Goal: Task Accomplishment & Management: Manage account settings

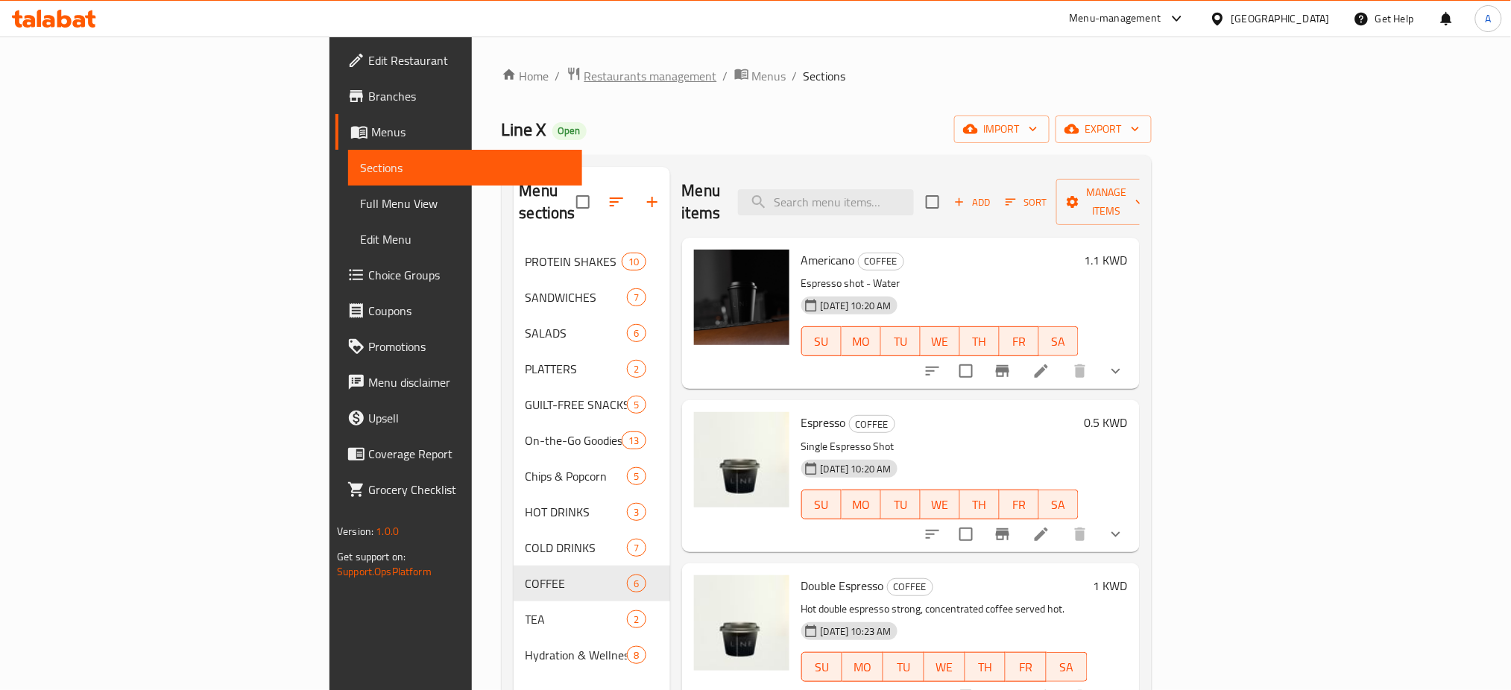
scroll to position [168, 0]
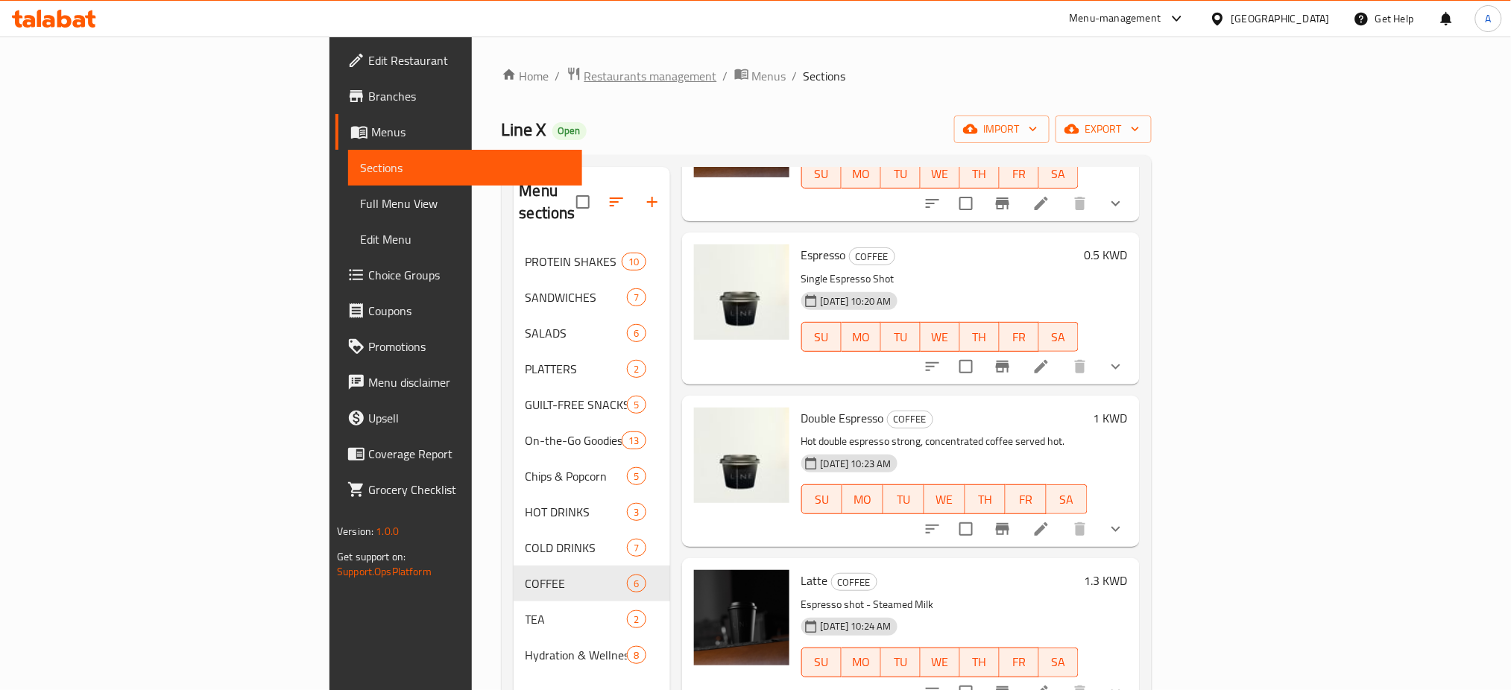
click at [584, 79] on span "Restaurants management" at bounding box center [650, 76] width 133 height 18
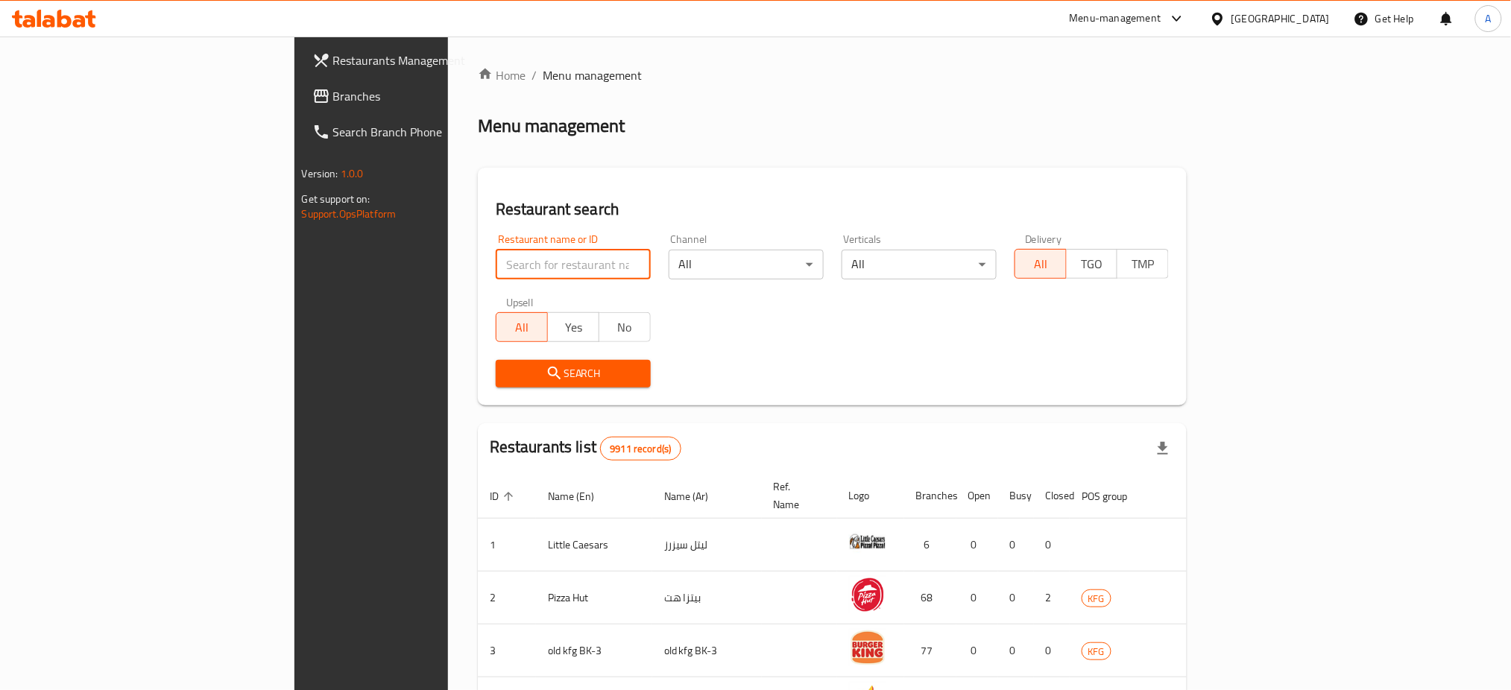
click at [496, 259] on input "search" at bounding box center [573, 265] width 155 height 30
type input "west burger"
click at [508, 377] on span "Search" at bounding box center [573, 373] width 131 height 19
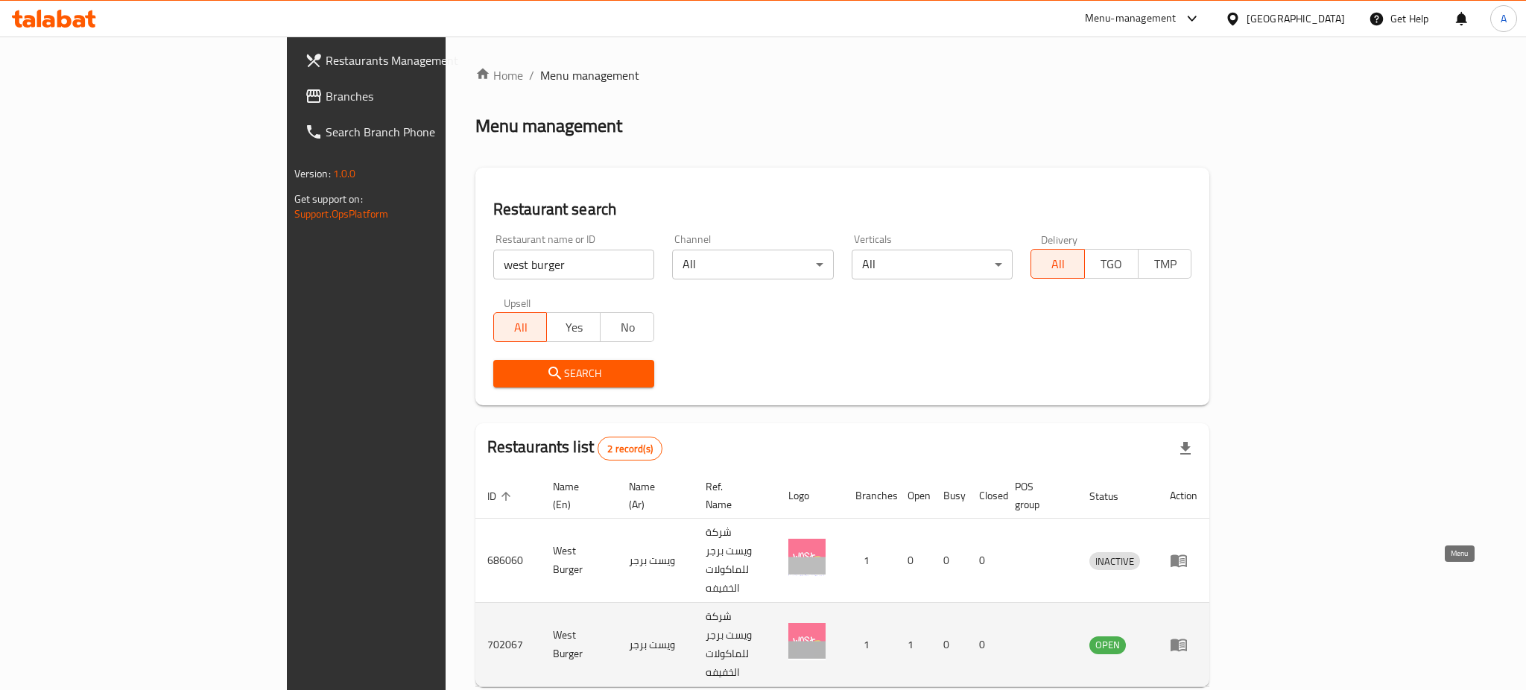
click at [1198, 636] on link "enhanced table" at bounding box center [1184, 645] width 28 height 18
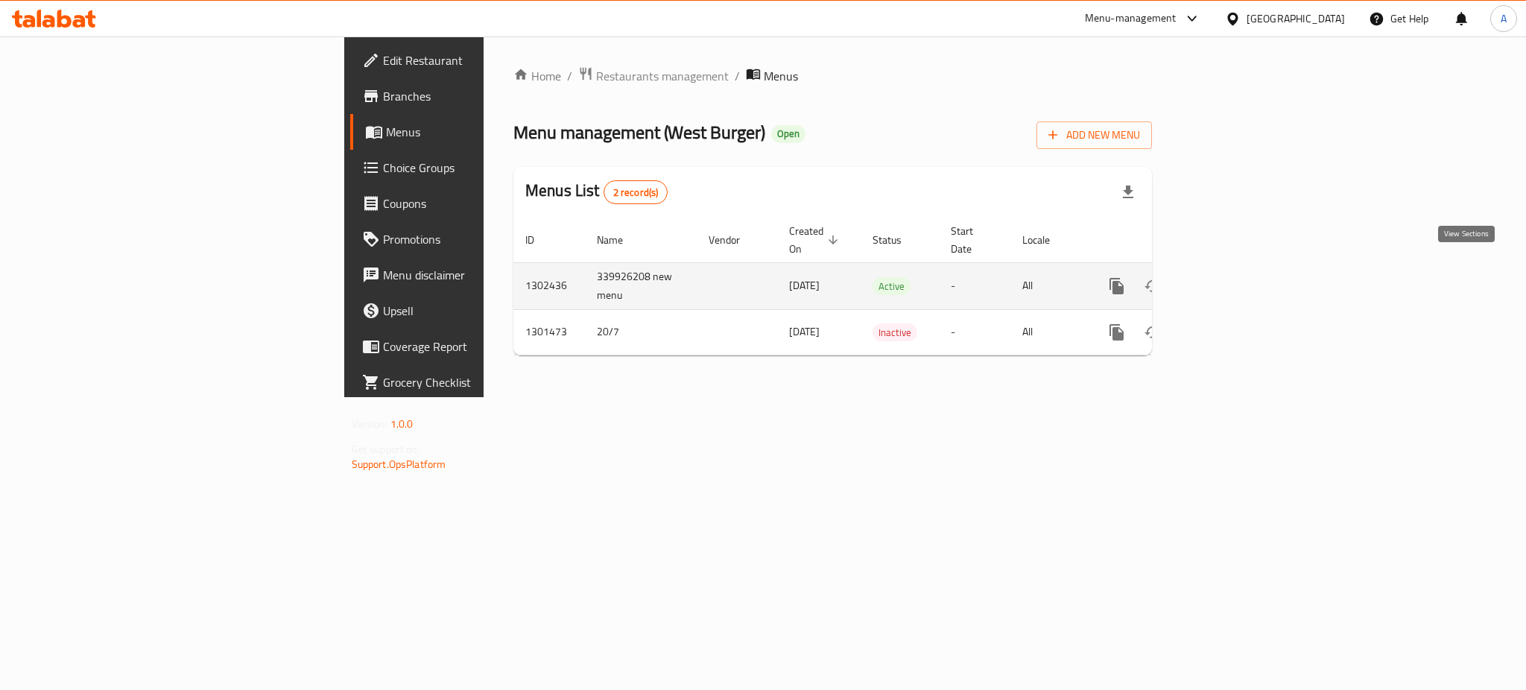
click at [1242, 279] on link "enhanced table" at bounding box center [1225, 286] width 36 height 36
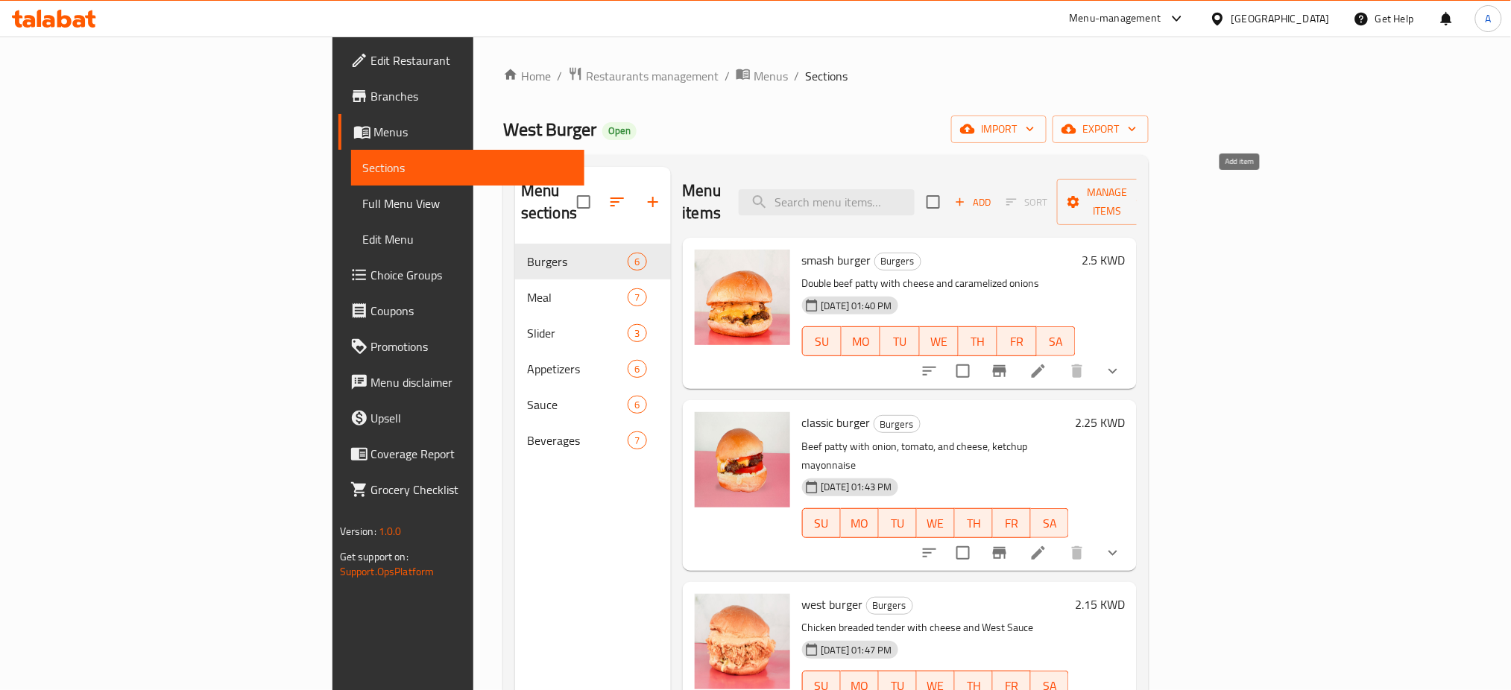
click at [993, 194] on span "Add" at bounding box center [972, 202] width 40 height 17
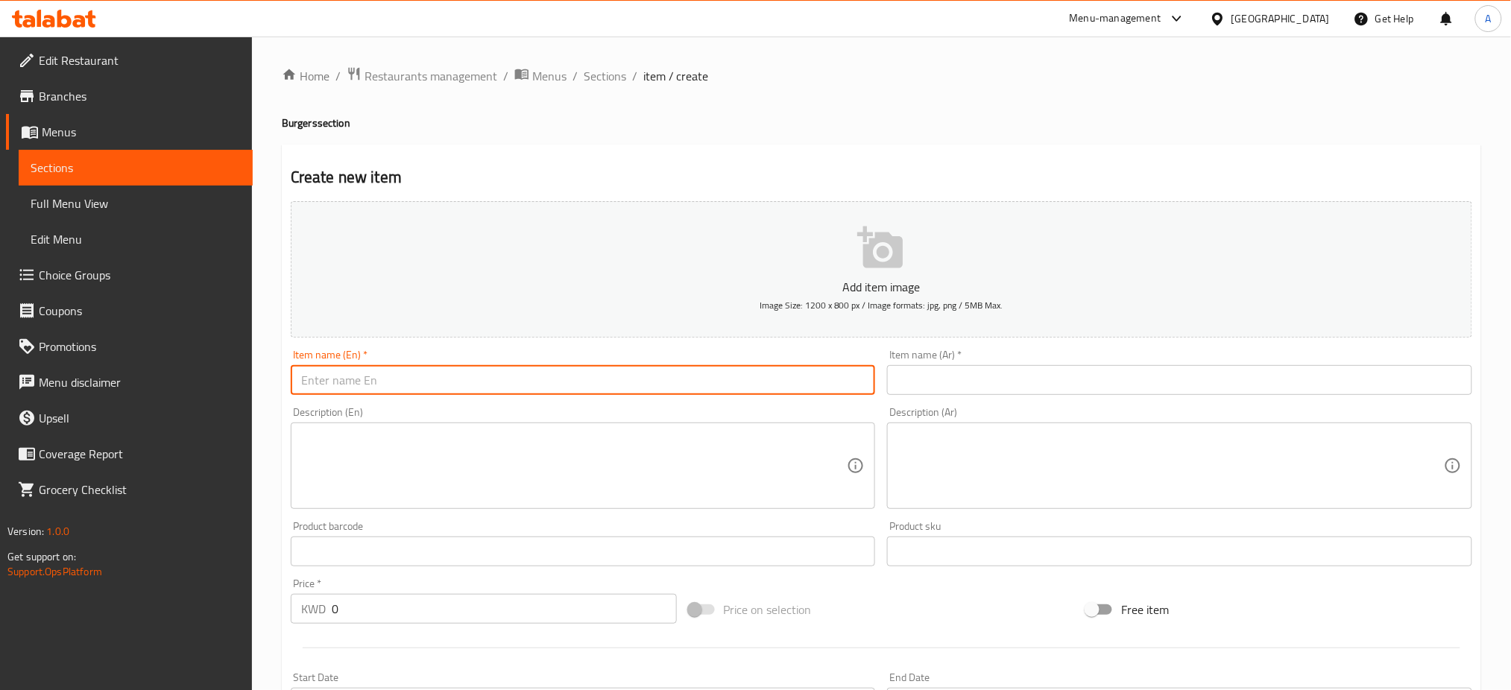
click at [503, 376] on input "text" at bounding box center [583, 380] width 585 height 30
paste input "Crispy Royal Shrimp"
type input "Crispy Royal Shrimp"
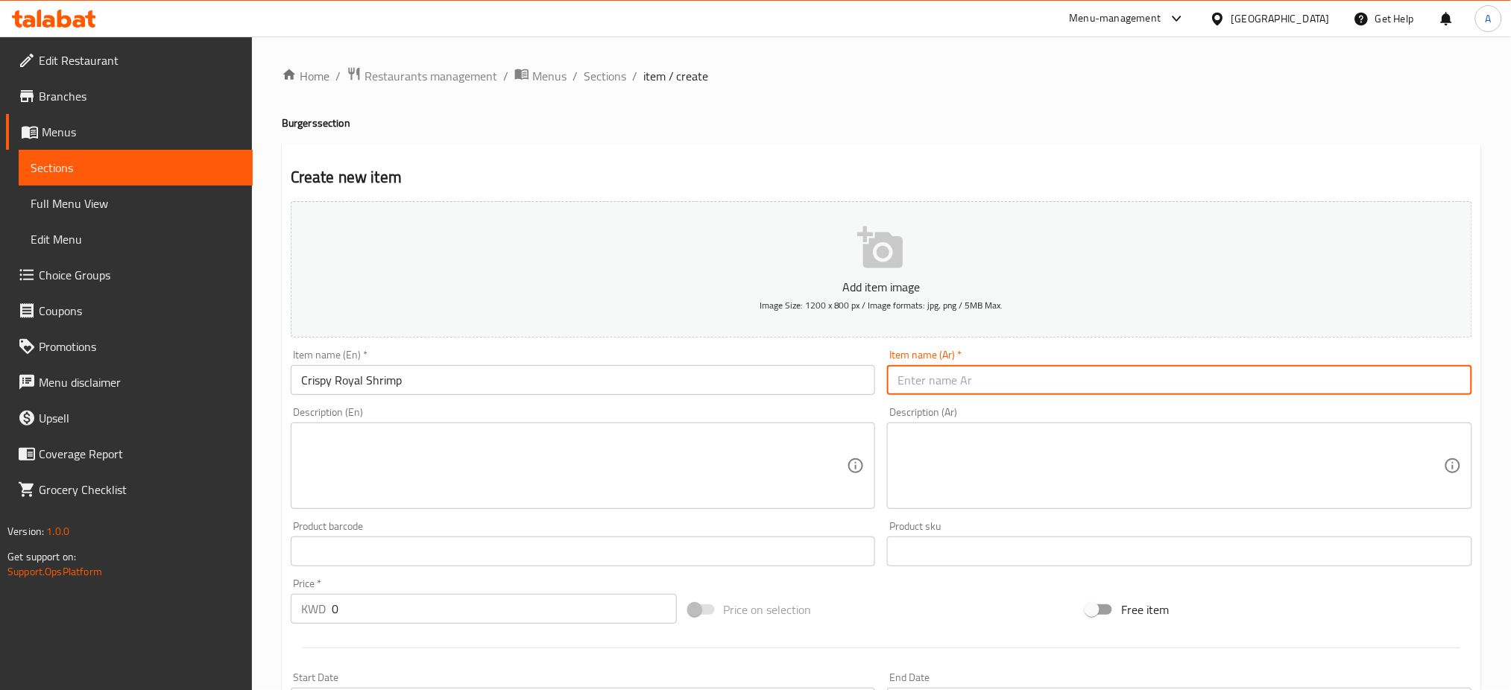
click at [1050, 382] on input "text" at bounding box center [1179, 380] width 585 height 30
type input "[PERSON_NAME]"
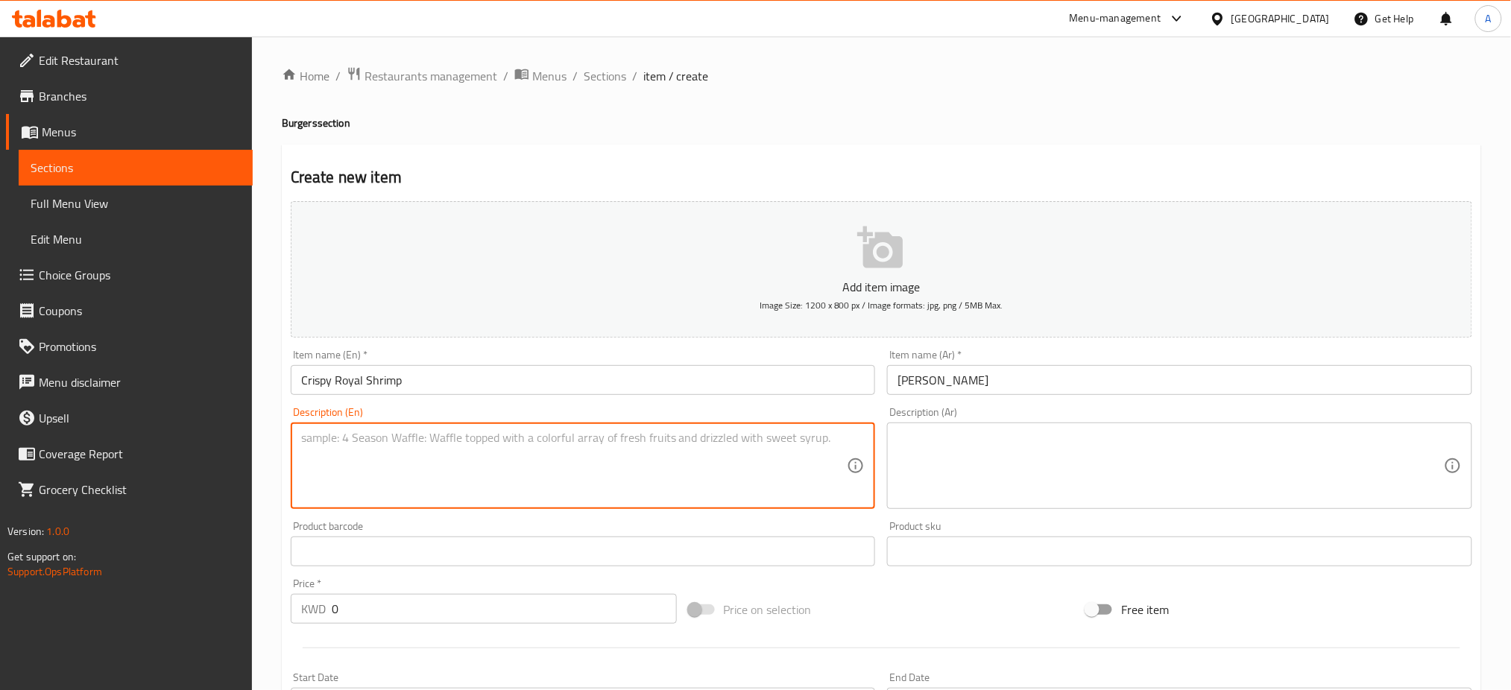
click at [362, 454] on textarea at bounding box center [574, 466] width 546 height 71
paste textarea "Crispy Royal Shrimp with delicious creamy [MEDICAL_DATA] sauce"
type textarea "Crispy Royal Shrimp with delicious creamy [MEDICAL_DATA] sauce"
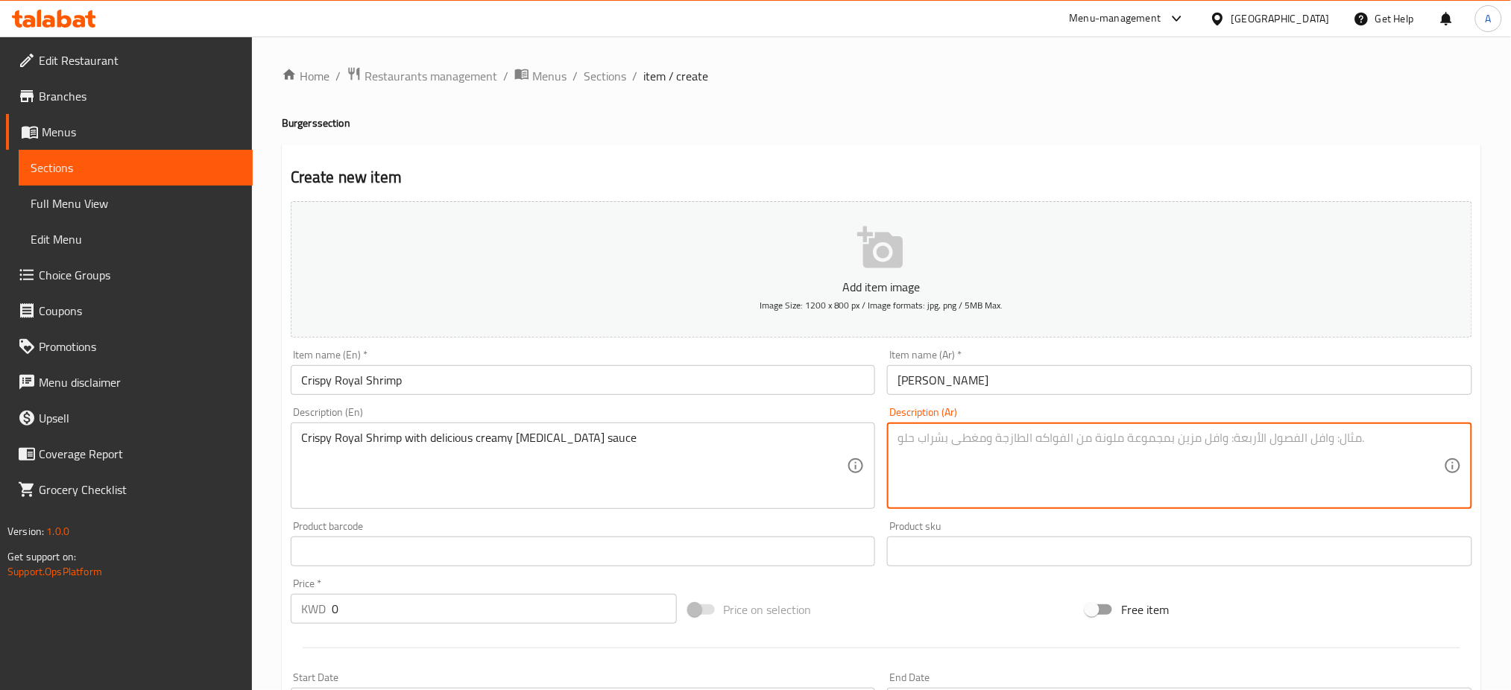
click at [1009, 445] on textarea at bounding box center [1170, 466] width 546 height 71
type textarea "الربيان المقرمش مع صلصة التارتار الكريمية"
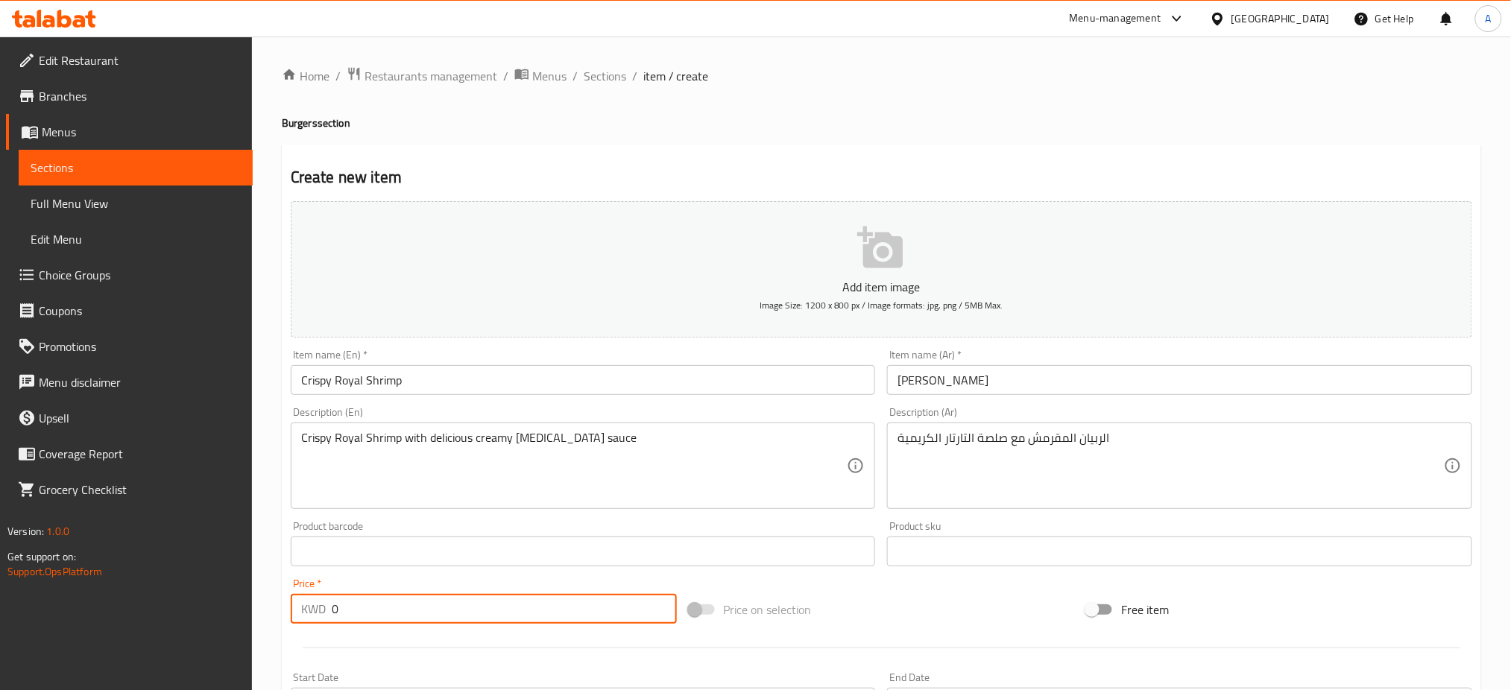
drag, startPoint x: 352, startPoint y: 611, endPoint x: 320, endPoint y: 611, distance: 32.8
click at [320, 611] on div "KWD 0 Price *" at bounding box center [484, 609] width 386 height 30
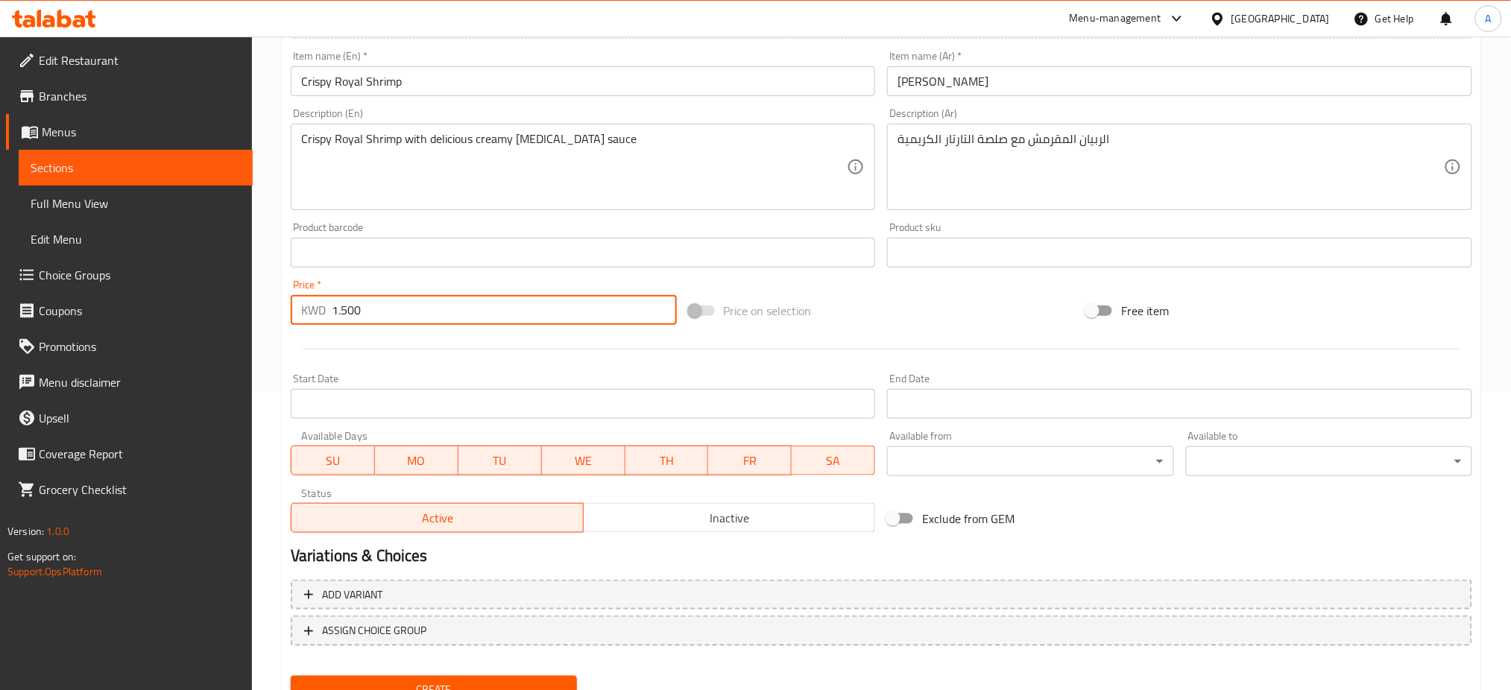
scroll to position [360, 0]
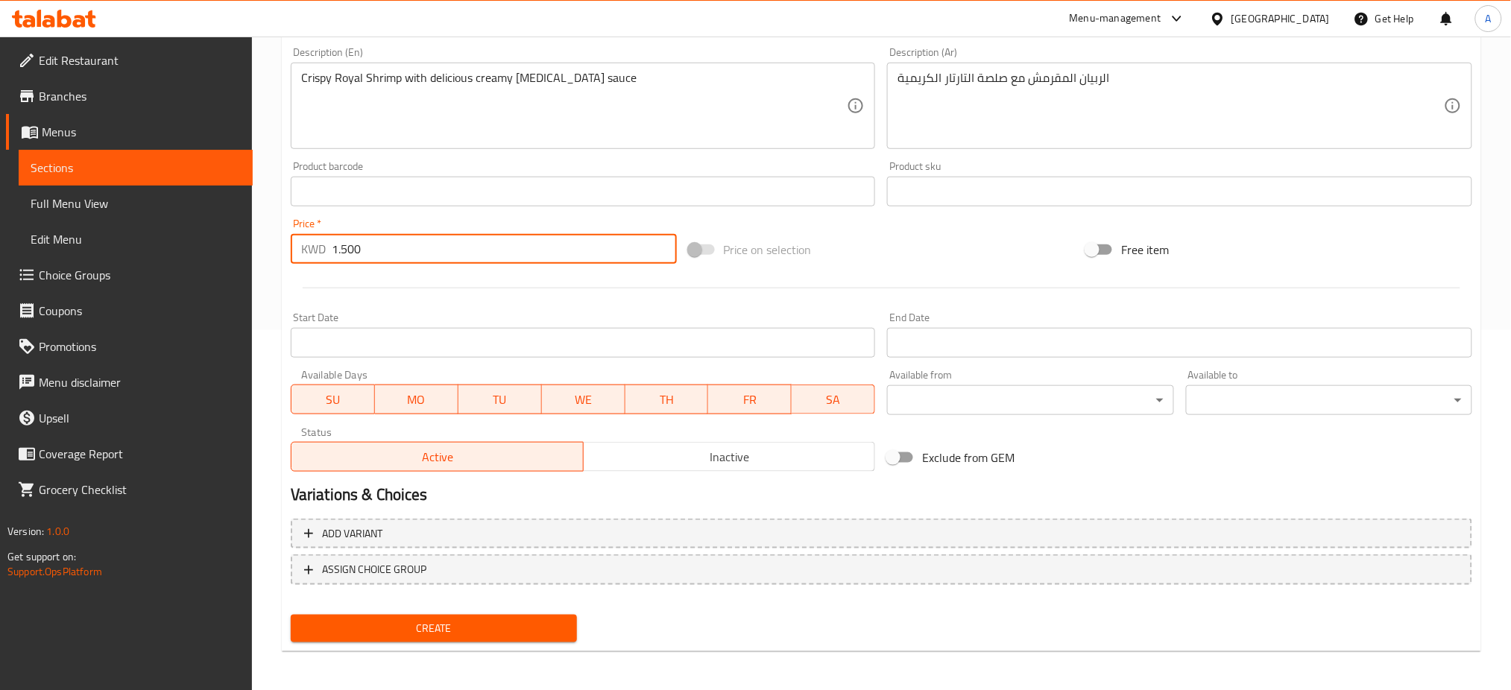
type input "1.500"
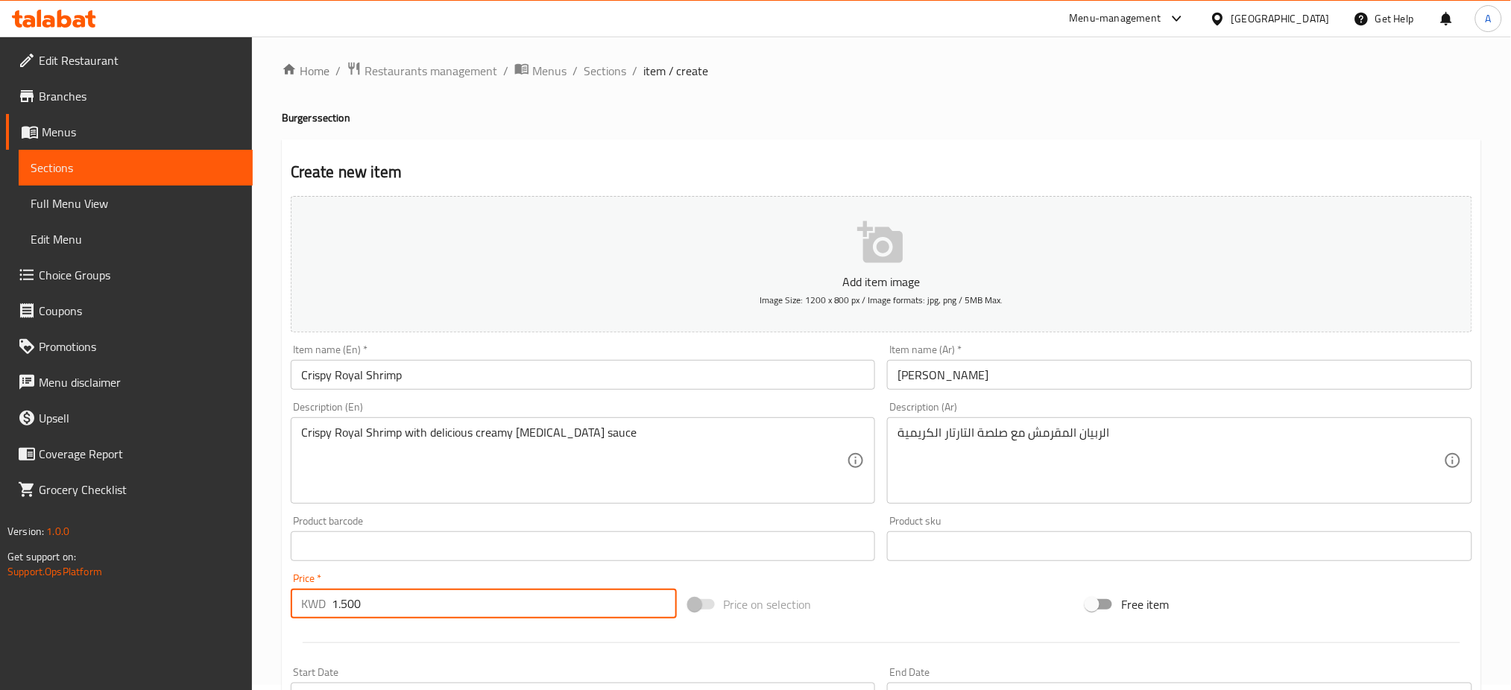
scroll to position [0, 0]
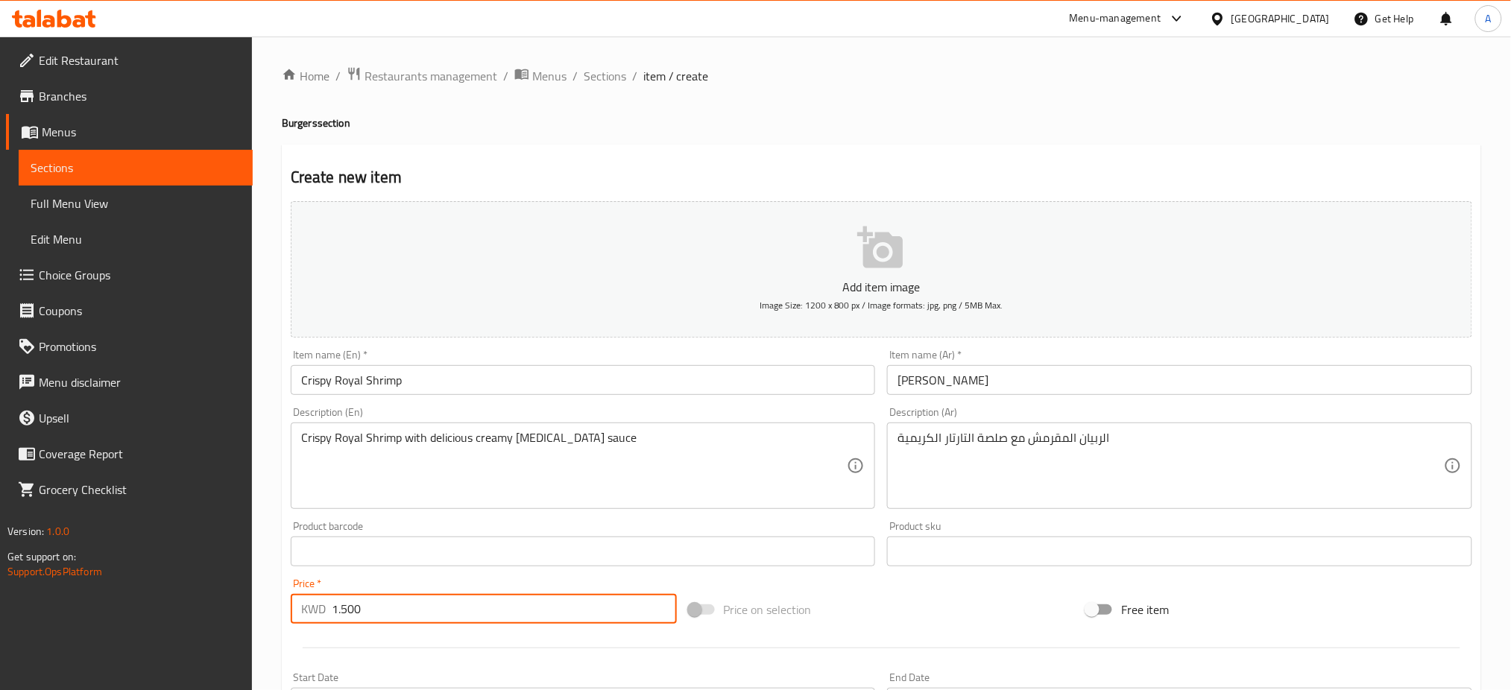
click at [887, 257] on icon "button" at bounding box center [879, 248] width 45 height 42
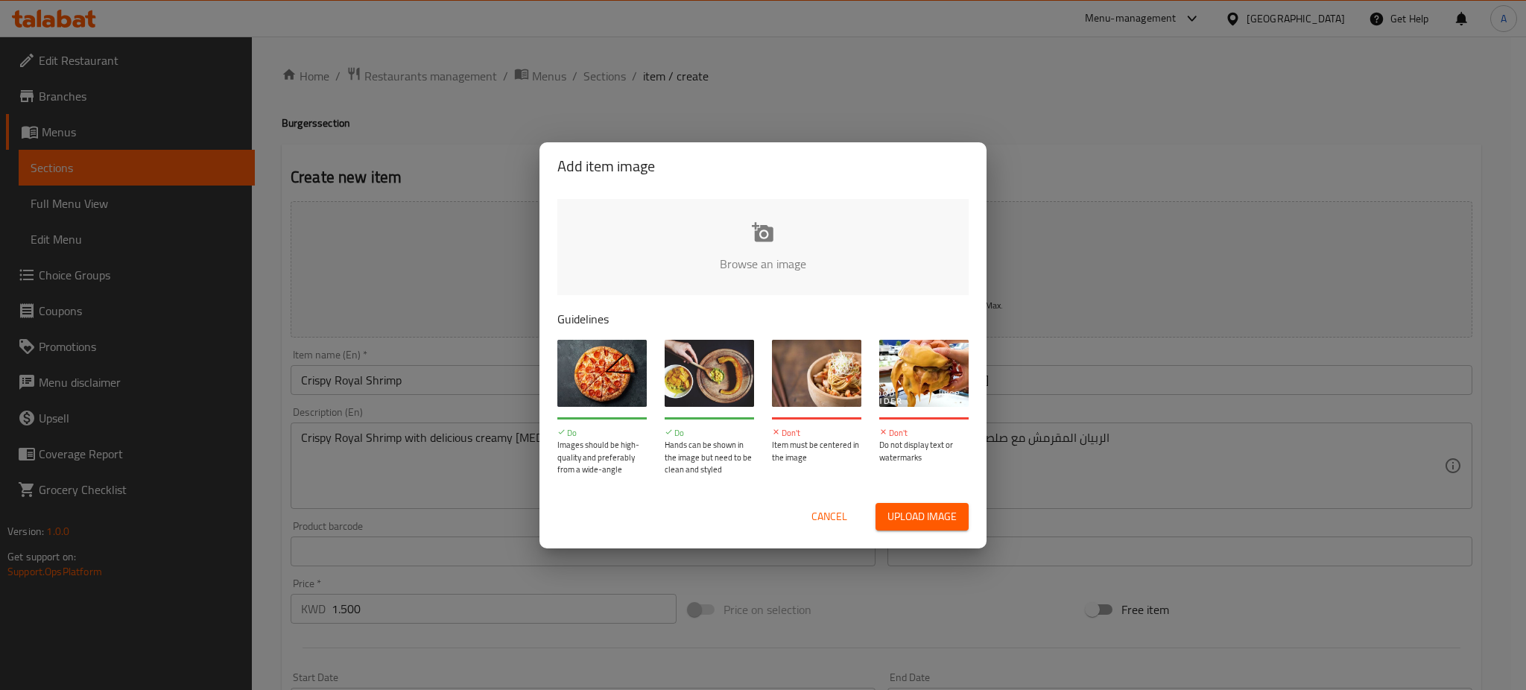
click at [897, 523] on span "Upload image" at bounding box center [922, 517] width 69 height 19
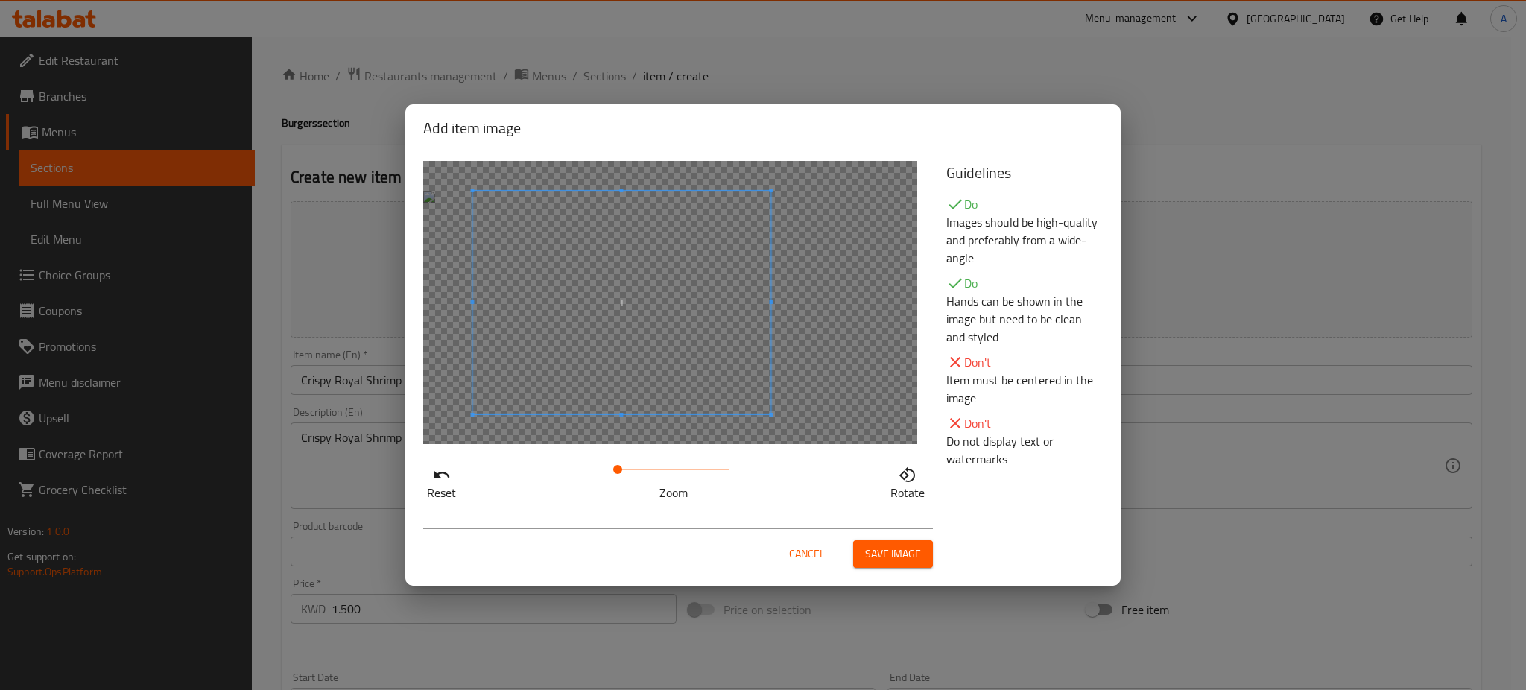
click at [665, 332] on span at bounding box center [621, 303] width 298 height 224
click at [852, 303] on div at bounding box center [670, 302] width 494 height 283
click at [752, 332] on span at bounding box center [636, 303] width 298 height 224
click at [907, 552] on span "Save image" at bounding box center [893, 554] width 56 height 19
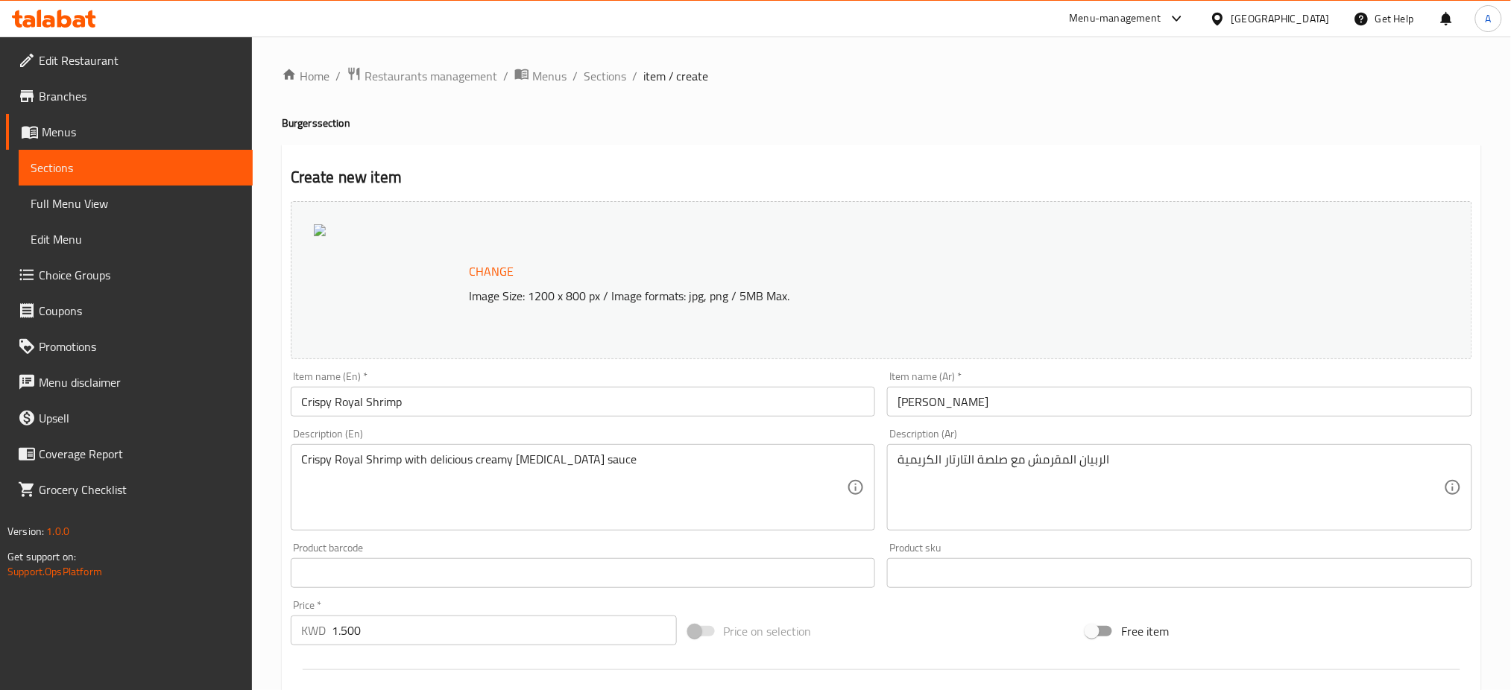
click at [482, 271] on span "Change" at bounding box center [491, 272] width 45 height 22
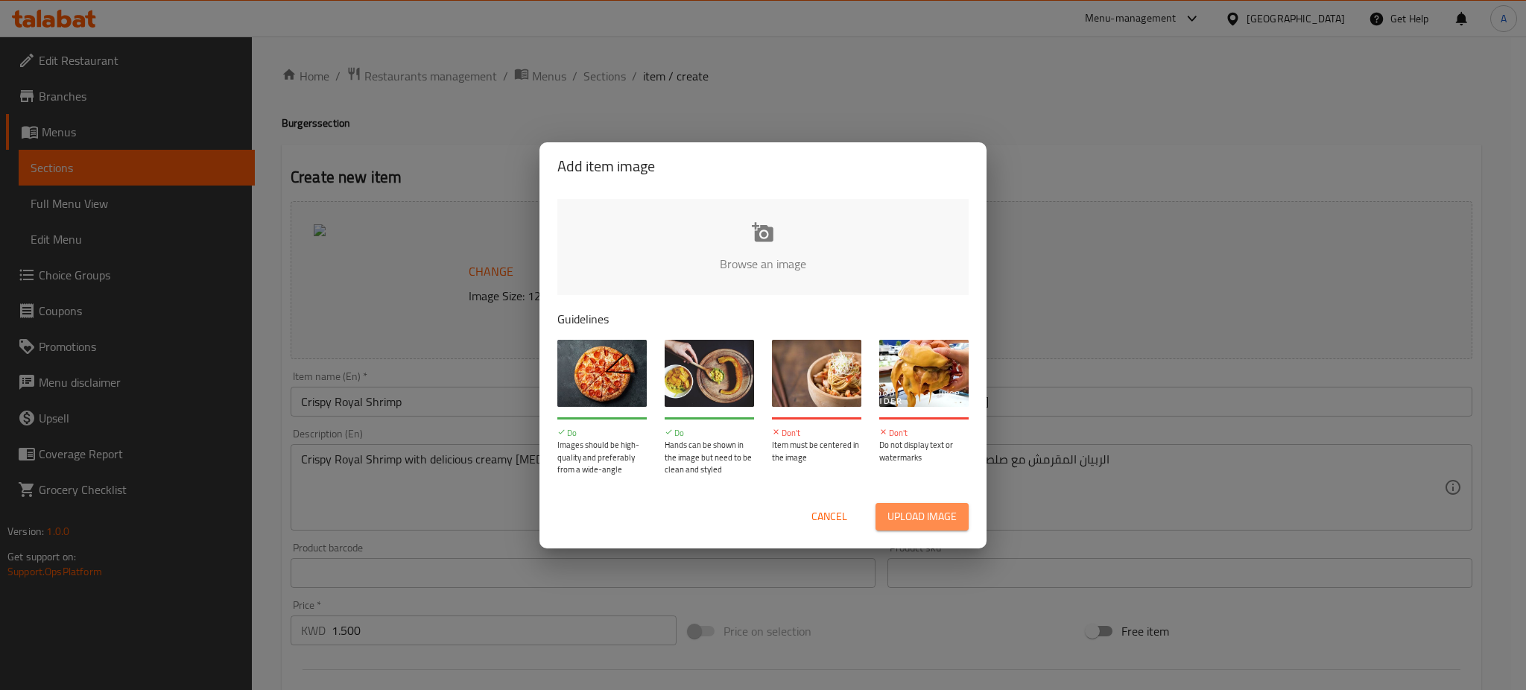
click at [930, 525] on span "Upload image" at bounding box center [922, 517] width 69 height 19
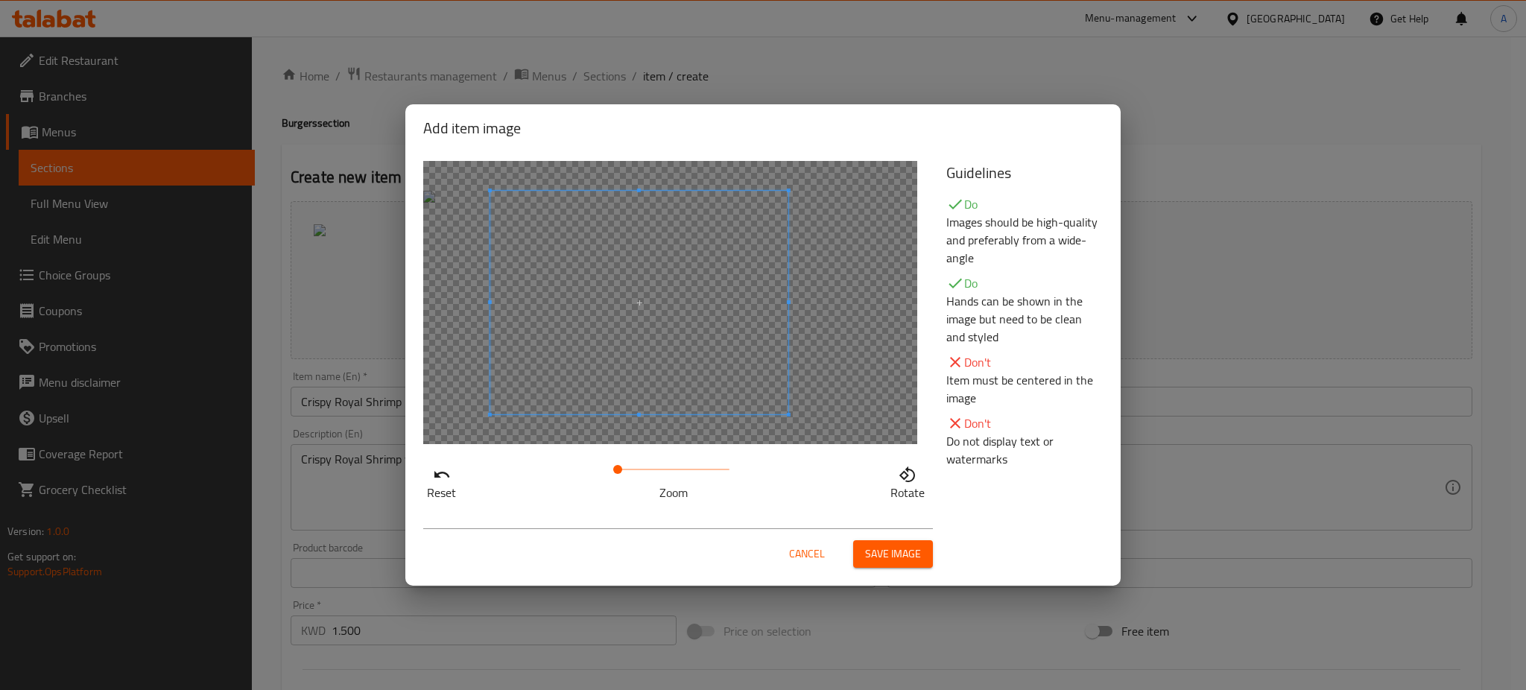
click at [742, 333] on span at bounding box center [639, 303] width 298 height 224
drag, startPoint x: 614, startPoint y: 475, endPoint x: 559, endPoint y: 478, distance: 55.3
click at [559, 478] on div "Reset Zoom Rotate" at bounding box center [675, 480] width 505 height 42
click at [621, 341] on span at bounding box center [632, 303] width 298 height 224
click at [632, 376] on span at bounding box center [639, 303] width 298 height 224
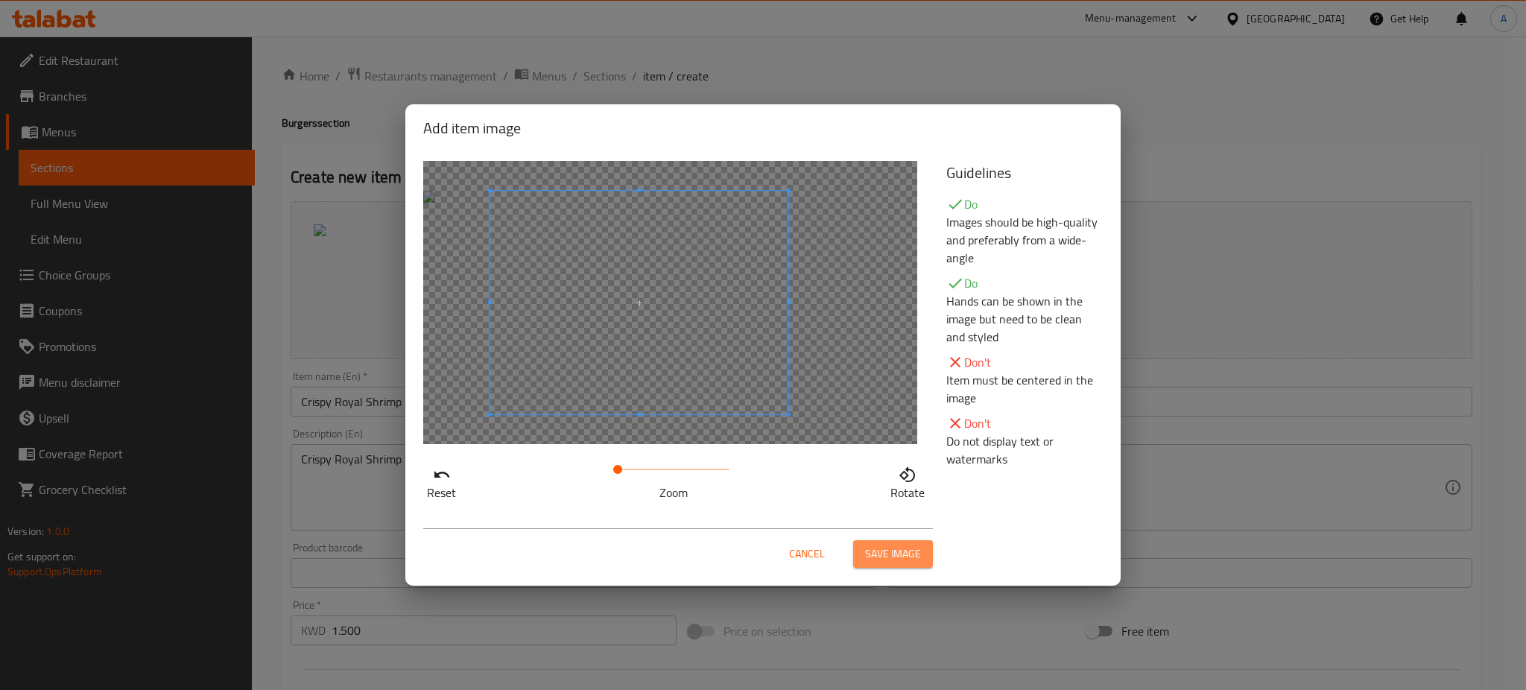
click at [869, 557] on span "Save image" at bounding box center [893, 554] width 56 height 19
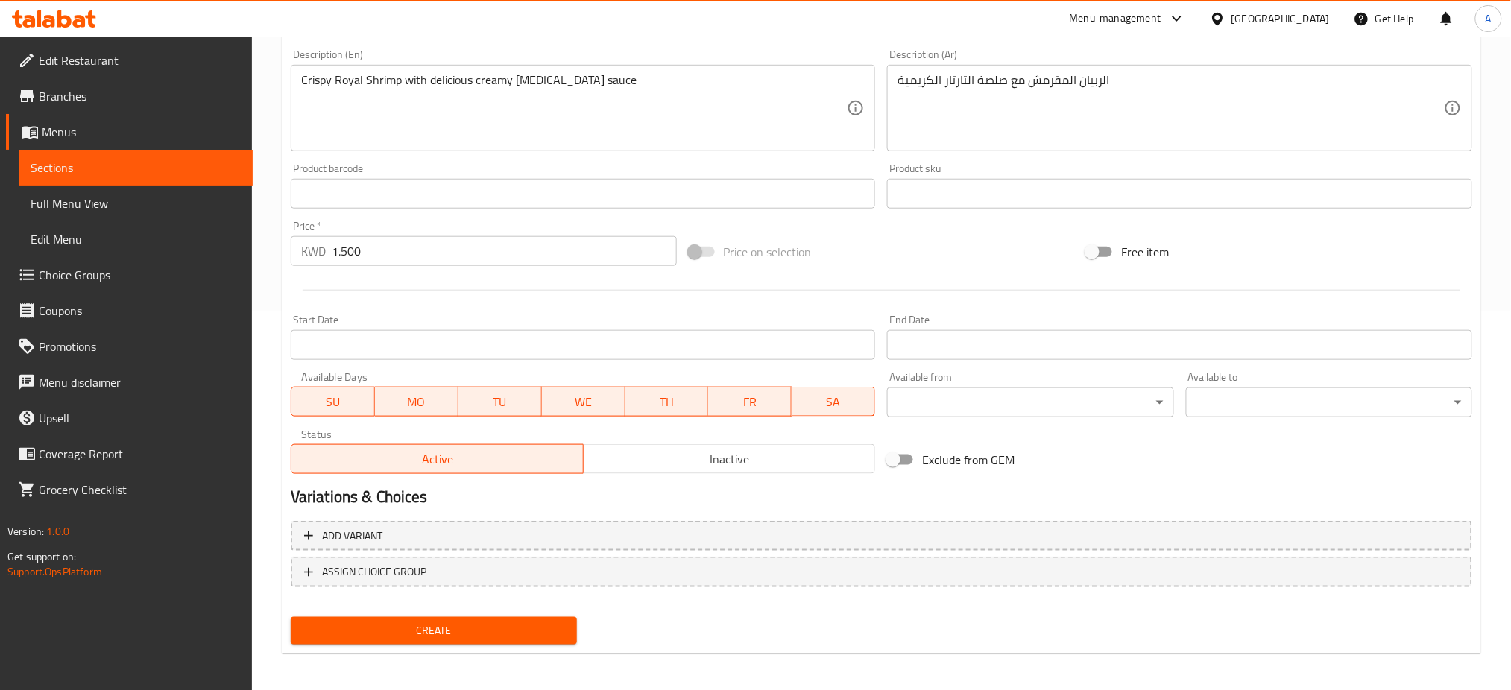
scroll to position [382, 0]
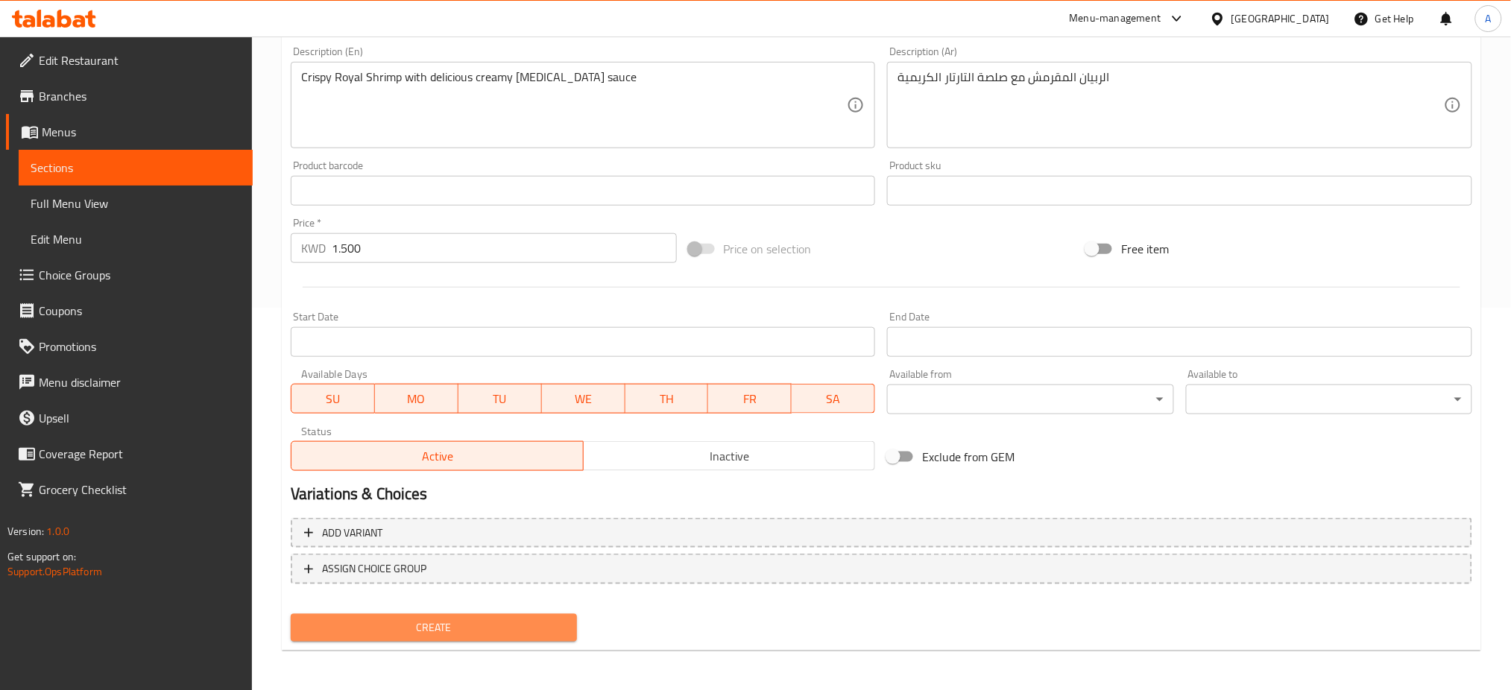
click at [496, 629] on span "Create" at bounding box center [434, 628] width 262 height 19
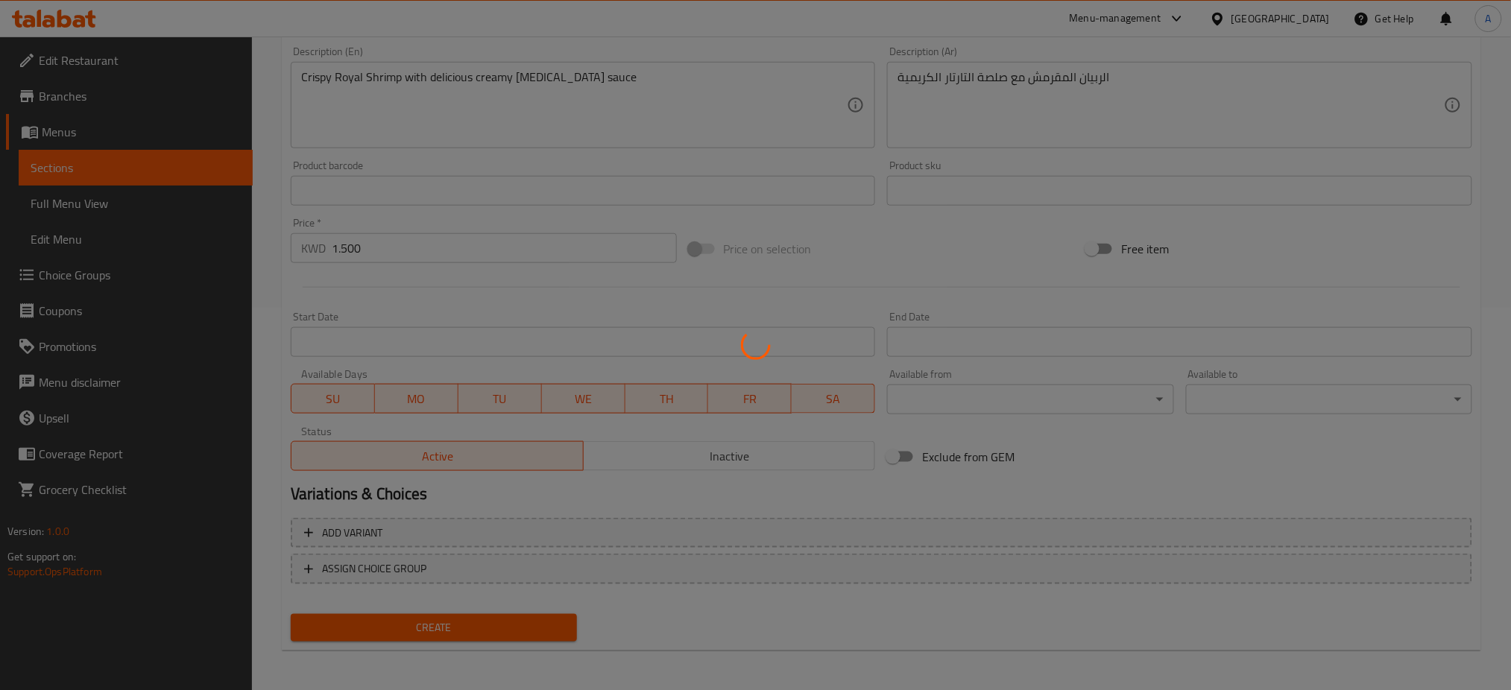
type input "0"
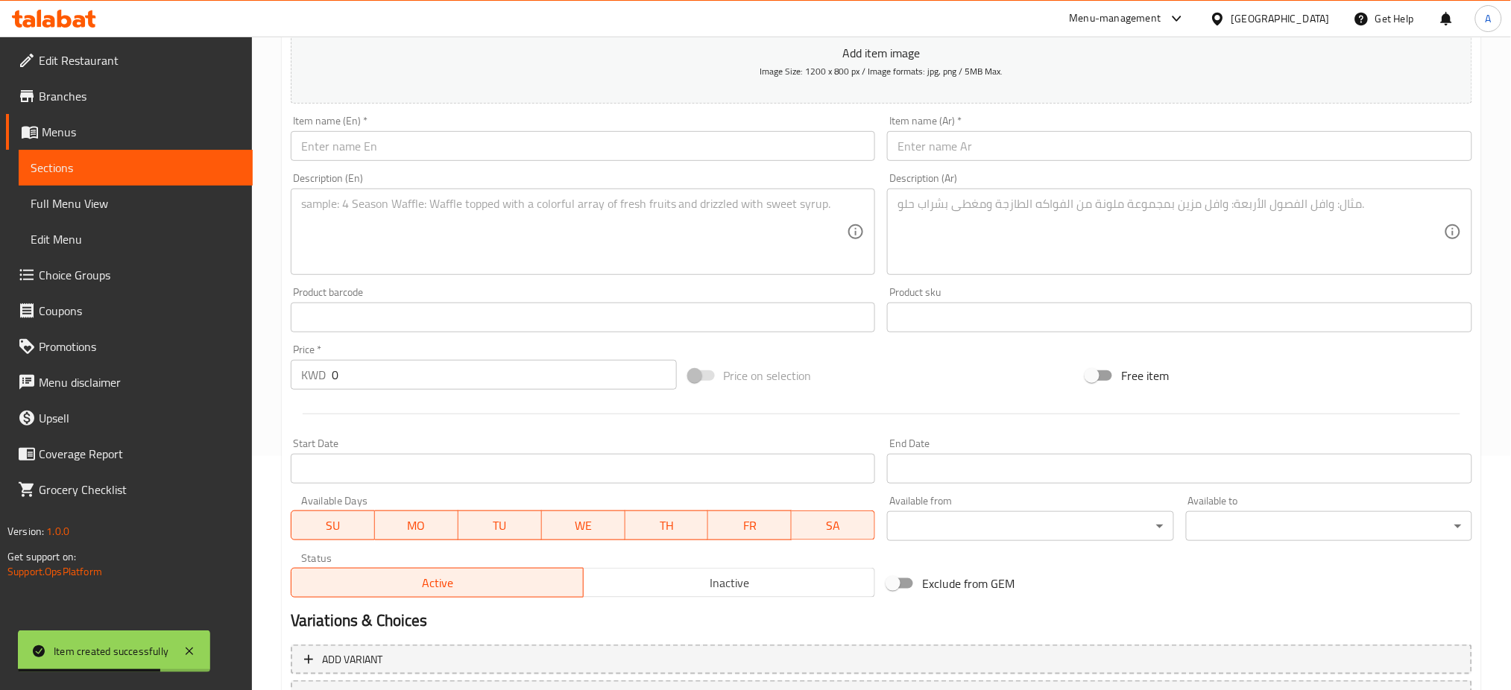
scroll to position [0, 0]
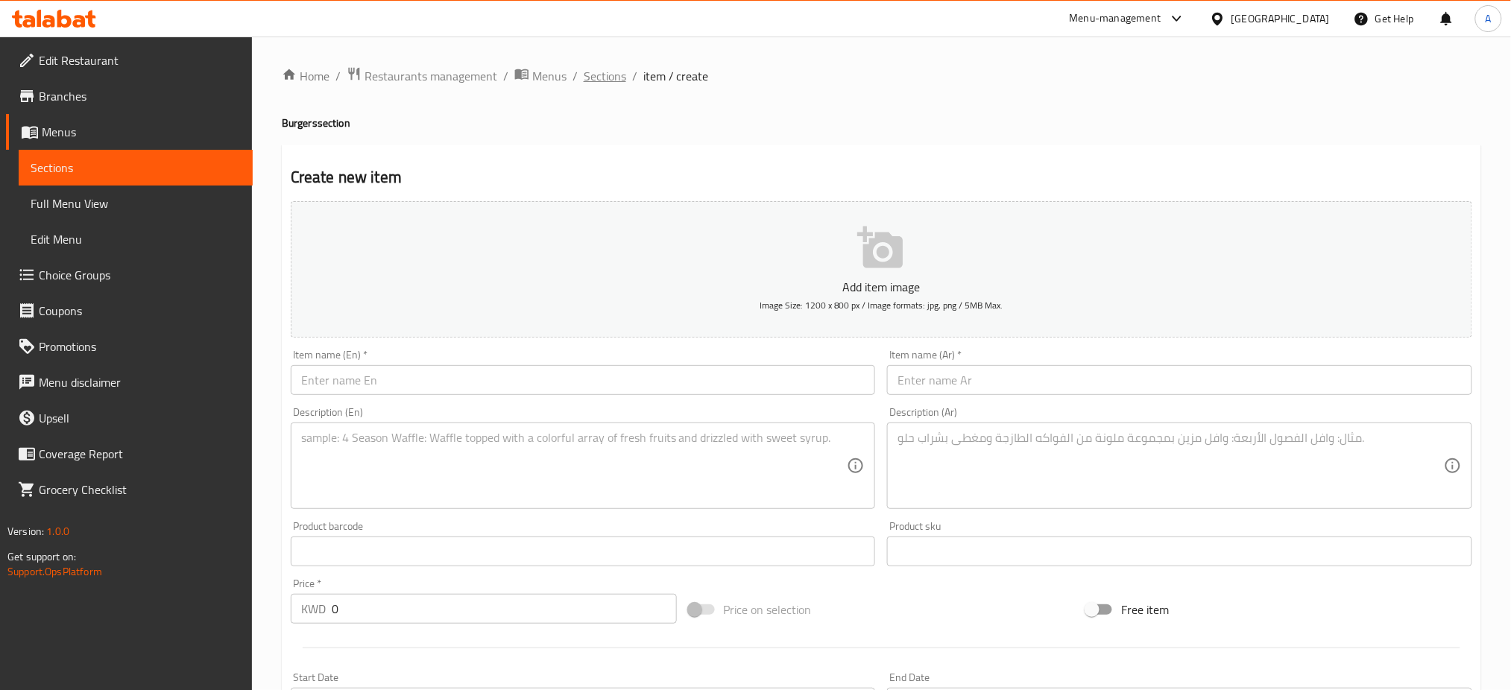
click at [621, 80] on span "Sections" at bounding box center [605, 76] width 42 height 18
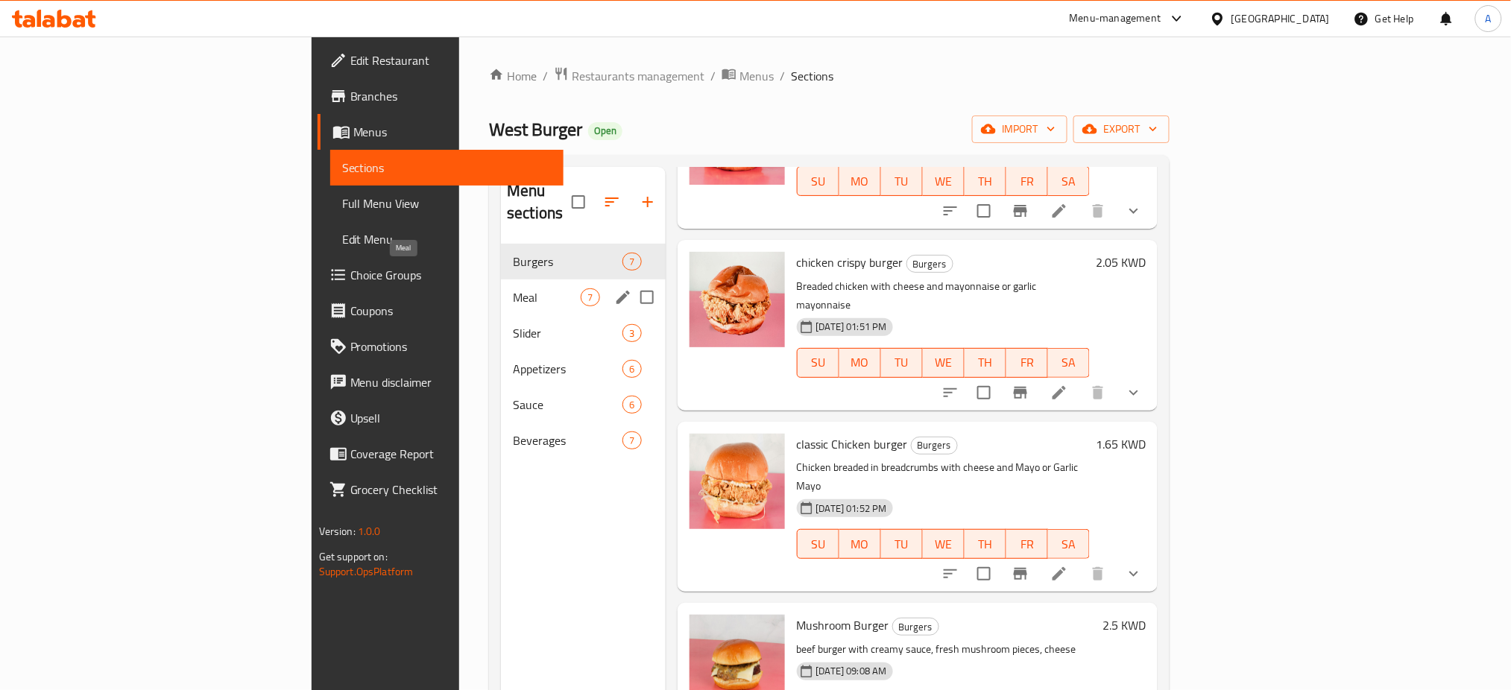
click at [513, 288] on span "Meal" at bounding box center [547, 297] width 68 height 18
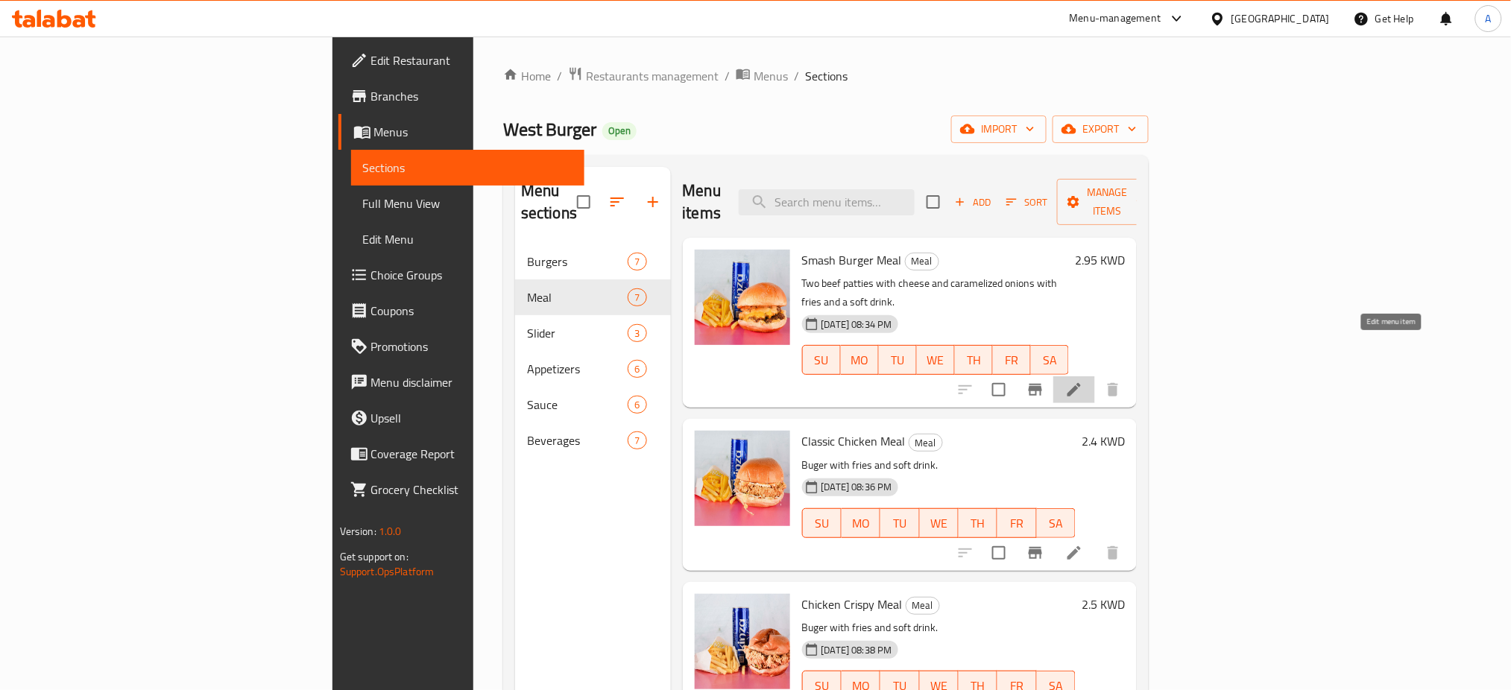
click at [1081, 383] on icon at bounding box center [1073, 389] width 13 height 13
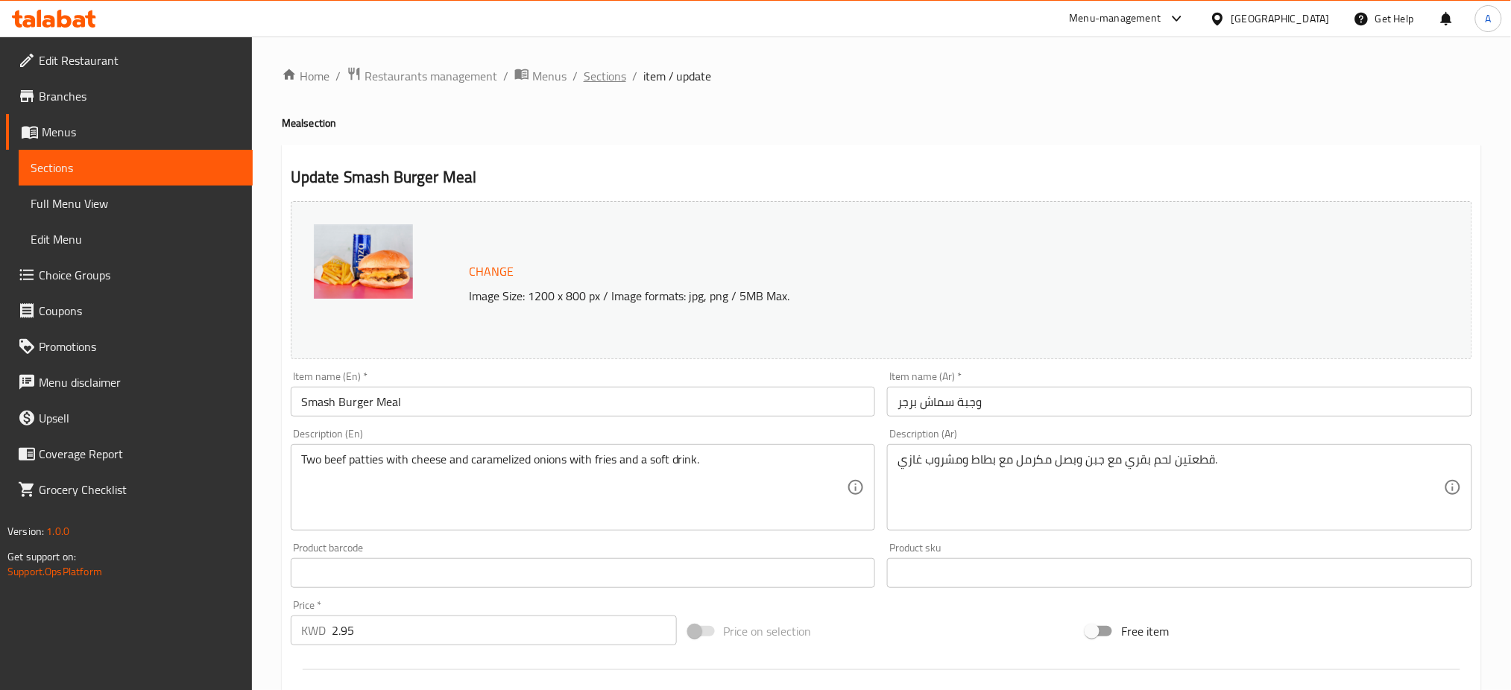
click at [612, 76] on span "Sections" at bounding box center [605, 76] width 42 height 18
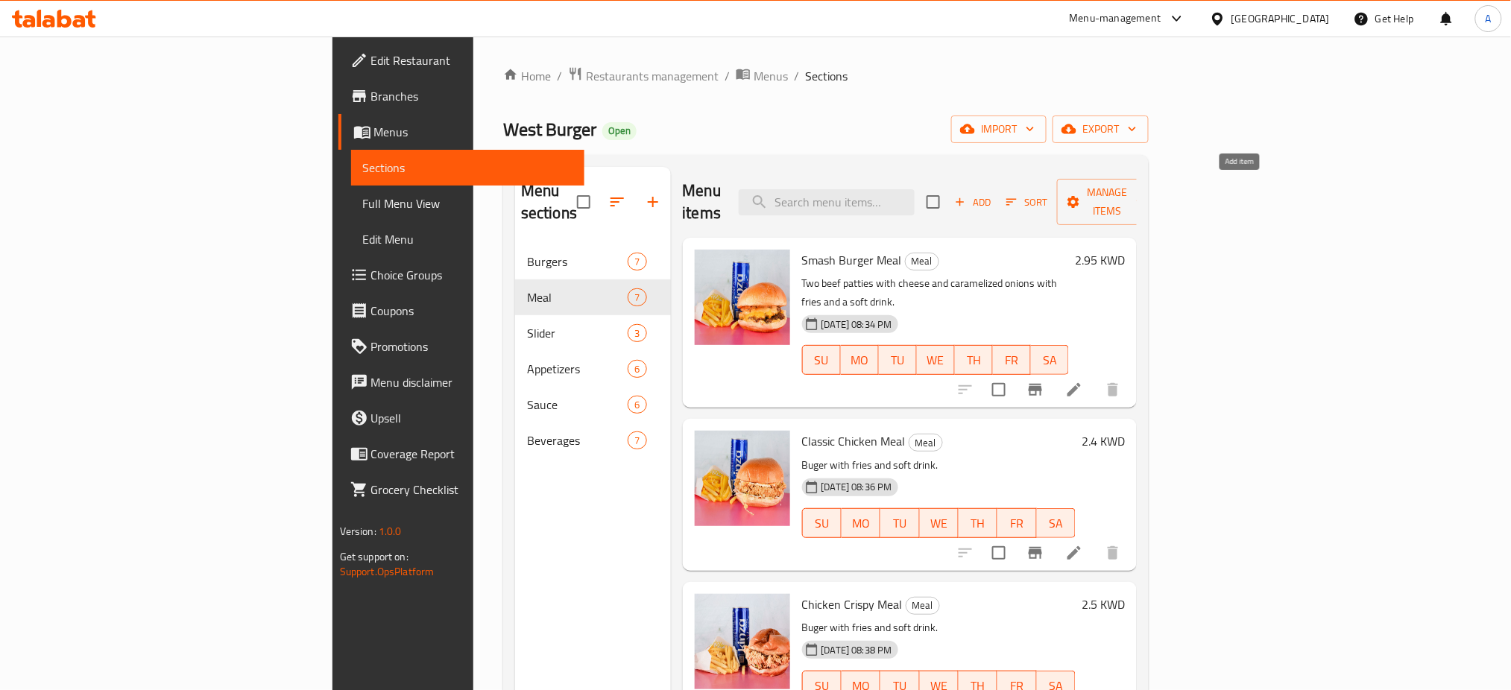
click at [993, 194] on span "Add" at bounding box center [972, 202] width 40 height 17
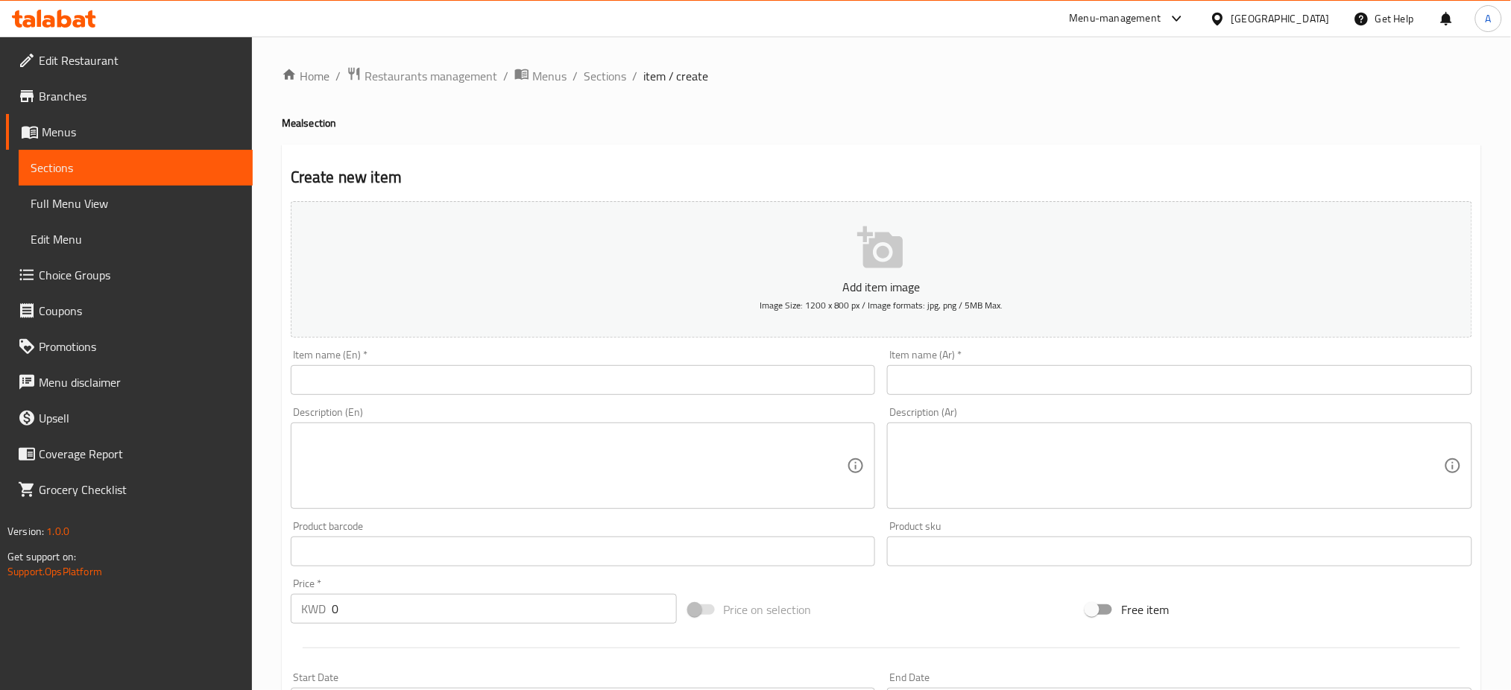
click at [364, 382] on input "text" at bounding box center [583, 380] width 585 height 30
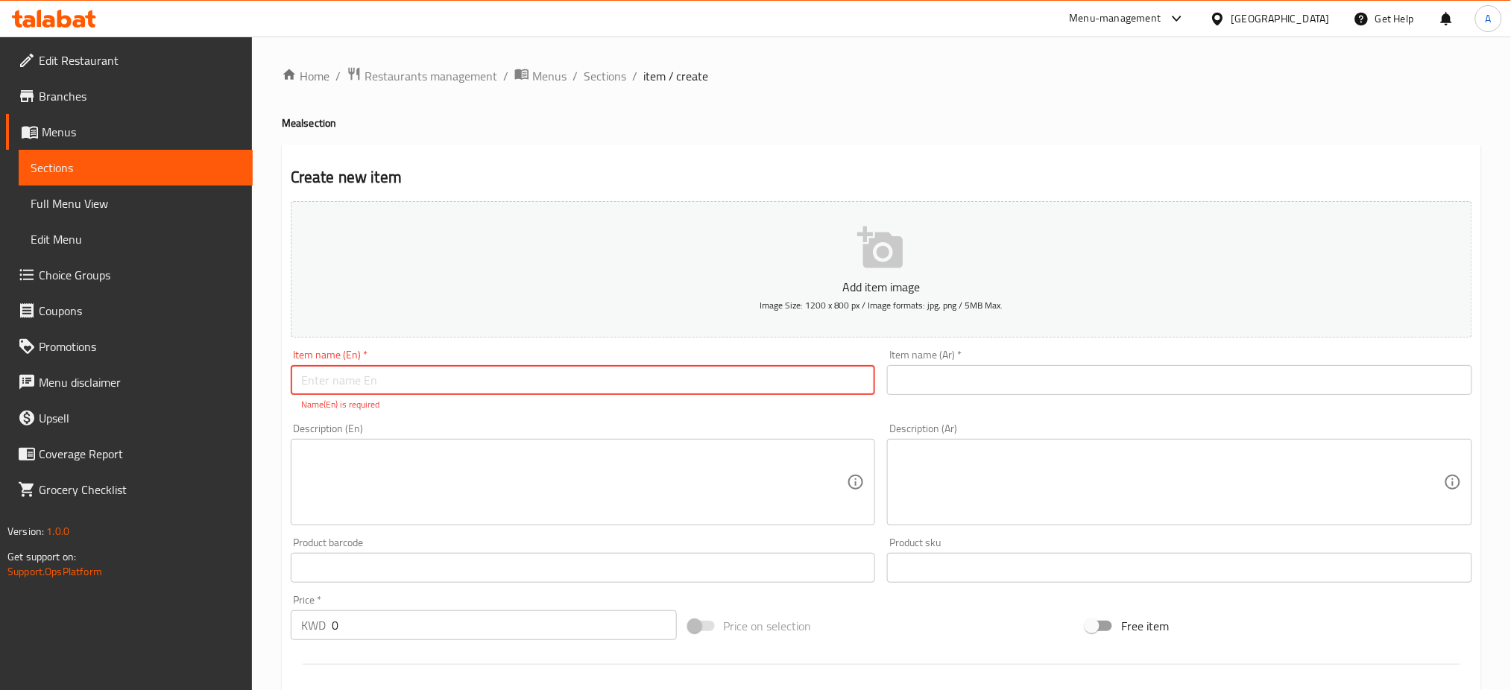
paste input "Crispy royal shrimp"
type input "Crispy royal shrimp meal"
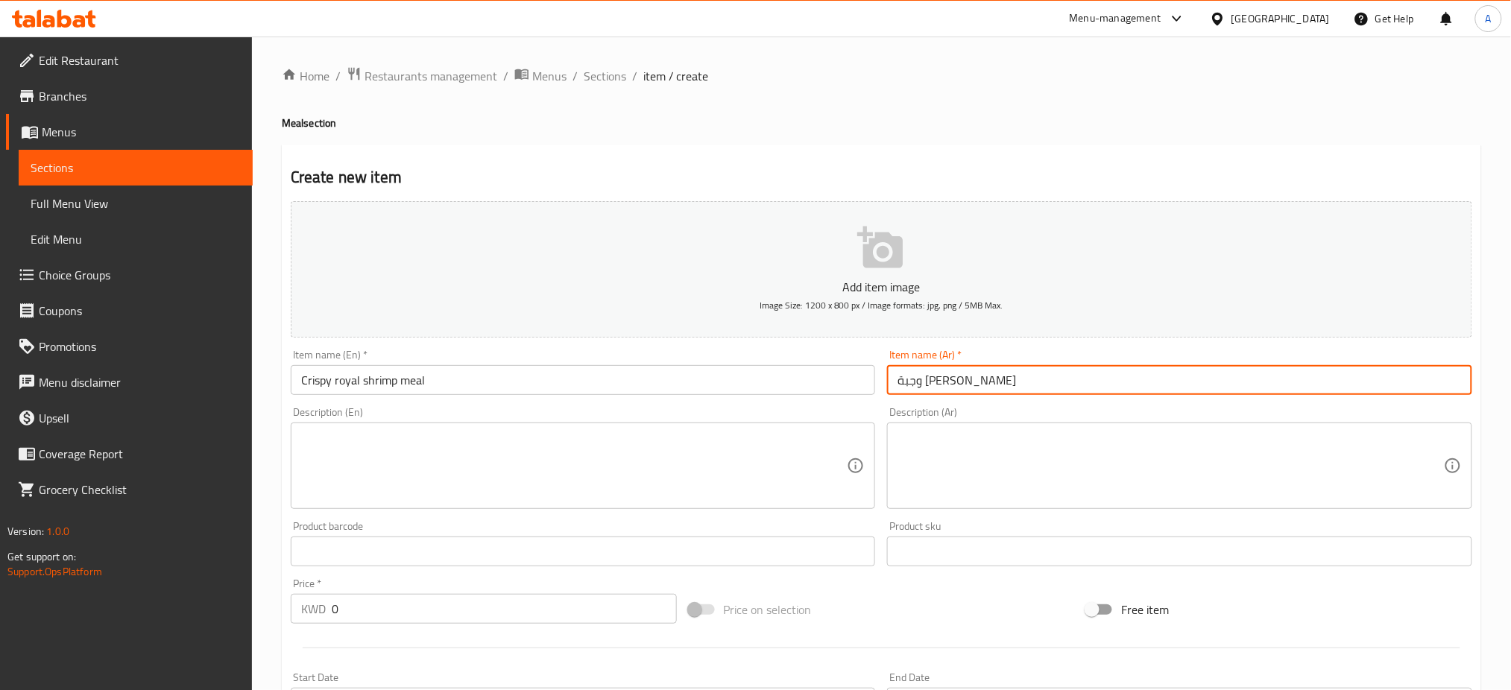
type input "وجبة [PERSON_NAME]"
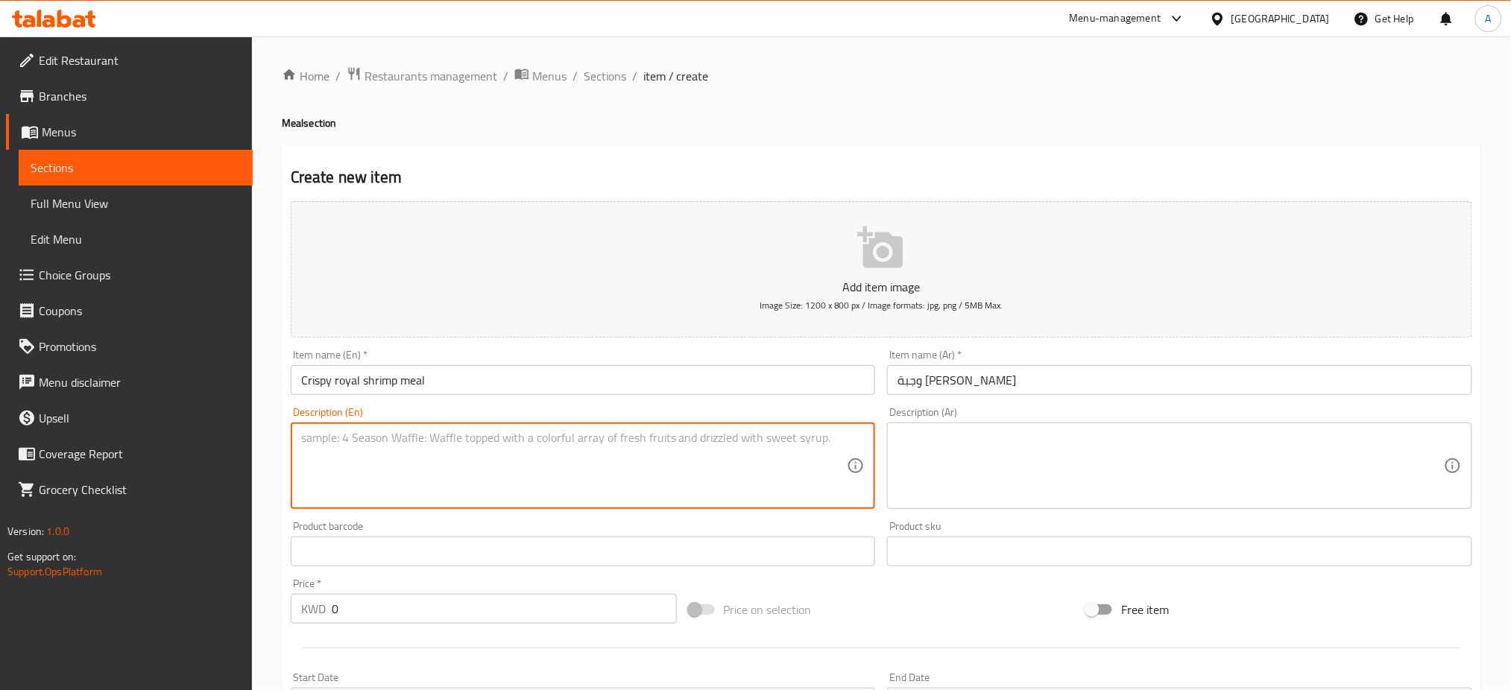
click at [601, 460] on textarea at bounding box center [574, 466] width 546 height 71
paste textarea "Crispy royal shrimp served with golden fries and a drink"
type textarea "Crispy royal shrimp served with golden fries and a drink"
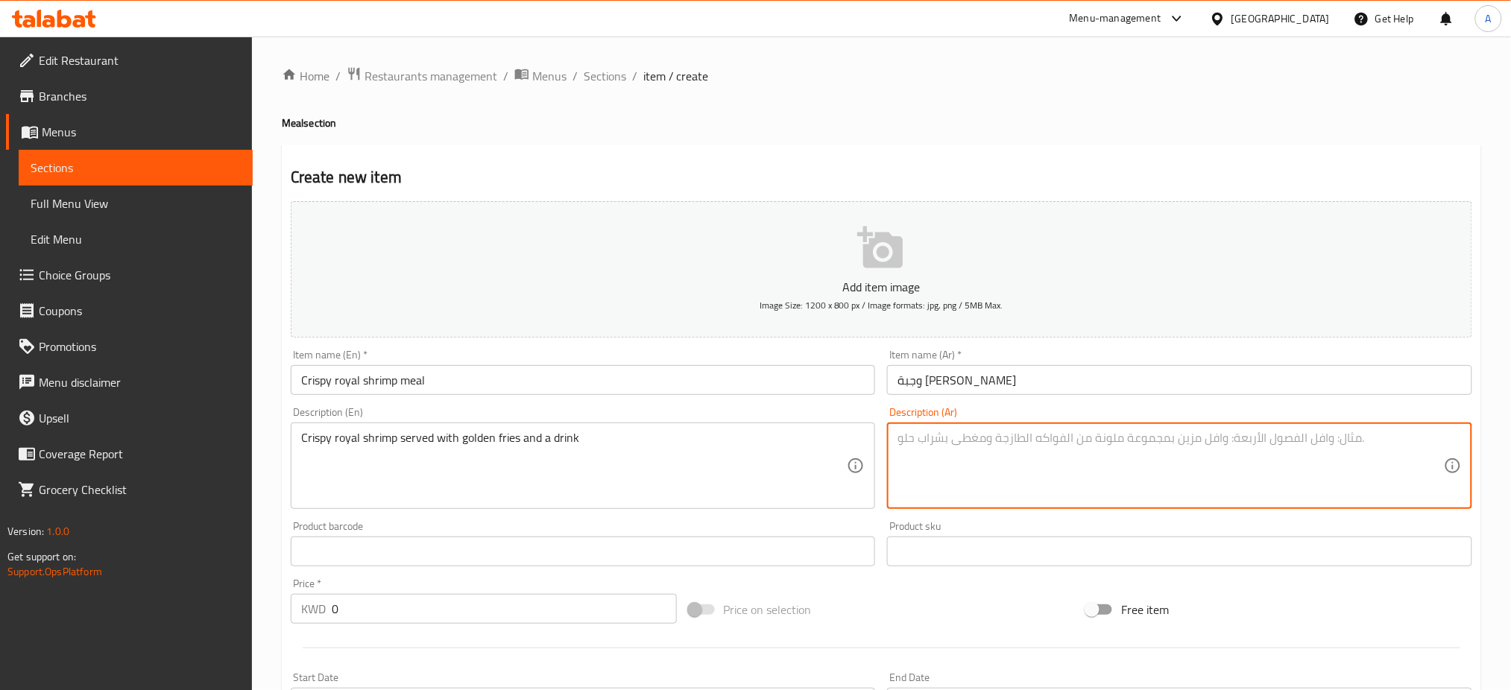
click at [1038, 454] on textarea at bounding box center [1170, 466] width 546 height 71
type textarea "وجبة [PERSON_NAME] مقرمش يقدم مع البطاط و مشروب"
drag, startPoint x: 177, startPoint y: 604, endPoint x: 140, endPoint y: 604, distance: 37.3
click at [145, 604] on div "Edit Restaurant Branches Menus Sections Full Menu View Edit Menu Choice Groups …" at bounding box center [755, 545] width 1511 height 1016
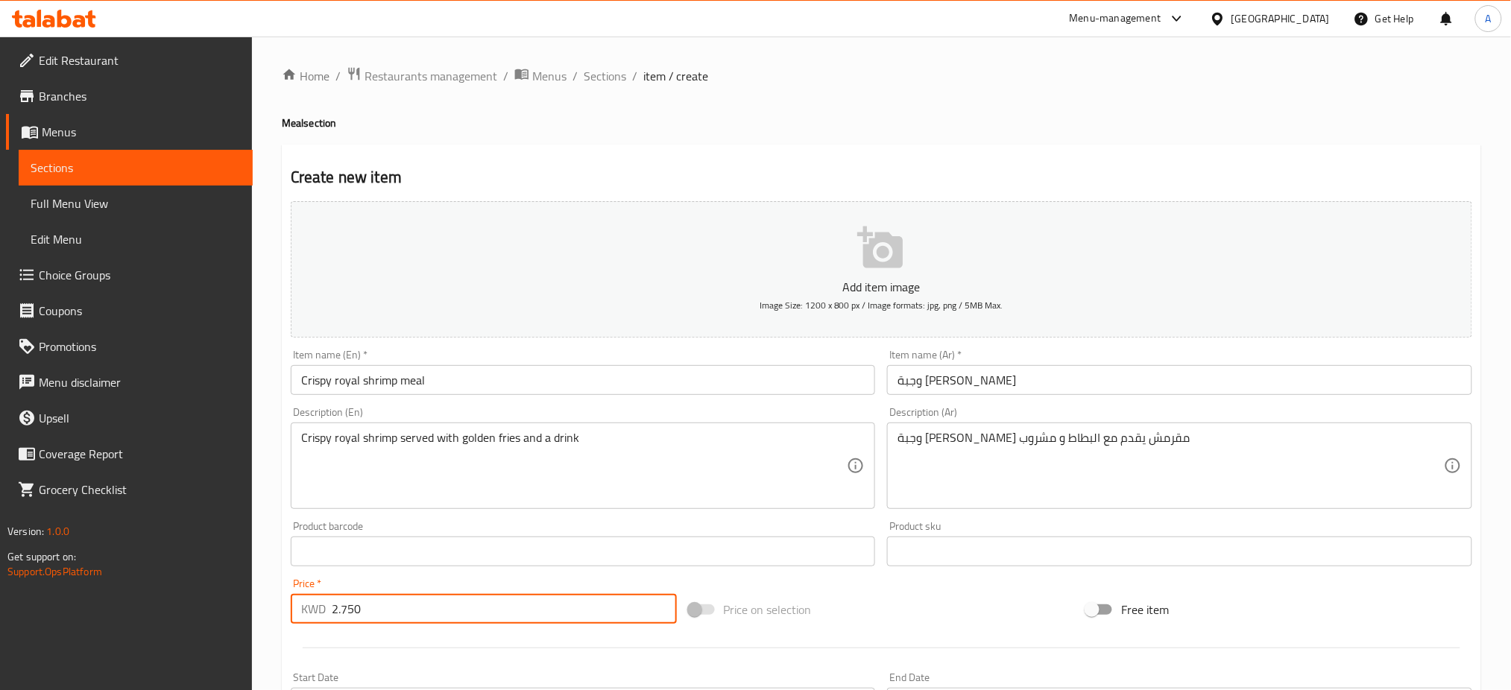
type input "2.750"
click at [881, 252] on icon "button" at bounding box center [879, 248] width 45 height 42
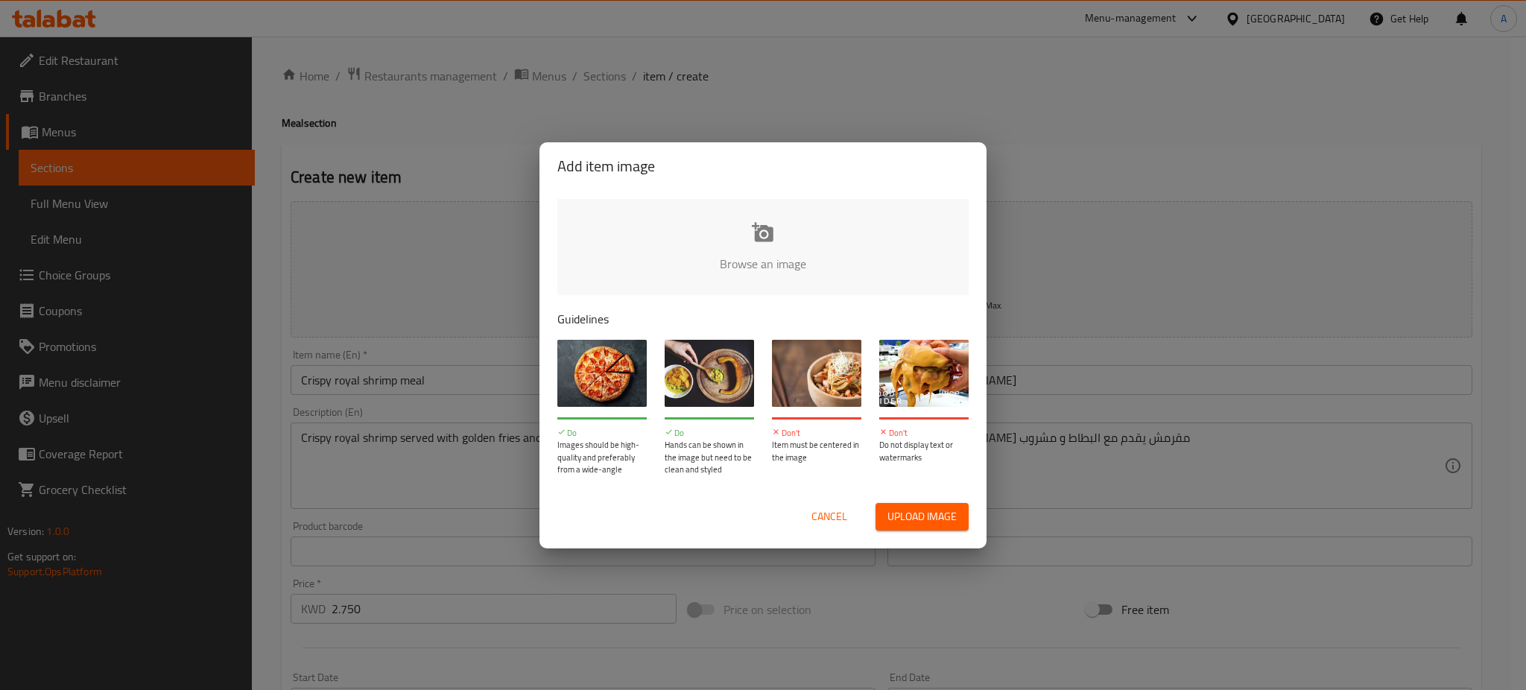
click at [906, 516] on span "Upload image" at bounding box center [922, 517] width 69 height 19
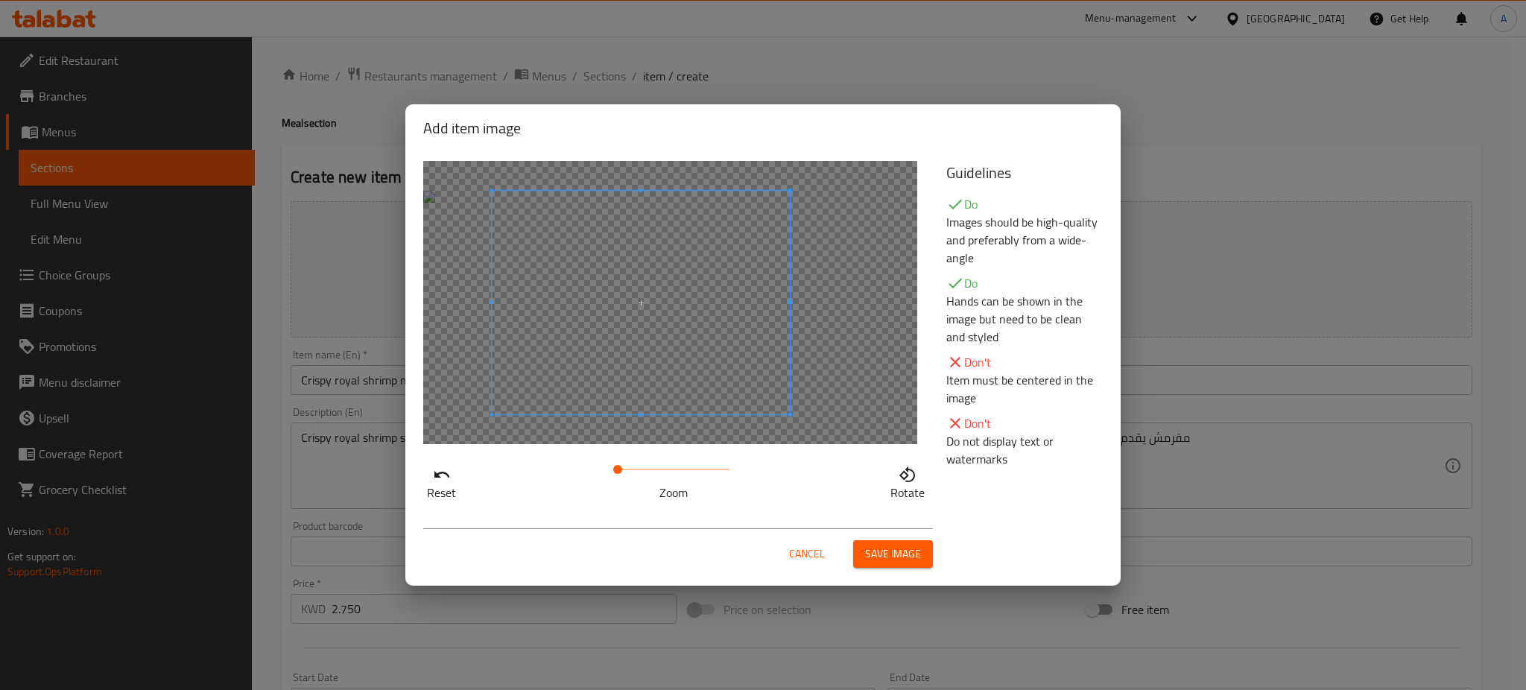
click at [674, 408] on span at bounding box center [641, 303] width 298 height 224
click at [910, 561] on span "Save image" at bounding box center [893, 554] width 56 height 19
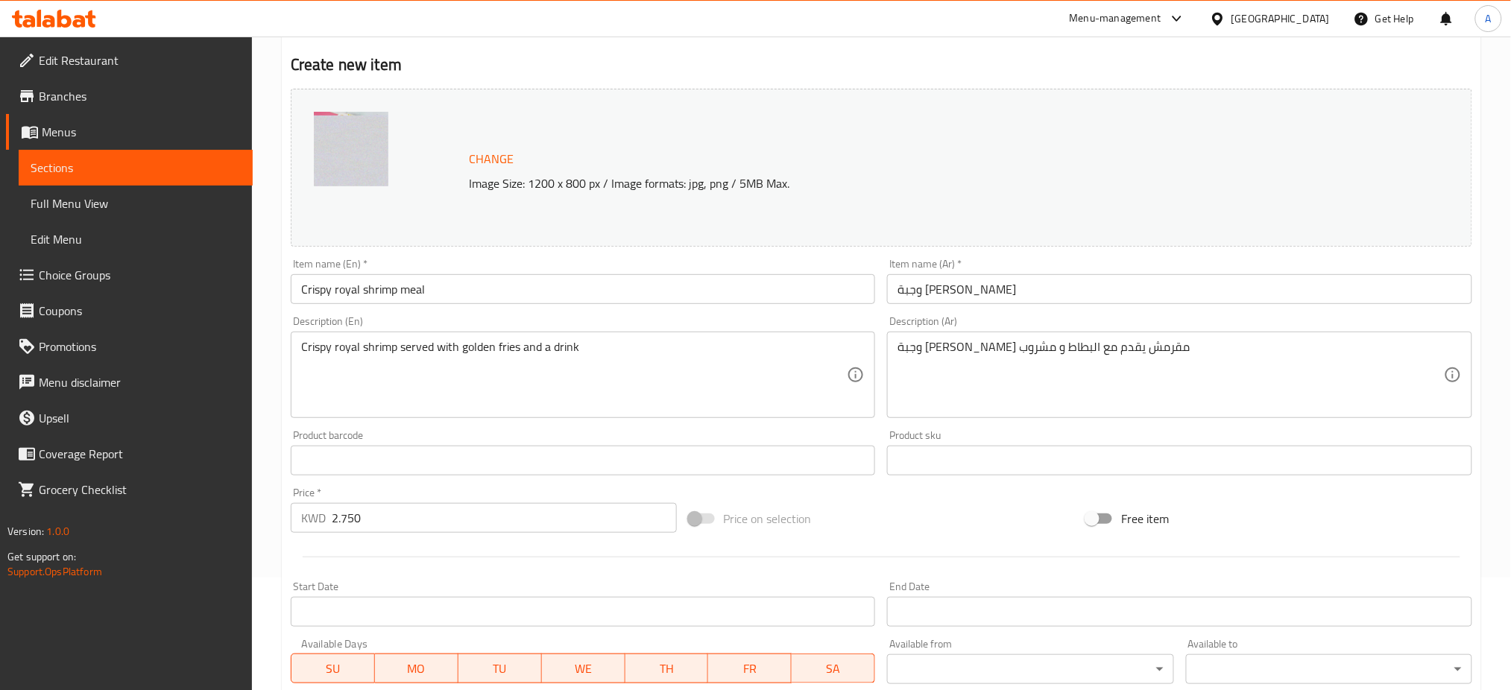
scroll to position [382, 0]
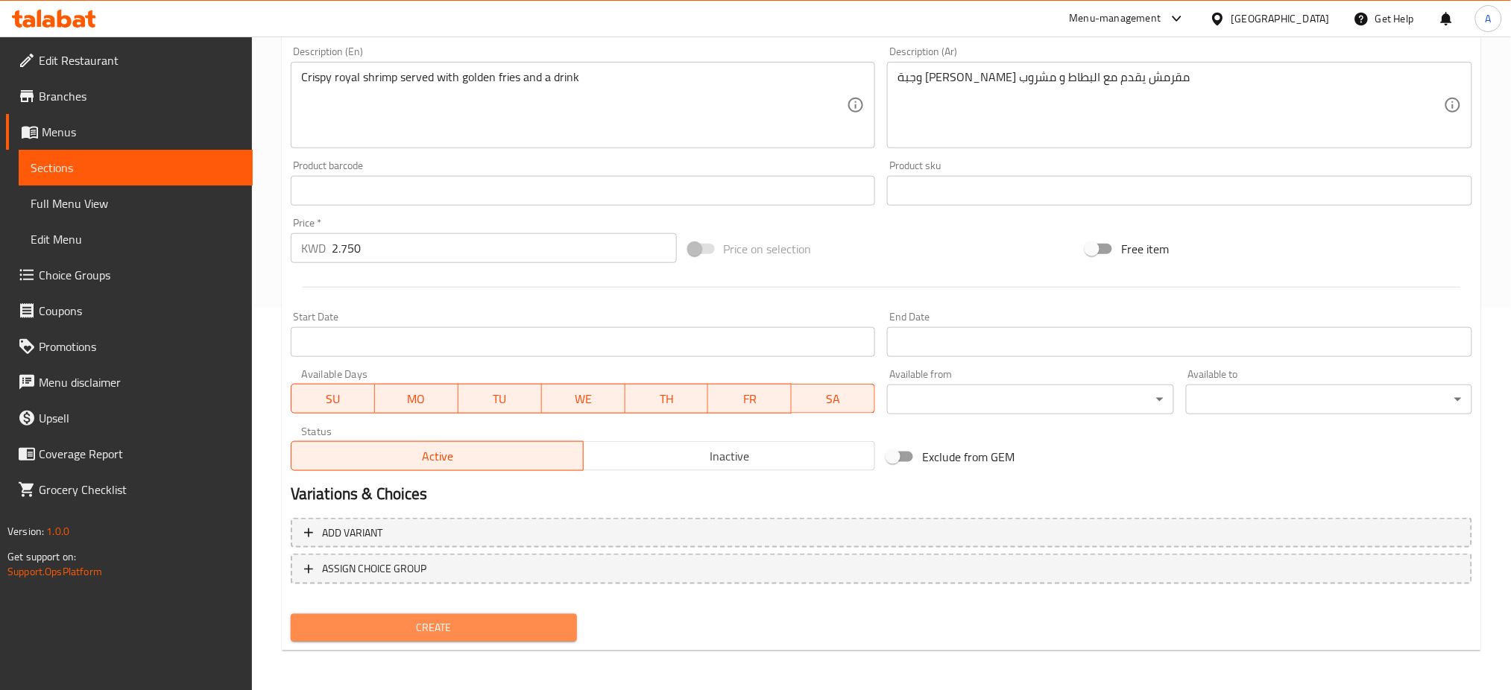
click at [460, 624] on span "Create" at bounding box center [434, 628] width 262 height 19
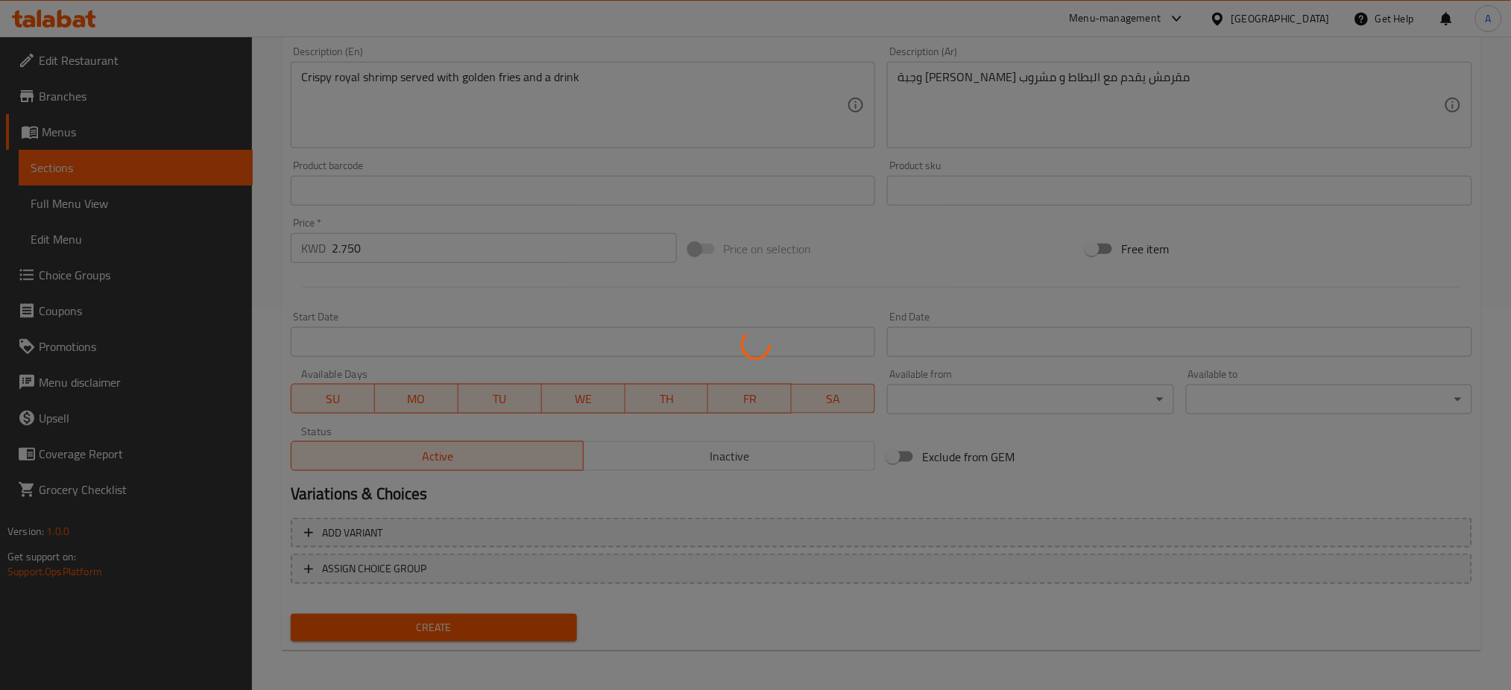
type input "0"
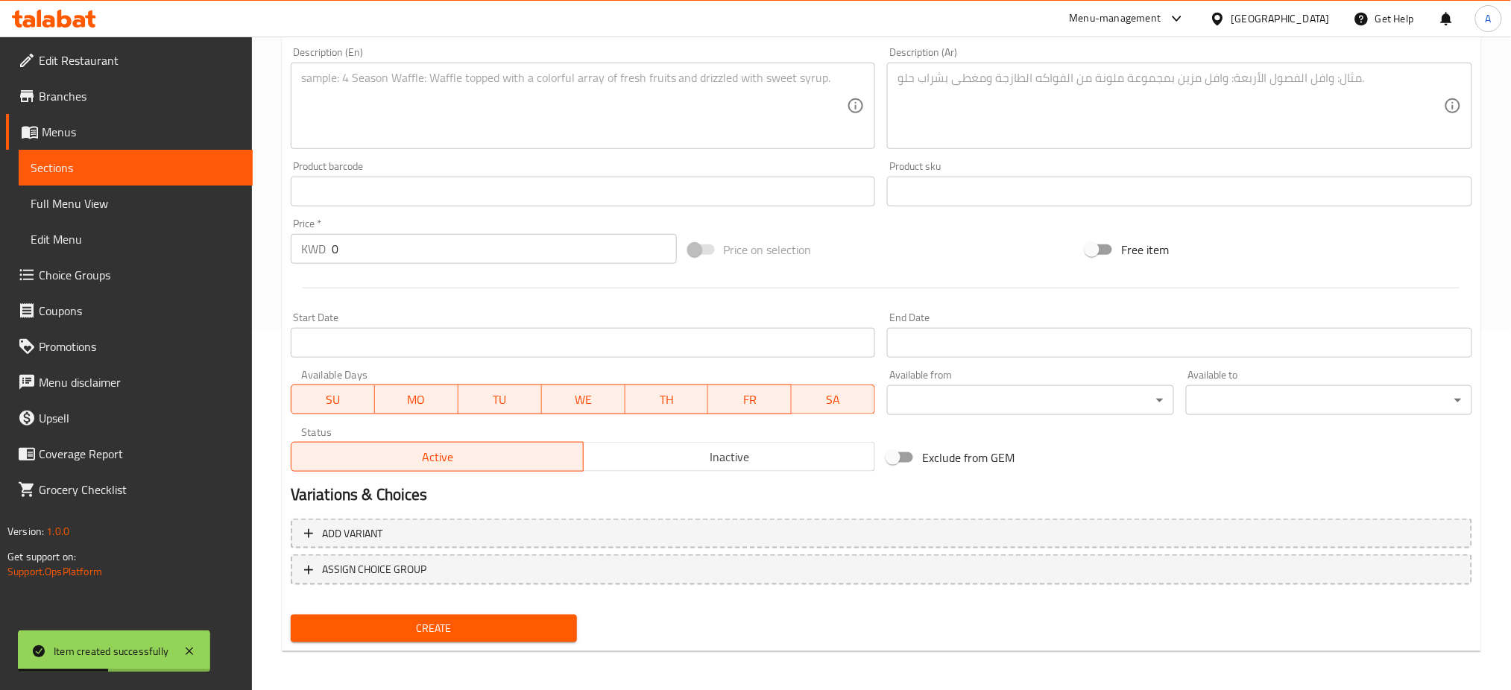
scroll to position [0, 0]
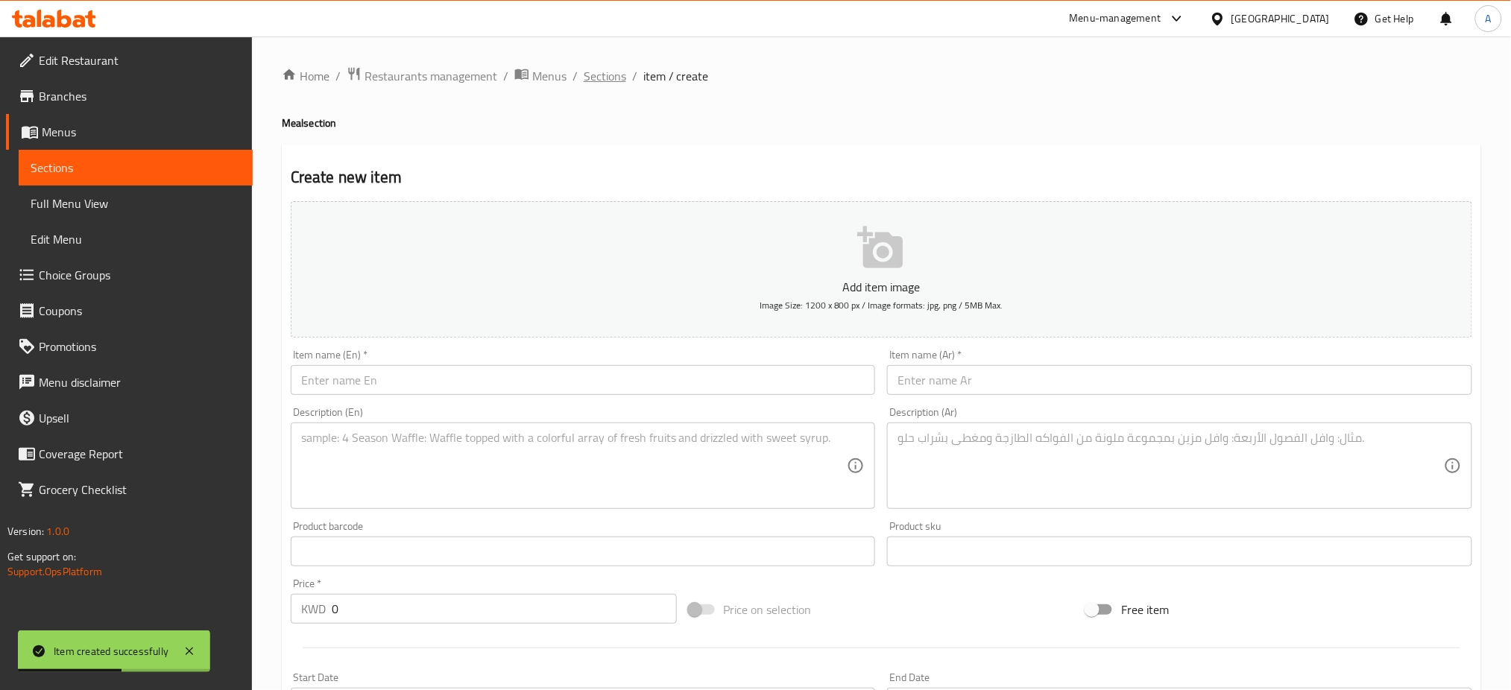
click at [616, 81] on span "Sections" at bounding box center [605, 76] width 42 height 18
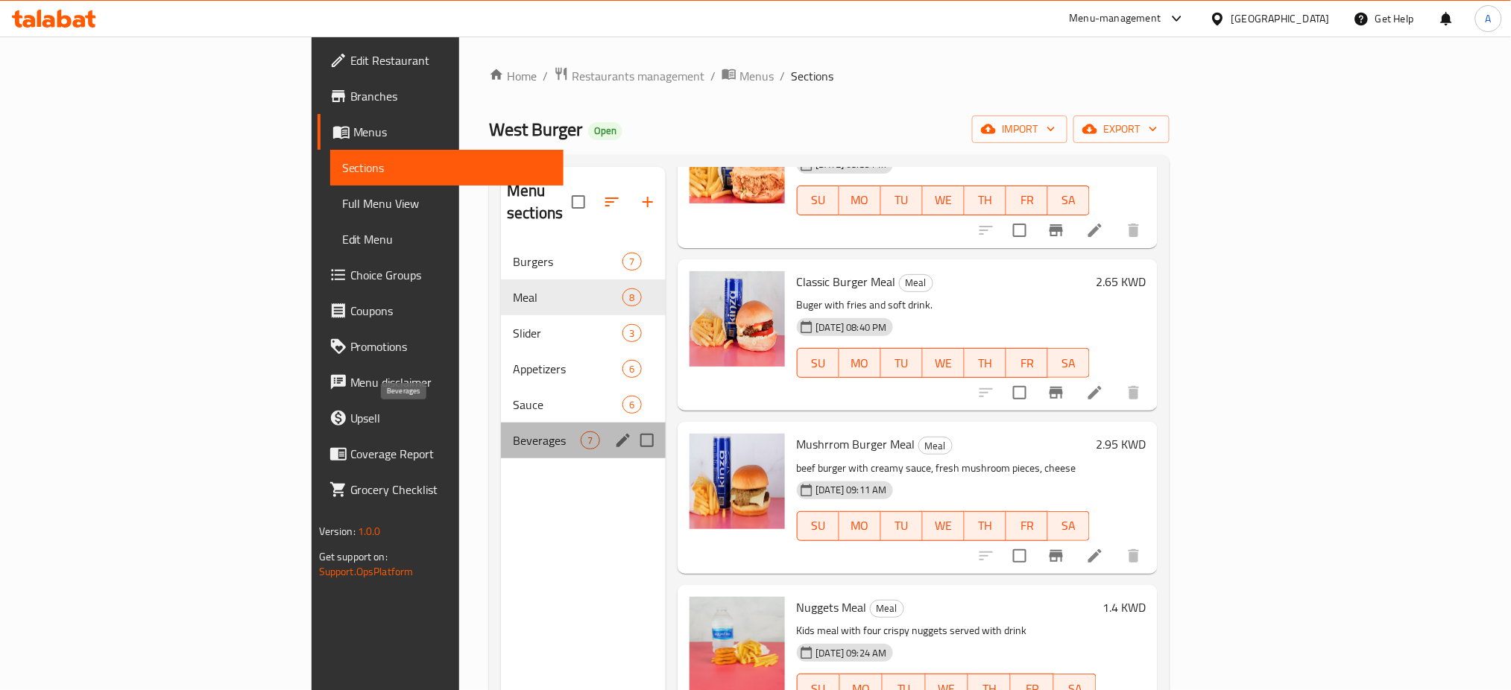
click at [513, 431] on span "Beverages" at bounding box center [547, 440] width 68 height 18
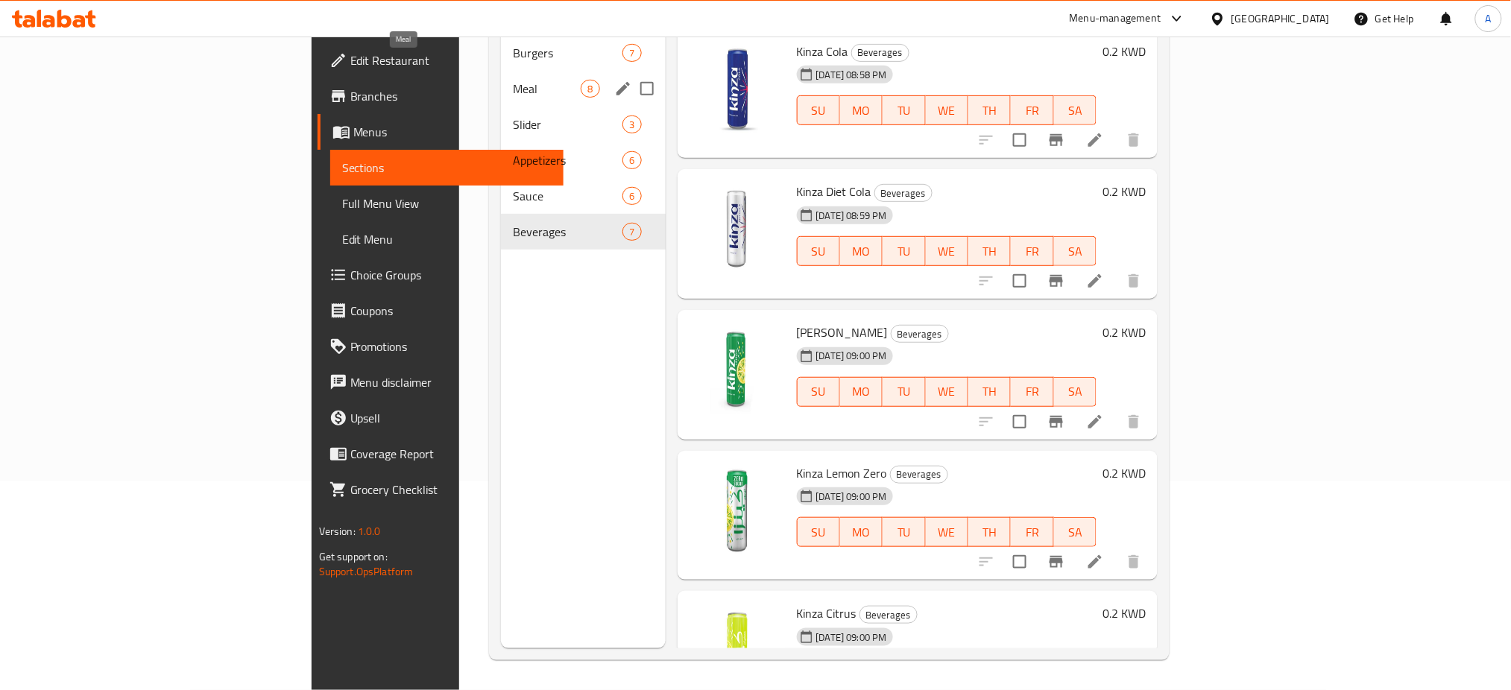
click at [513, 80] on span "Meal" at bounding box center [547, 89] width 68 height 18
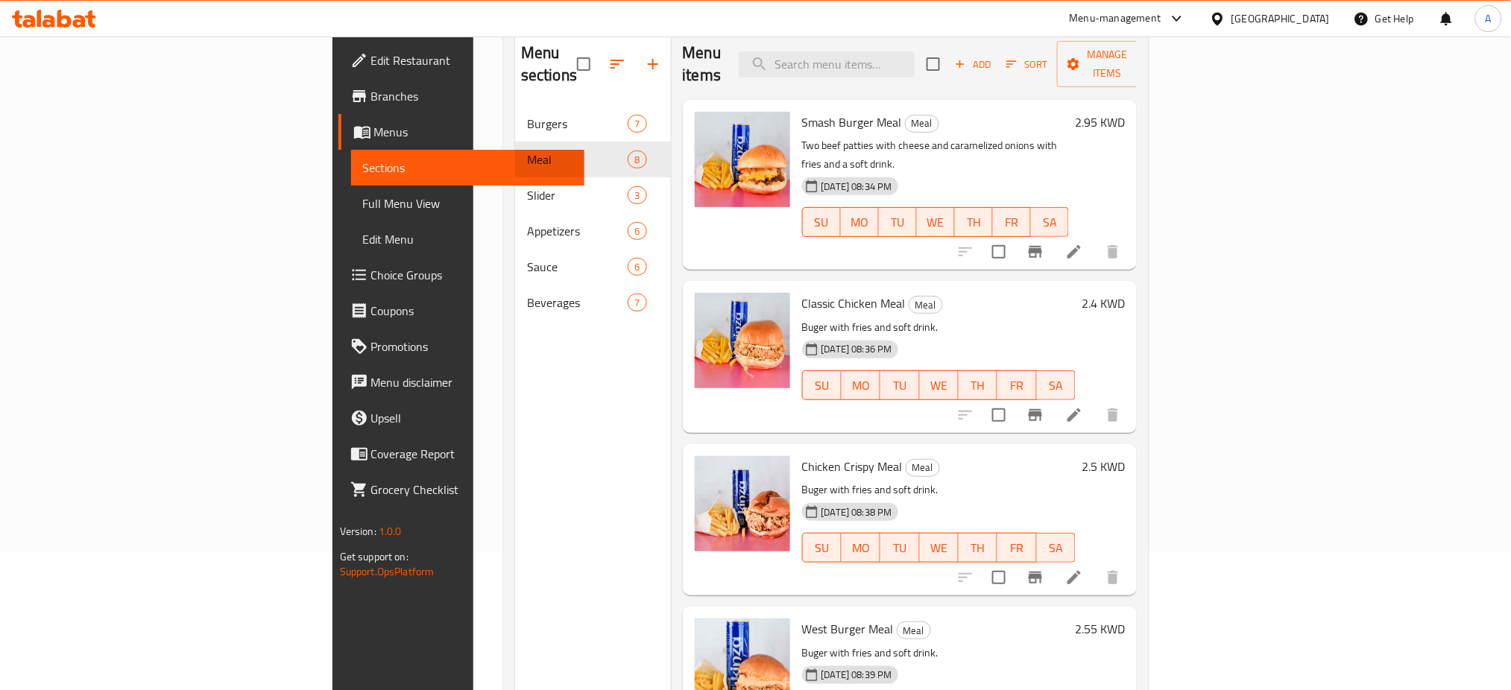
scroll to position [209, 0]
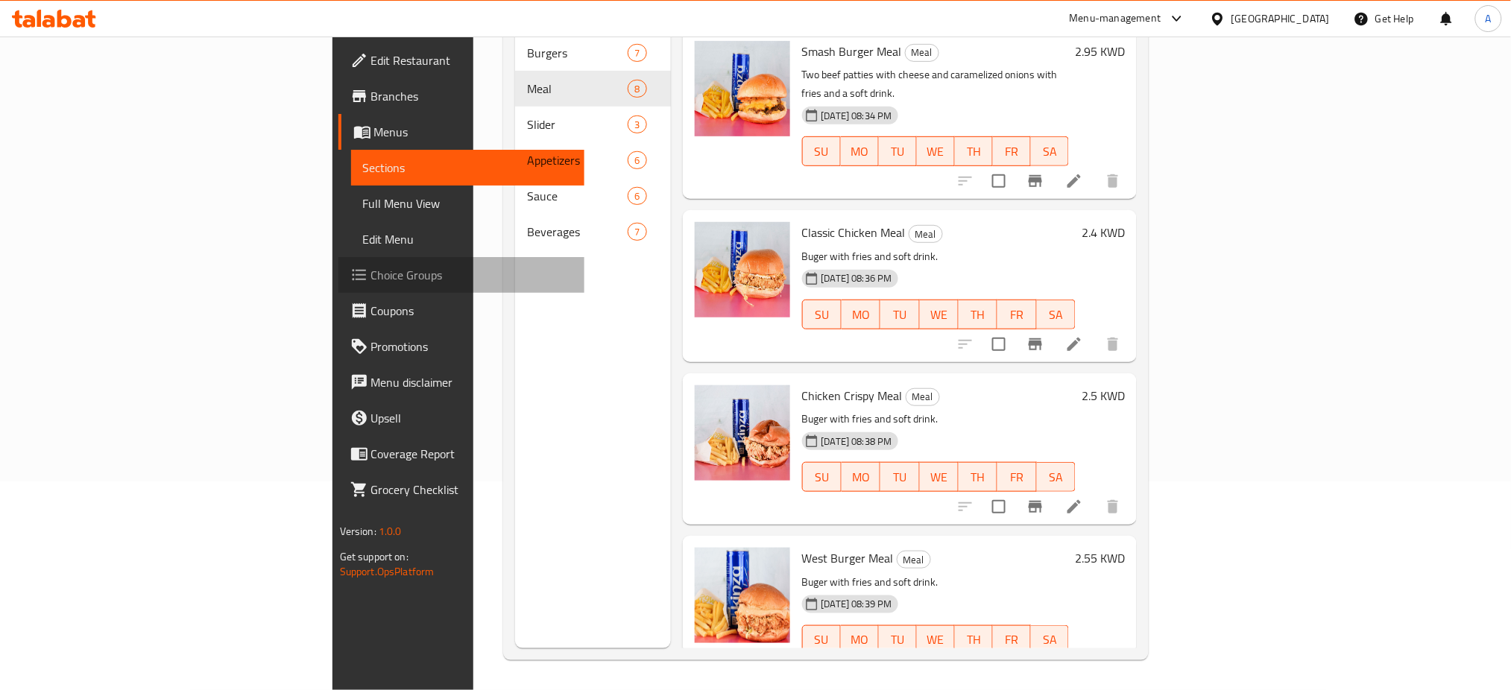
click at [371, 268] on span "Choice Groups" at bounding box center [472, 275] width 202 height 18
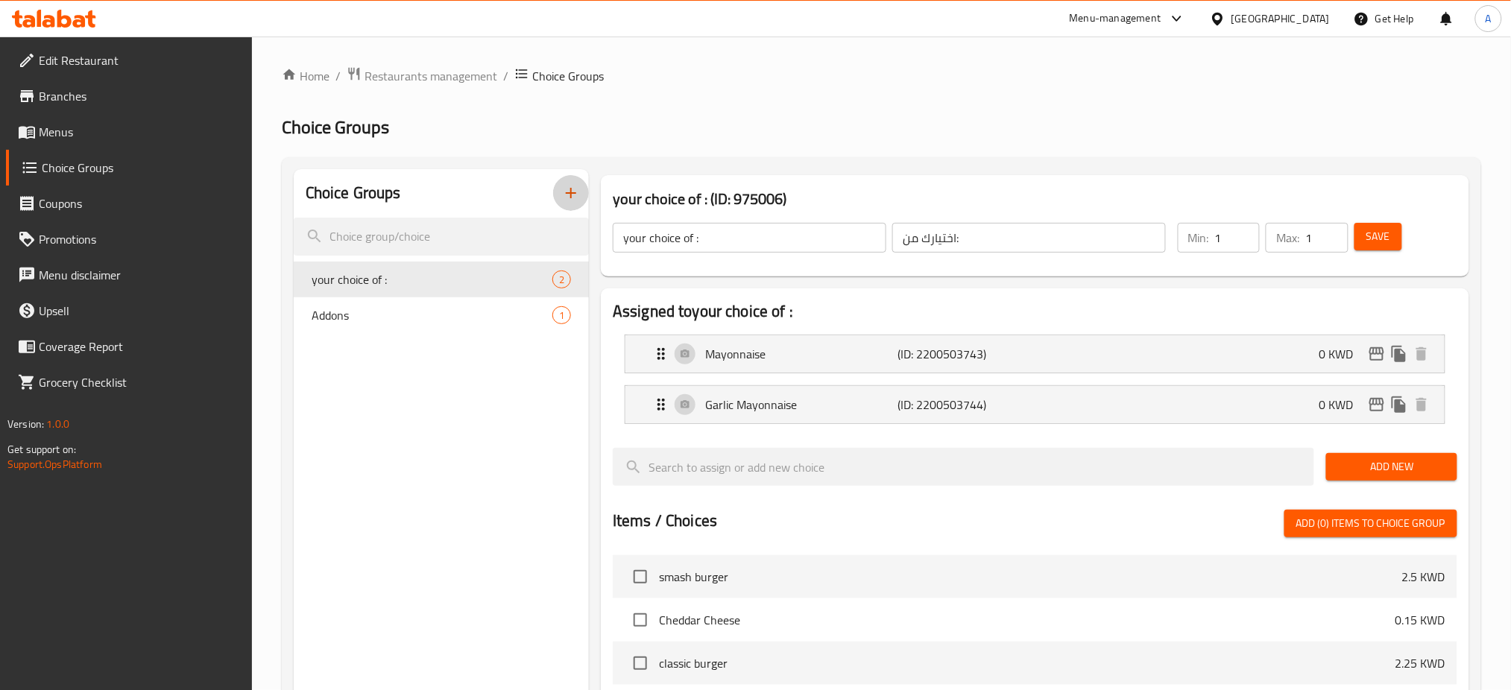
click at [567, 191] on icon "button" at bounding box center [571, 193] width 18 height 18
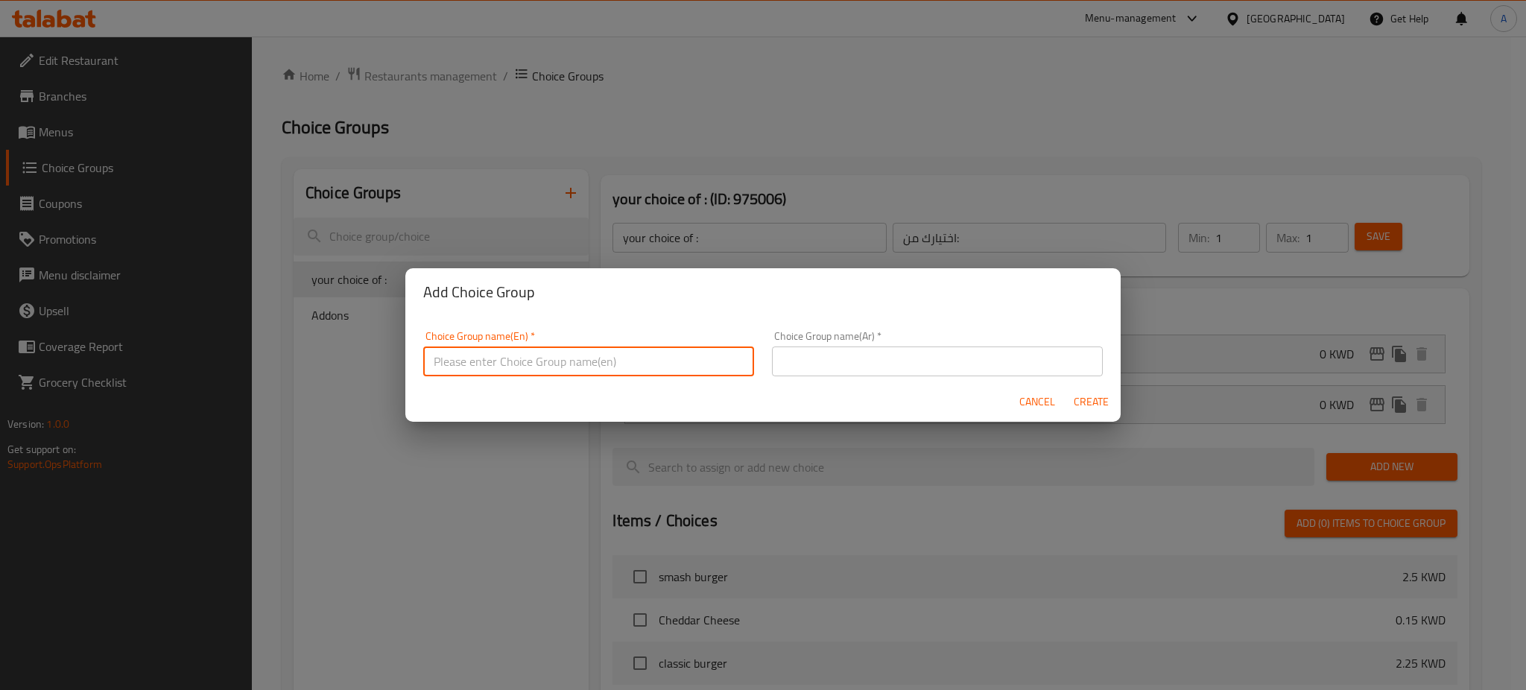
click at [568, 367] on input "text" at bounding box center [588, 362] width 331 height 30
type input "Beverages"
click at [832, 355] on input "text" at bounding box center [937, 362] width 331 height 30
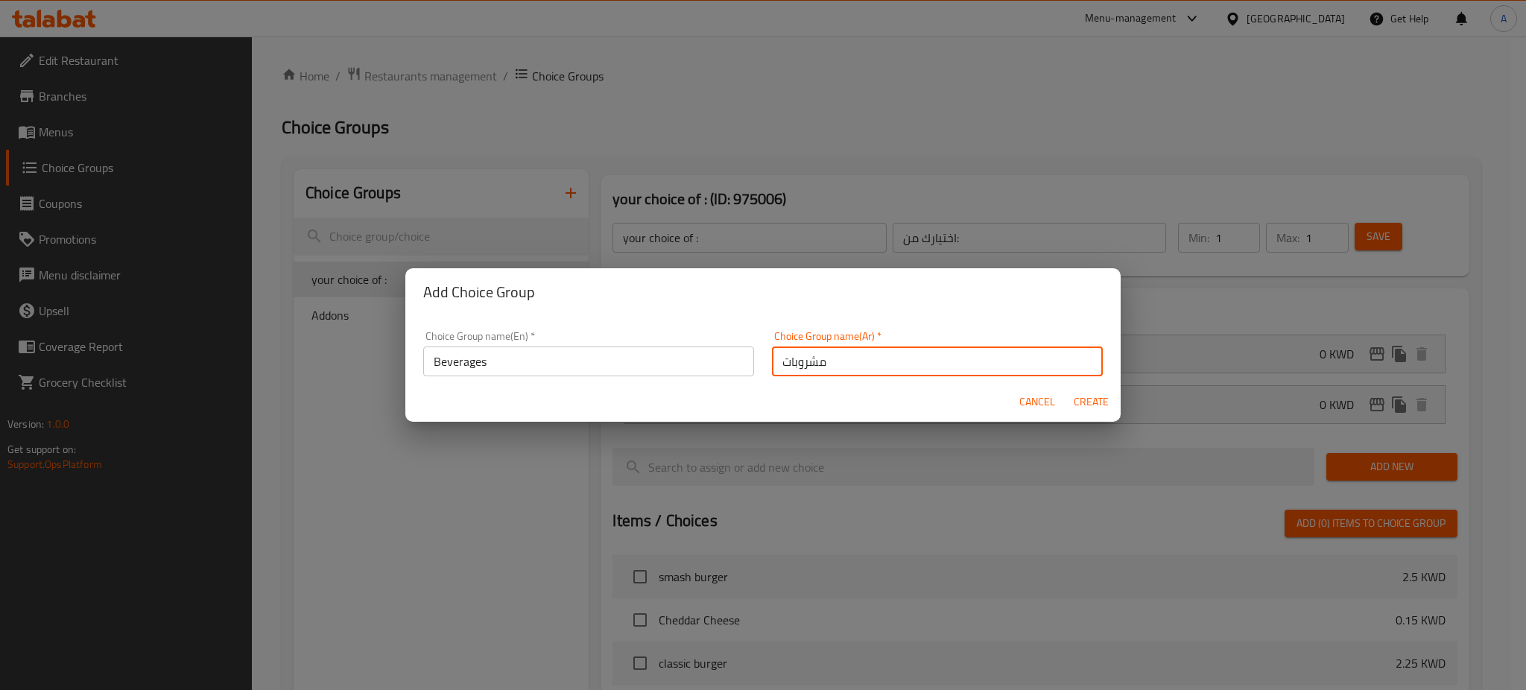
type input "مشروبات"
click at [1095, 393] on span "Create" at bounding box center [1091, 402] width 36 height 19
type input "Beverages"
type input "مشروبات"
type input "0"
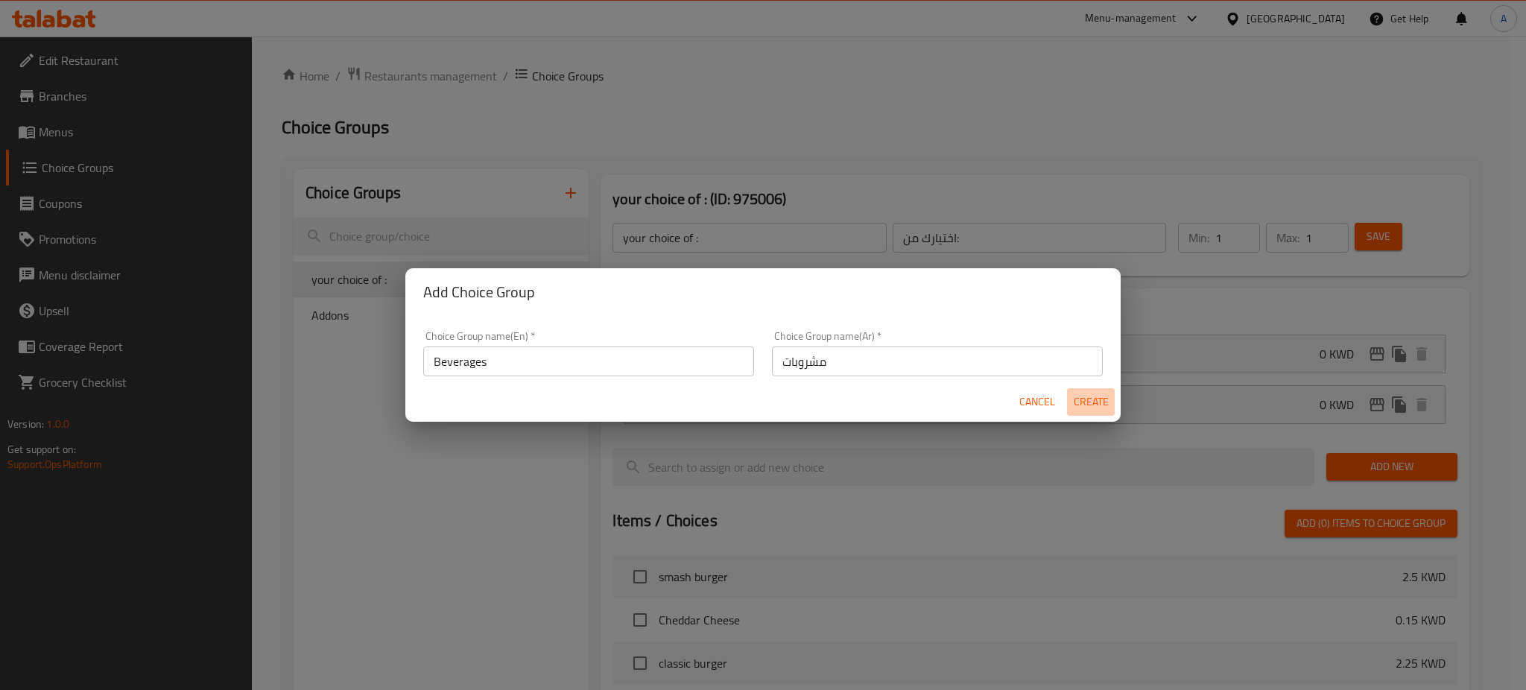
type input "0"
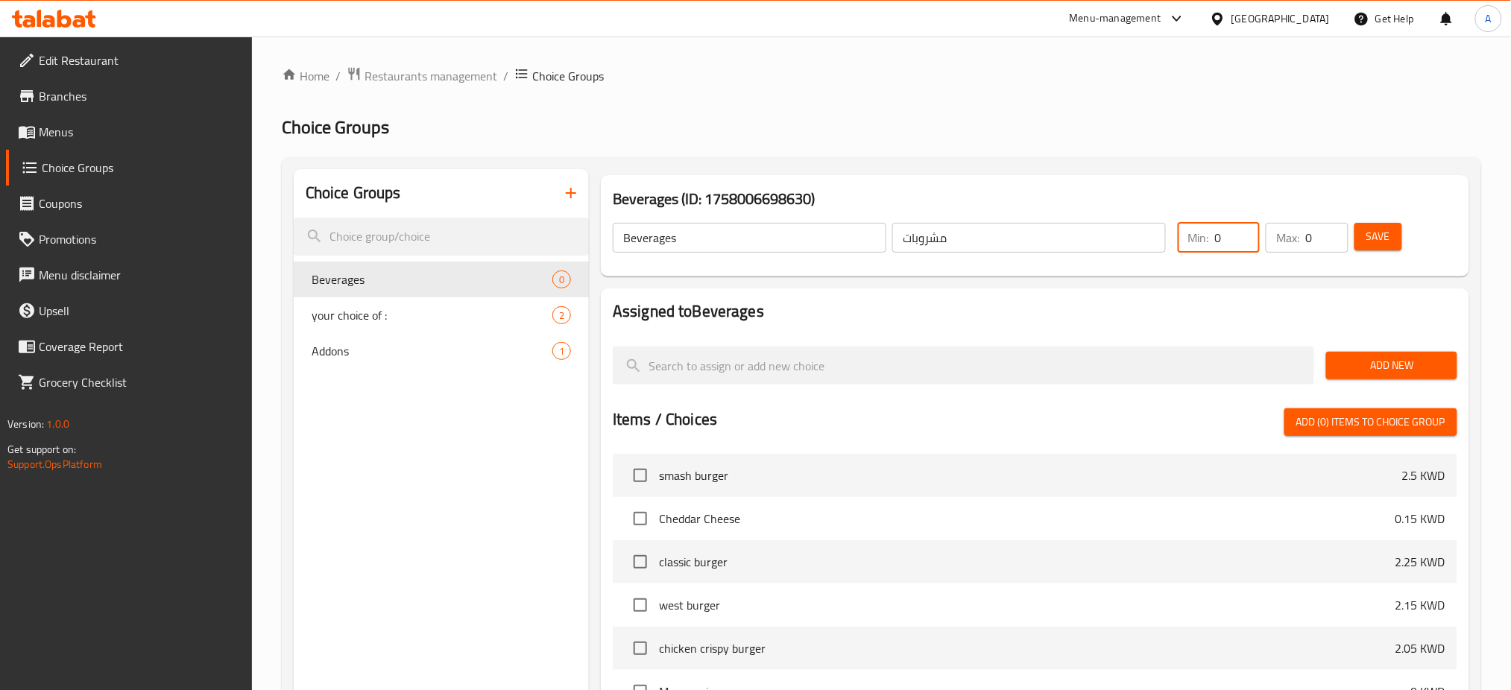
drag, startPoint x: 1233, startPoint y: 244, endPoint x: 1157, endPoint y: 234, distance: 76.7
click at [1157, 234] on div "Beverages ​ مشروبات ​ Min: 0 ​ Max: 0 ​ Save" at bounding box center [1035, 238] width 856 height 66
type input "1"
drag, startPoint x: 1331, startPoint y: 238, endPoint x: 1258, endPoint y: 234, distance: 73.2
click at [1305, 234] on input "3" at bounding box center [1326, 238] width 42 height 30
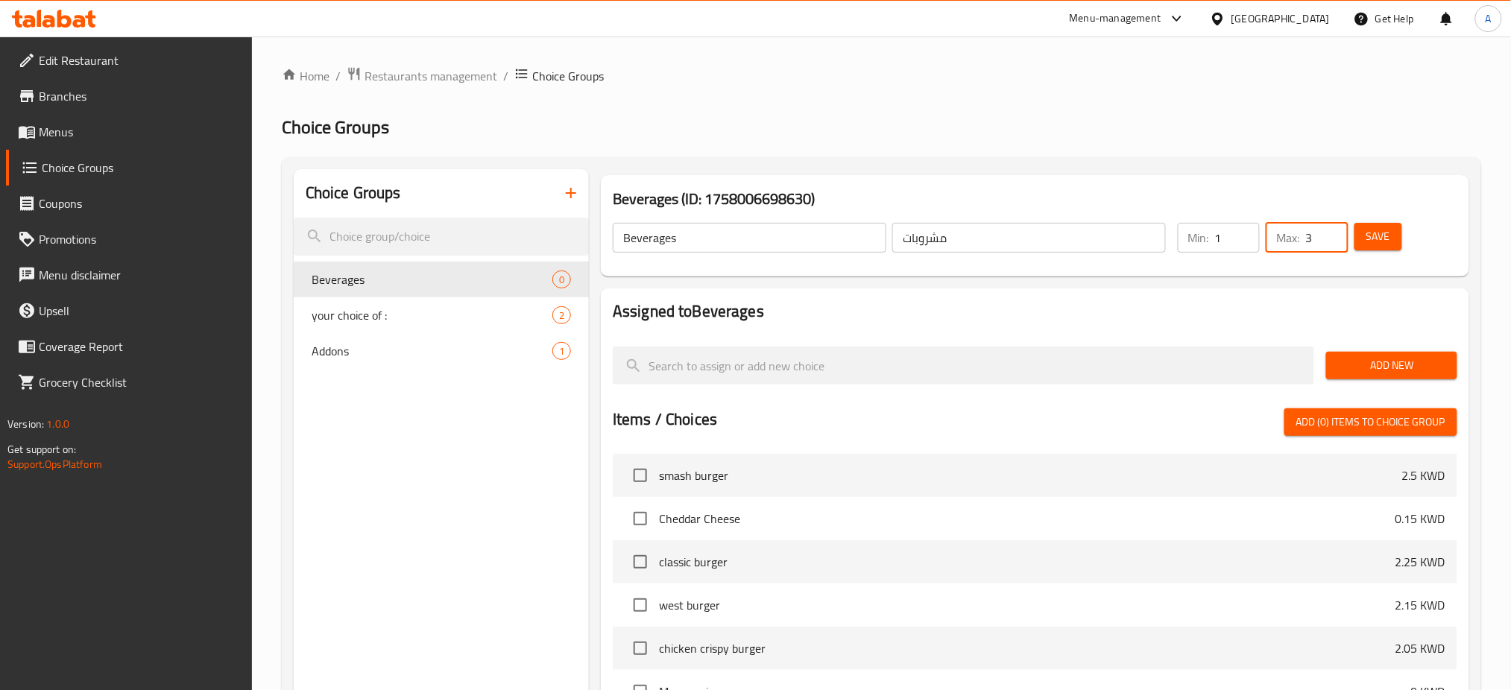
drag, startPoint x: 1321, startPoint y: 240, endPoint x: 1265, endPoint y: 246, distance: 55.5
click at [1266, 246] on div "Max: 3 ​" at bounding box center [1306, 238] width 82 height 30
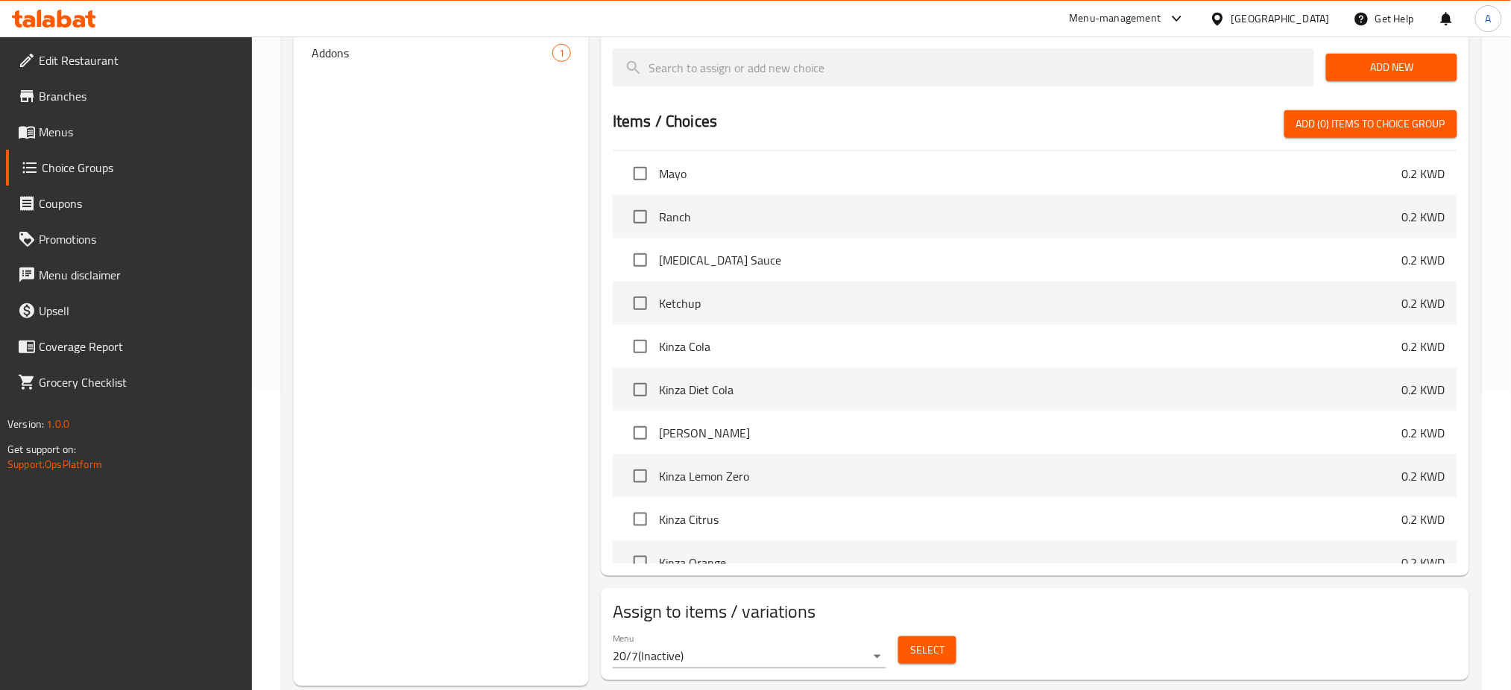
scroll to position [1291, 0]
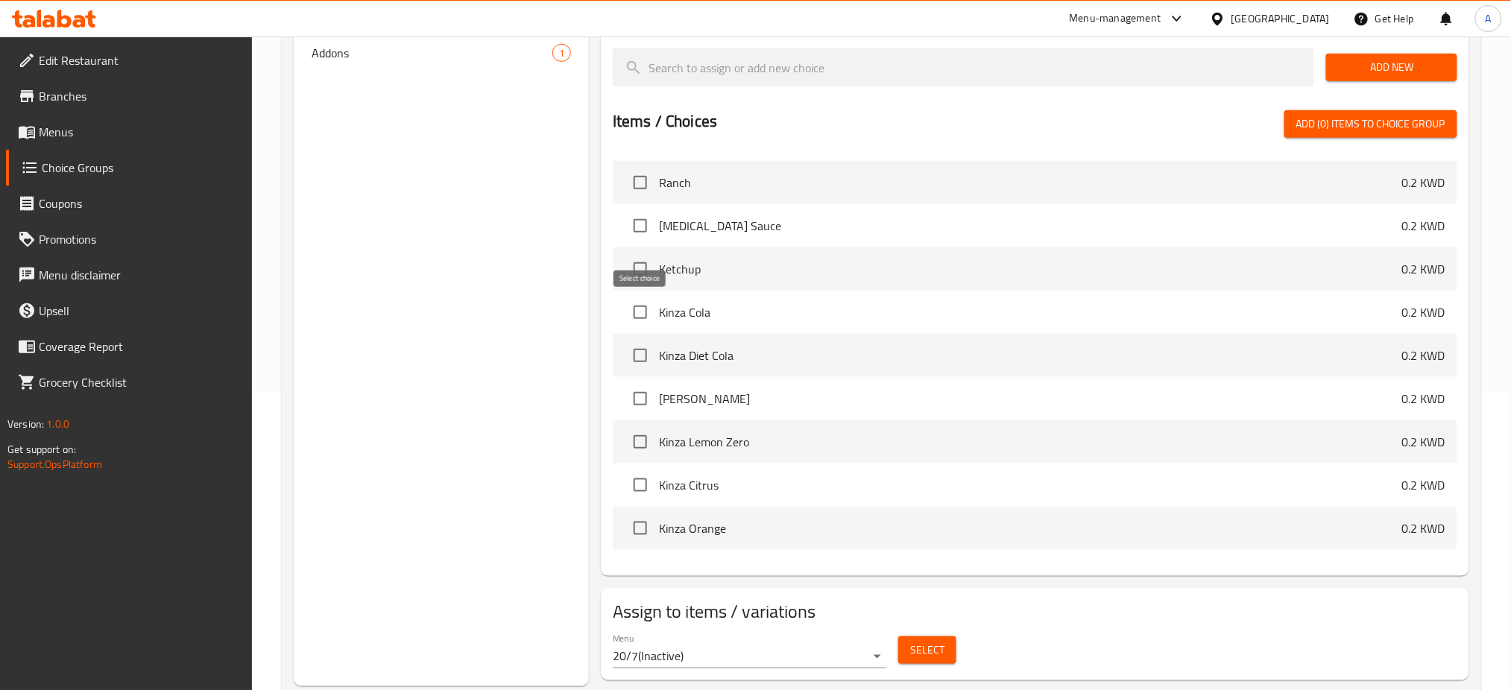
type input "1"
click at [639, 305] on input "checkbox" at bounding box center [640, 312] width 31 height 31
checkbox input "true"
click at [637, 352] on input "checkbox" at bounding box center [640, 355] width 31 height 31
checkbox input "true"
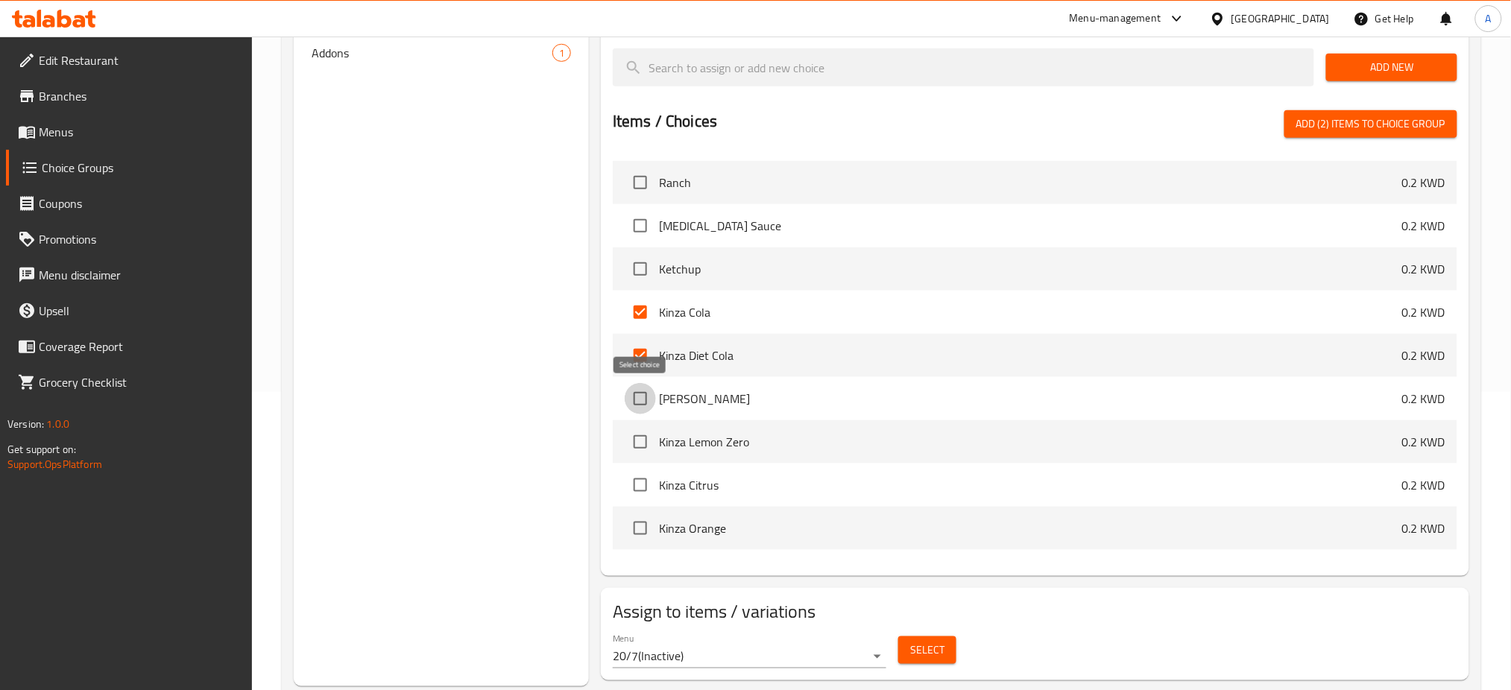
click at [638, 408] on input "checkbox" at bounding box center [640, 398] width 31 height 31
checkbox input "true"
click at [630, 444] on input "checkbox" at bounding box center [640, 441] width 31 height 31
checkbox input "true"
click at [638, 487] on input "checkbox" at bounding box center [640, 484] width 31 height 31
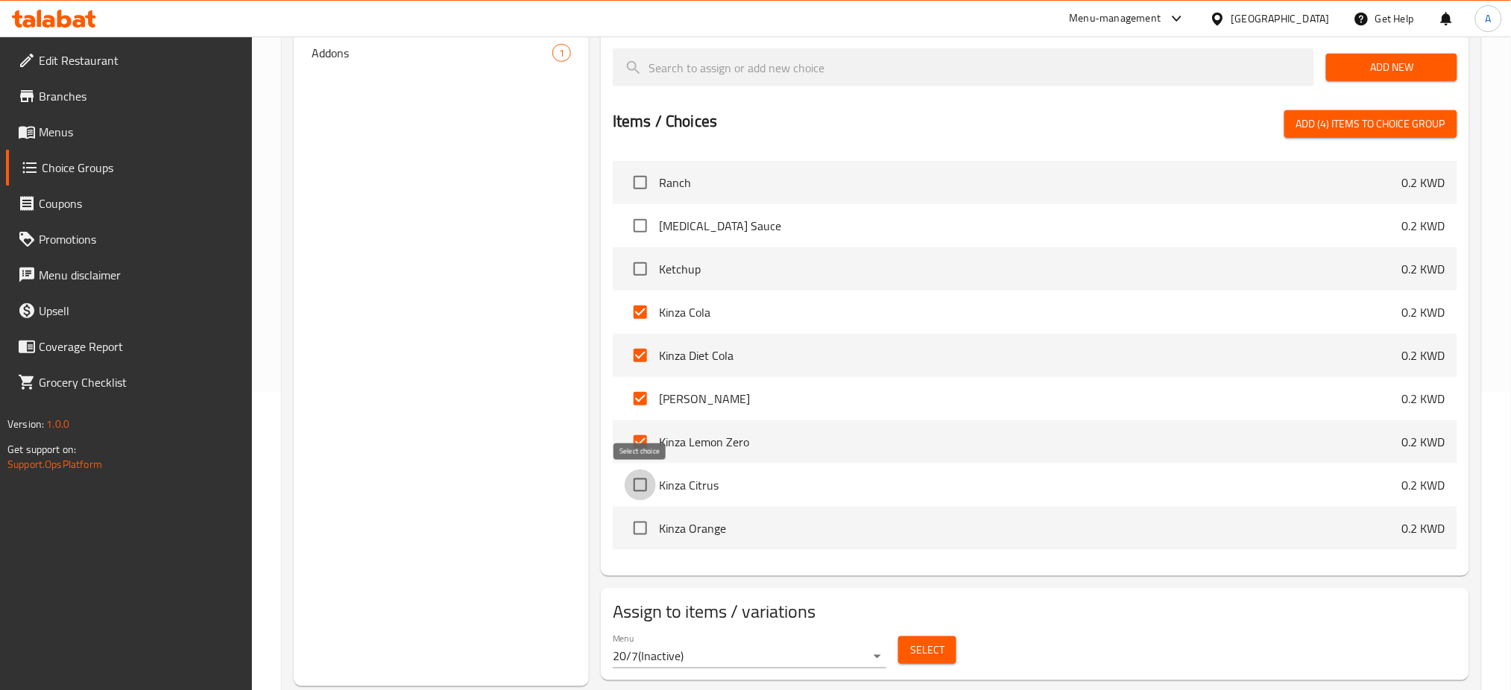
checkbox input "true"
click at [637, 521] on input "checkbox" at bounding box center [640, 528] width 31 height 31
checkbox input "true"
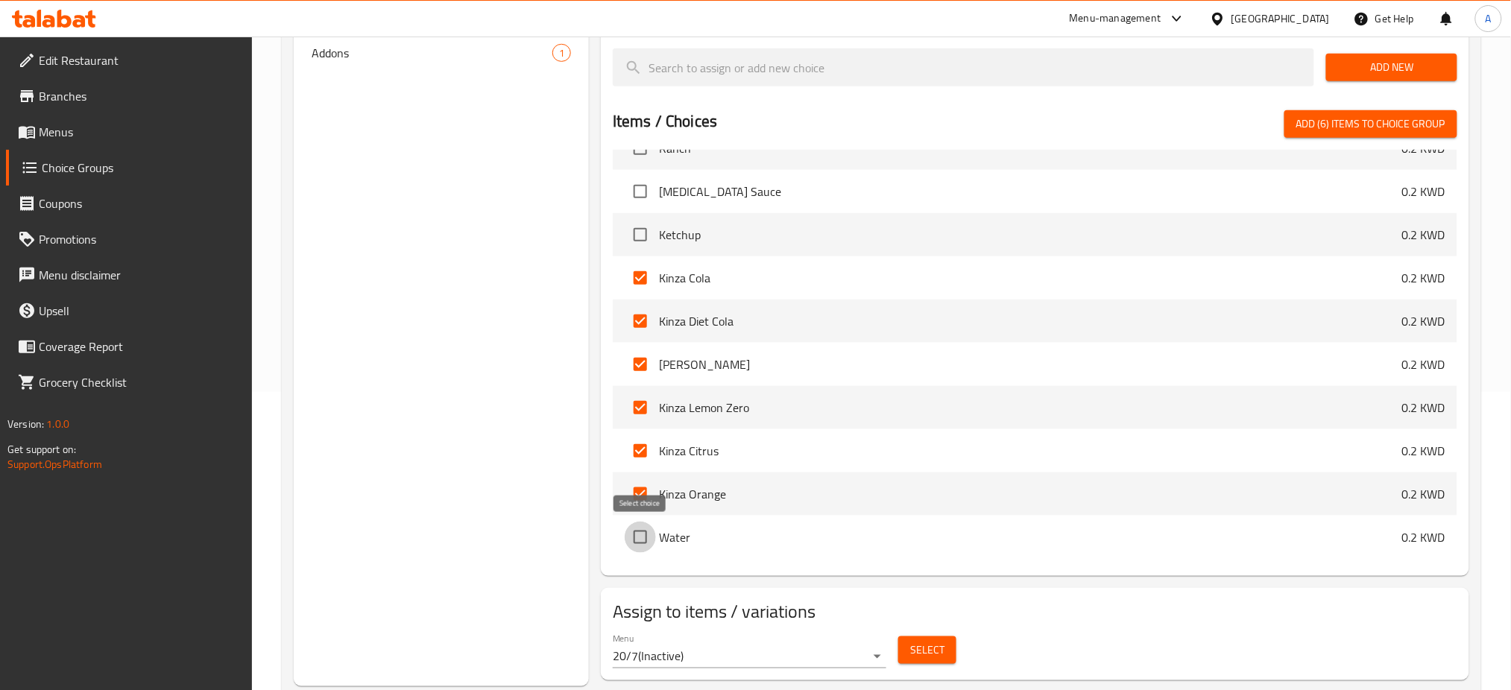
click at [645, 537] on input "checkbox" at bounding box center [640, 537] width 31 height 31
checkbox input "true"
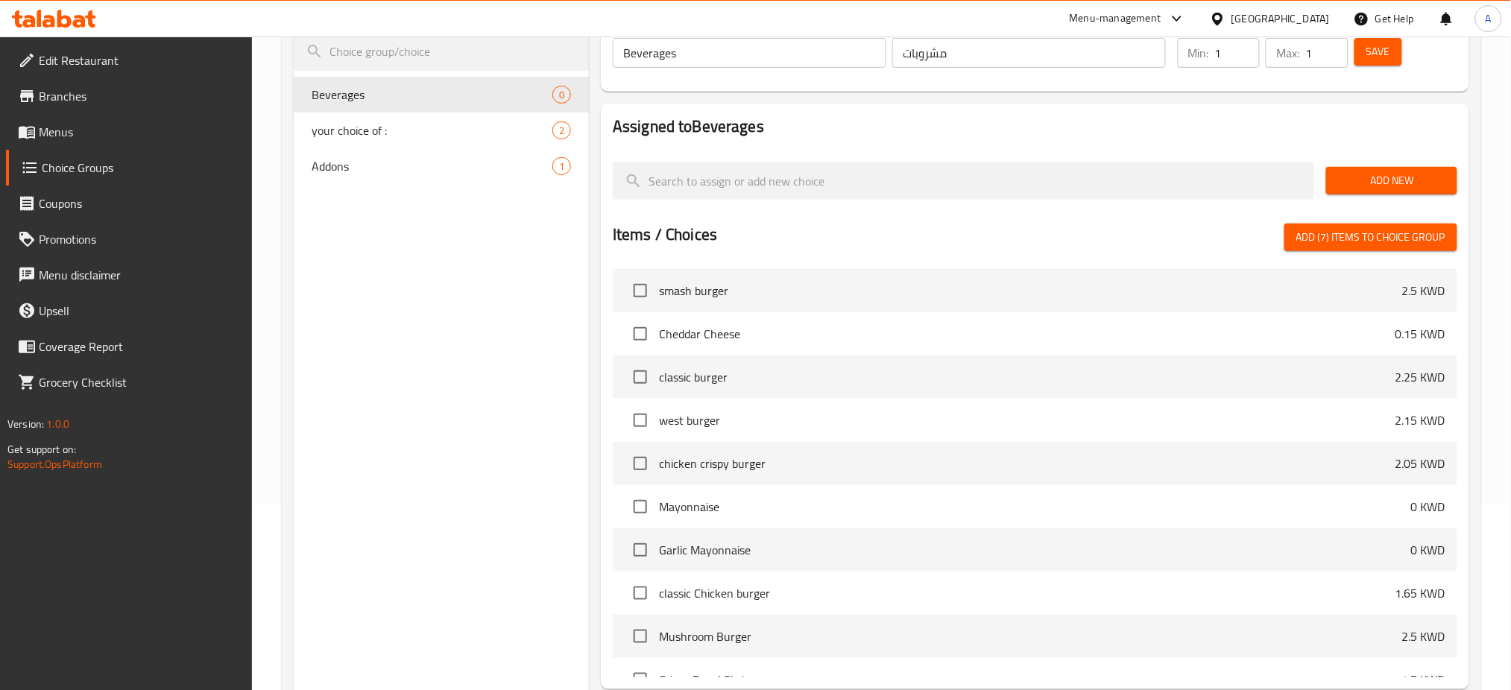
scroll to position [0, 0]
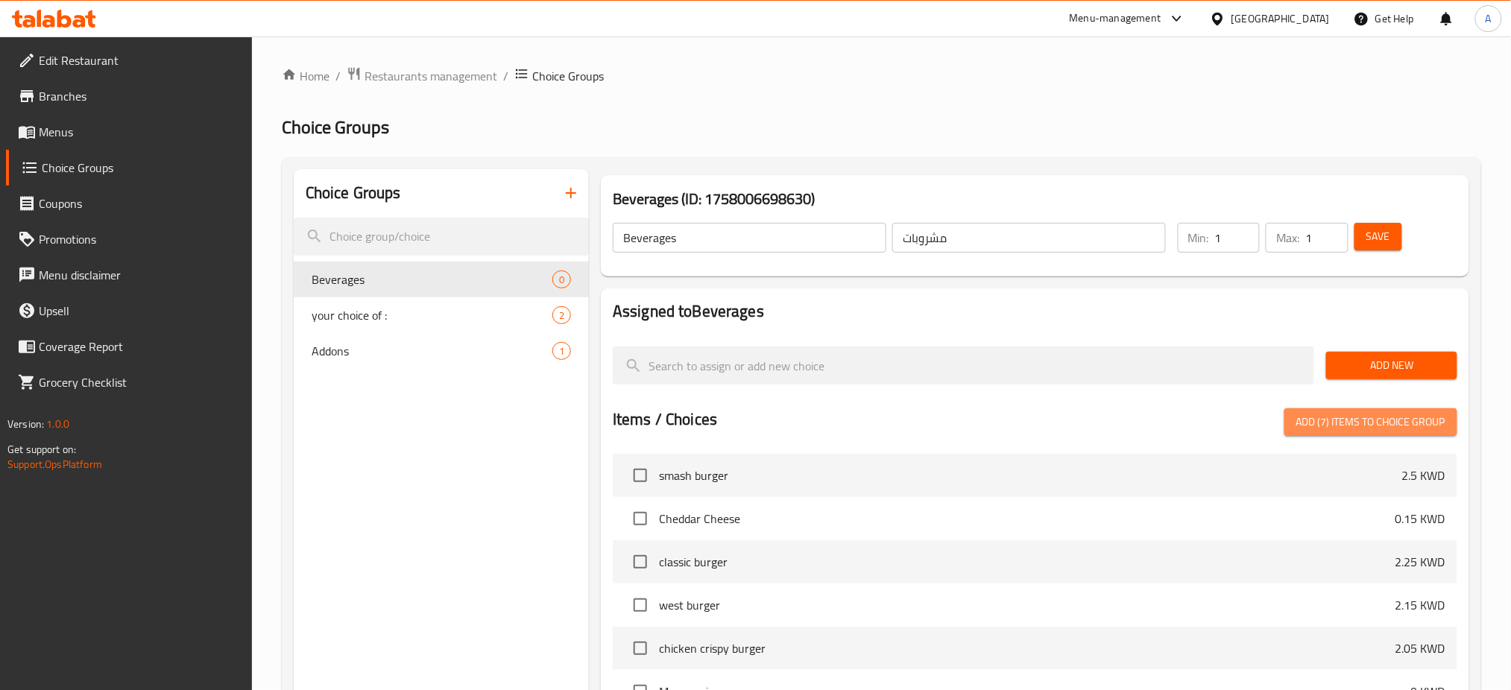
click at [1396, 434] on button "Add (7) items to choice group" at bounding box center [1370, 422] width 173 height 28
checkbox input "false"
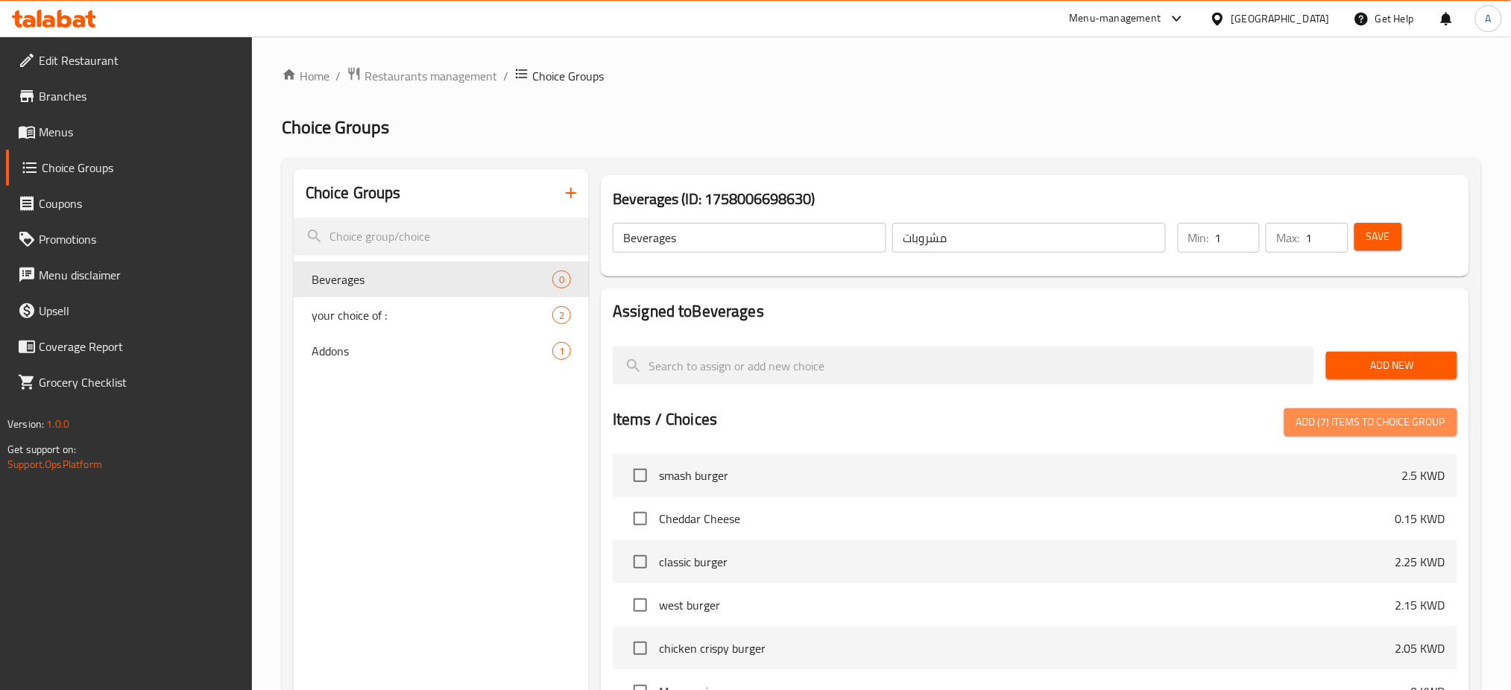
checkbox input "false"
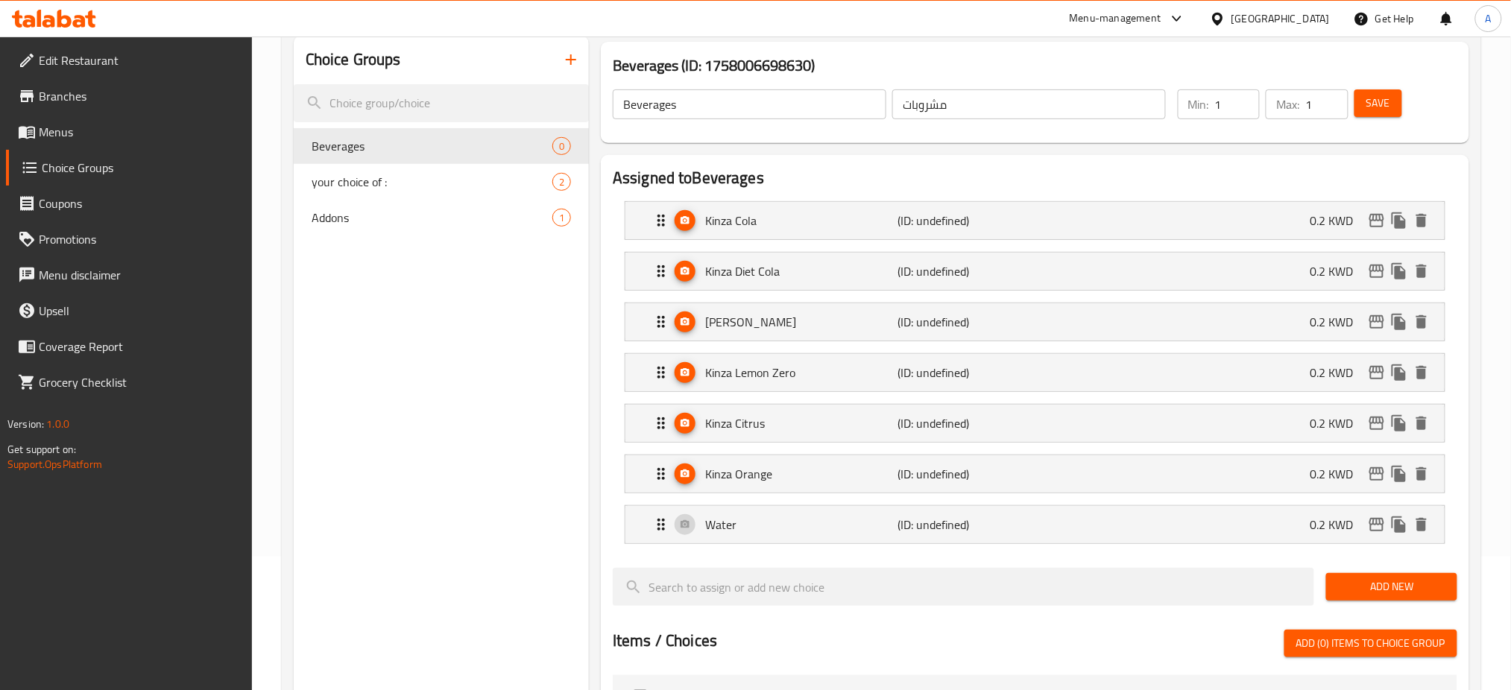
scroll to position [99, 0]
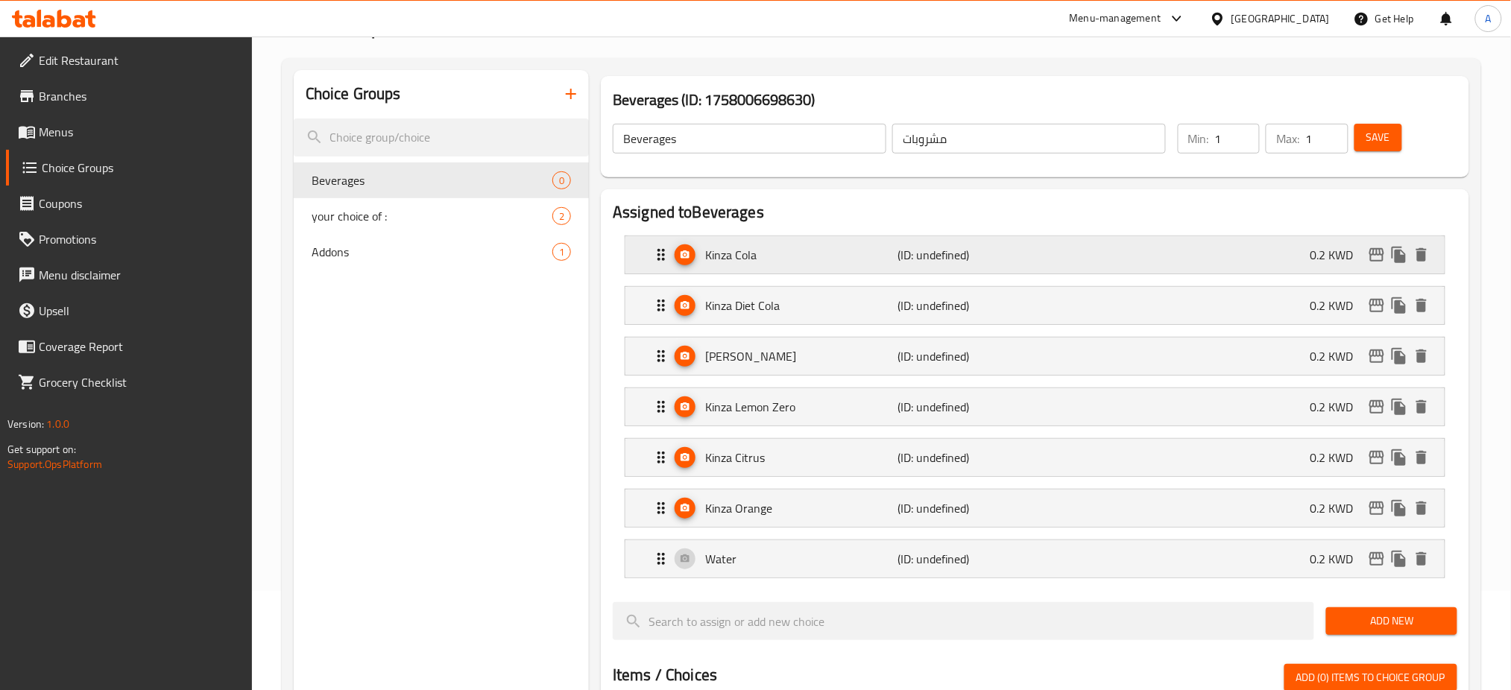
click at [665, 245] on div "Kinza Cola (ID: undefined) 0.2 KWD" at bounding box center [1039, 254] width 774 height 37
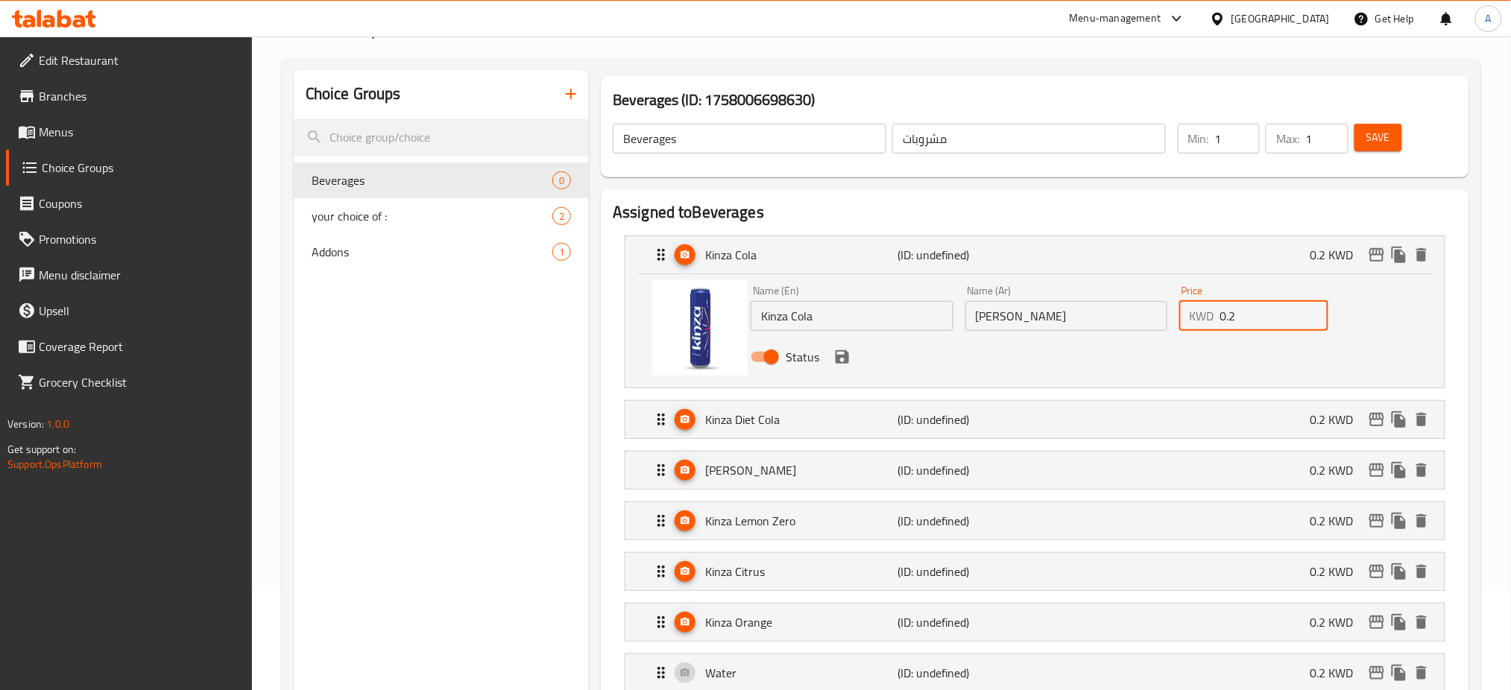
drag, startPoint x: 1244, startPoint y: 315, endPoint x: 1179, endPoint y: 320, distance: 65.0
click at [1179, 320] on div "KWD 0.2 Price" at bounding box center [1253, 316] width 149 height 30
click at [842, 359] on icon "save" at bounding box center [842, 357] width 18 height 18
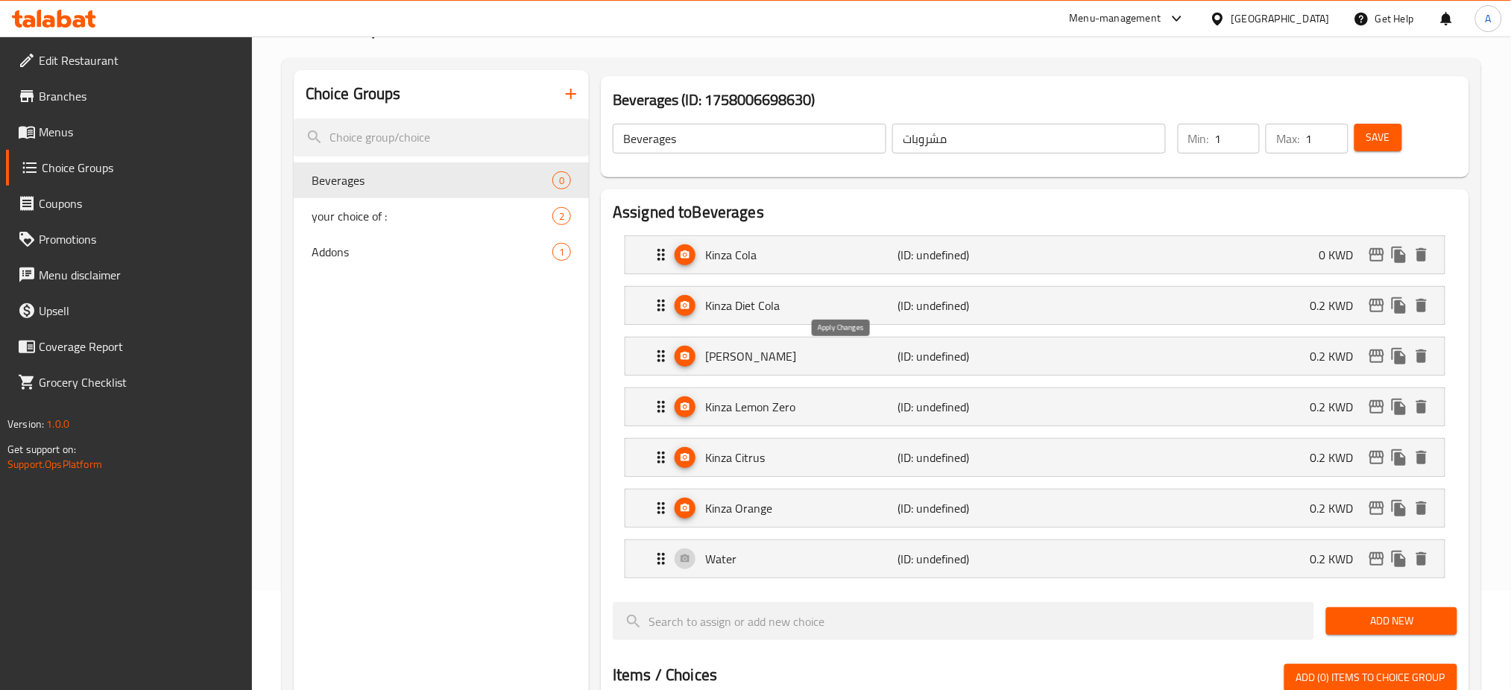
type input "0"
click at [1002, 313] on p "(ID: undefined)" at bounding box center [962, 306] width 128 height 18
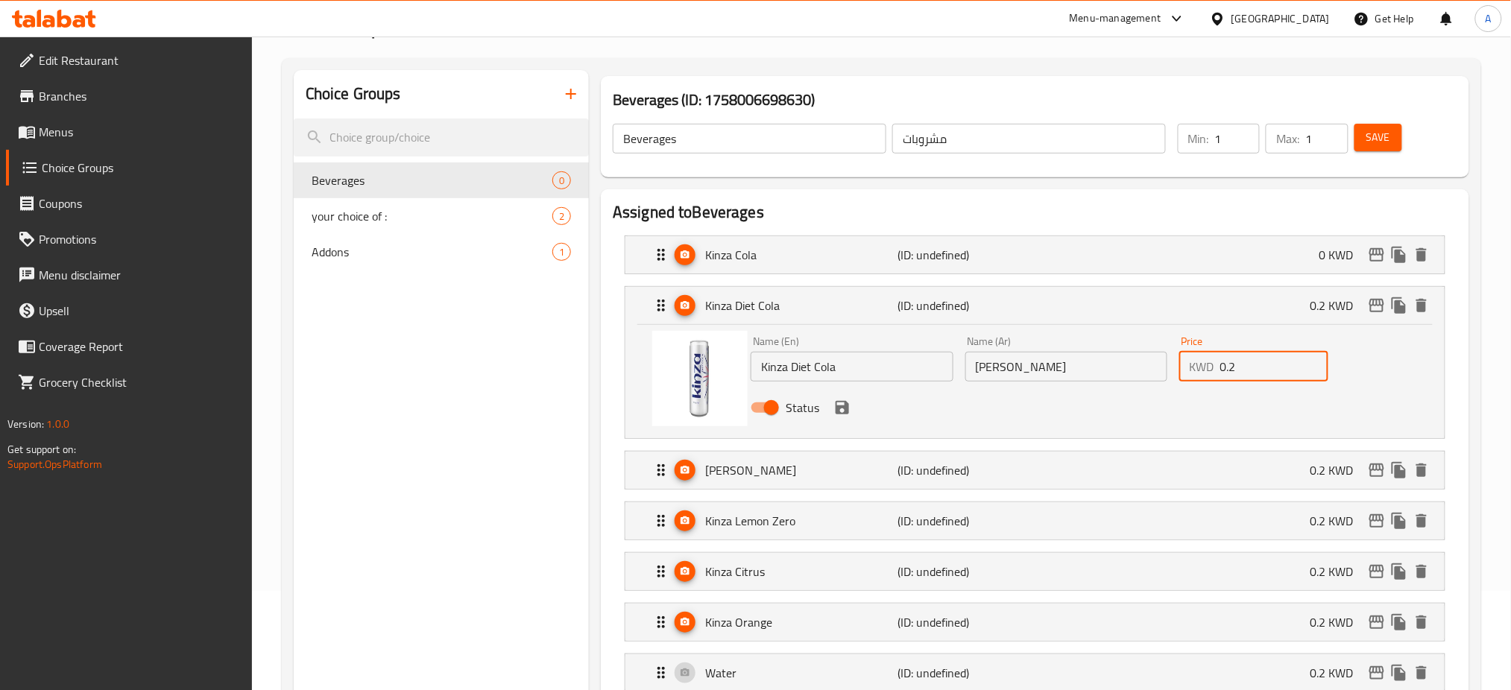
drag, startPoint x: 1256, startPoint y: 374, endPoint x: 1171, endPoint y: 365, distance: 86.2
click at [1179, 367] on div "KWD 0.2 Price" at bounding box center [1253, 367] width 149 height 30
click at [844, 415] on icon "save" at bounding box center [842, 408] width 18 height 18
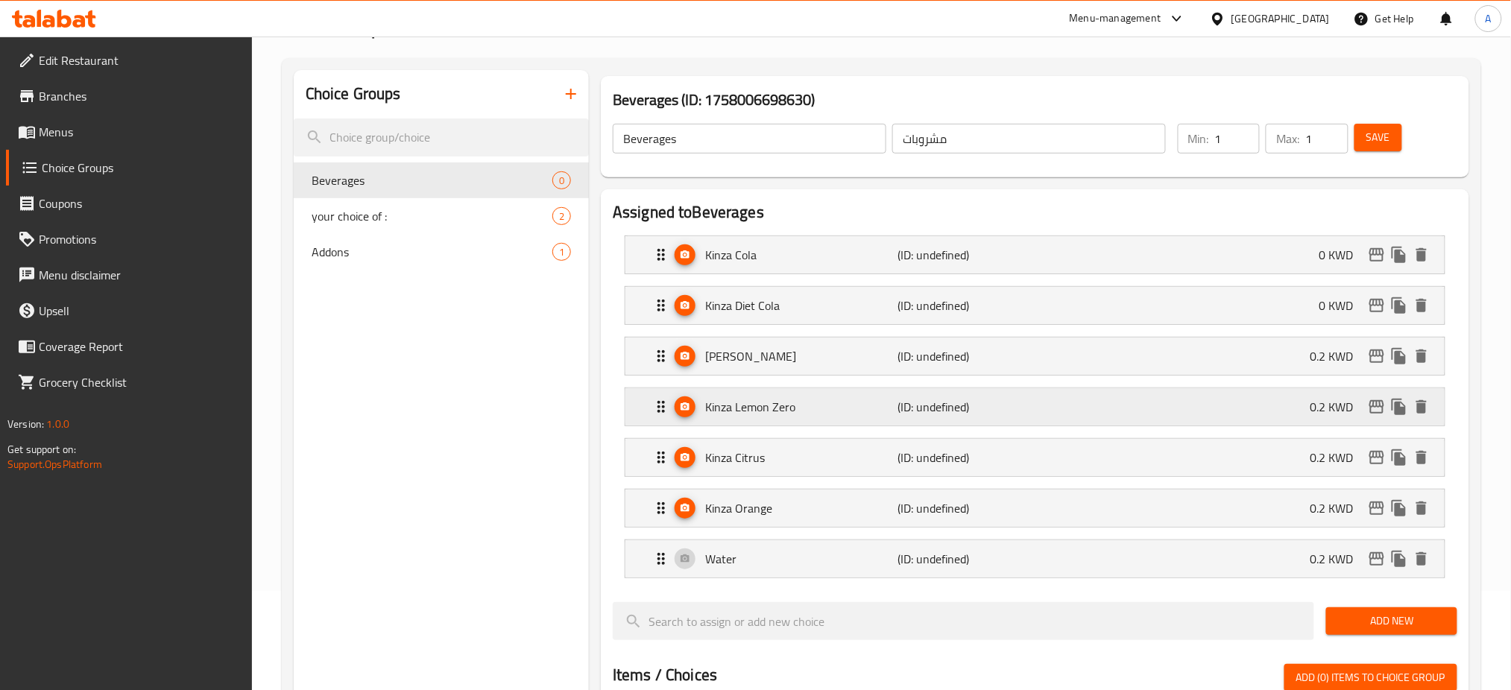
type input "0"
click at [896, 357] on p "[PERSON_NAME]" at bounding box center [801, 356] width 192 height 18
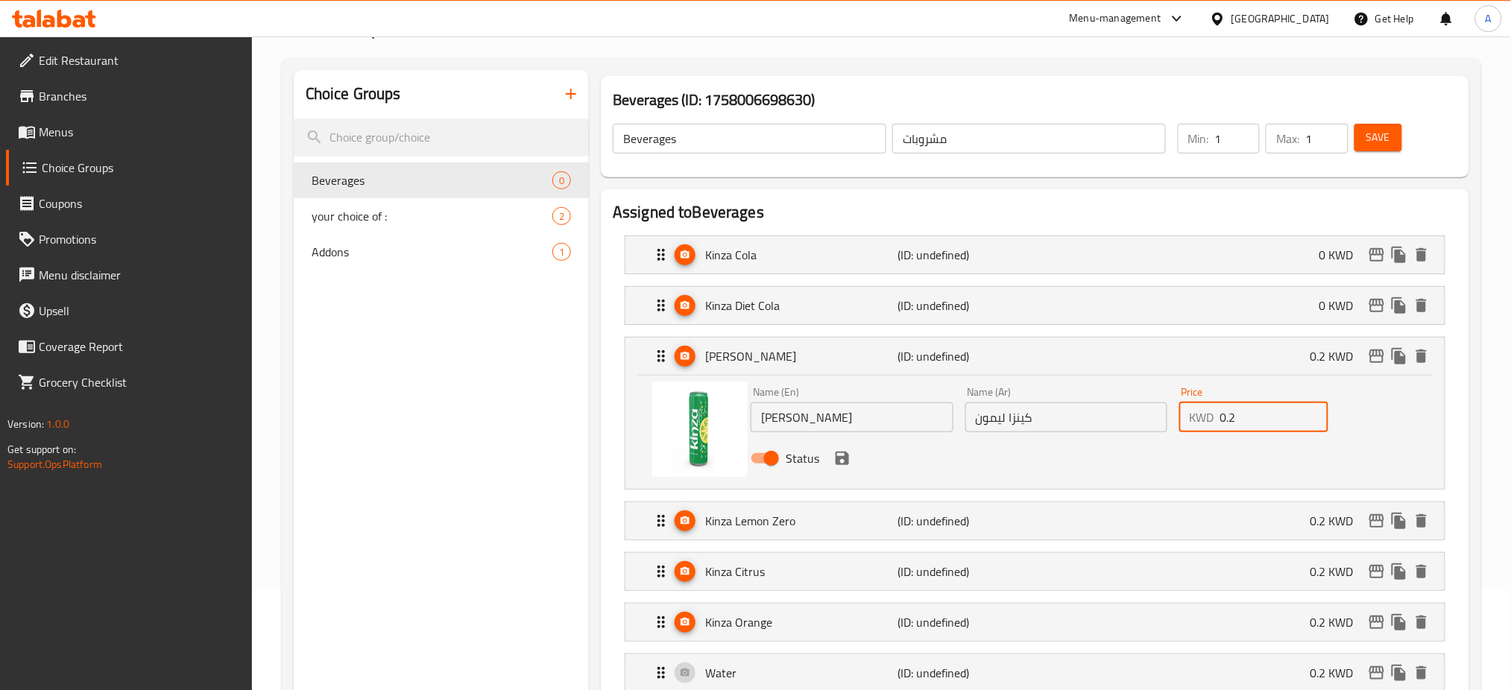
drag, startPoint x: 1233, startPoint y: 421, endPoint x: 1185, endPoint y: 418, distance: 47.8
click at [1186, 418] on div "KWD 0.2 Price" at bounding box center [1253, 417] width 149 height 30
click at [946, 517] on p "(ID: undefined)" at bounding box center [962, 521] width 128 height 18
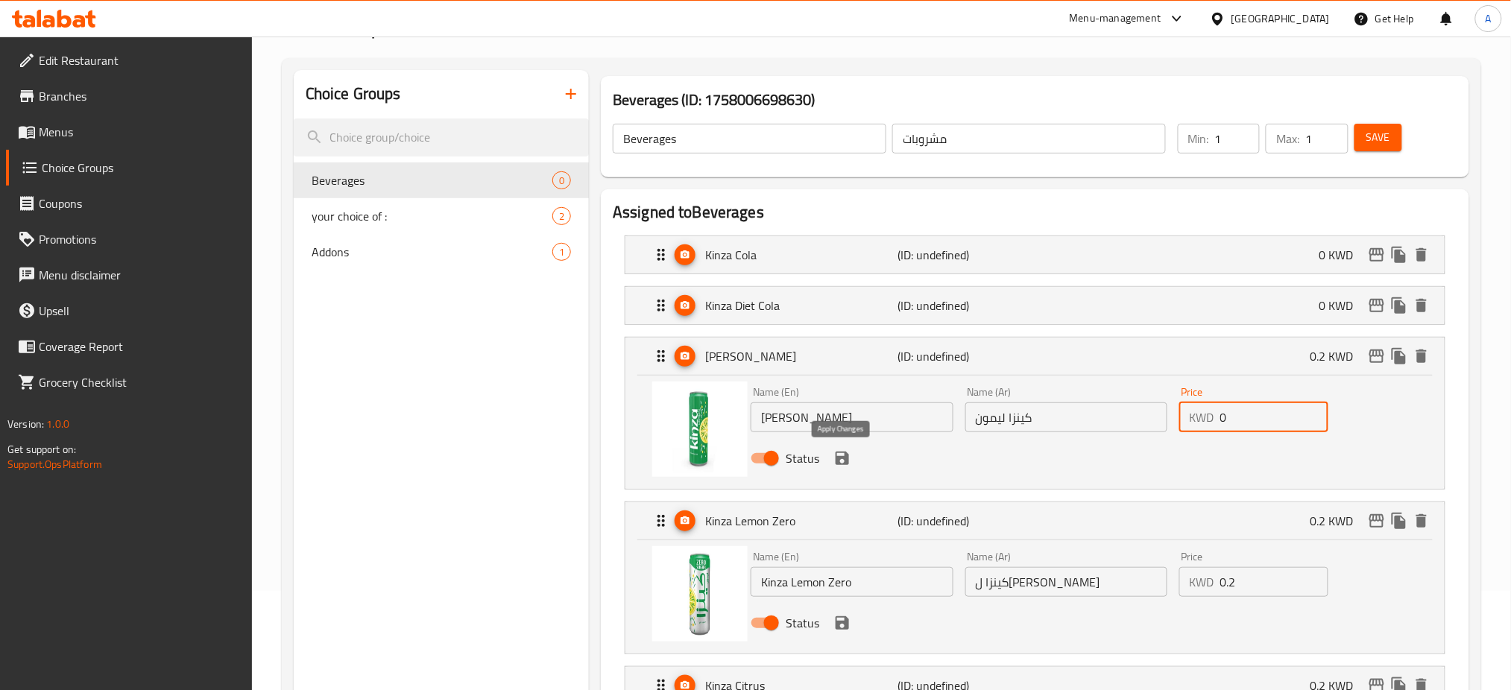
click at [844, 459] on icon "save" at bounding box center [841, 458] width 13 height 13
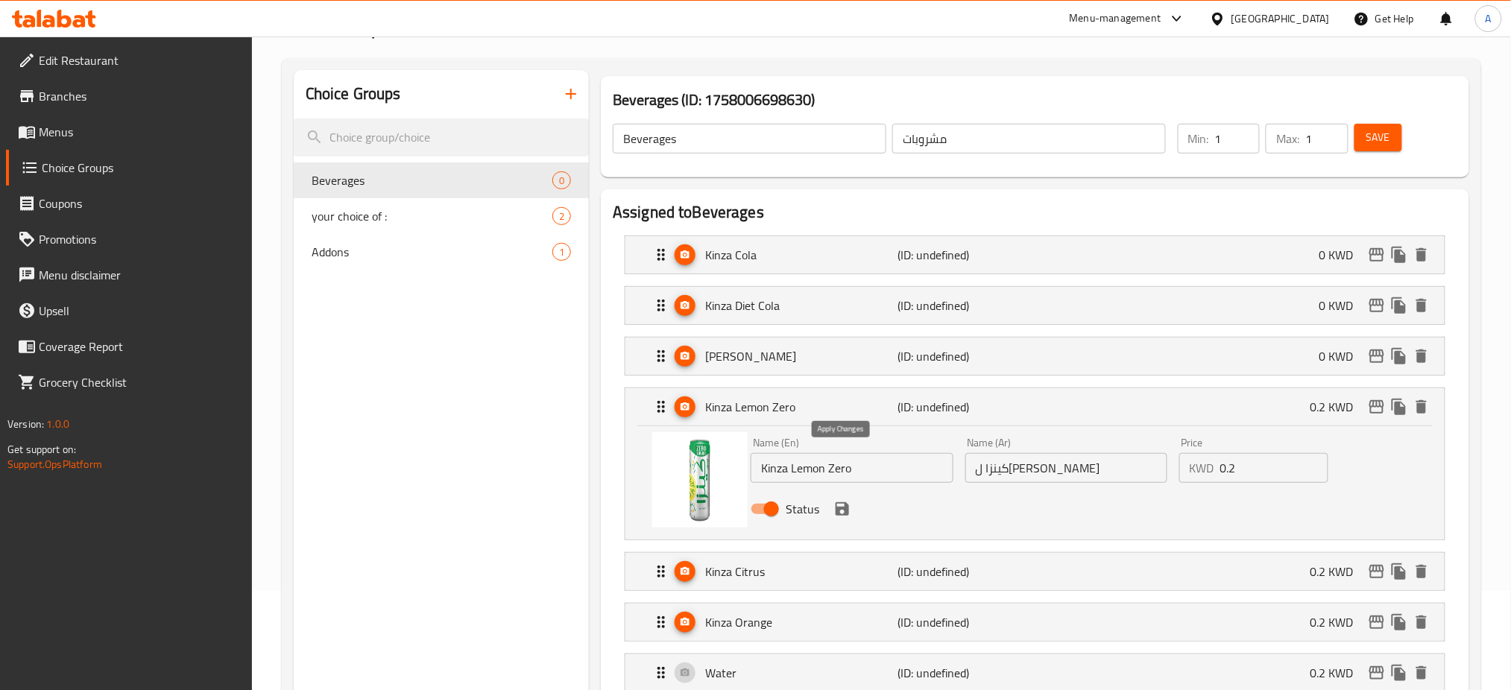
type input "0"
drag, startPoint x: 1277, startPoint y: 474, endPoint x: 1110, endPoint y: 461, distance: 167.4
click at [1115, 461] on div "Name (En) [PERSON_NAME] Zero Name (En) Name (Ar) كينزا ليمون زيرو Name (Ar) Pri…" at bounding box center [1065, 480] width 642 height 98
click at [842, 513] on icon "save" at bounding box center [842, 509] width 18 height 18
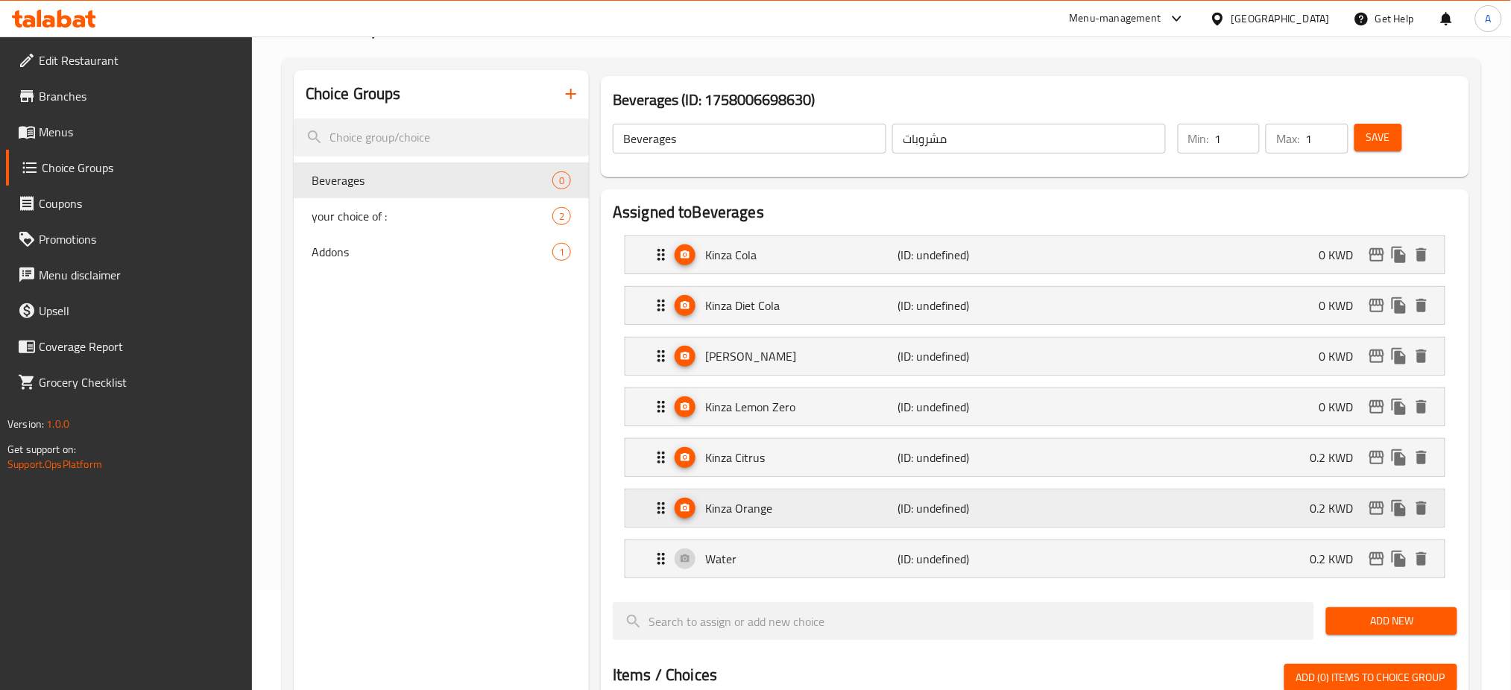
type input "0"
click at [835, 463] on p "Kinza Citrus" at bounding box center [801, 458] width 192 height 18
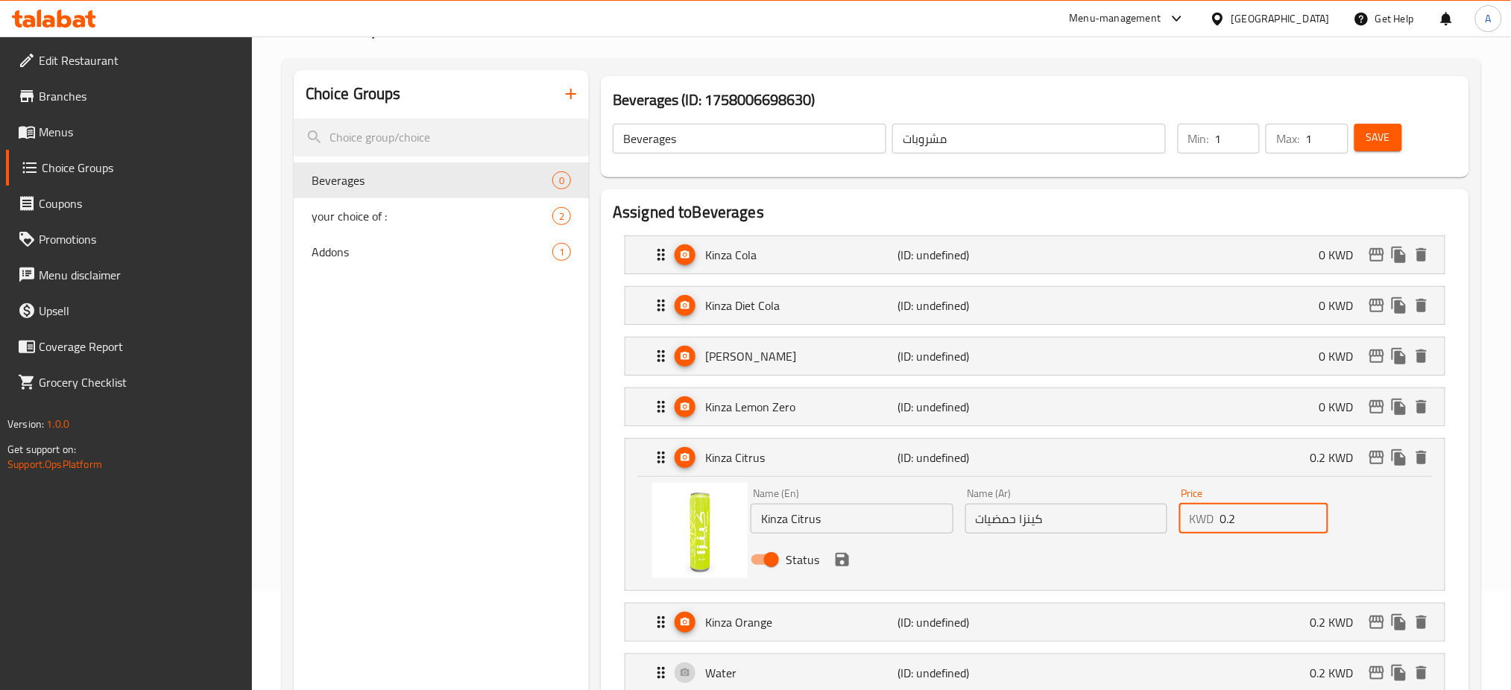
drag, startPoint x: 1271, startPoint y: 521, endPoint x: 1137, endPoint y: 516, distance: 133.5
click at [1138, 516] on div "Name (En) Kinza Citrus Name (En) Name (Ar) كينزا حمضيات Name (Ar) Price KWD 0.2…" at bounding box center [1065, 531] width 642 height 98
click at [843, 561] on icon "save" at bounding box center [841, 559] width 13 height 13
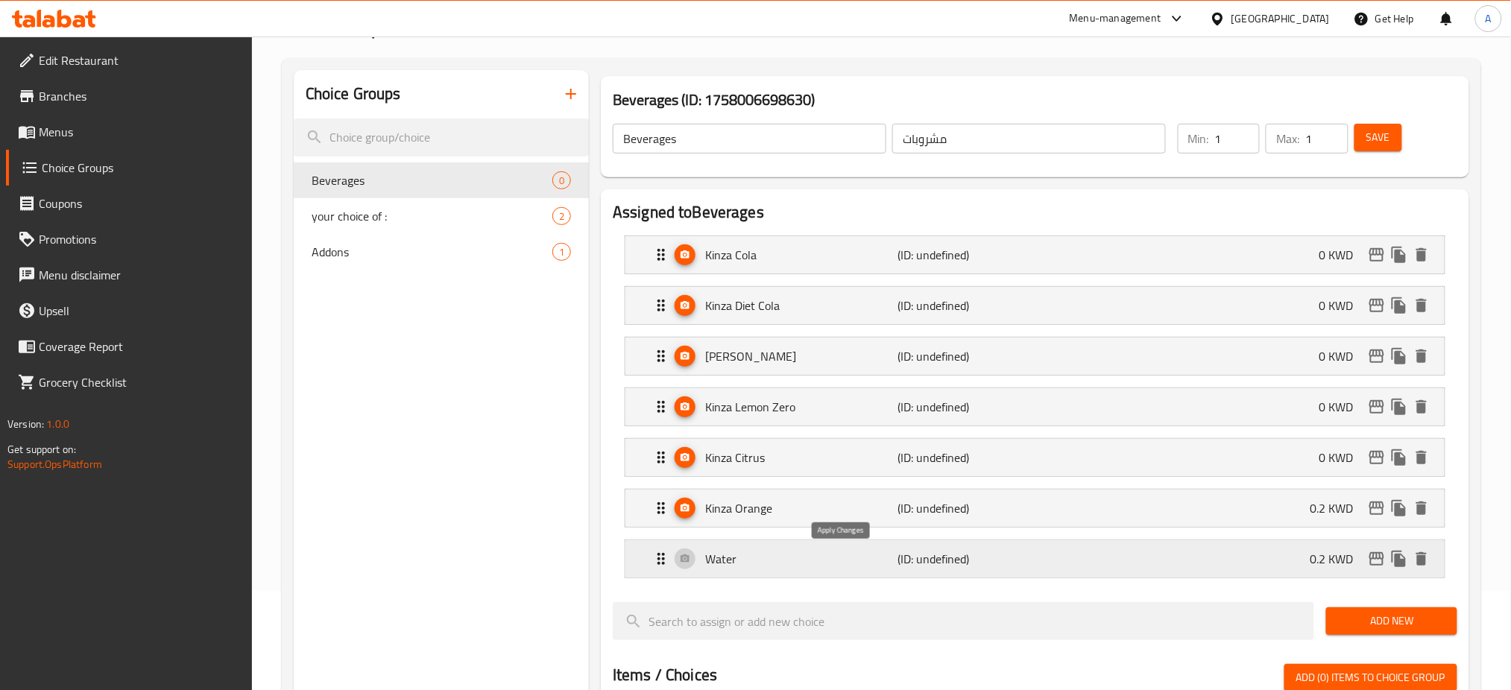
type input "0"
click at [923, 526] on div "Kinza Orange (ID: undefined) 0.2 KWD" at bounding box center [1039, 508] width 774 height 37
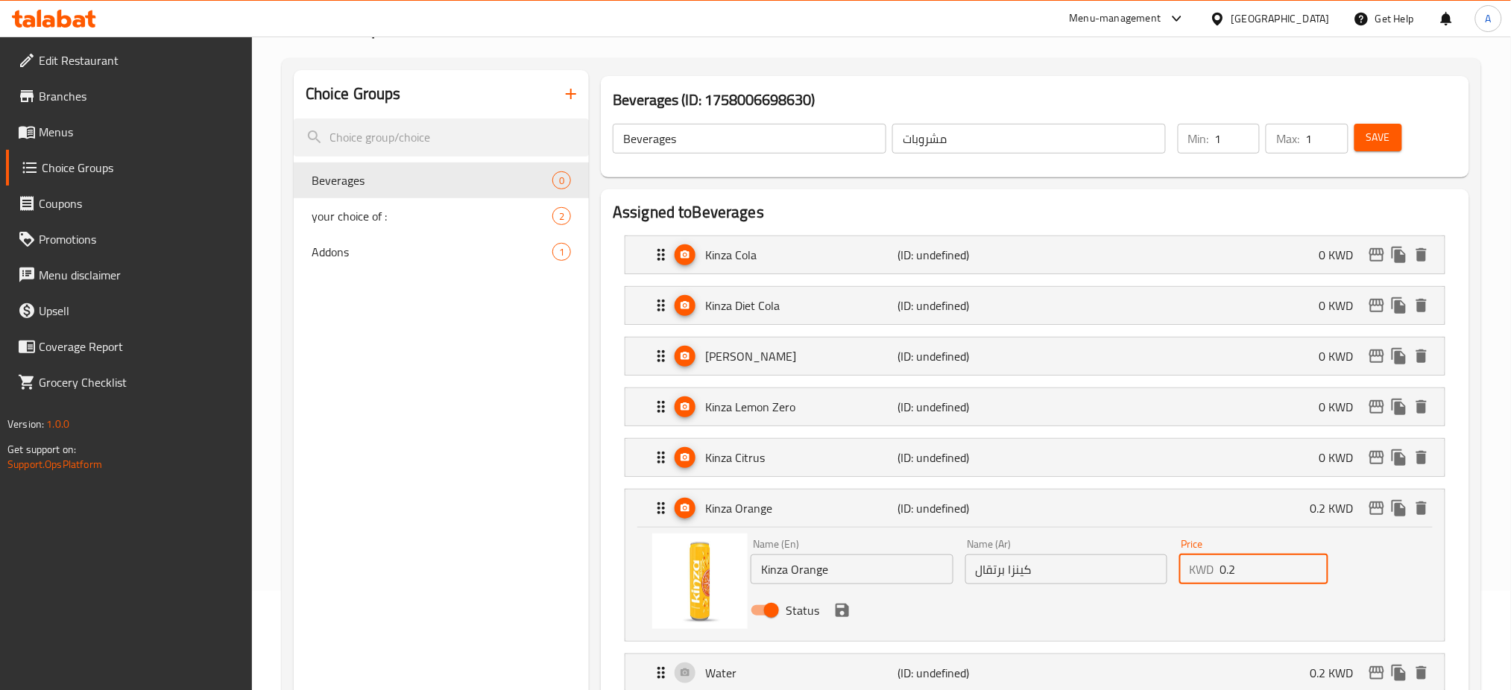
drag, startPoint x: 1249, startPoint y: 571, endPoint x: 1174, endPoint y: 569, distance: 74.6
click at [1188, 569] on div "KWD 0.2 Price" at bounding box center [1253, 569] width 149 height 30
click at [844, 612] on icon "save" at bounding box center [841, 610] width 13 height 13
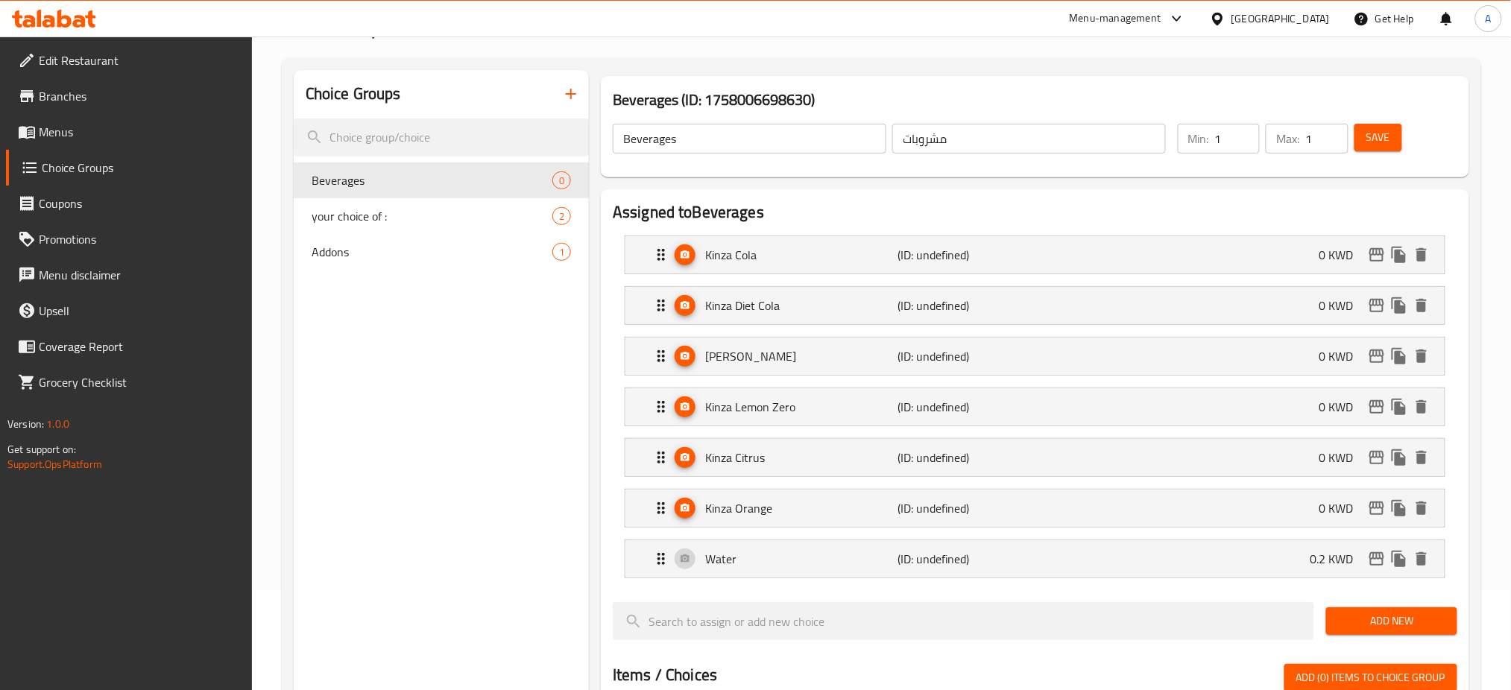
type input "0"
click at [888, 569] on div "Water (ID: undefined) 0.2 KWD" at bounding box center [1039, 558] width 774 height 37
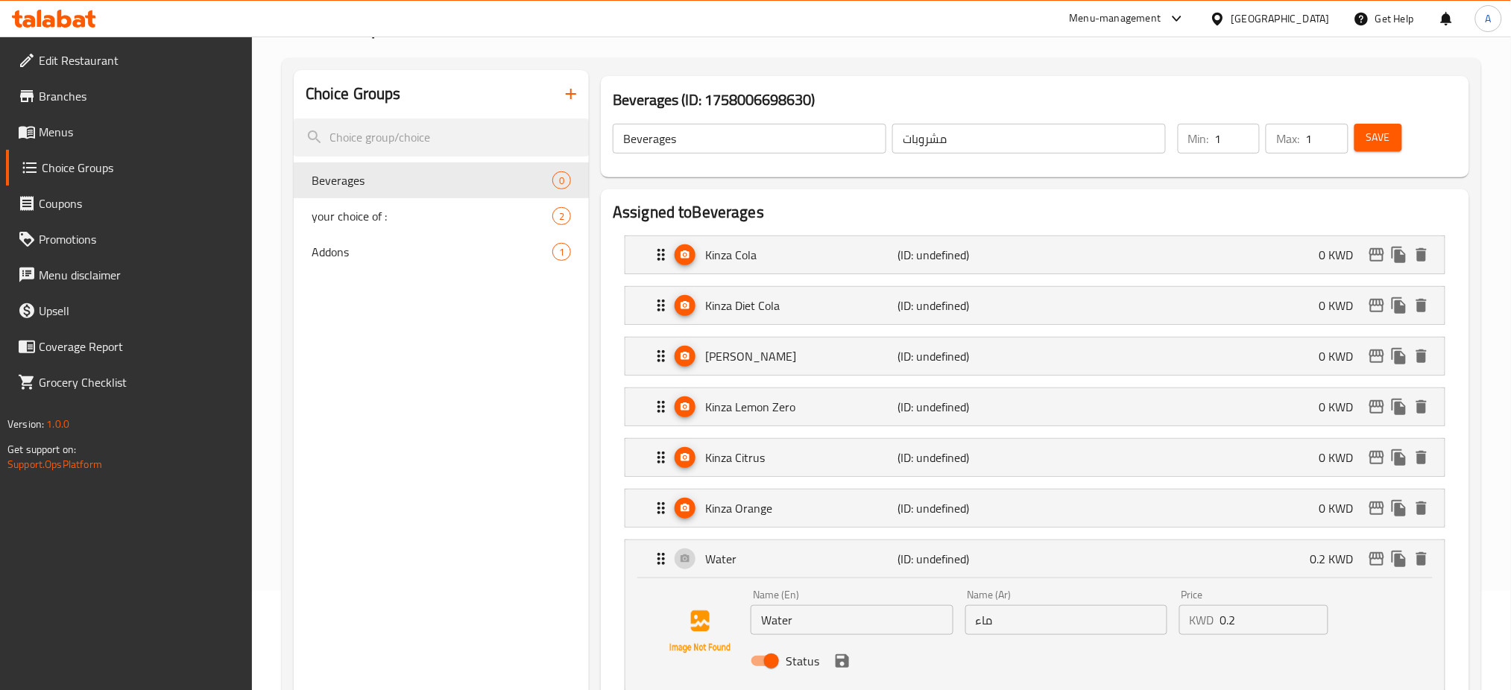
drag, startPoint x: 1252, startPoint y: 627, endPoint x: 1199, endPoint y: 619, distance: 53.5
click at [1199, 619] on div "KWD 0.2 Price" at bounding box center [1253, 620] width 149 height 30
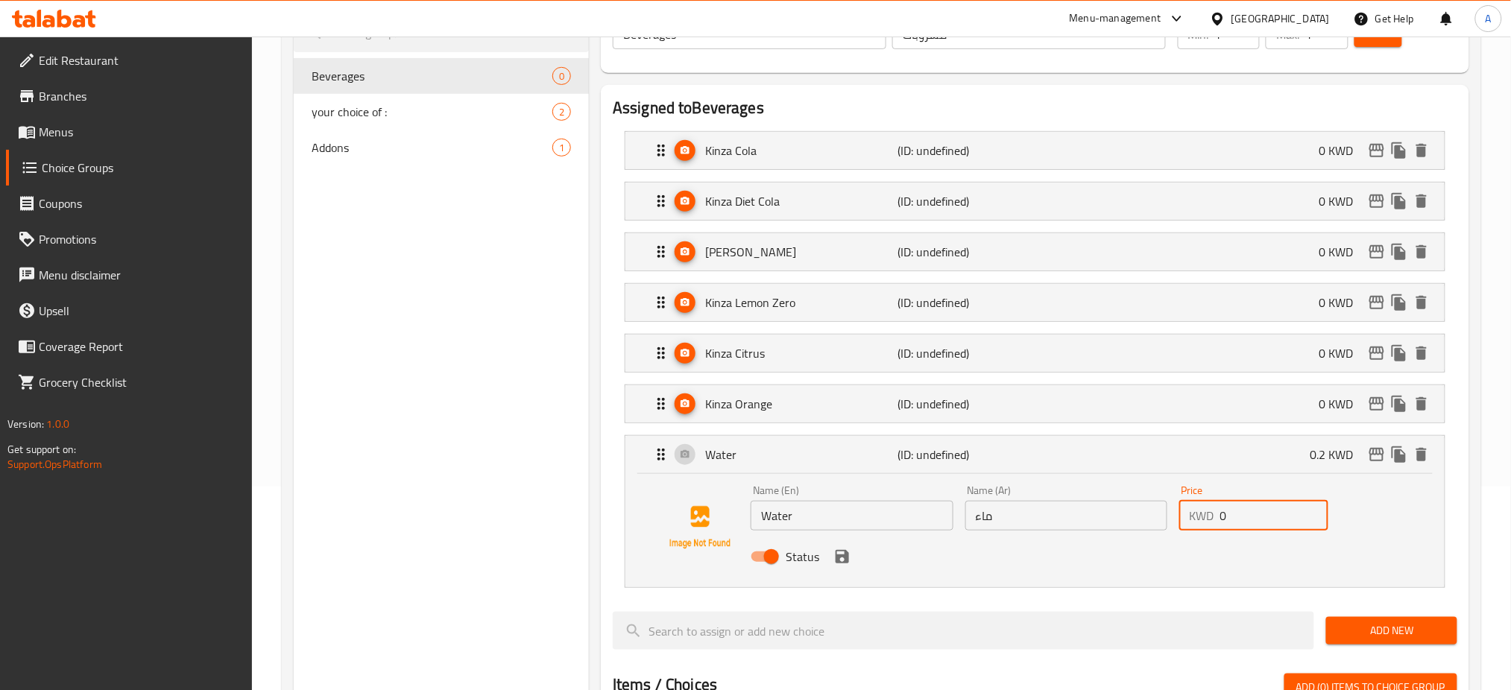
scroll to position [298, 0]
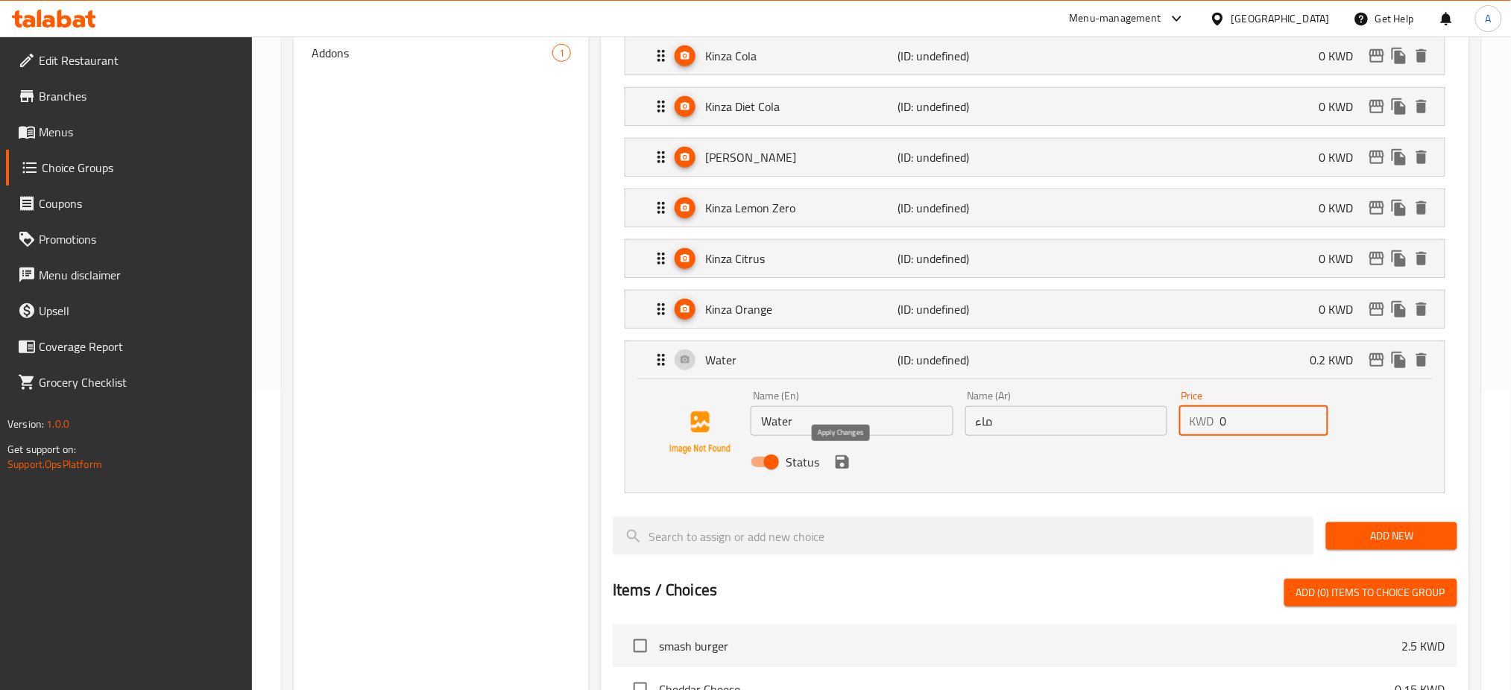
click at [841, 459] on icon "save" at bounding box center [842, 462] width 18 height 18
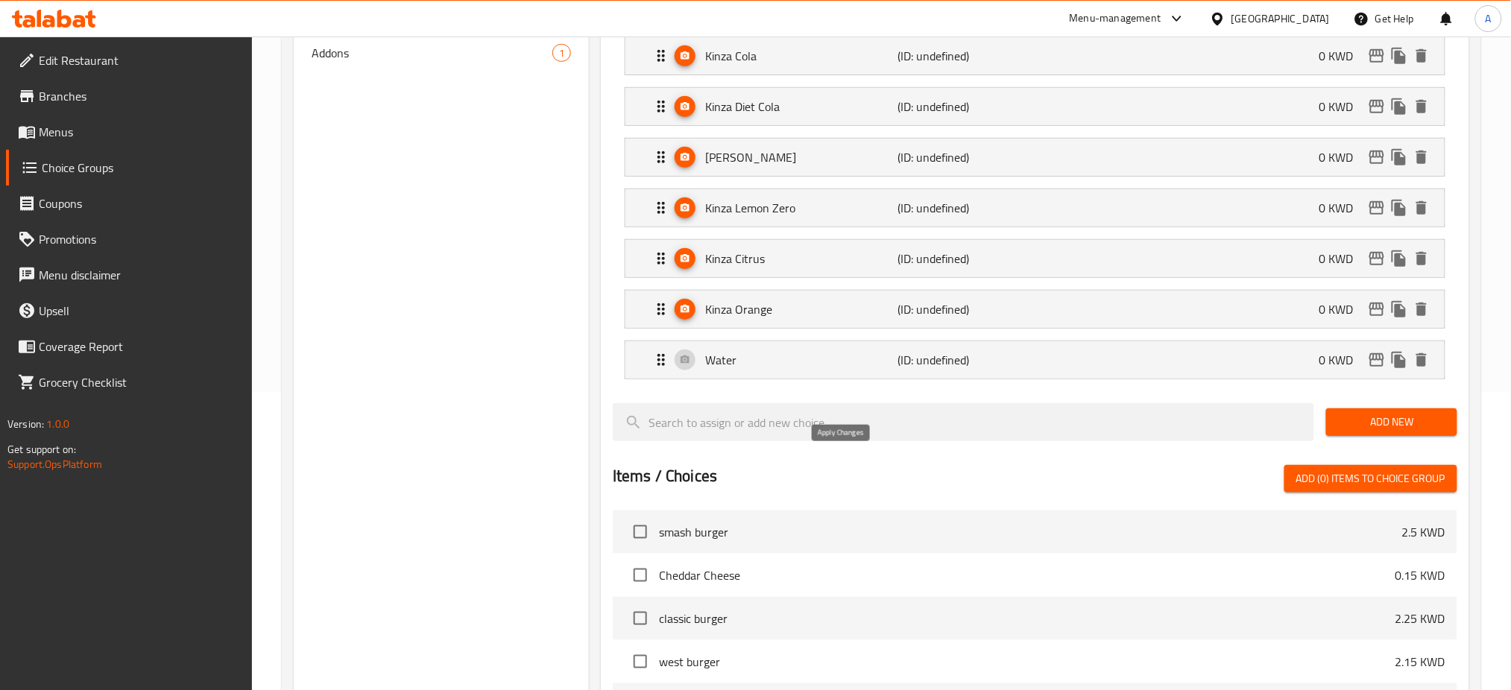
type input "0"
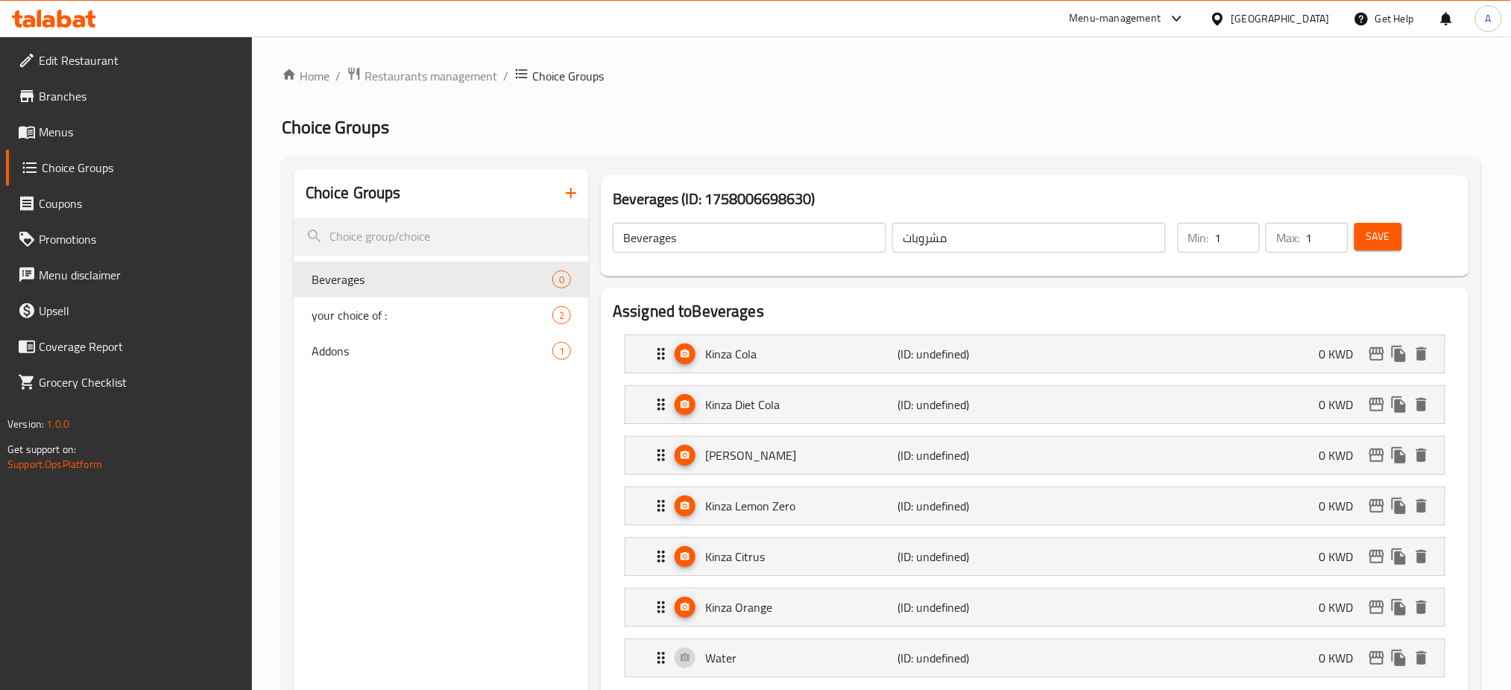
click at [1379, 233] on span "Save" at bounding box center [1378, 236] width 24 height 19
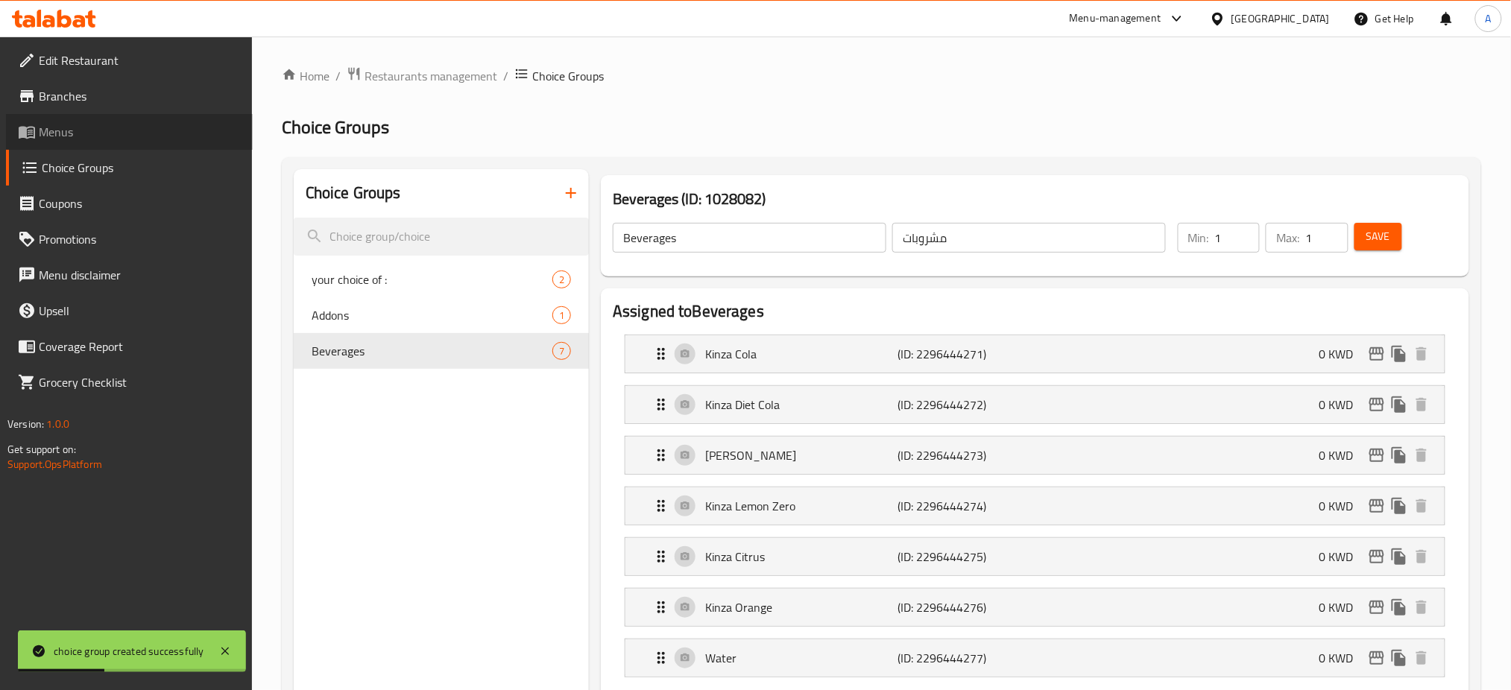
click at [119, 130] on span "Menus" at bounding box center [140, 132] width 202 height 18
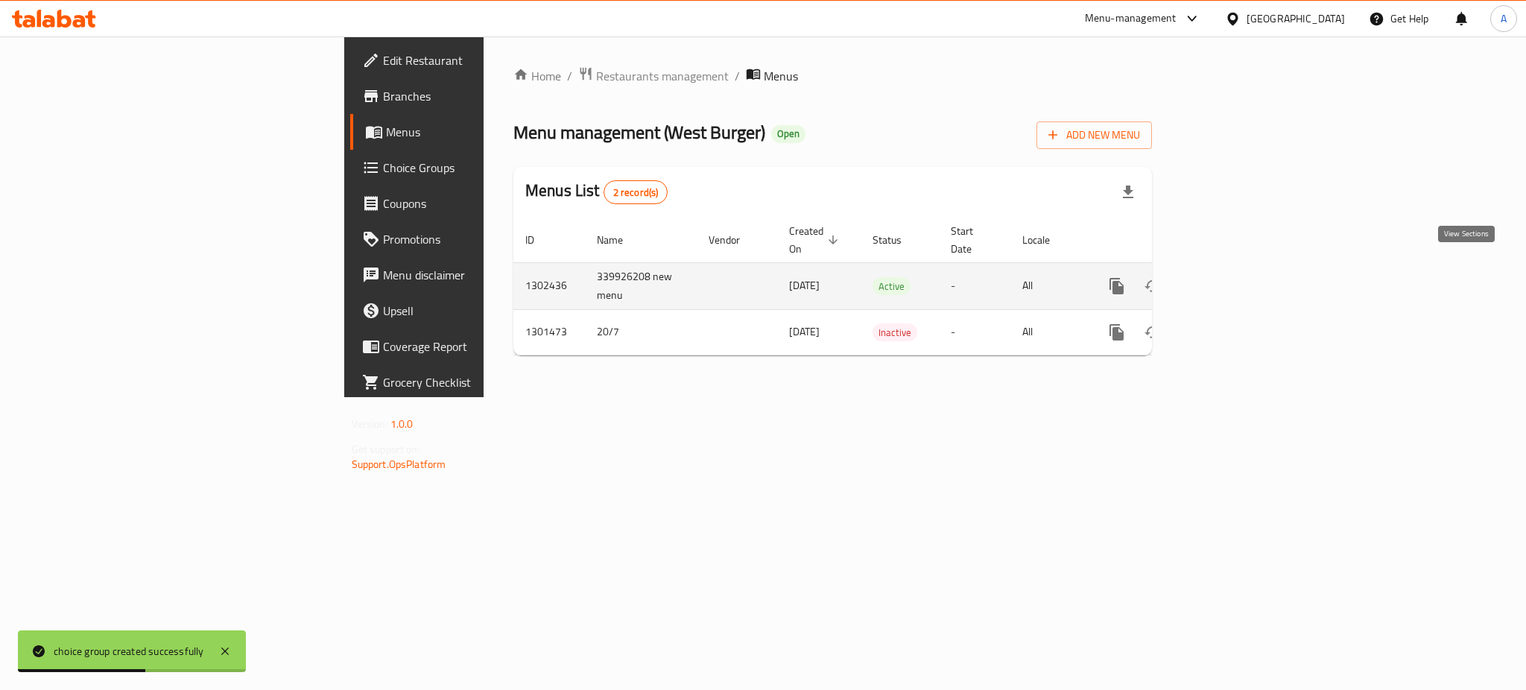
click at [1233, 277] on icon "enhanced table" at bounding box center [1224, 286] width 18 height 18
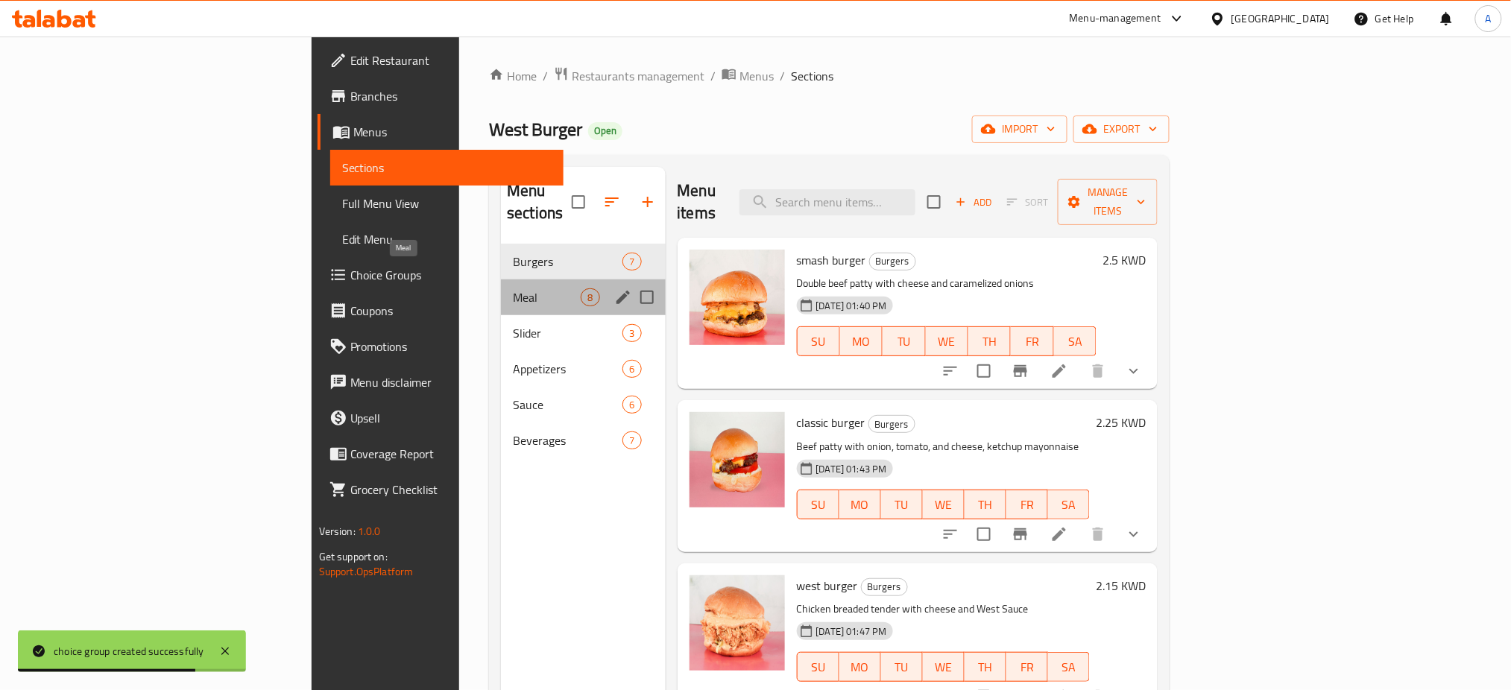
click at [513, 288] on span "Meal" at bounding box center [547, 297] width 68 height 18
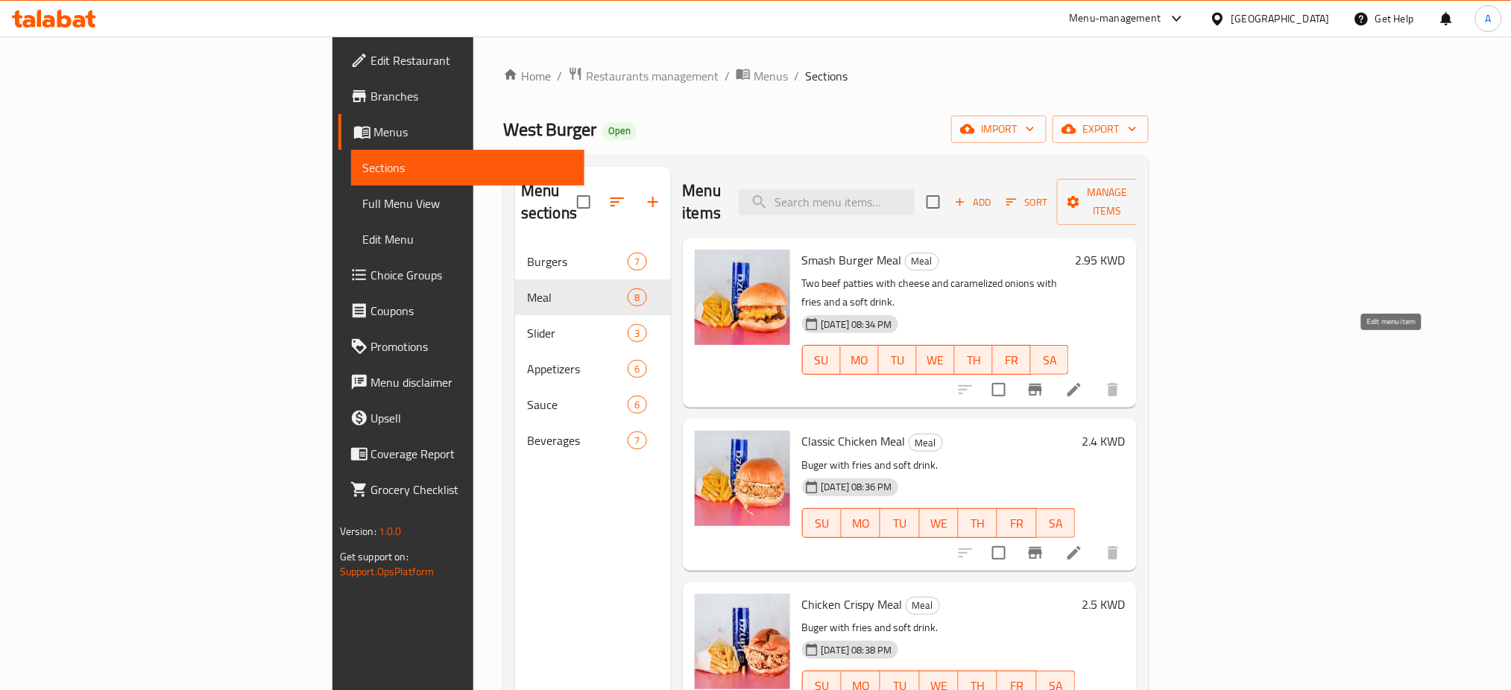
click at [1083, 381] on icon at bounding box center [1074, 390] width 18 height 18
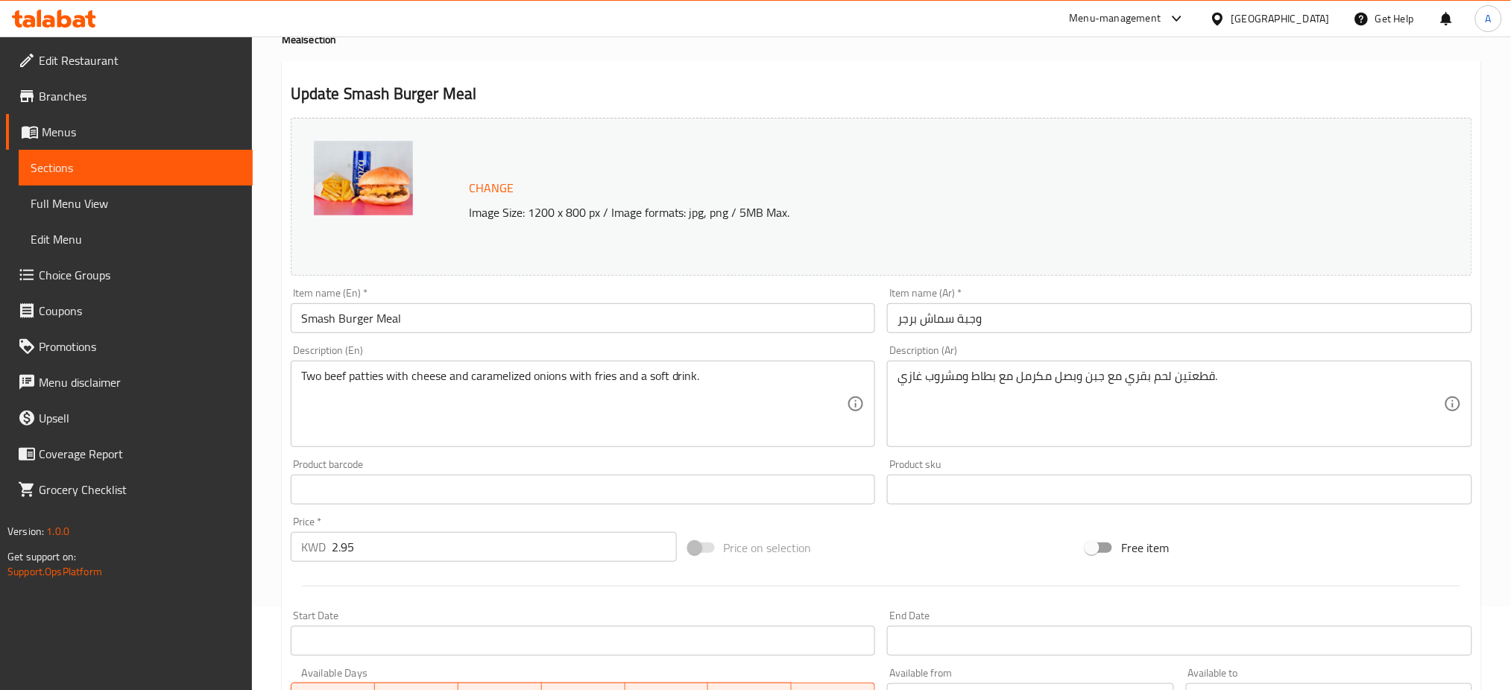
scroll to position [382, 0]
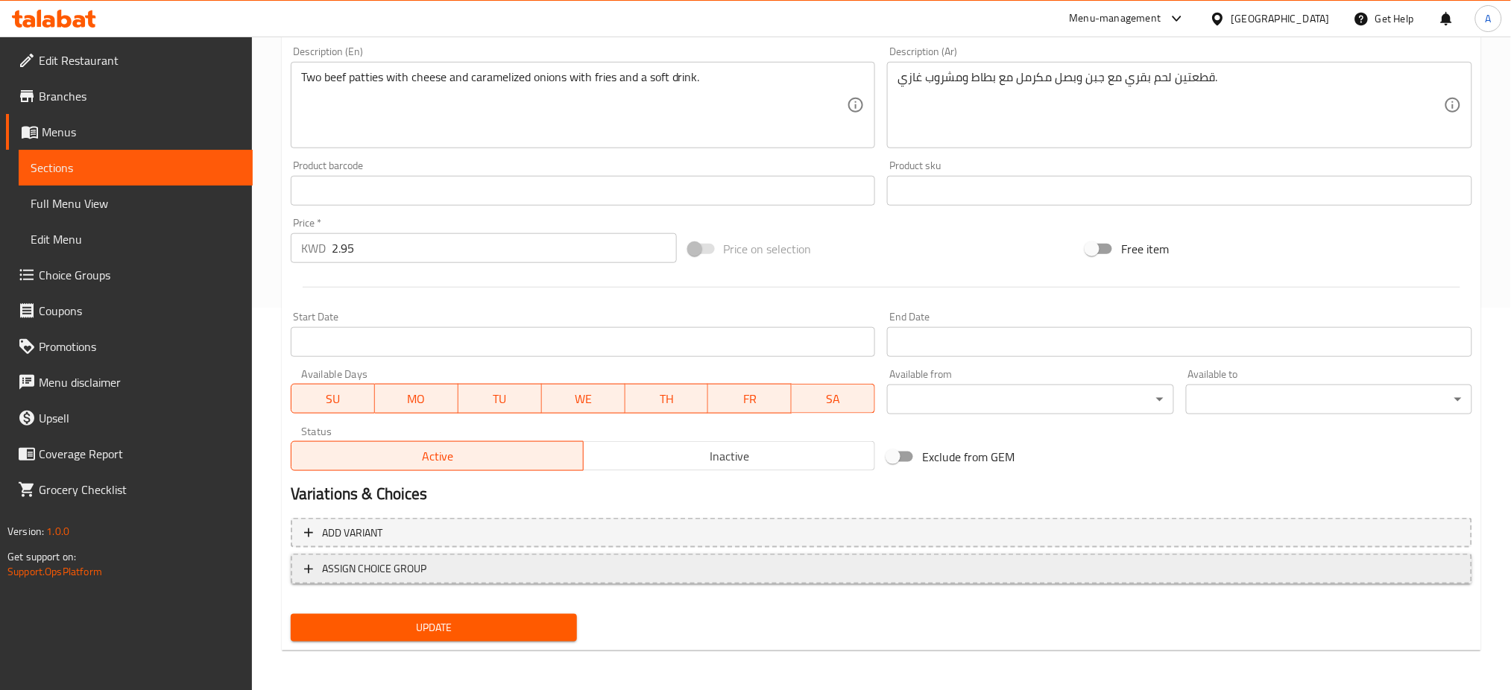
click at [373, 565] on span "ASSIGN CHOICE GROUP" at bounding box center [374, 569] width 104 height 19
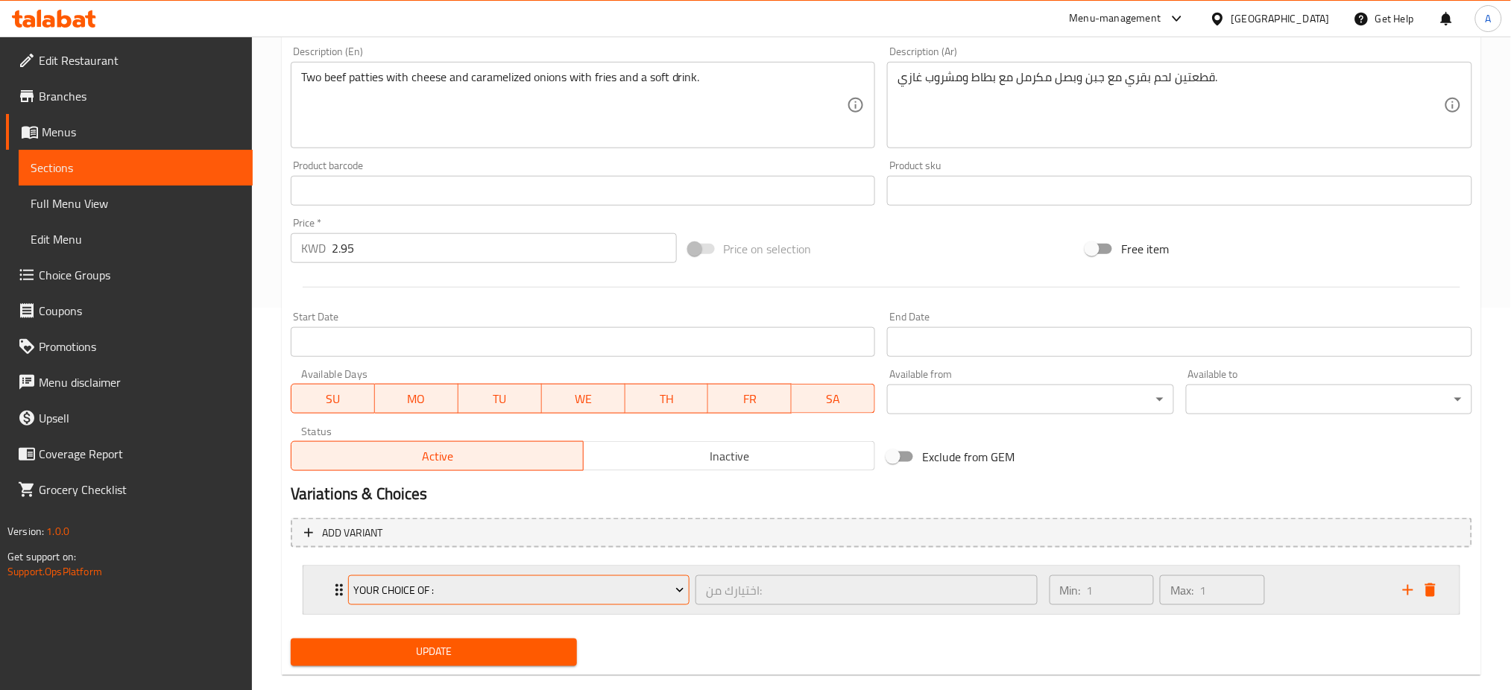
click at [502, 589] on span "your choice of :" at bounding box center [518, 590] width 331 height 19
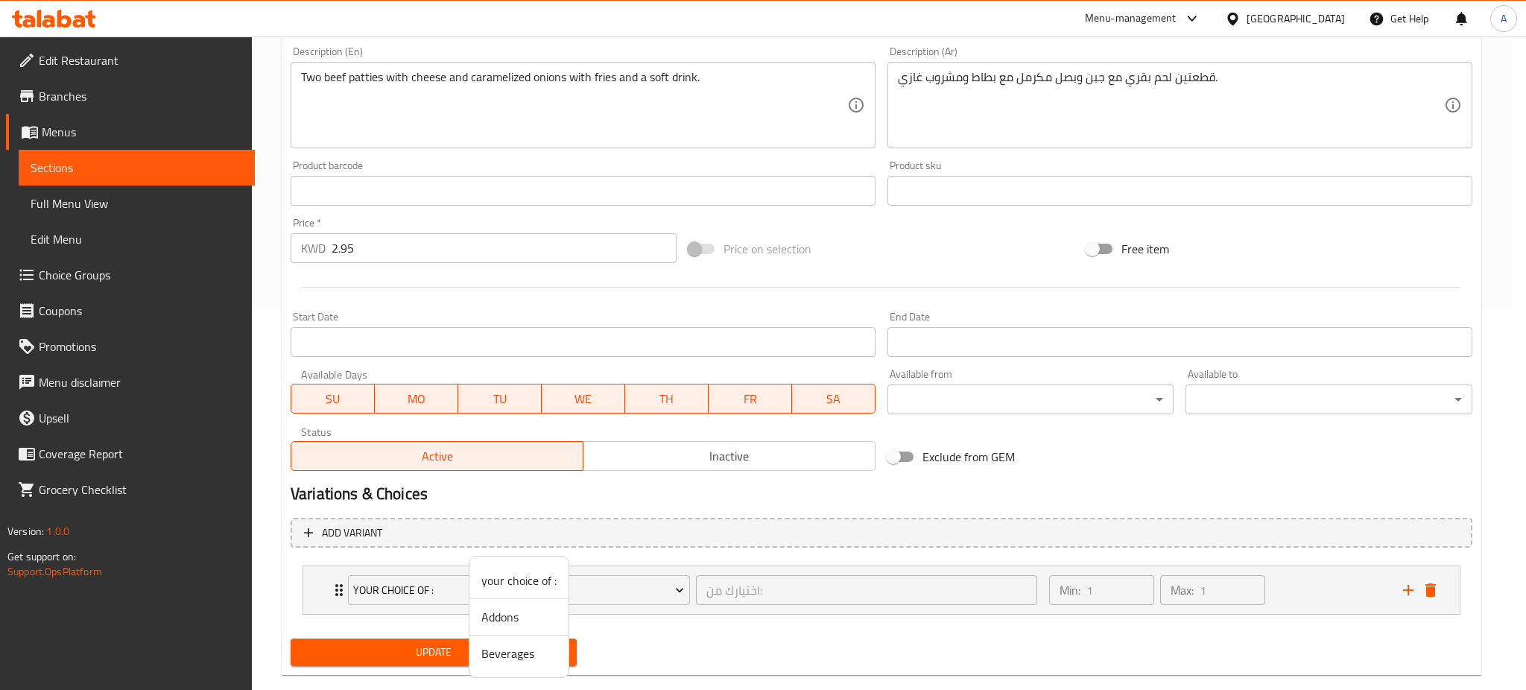
click at [518, 659] on span "Beverages" at bounding box center [518, 654] width 75 height 18
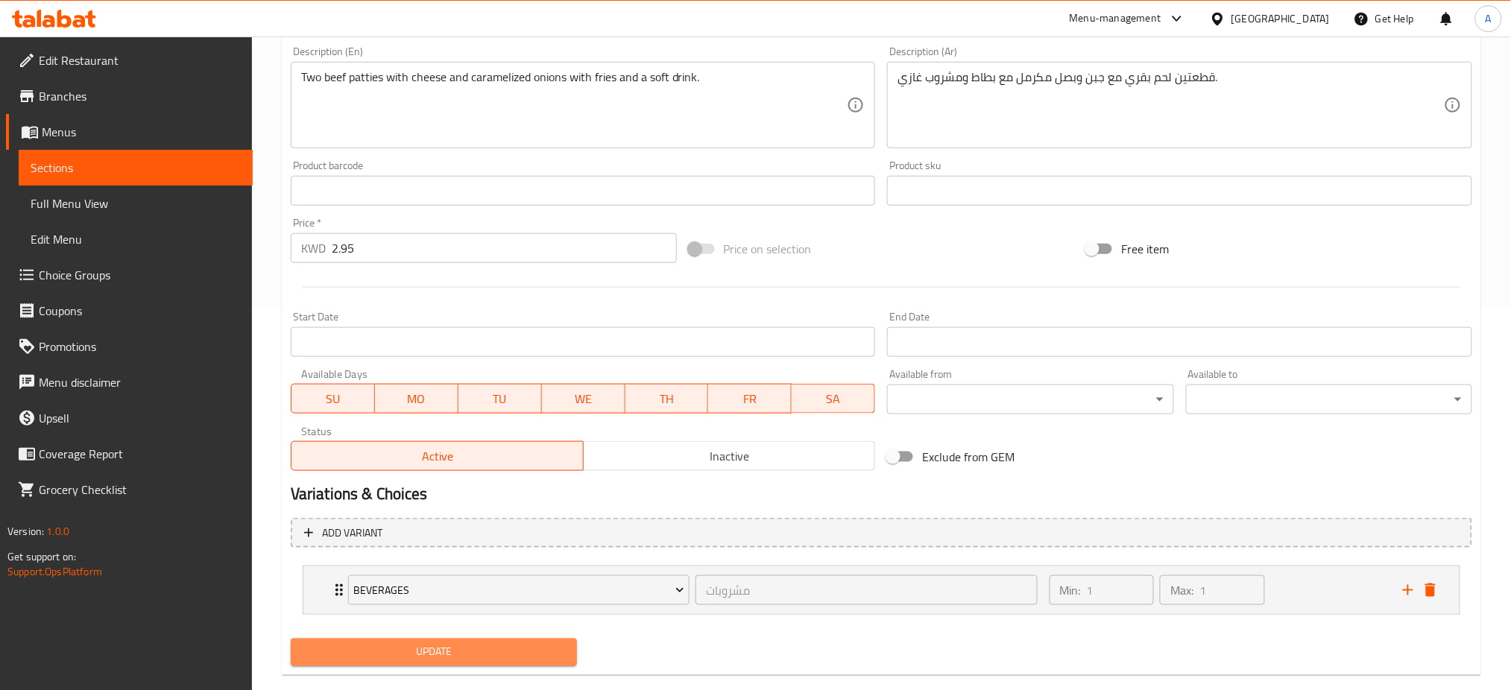
click at [519, 650] on span "Update" at bounding box center [434, 652] width 262 height 19
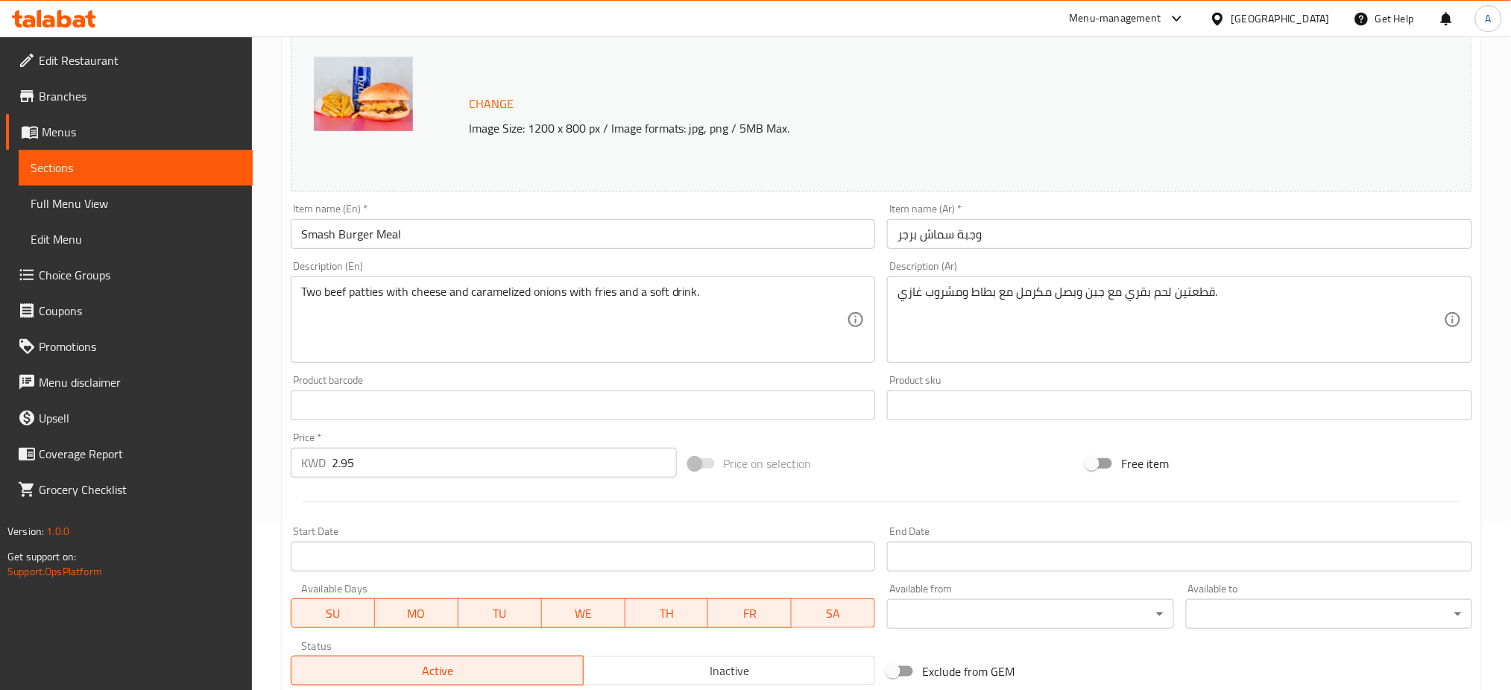
scroll to position [0, 0]
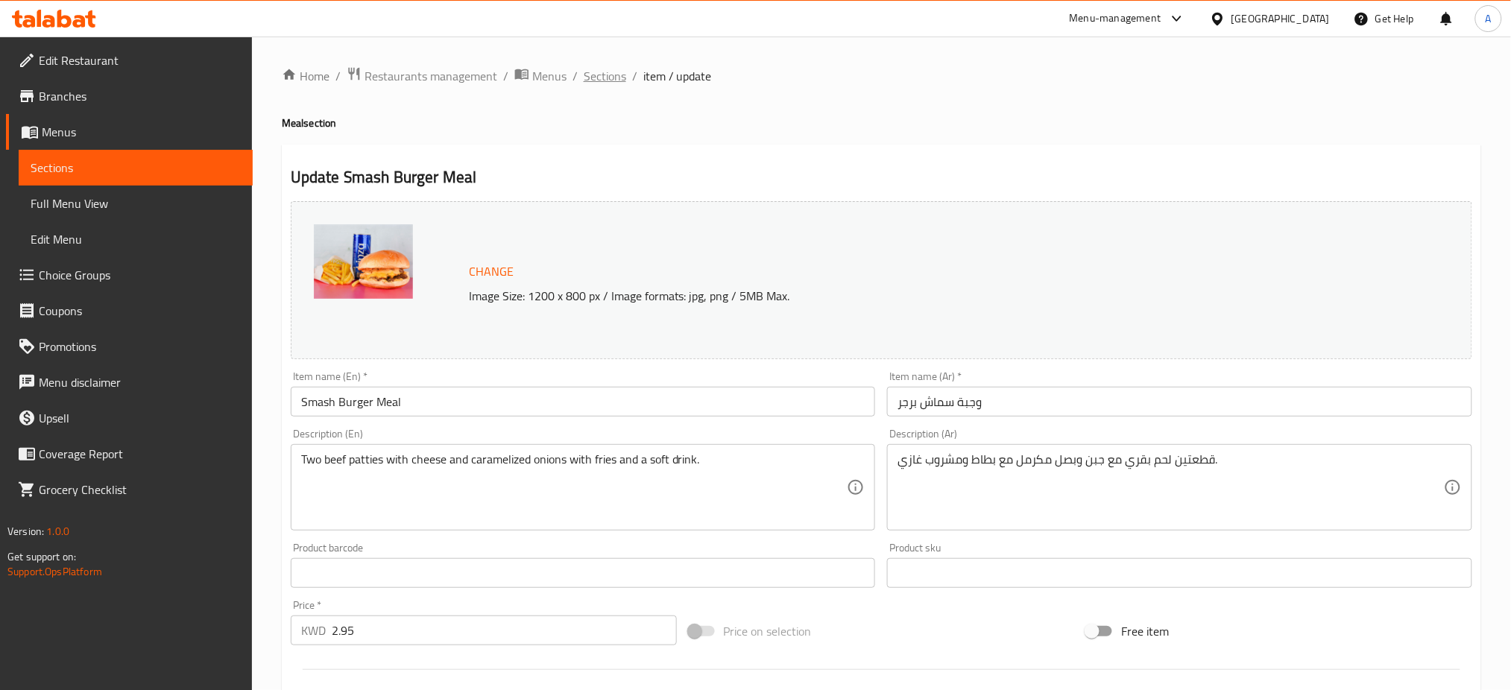
click at [603, 67] on span "Sections" at bounding box center [605, 76] width 42 height 18
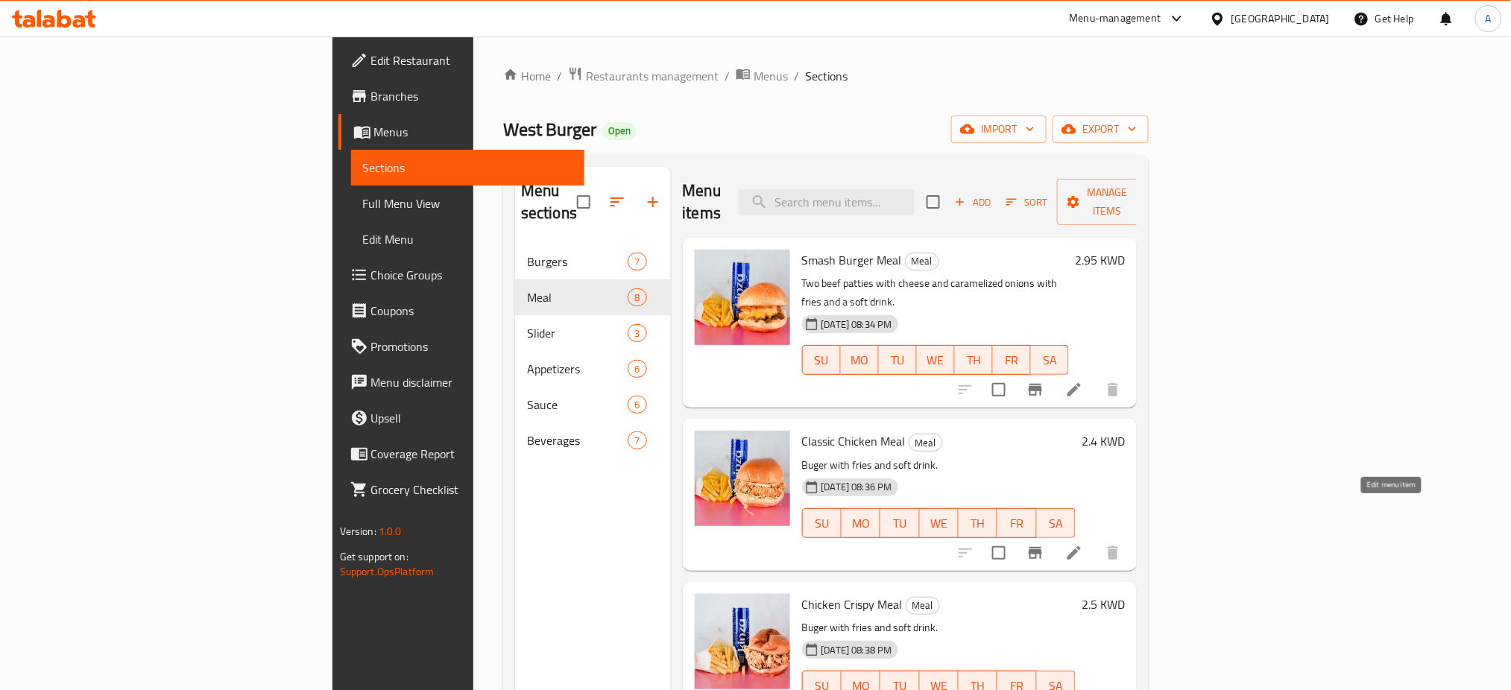
click at [1083, 544] on icon at bounding box center [1074, 553] width 18 height 18
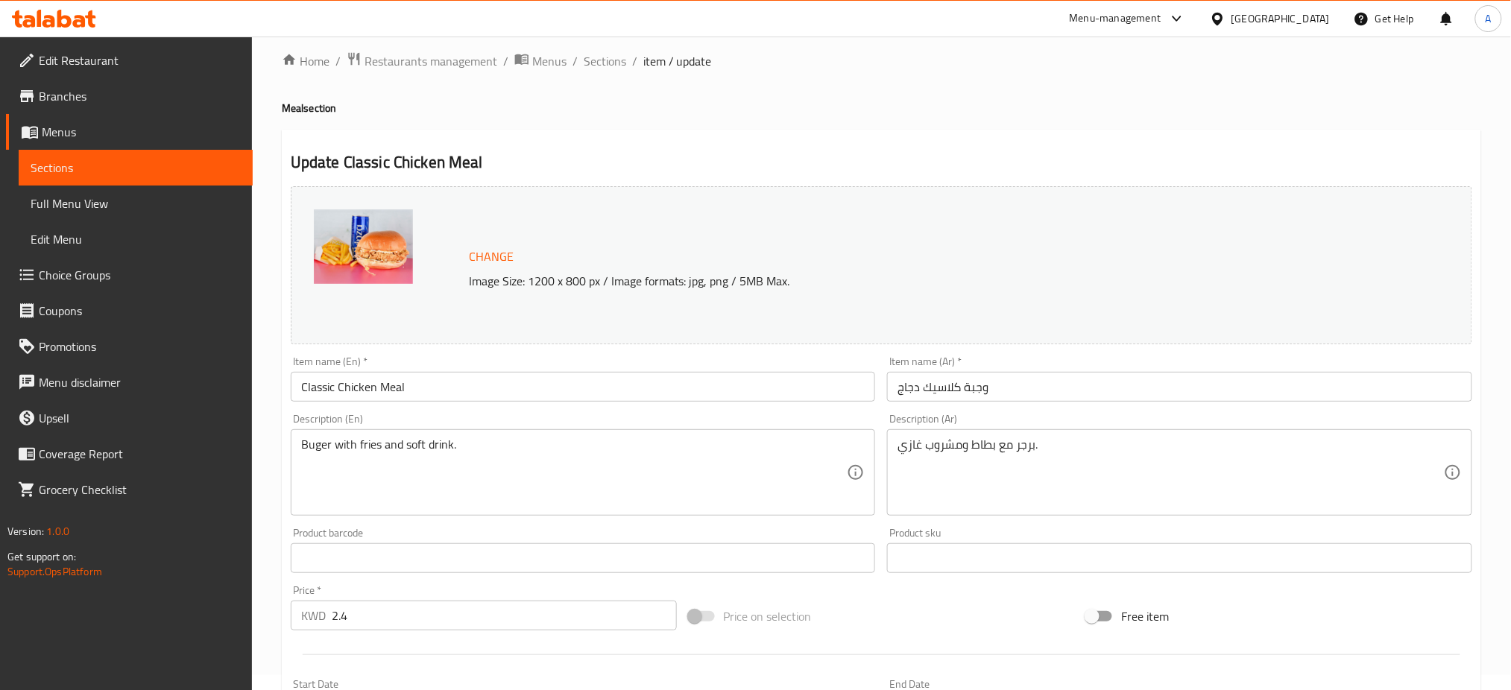
scroll to position [382, 0]
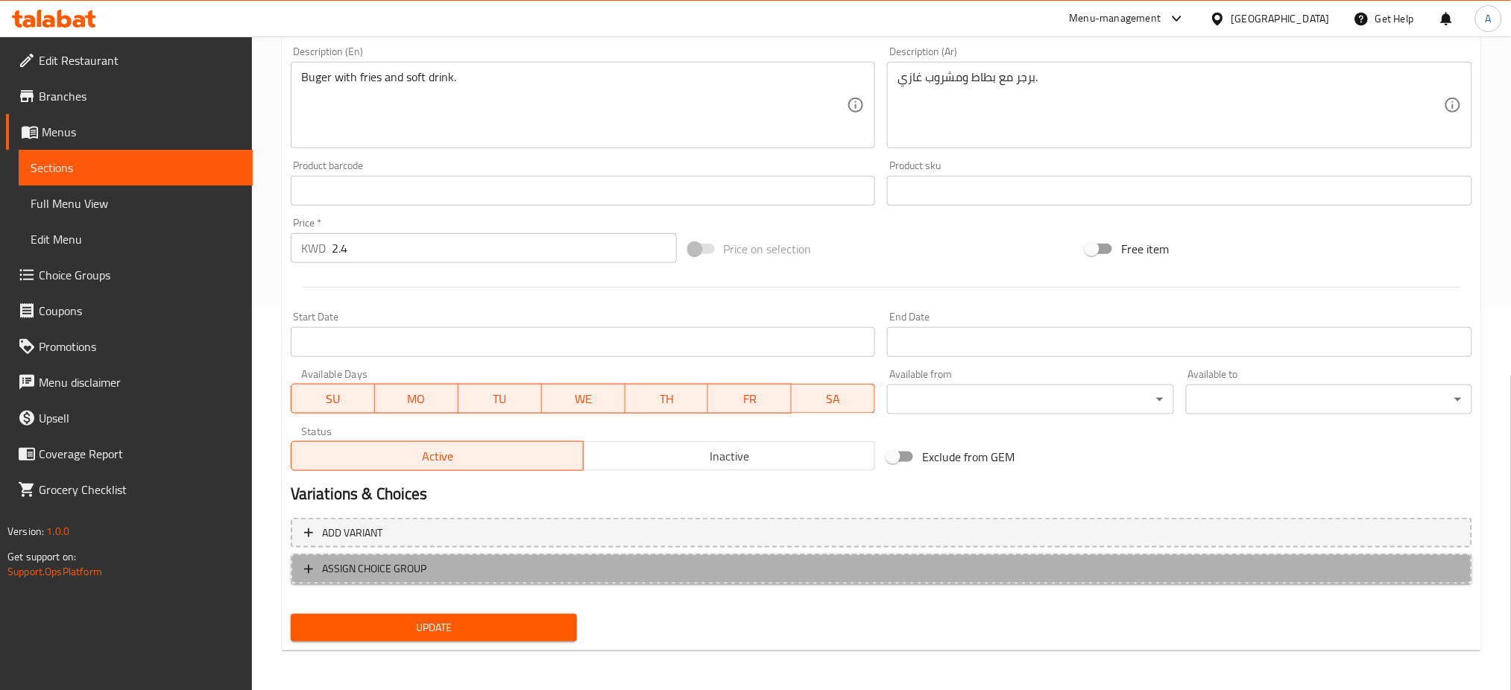
click at [387, 569] on span "ASSIGN CHOICE GROUP" at bounding box center [374, 569] width 104 height 19
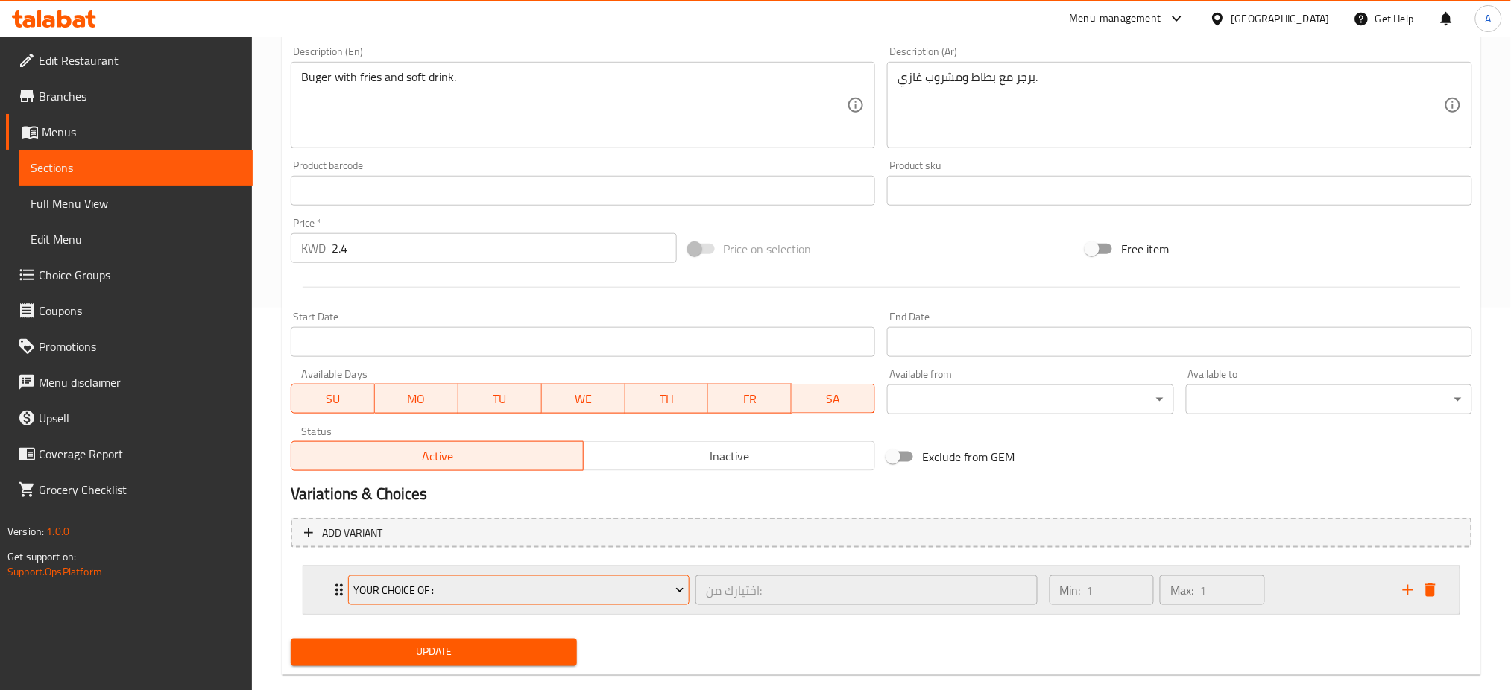
click at [606, 575] on button "your choice of :" at bounding box center [518, 590] width 341 height 30
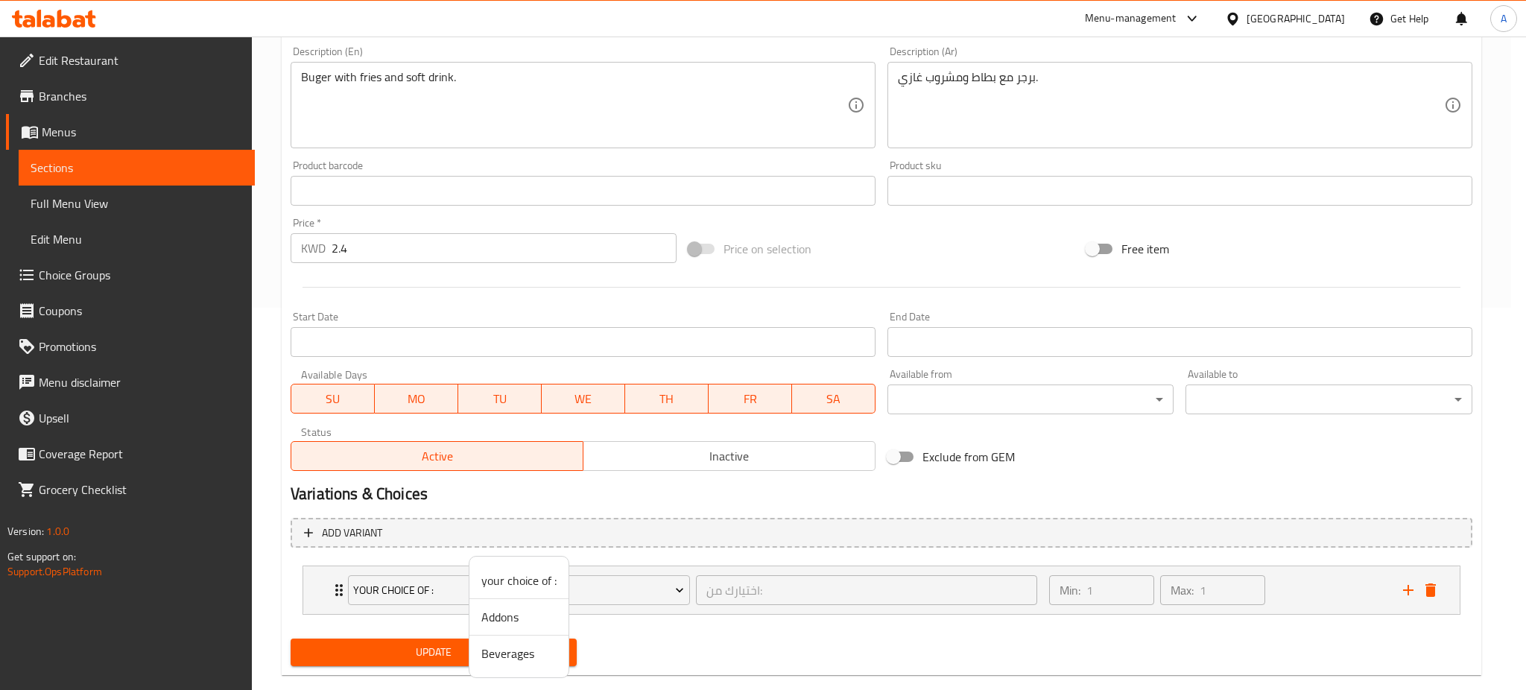
click at [521, 657] on span "Beverages" at bounding box center [518, 654] width 75 height 18
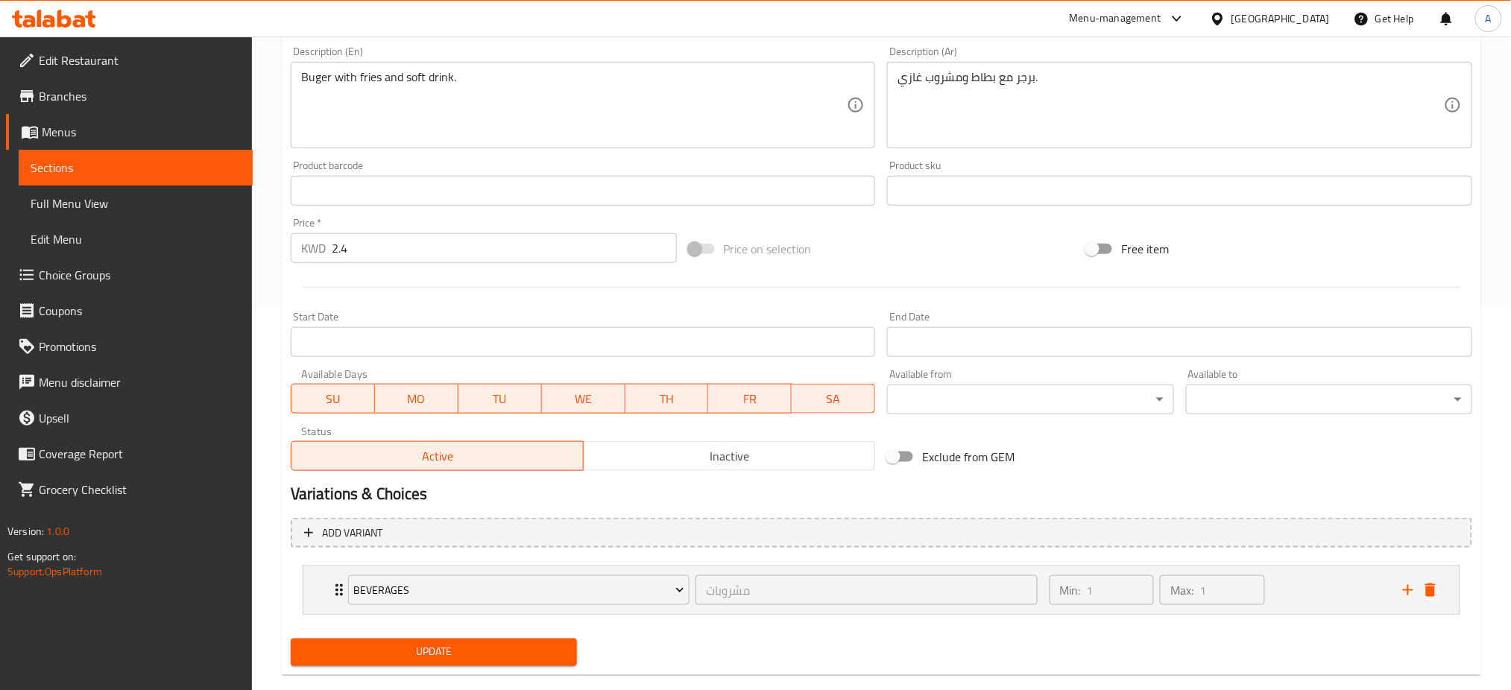
click at [521, 645] on span "Update" at bounding box center [434, 652] width 262 height 19
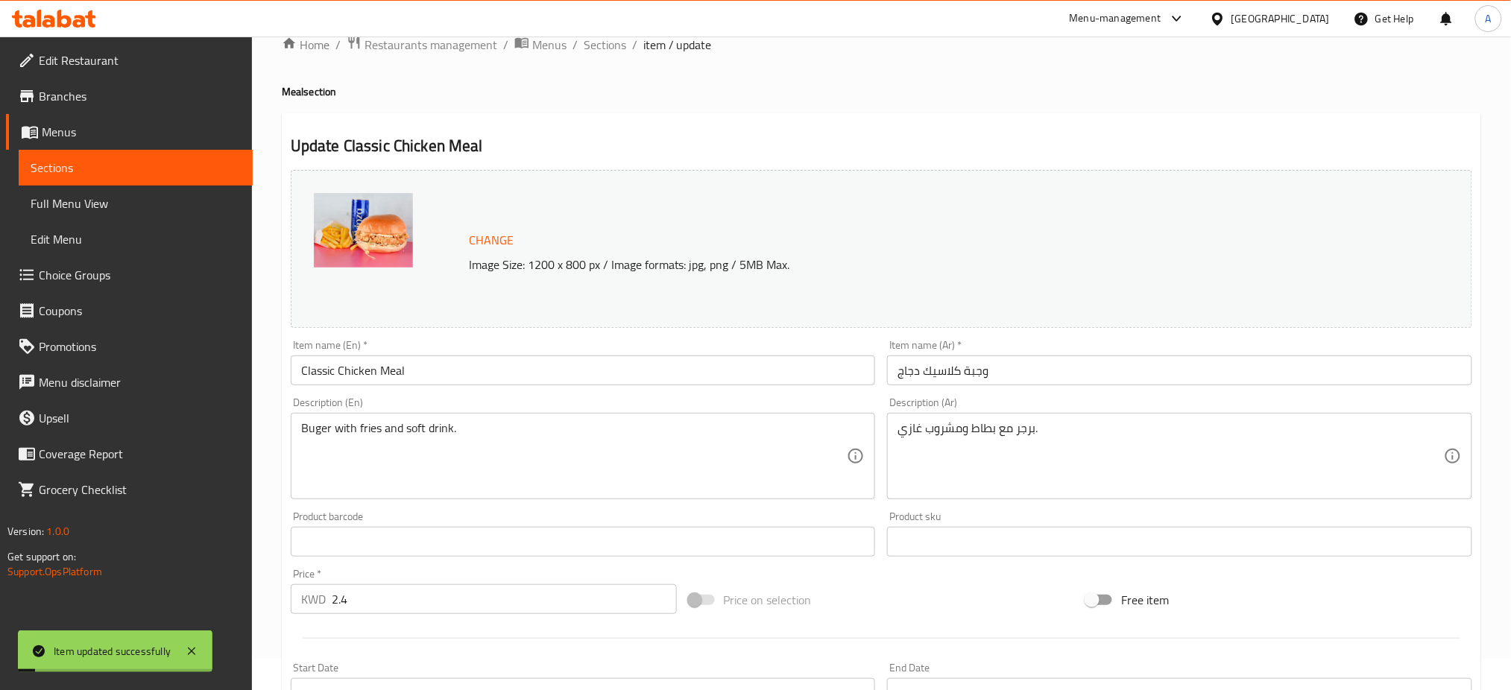
scroll to position [0, 0]
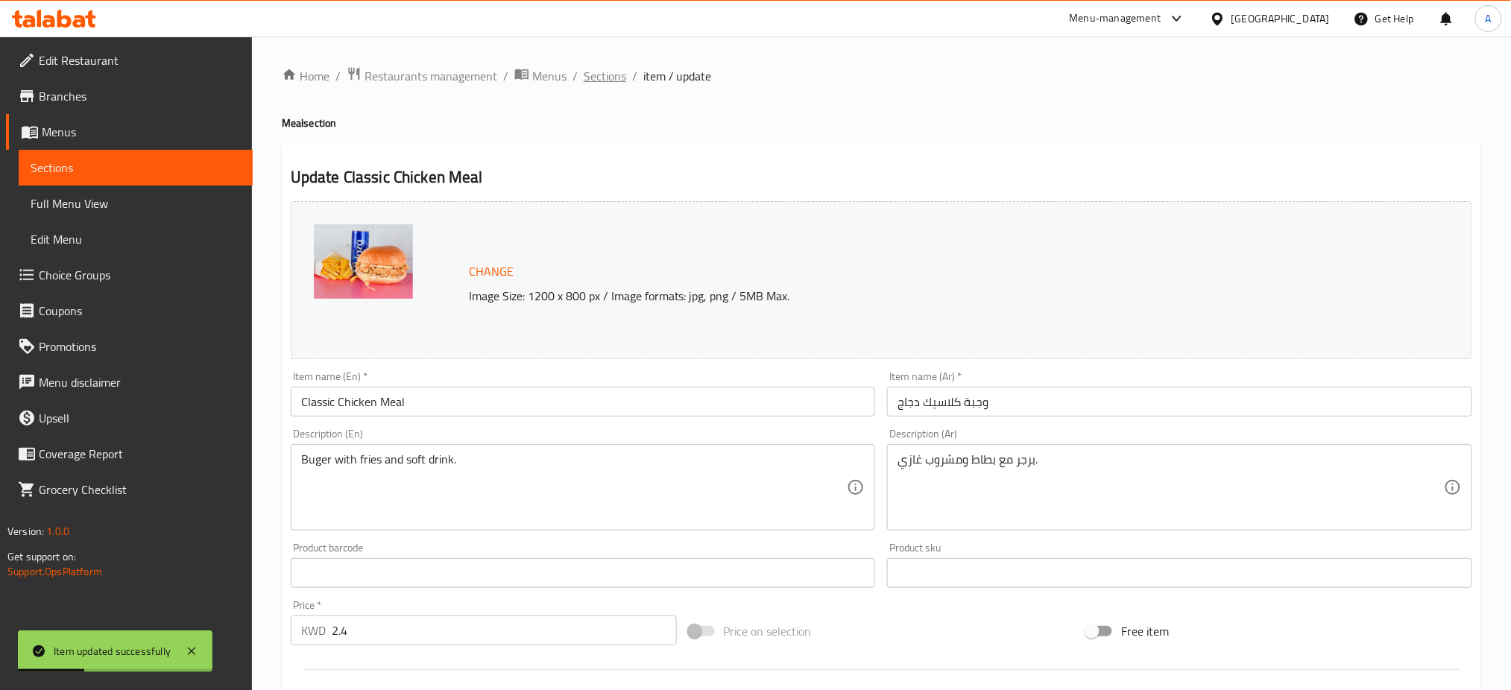
click at [618, 69] on span "Sections" at bounding box center [605, 76] width 42 height 18
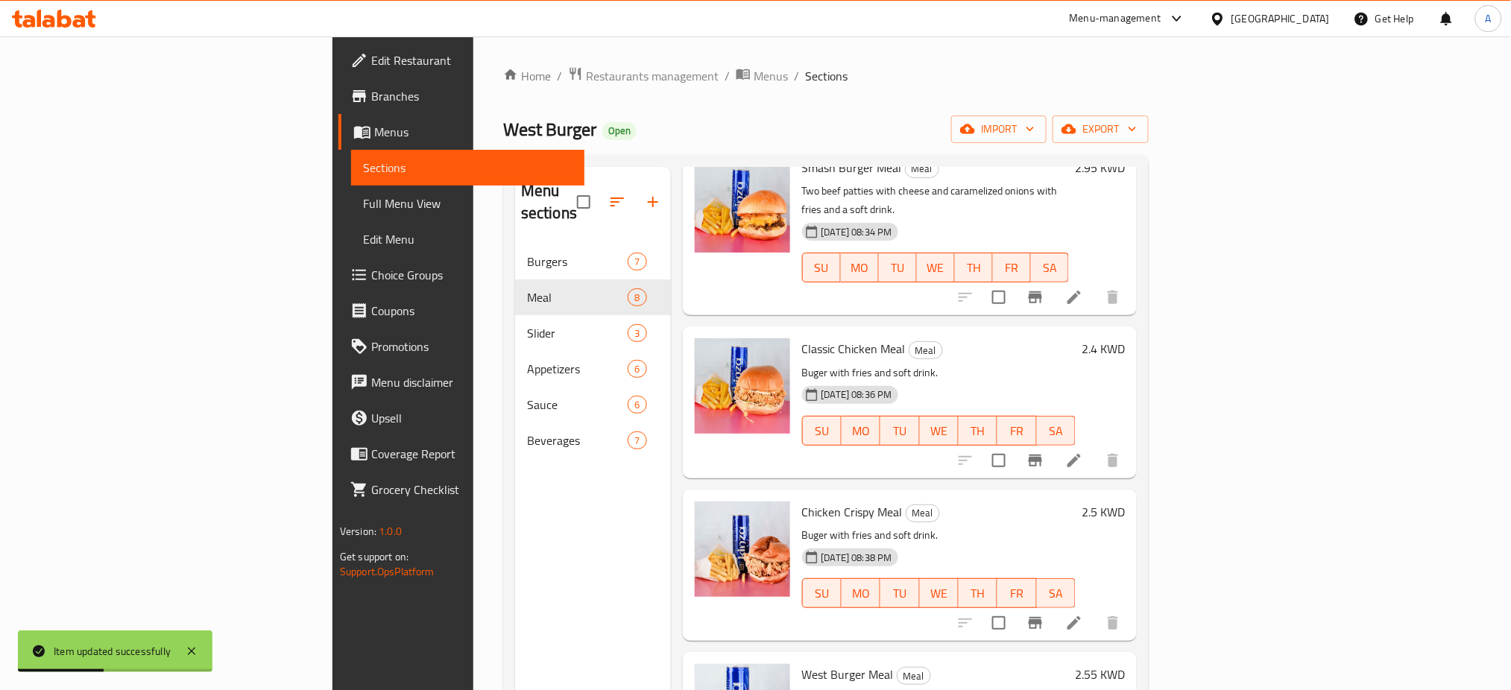
scroll to position [198, 0]
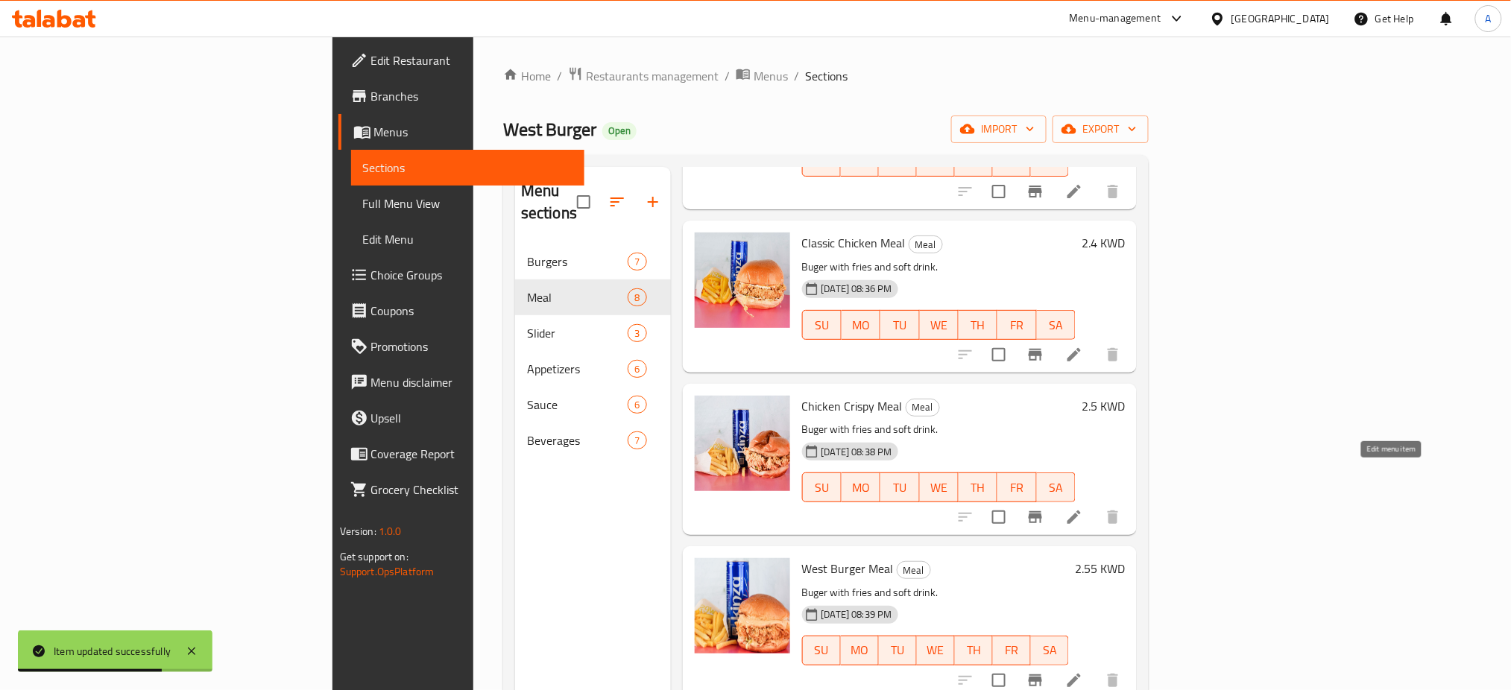
click at [1081, 510] on icon at bounding box center [1073, 516] width 13 height 13
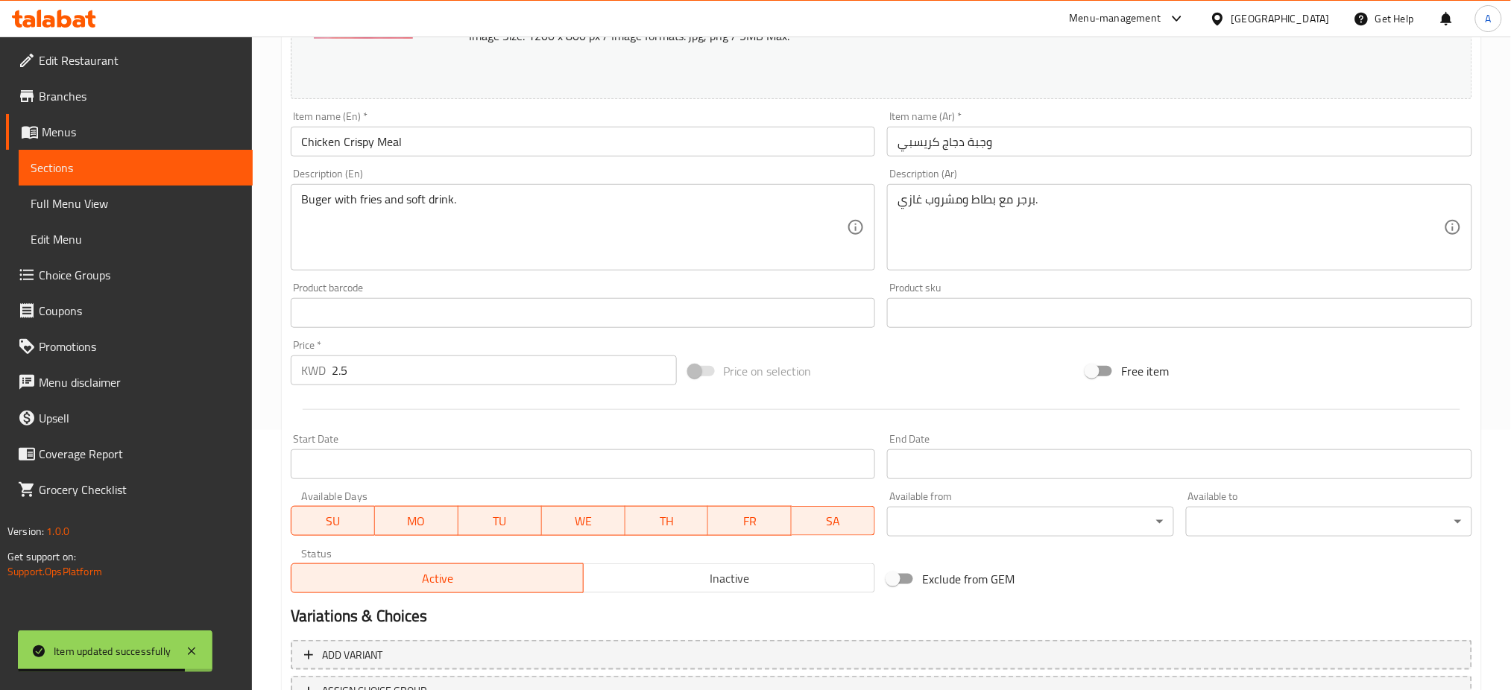
scroll to position [382, 0]
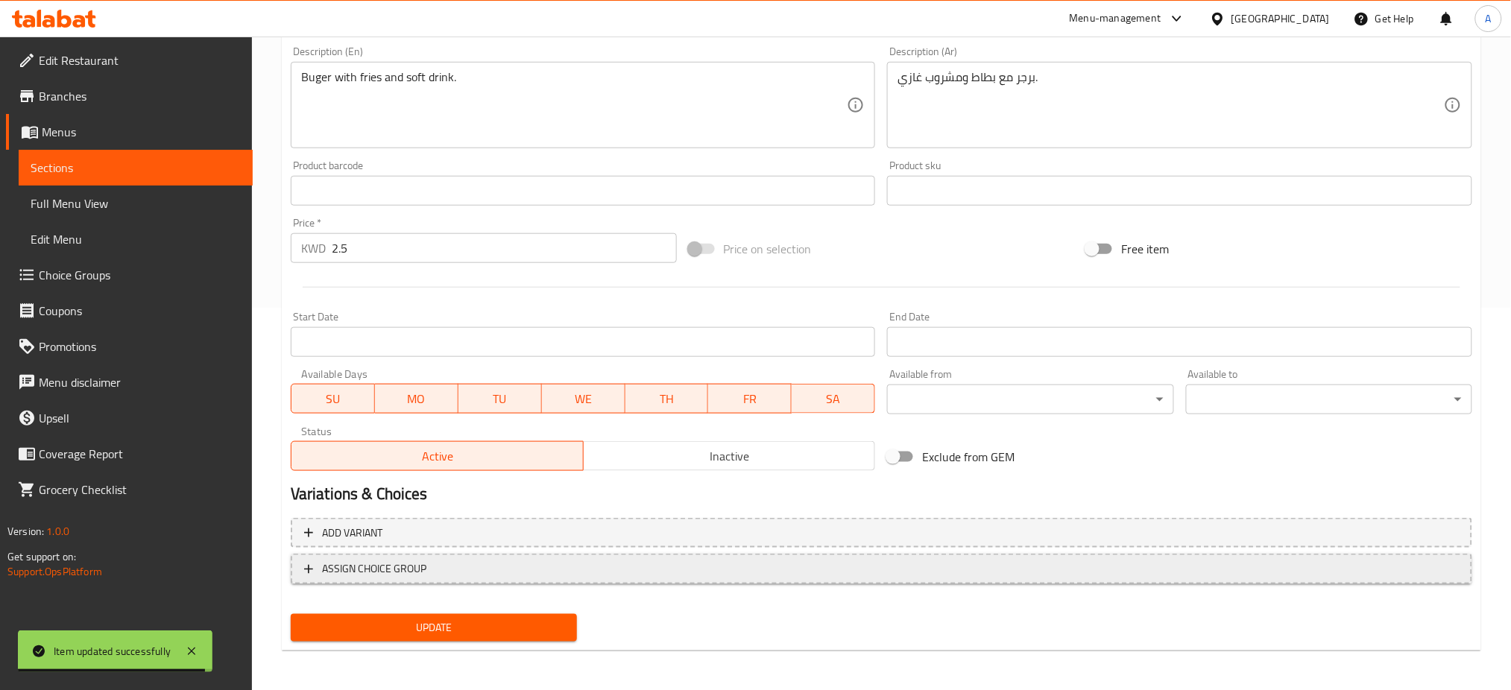
click at [465, 567] on span "ASSIGN CHOICE GROUP" at bounding box center [881, 569] width 1154 height 19
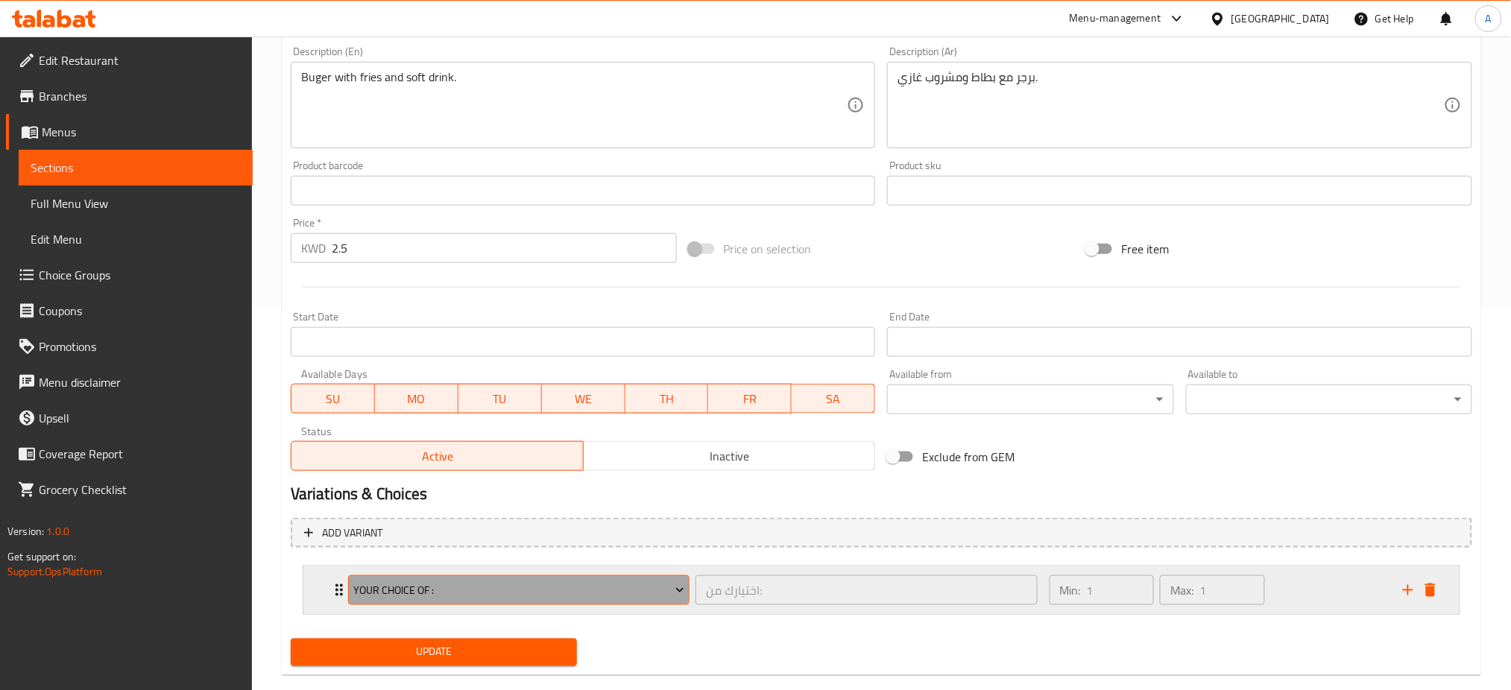
click at [461, 587] on span "your choice of :" at bounding box center [518, 590] width 331 height 19
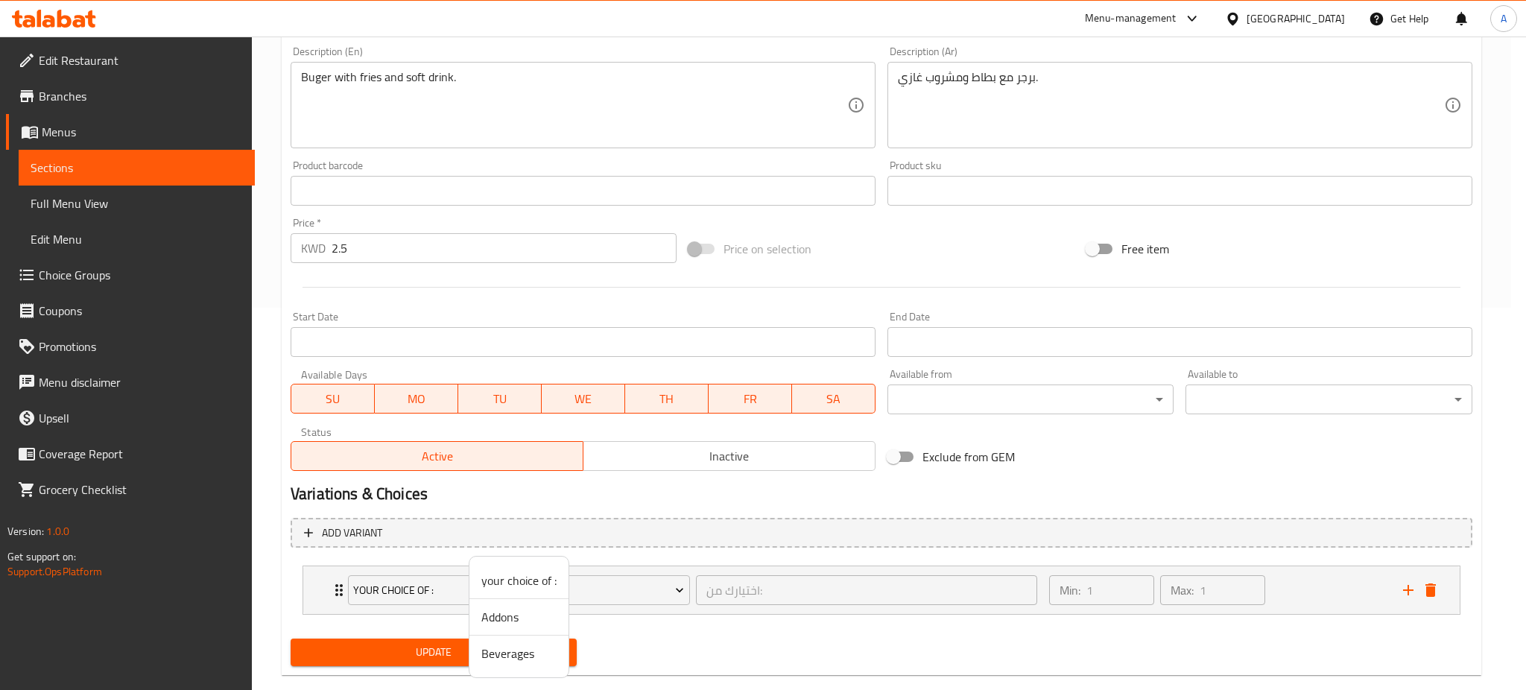
click at [492, 657] on span "Beverages" at bounding box center [518, 654] width 75 height 18
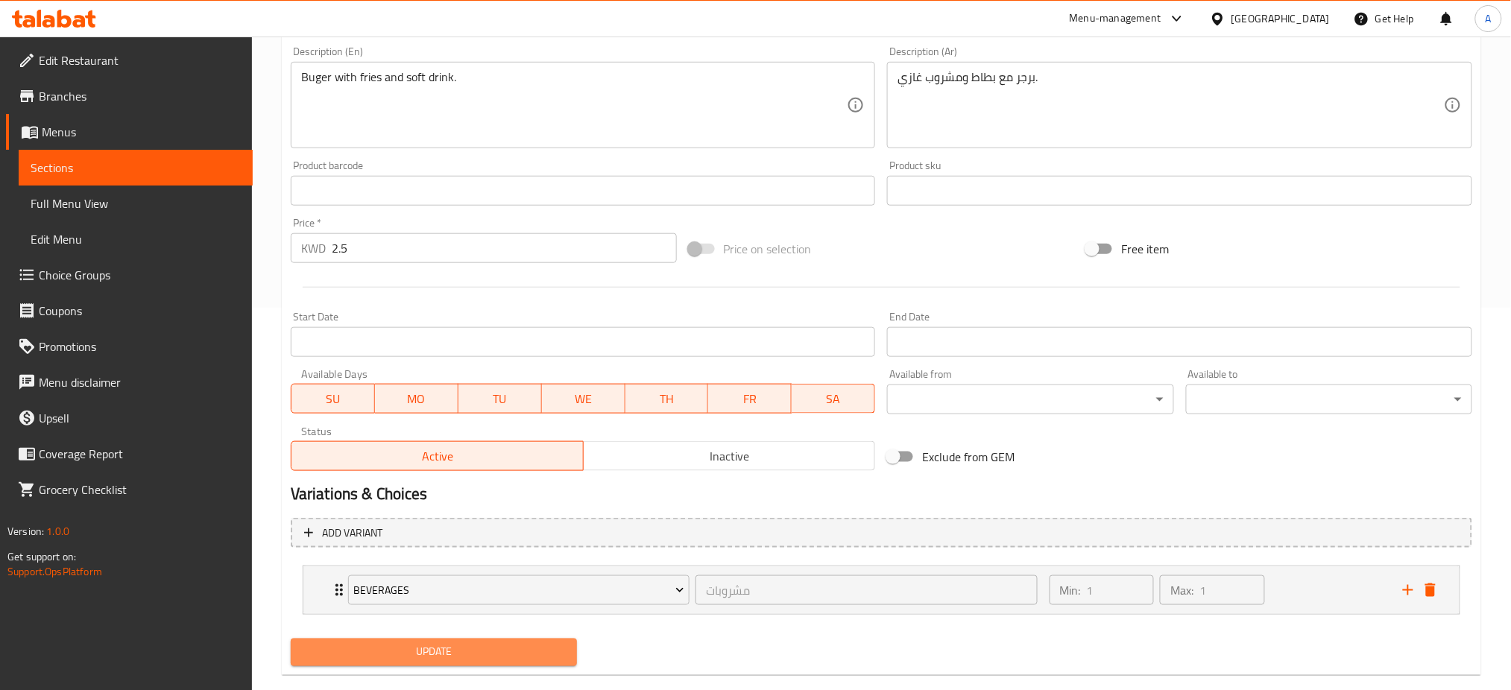
click at [496, 648] on span "Update" at bounding box center [434, 652] width 262 height 19
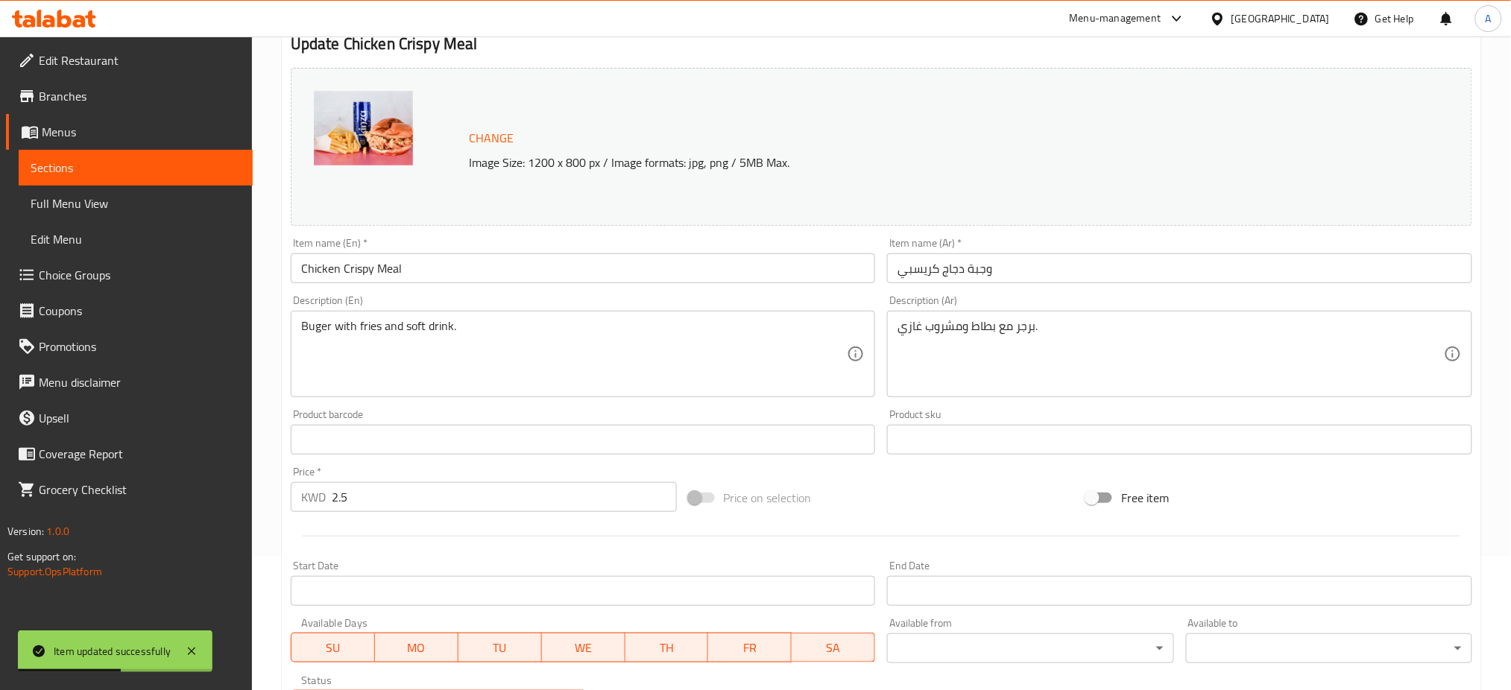
scroll to position [0, 0]
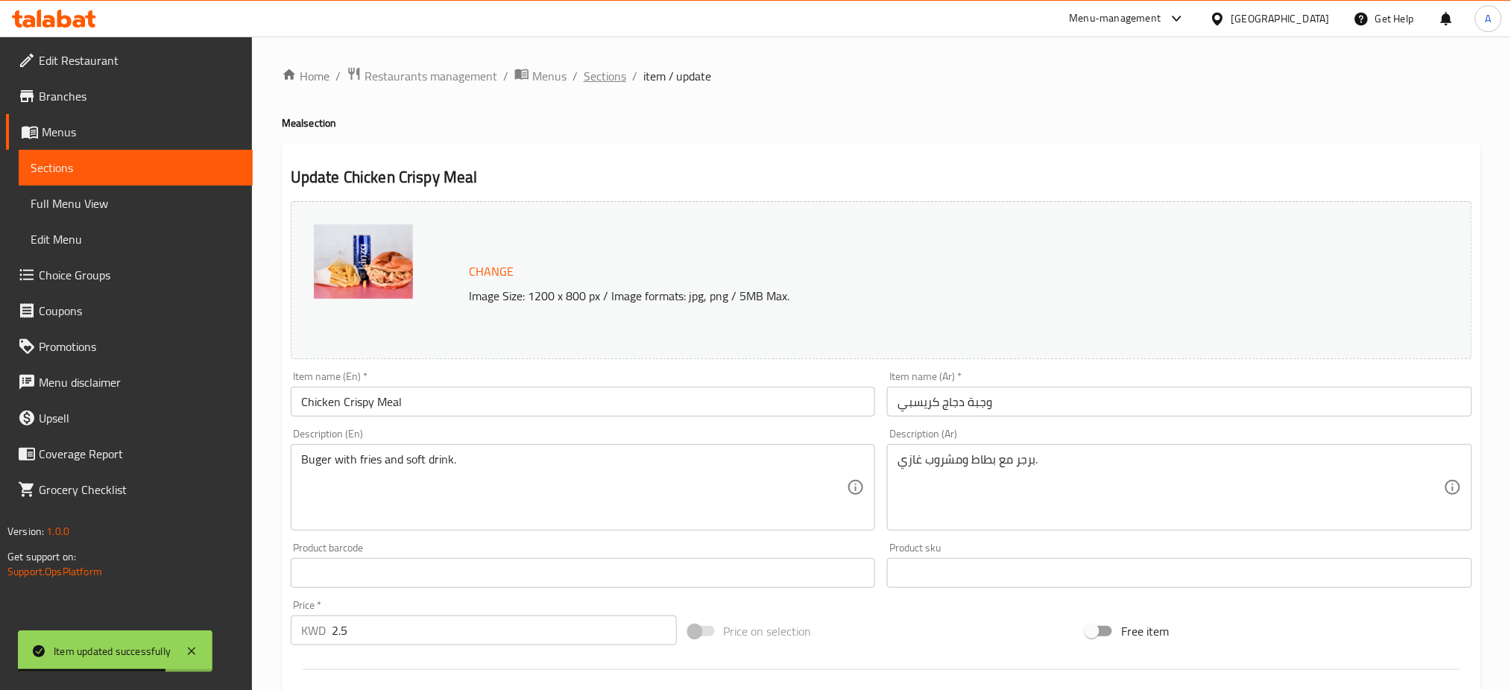
click at [606, 69] on span "Sections" at bounding box center [605, 76] width 42 height 18
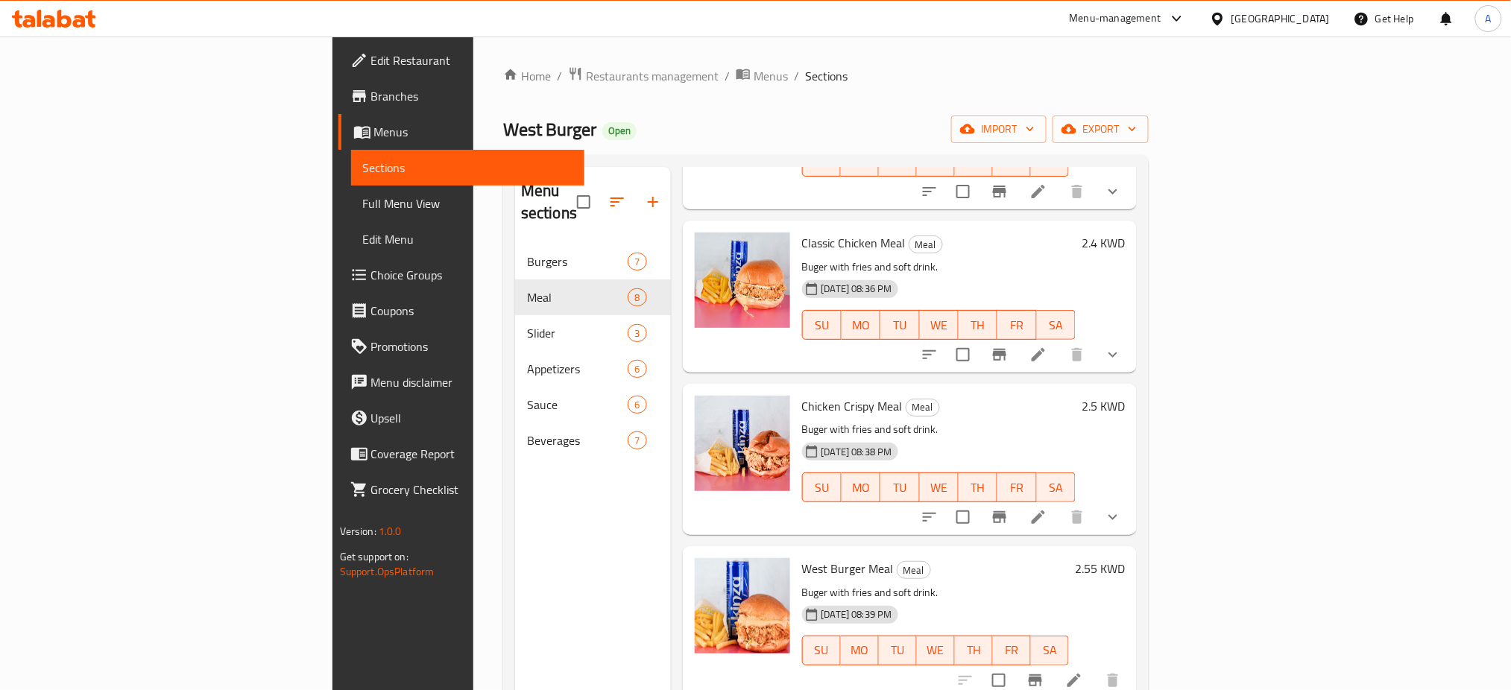
scroll to position [397, 0]
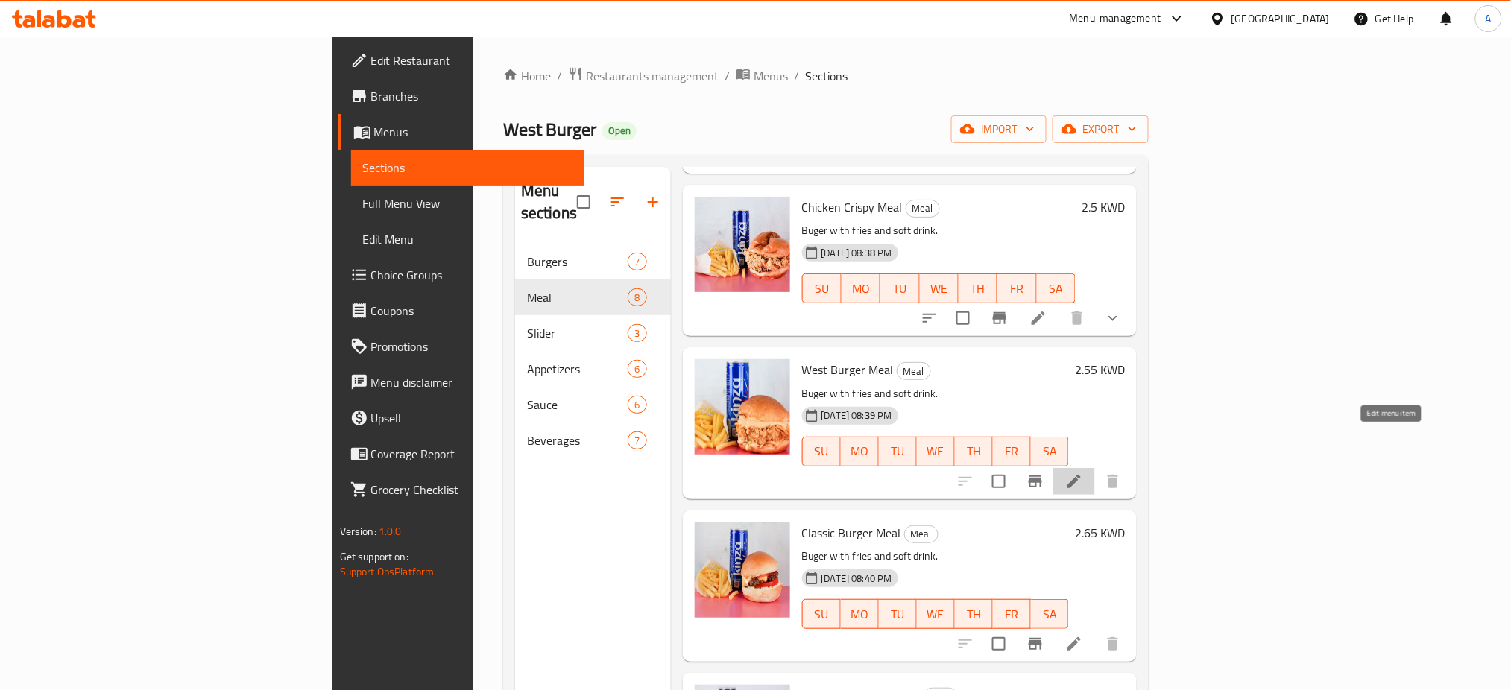
click at [1081, 475] on icon at bounding box center [1073, 481] width 13 height 13
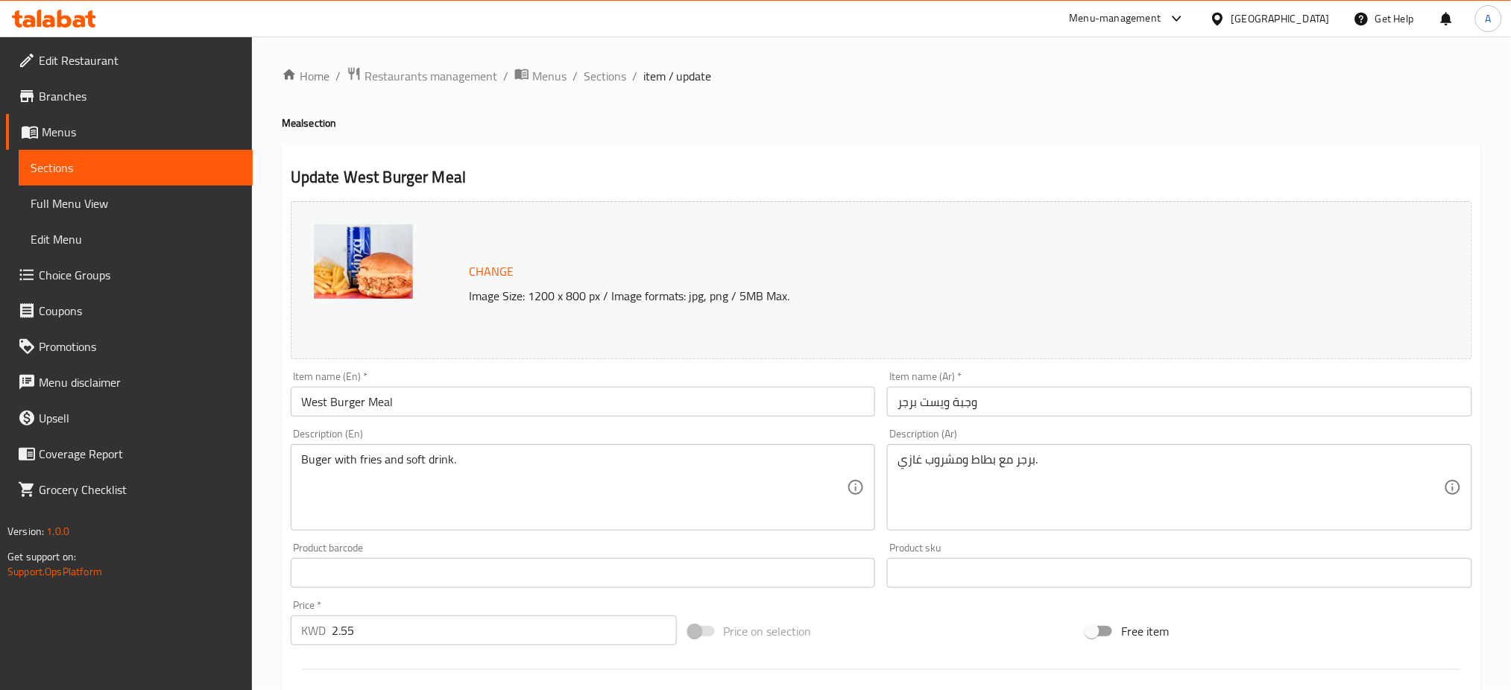
scroll to position [382, 0]
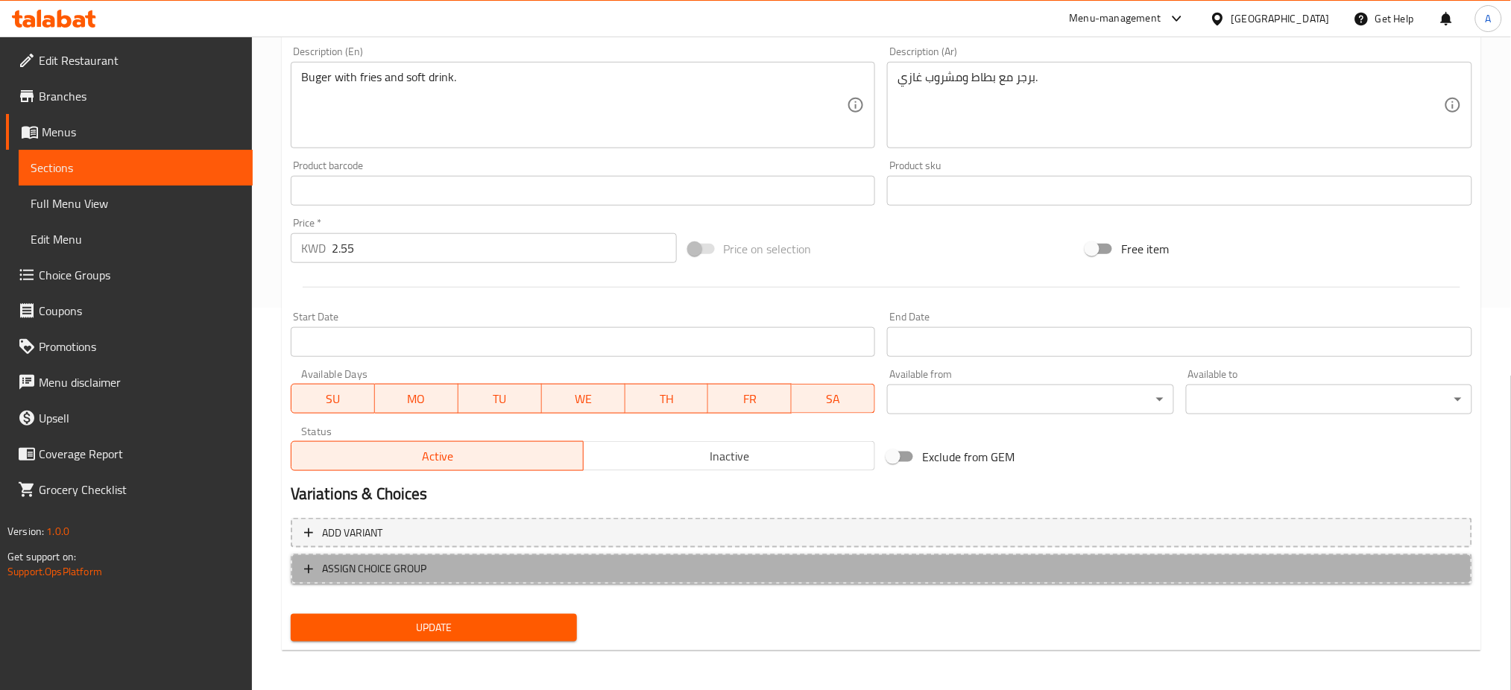
click at [419, 566] on span "ASSIGN CHOICE GROUP" at bounding box center [374, 569] width 104 height 19
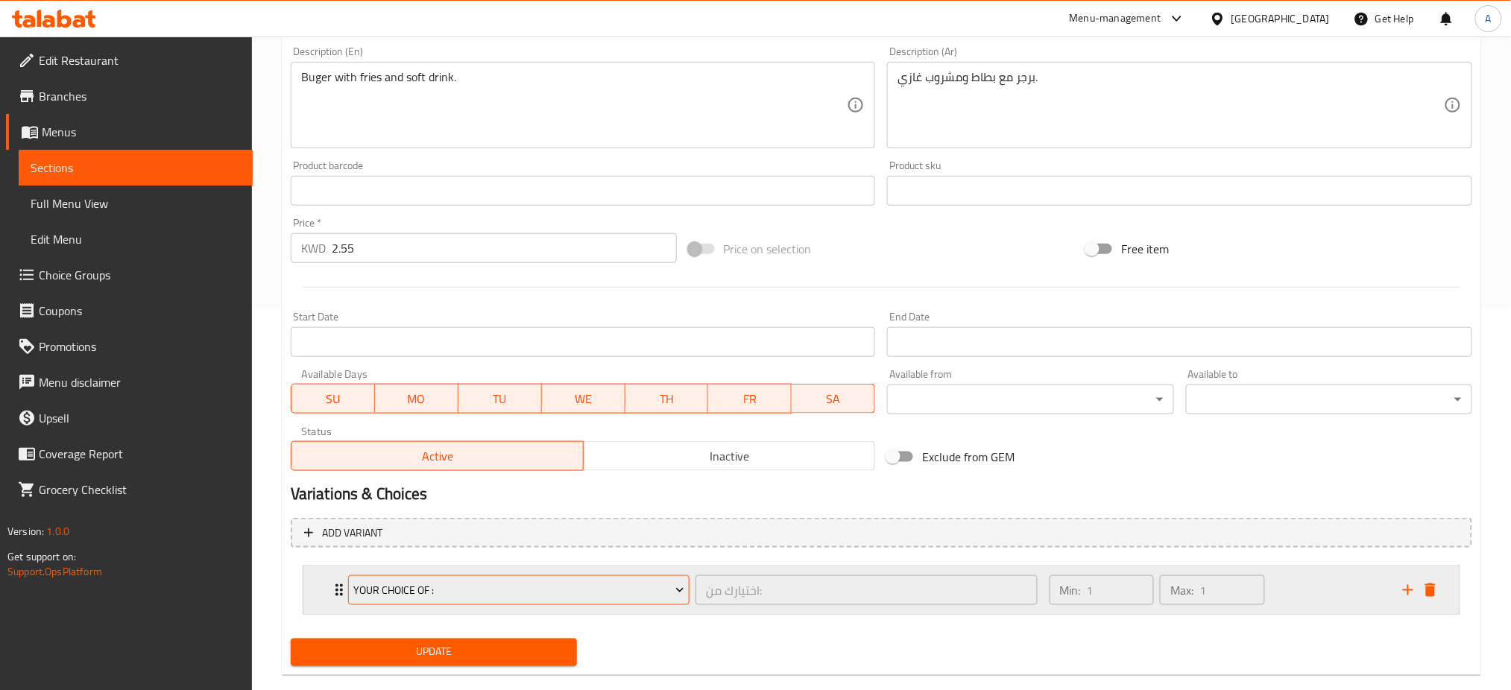
click at [421, 584] on span "your choice of :" at bounding box center [518, 590] width 331 height 19
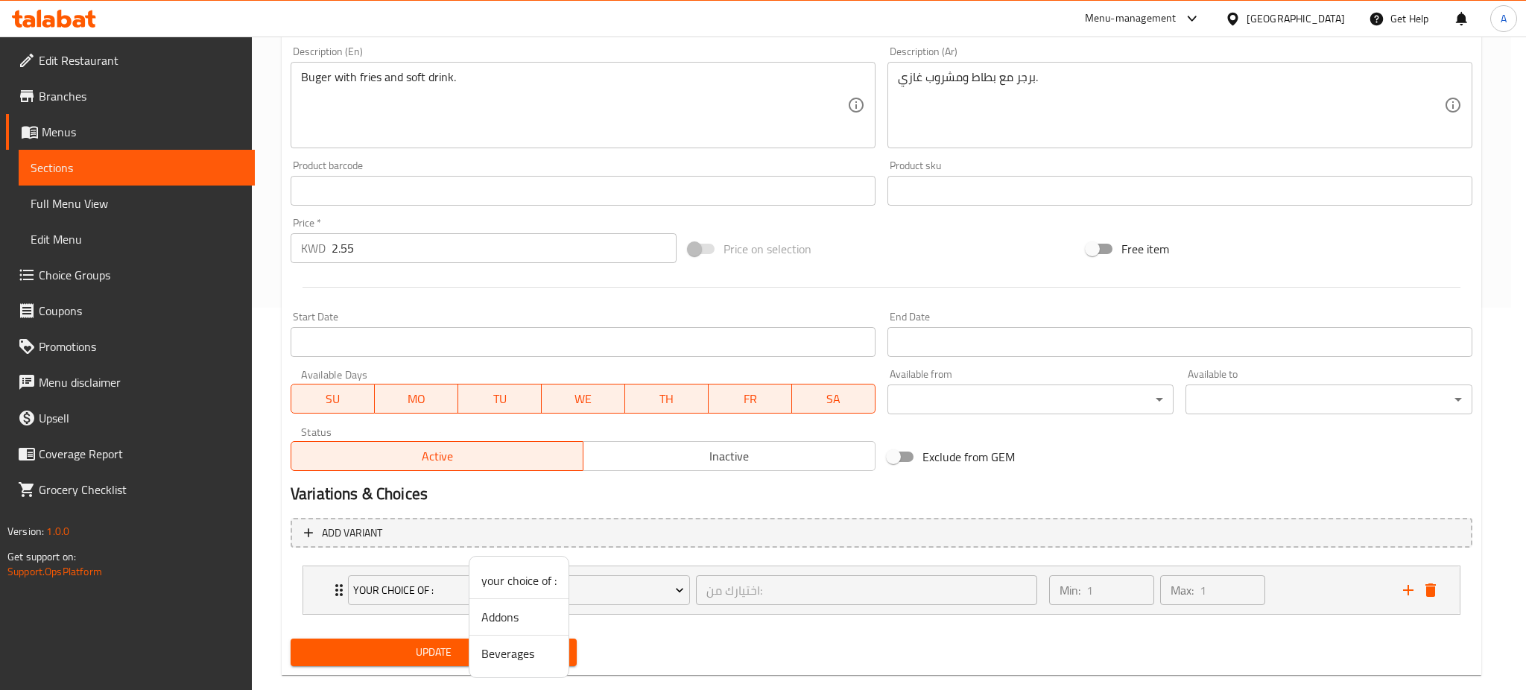
click at [499, 662] on span "Beverages" at bounding box center [518, 654] width 75 height 18
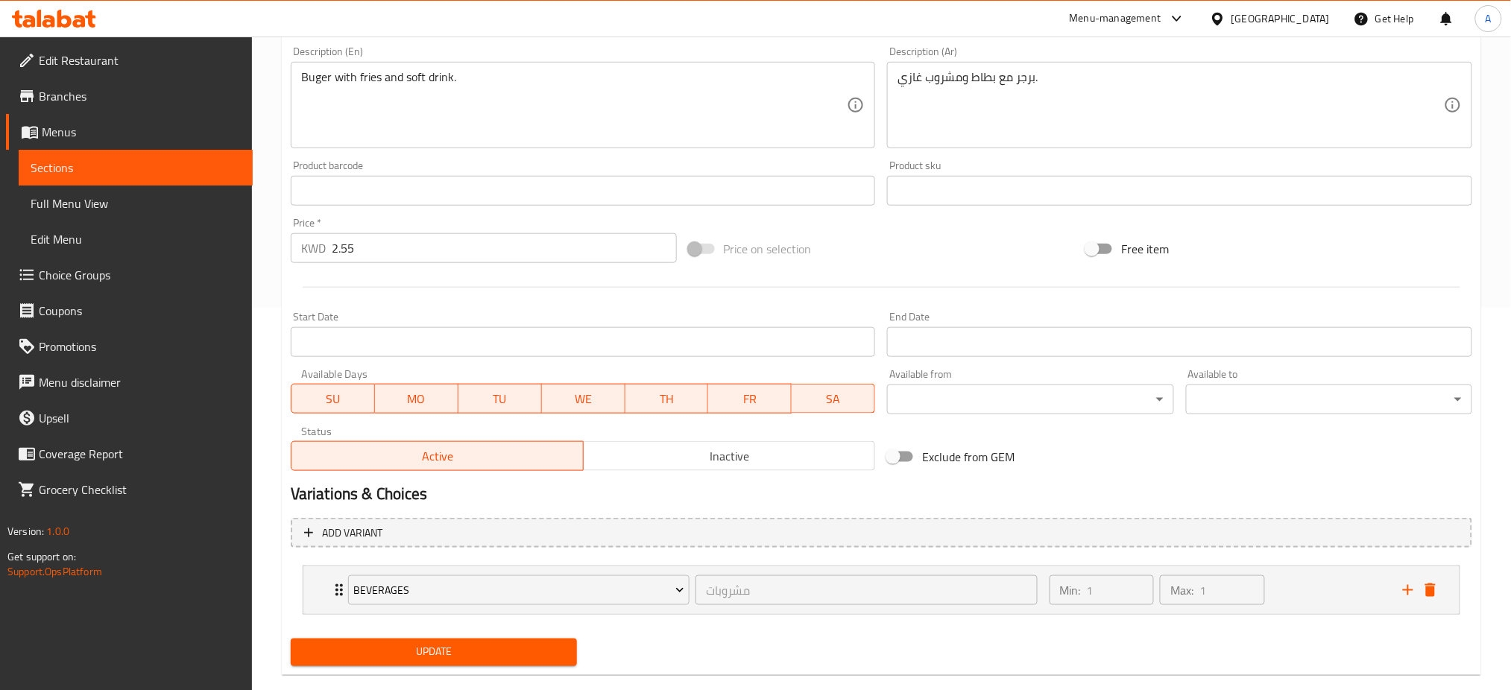
click at [461, 657] on span "Update" at bounding box center [434, 652] width 262 height 19
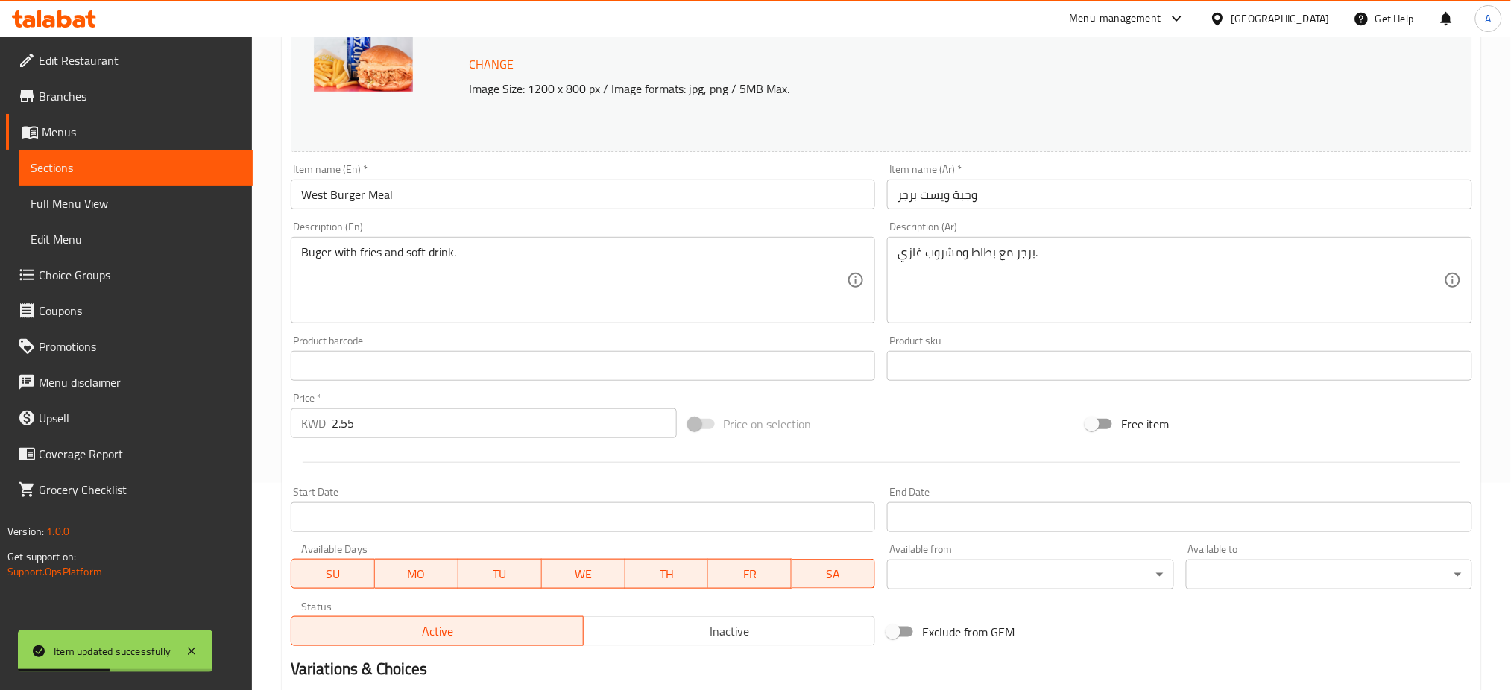
scroll to position [0, 0]
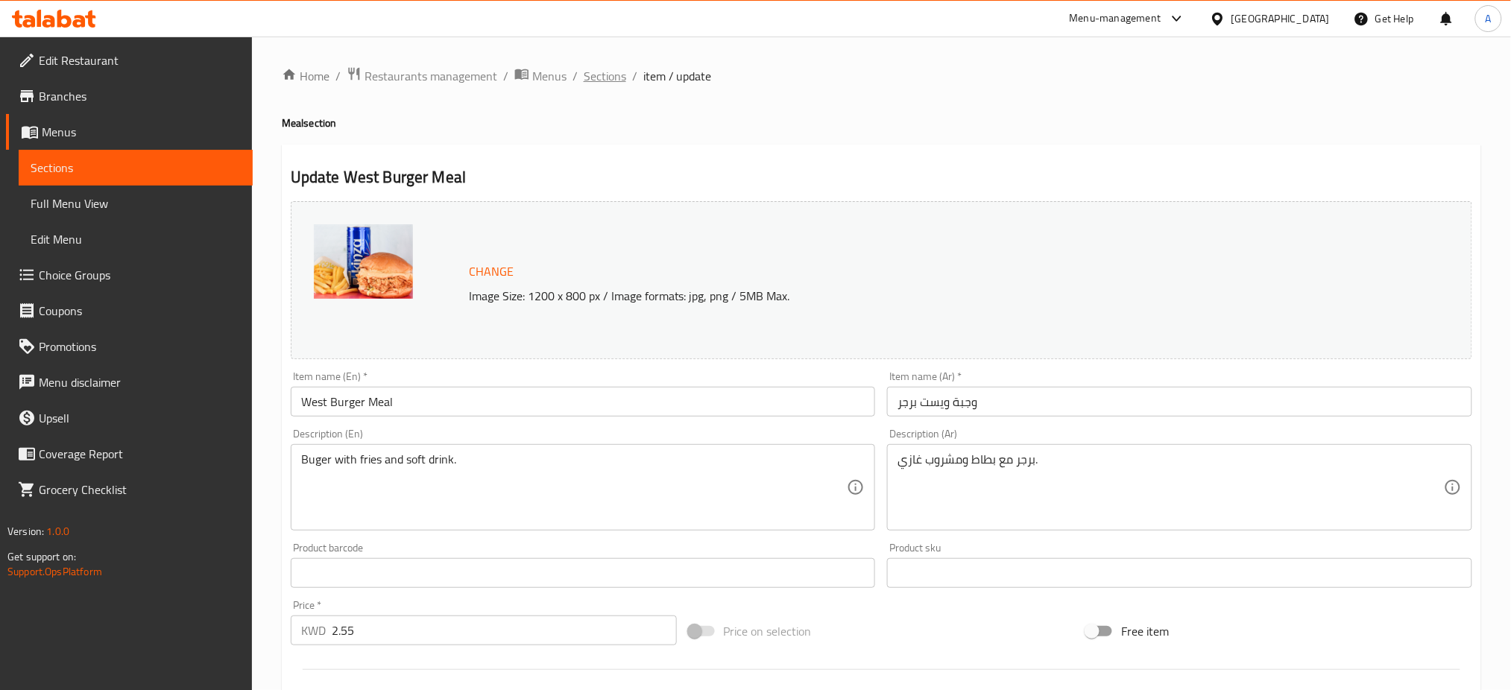
click at [617, 69] on span "Sections" at bounding box center [605, 76] width 42 height 18
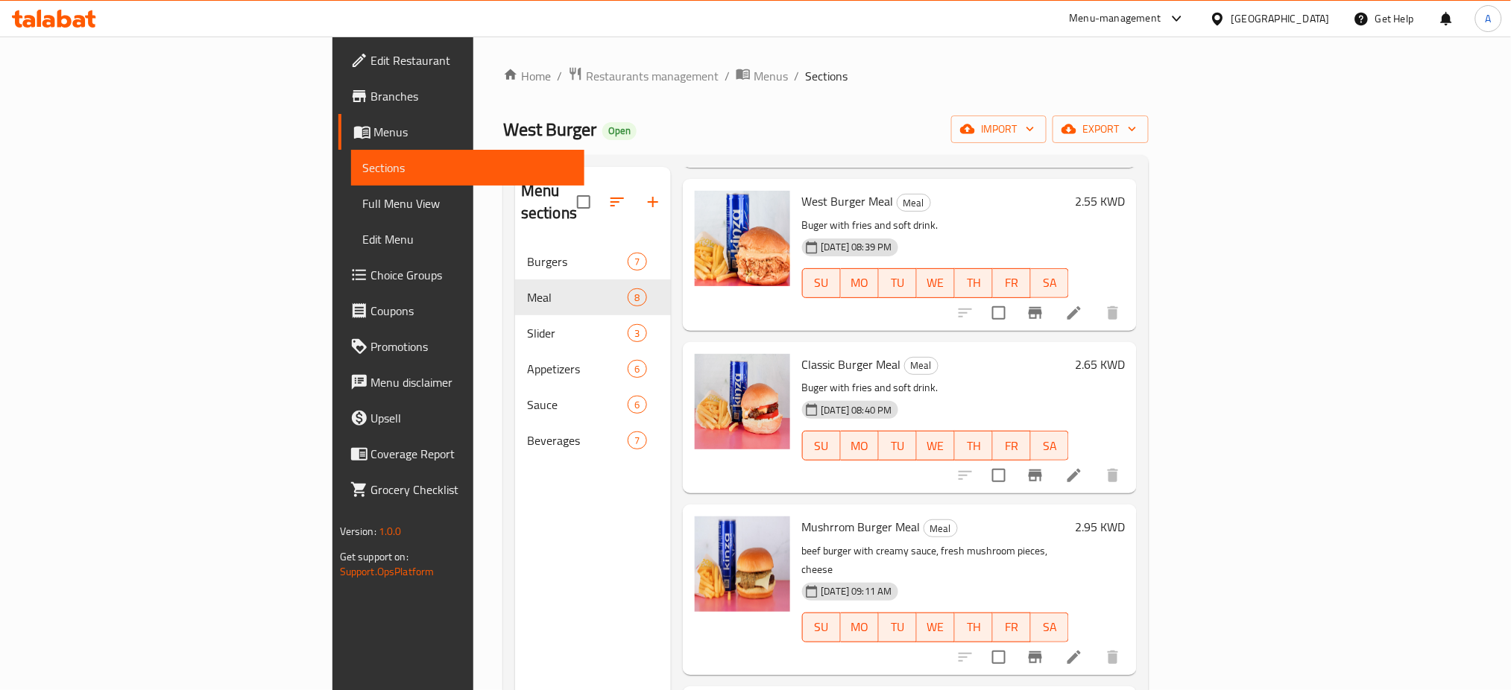
scroll to position [648, 0]
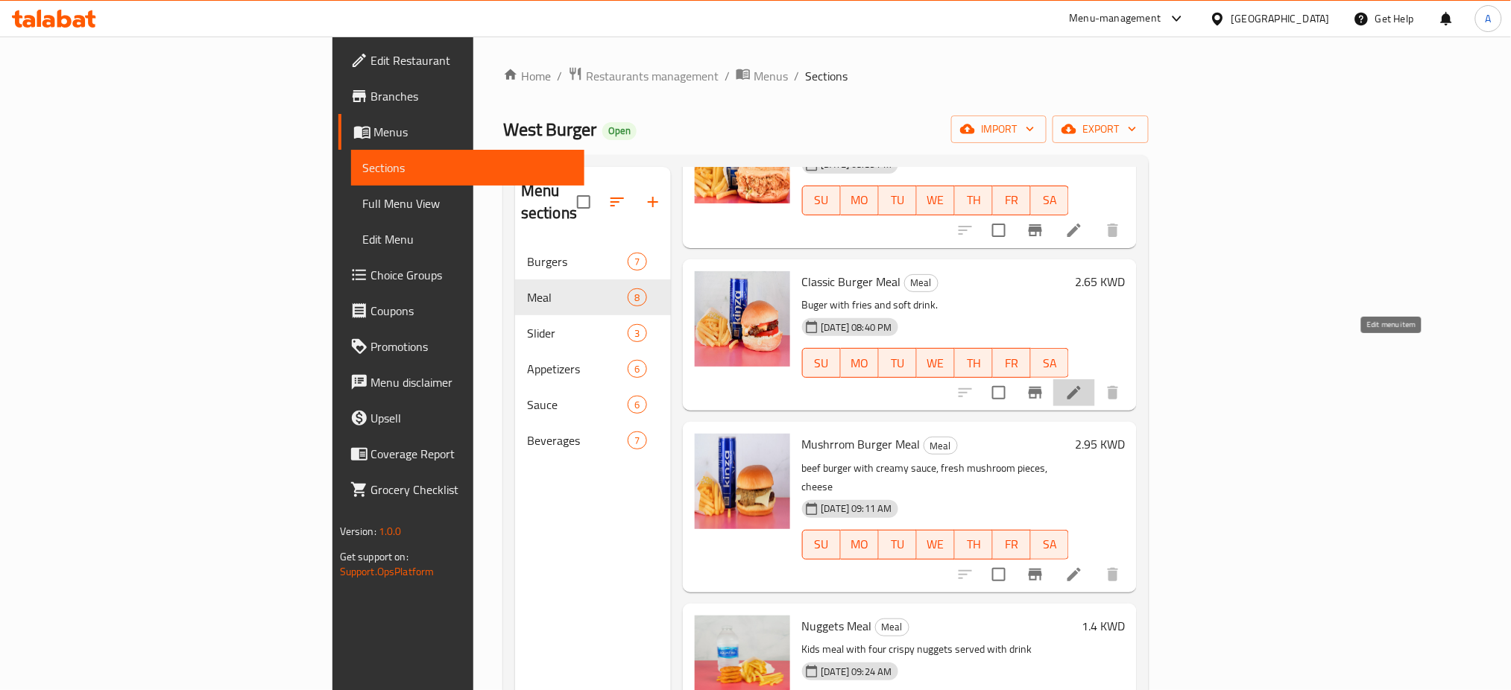
click at [1081, 386] on icon at bounding box center [1073, 392] width 13 height 13
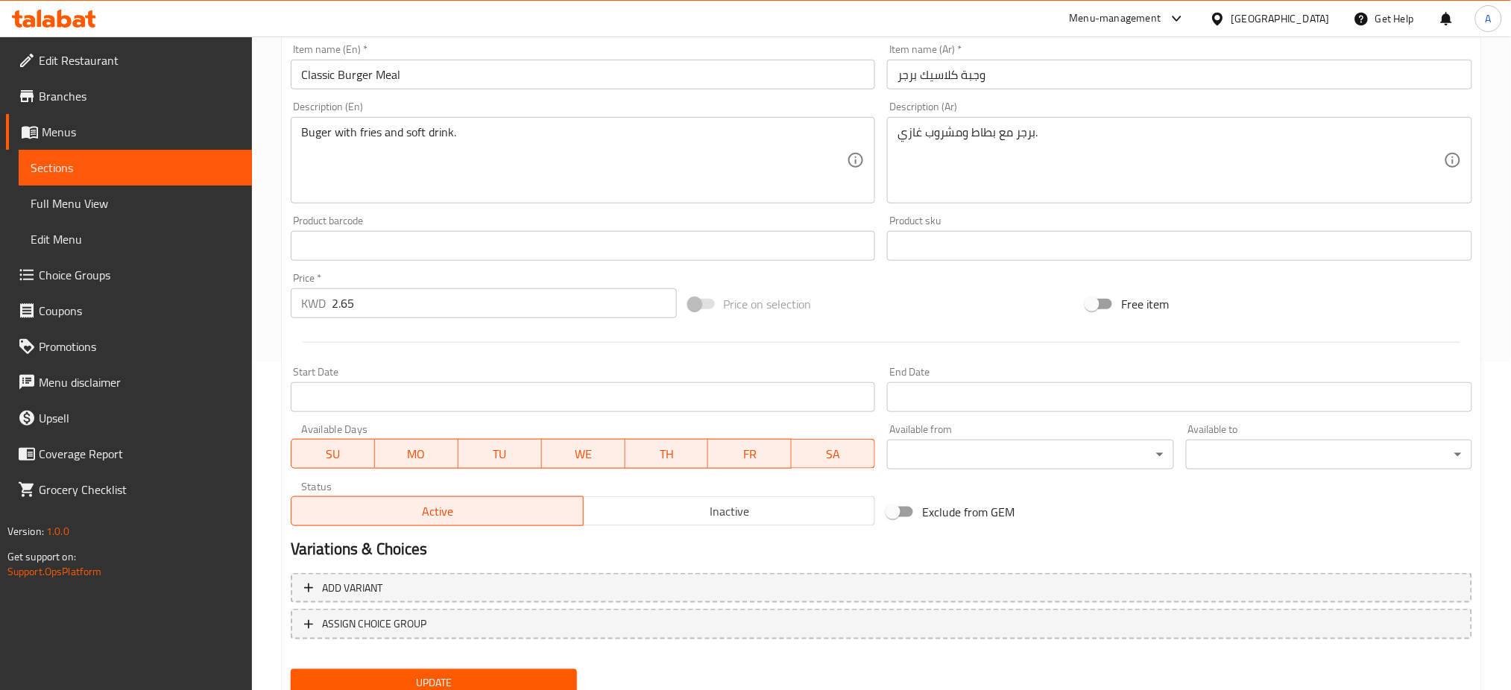
scroll to position [382, 0]
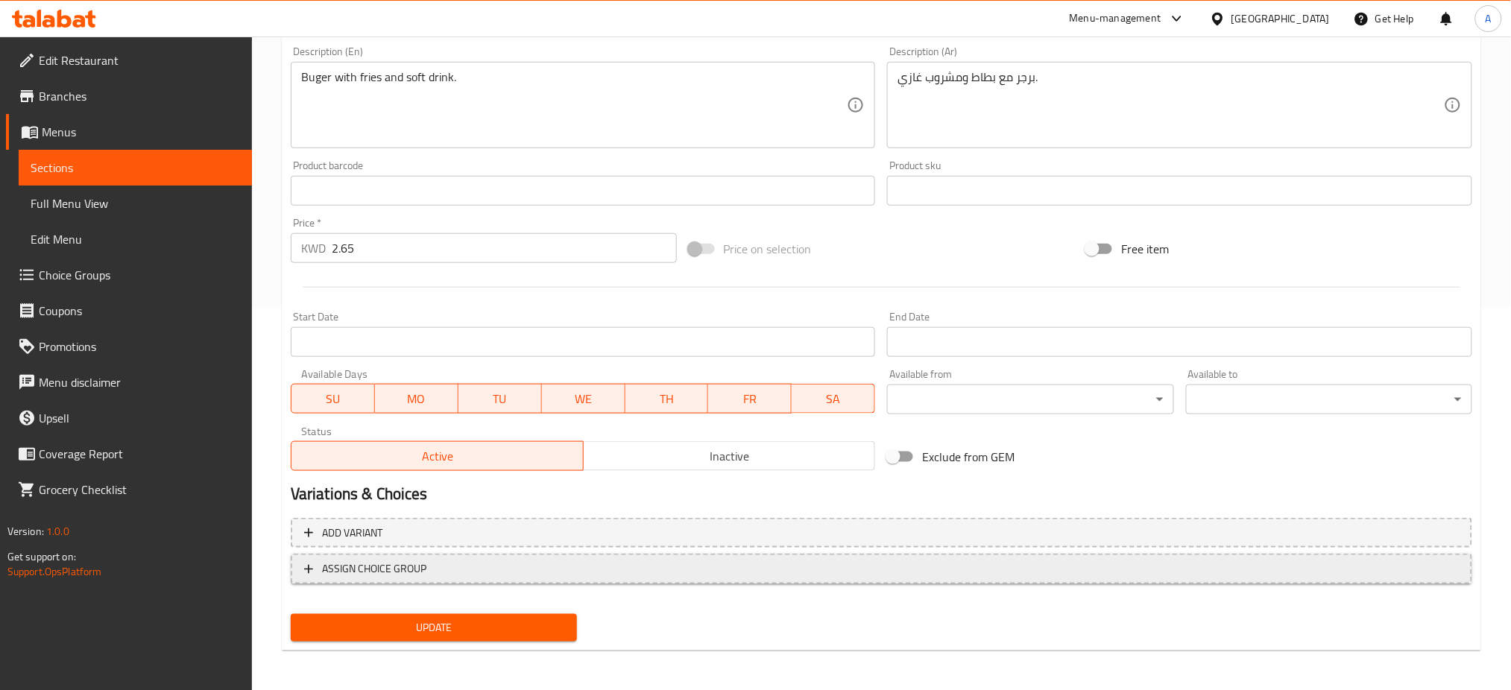
click at [566, 571] on span "ASSIGN CHOICE GROUP" at bounding box center [881, 569] width 1154 height 19
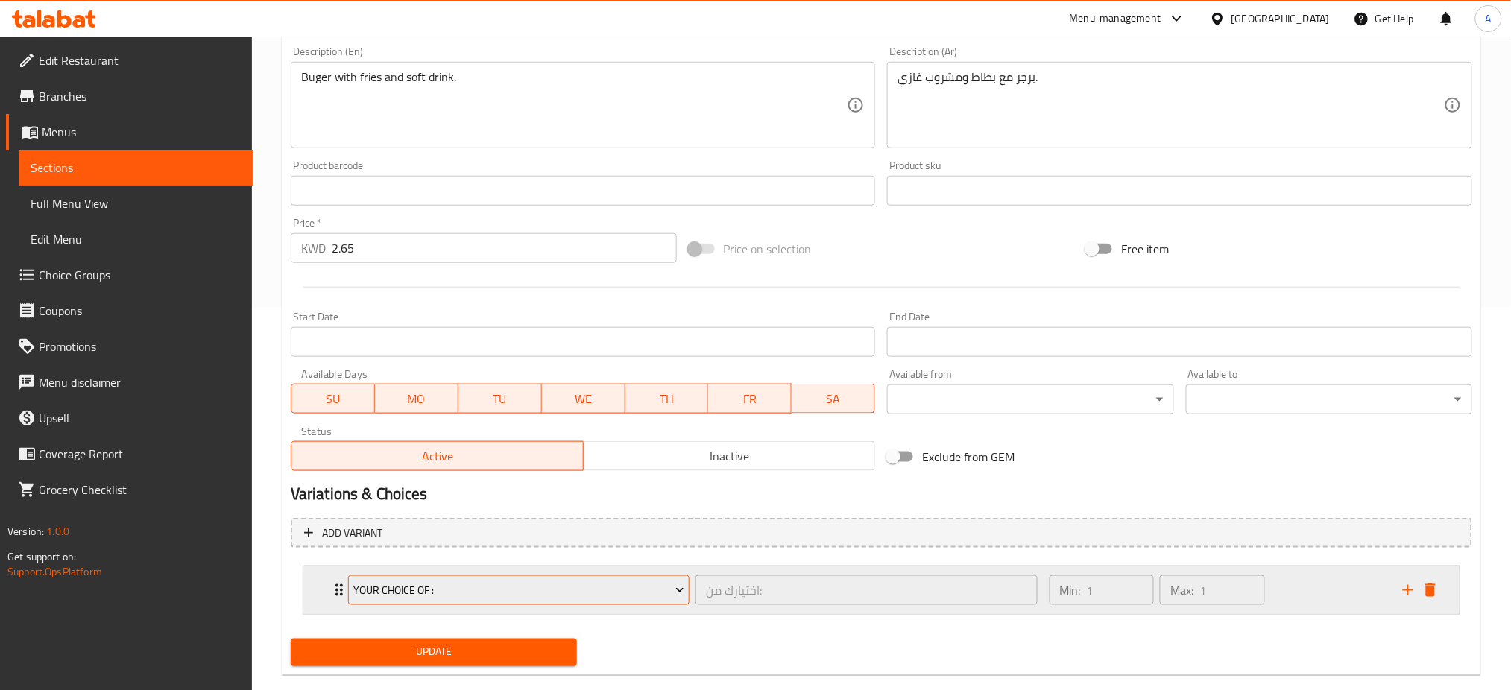
click at [613, 586] on span "your choice of :" at bounding box center [518, 590] width 331 height 19
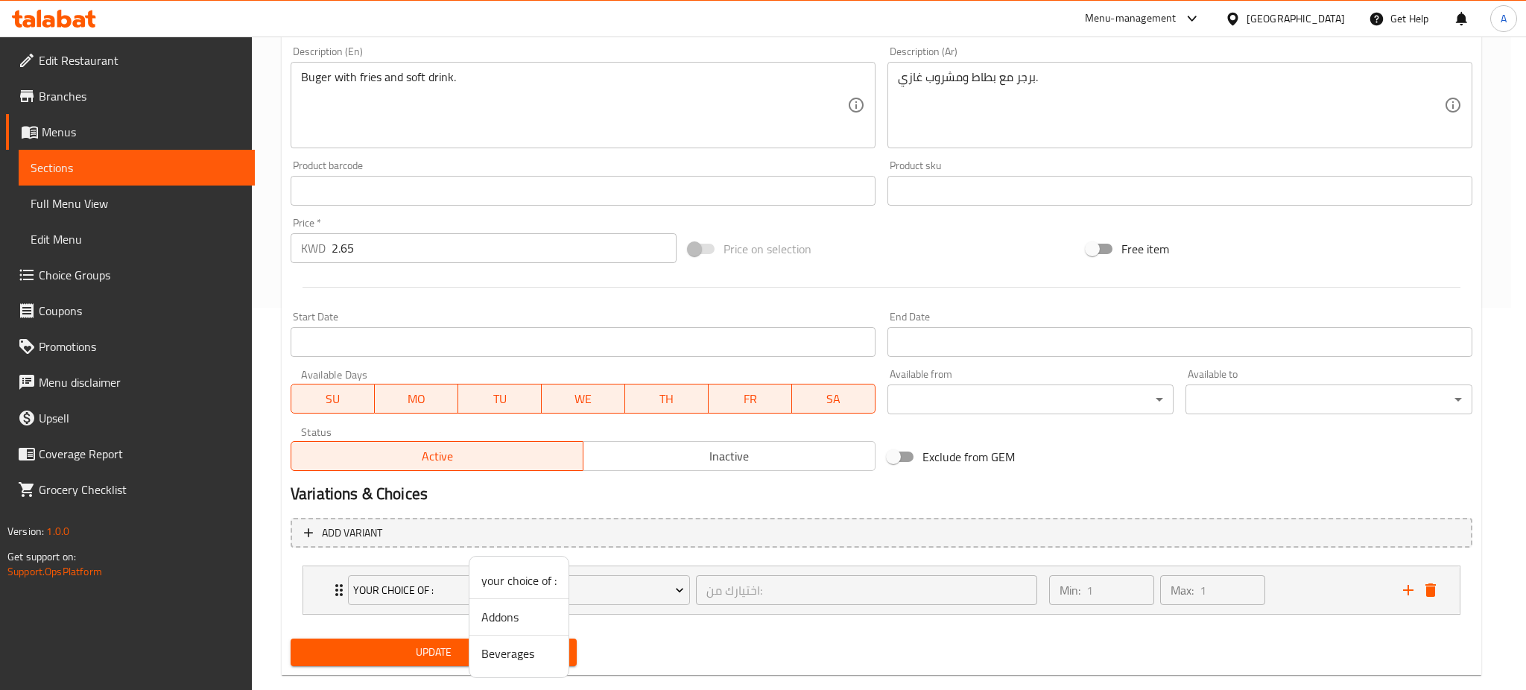
click at [525, 660] on span "Beverages" at bounding box center [518, 654] width 75 height 18
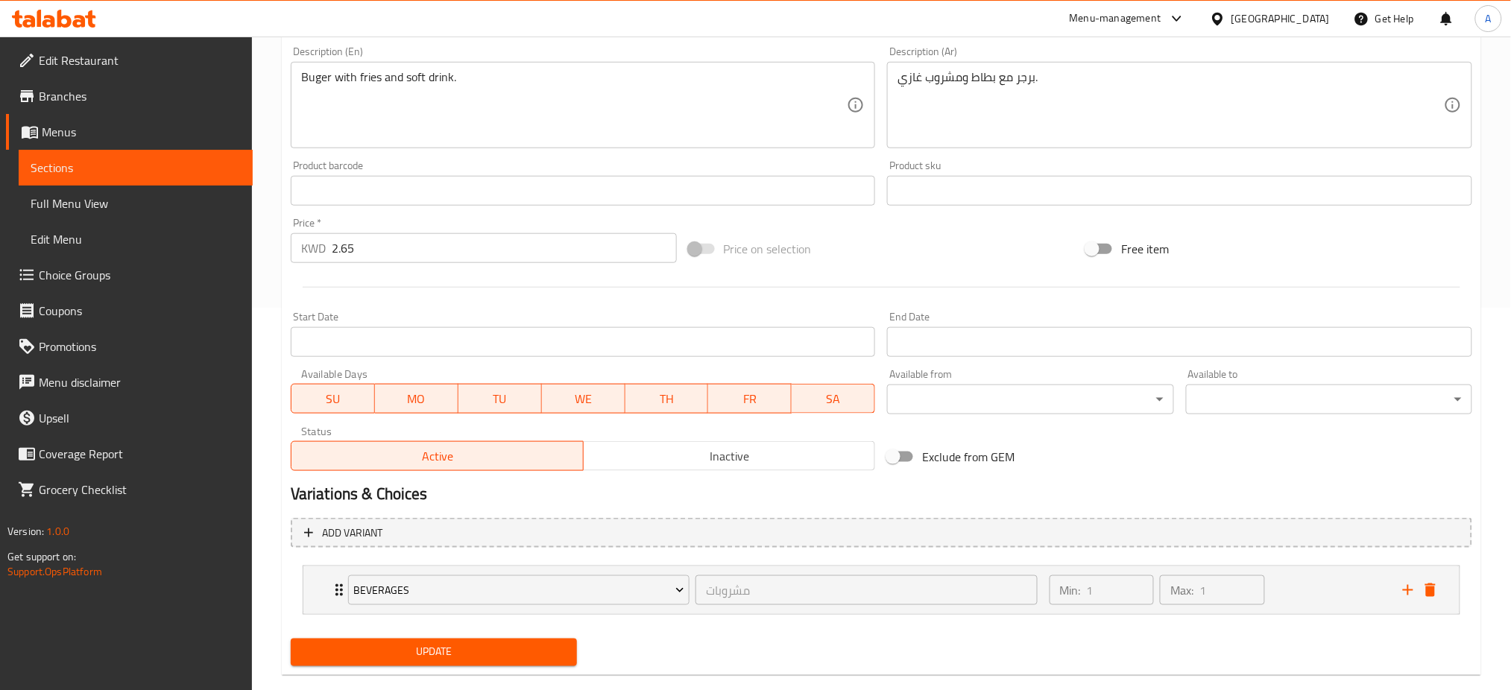
click at [501, 657] on span "Update" at bounding box center [434, 652] width 262 height 19
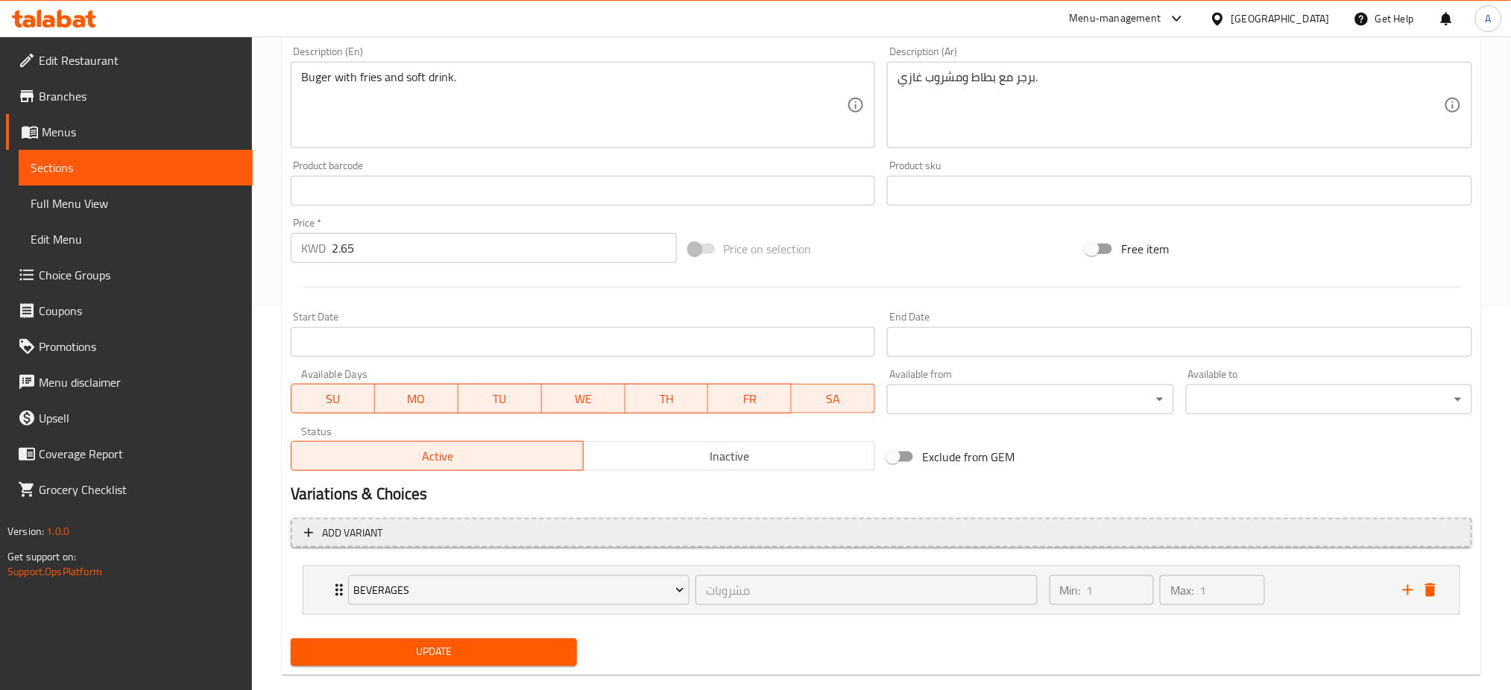
scroll to position [0, 0]
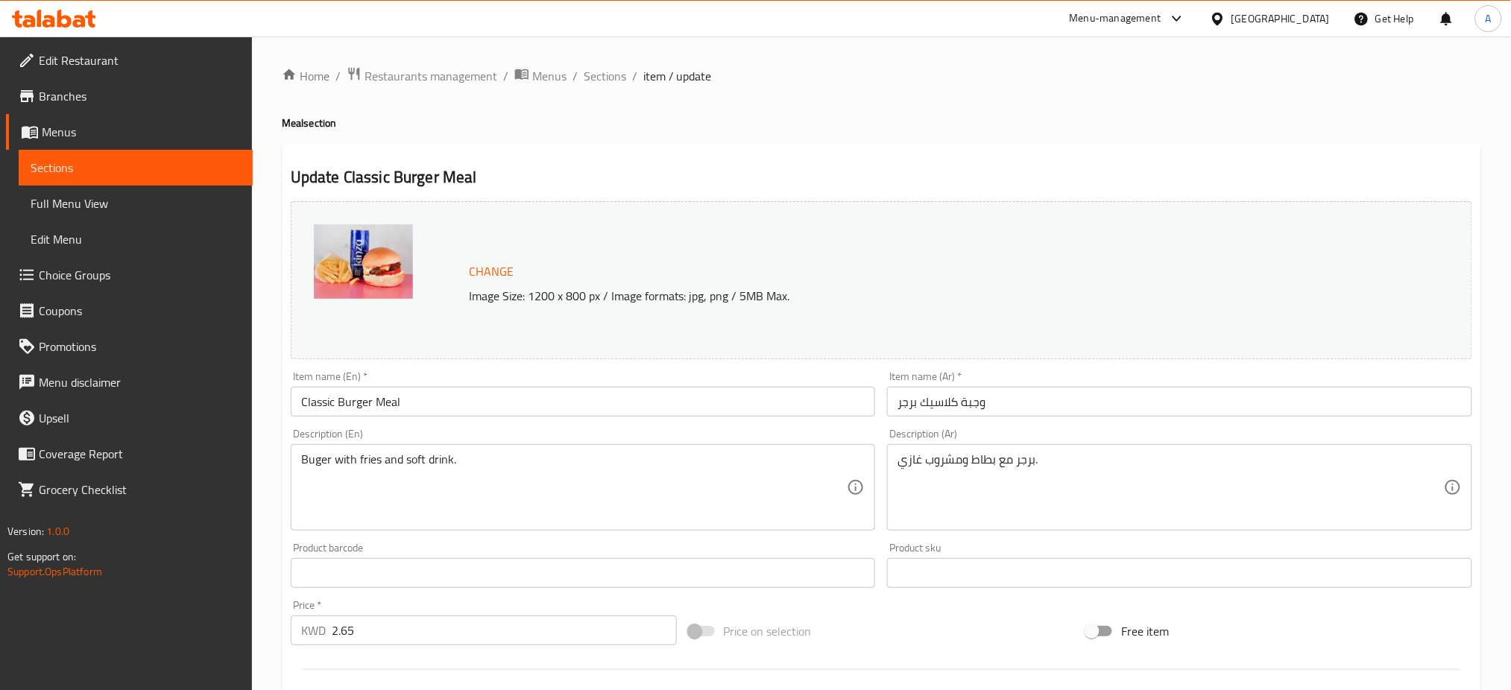
click at [610, 61] on div "Home / Restaurants management / Menus / Sections / item / update Meal section U…" at bounding box center [881, 568] width 1259 height 1063
click at [612, 67] on span "Sections" at bounding box center [605, 76] width 42 height 18
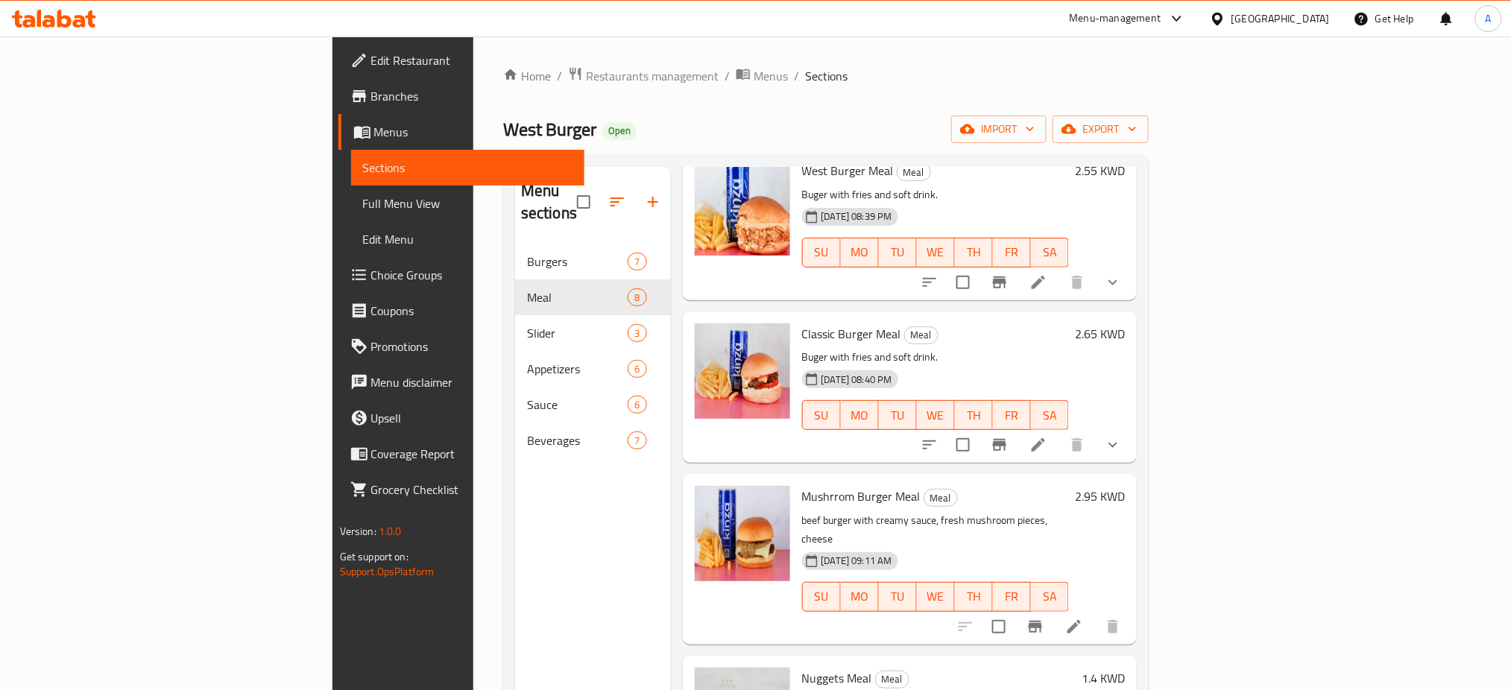
scroll to position [648, 0]
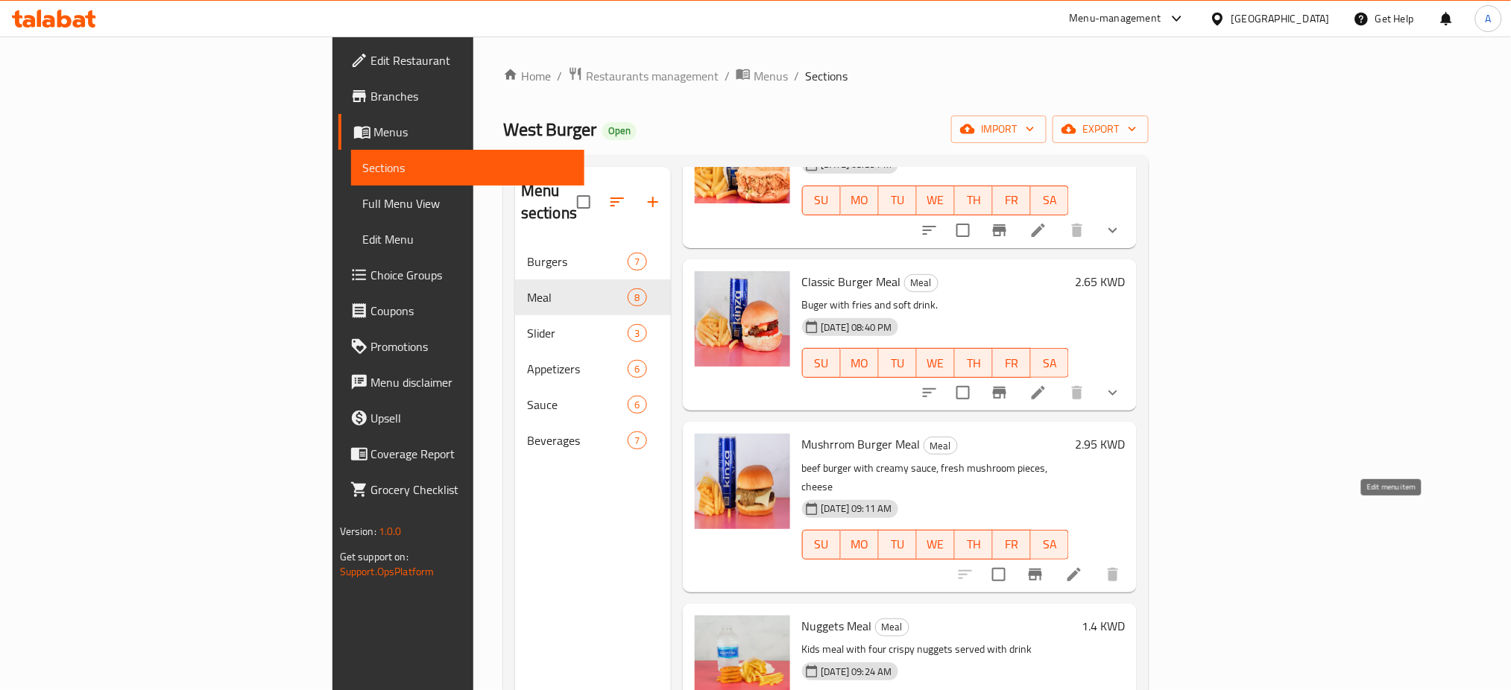
click at [1083, 566] on icon at bounding box center [1074, 575] width 18 height 18
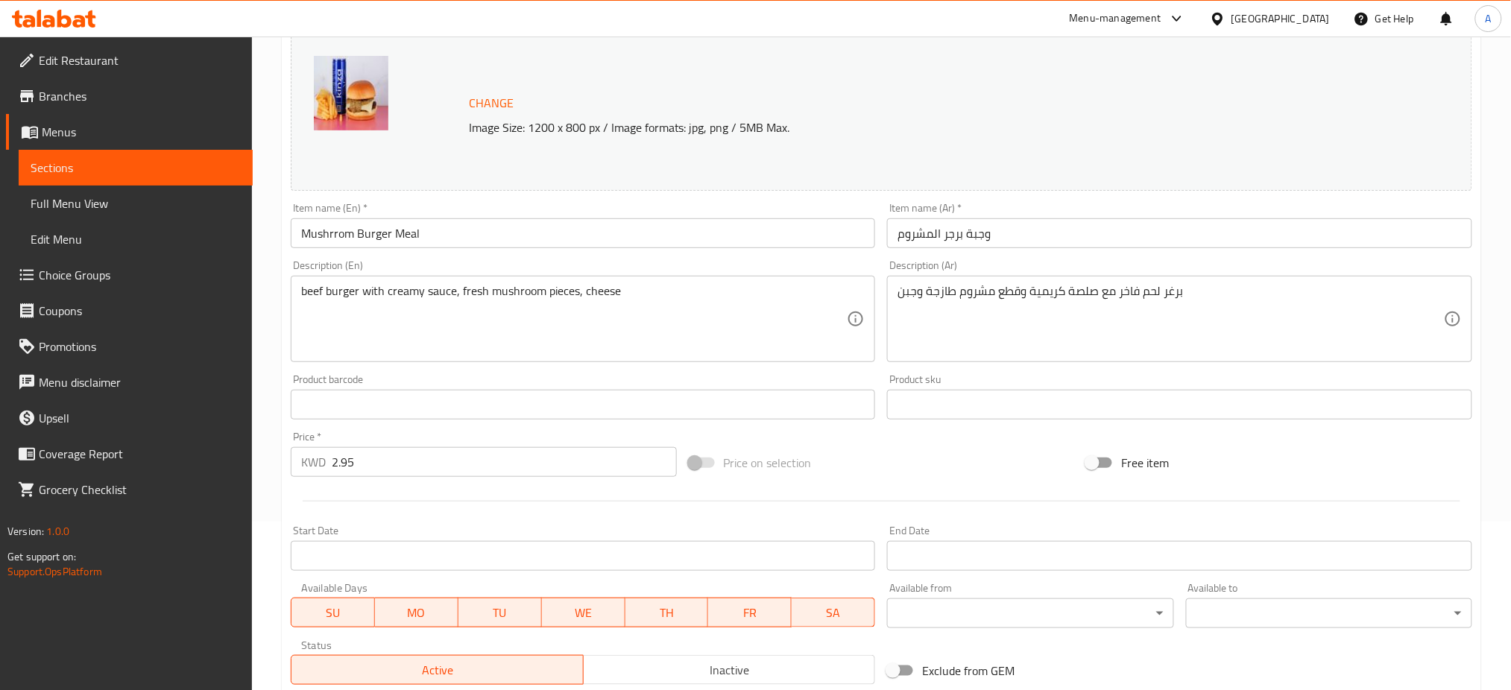
scroll to position [382, 0]
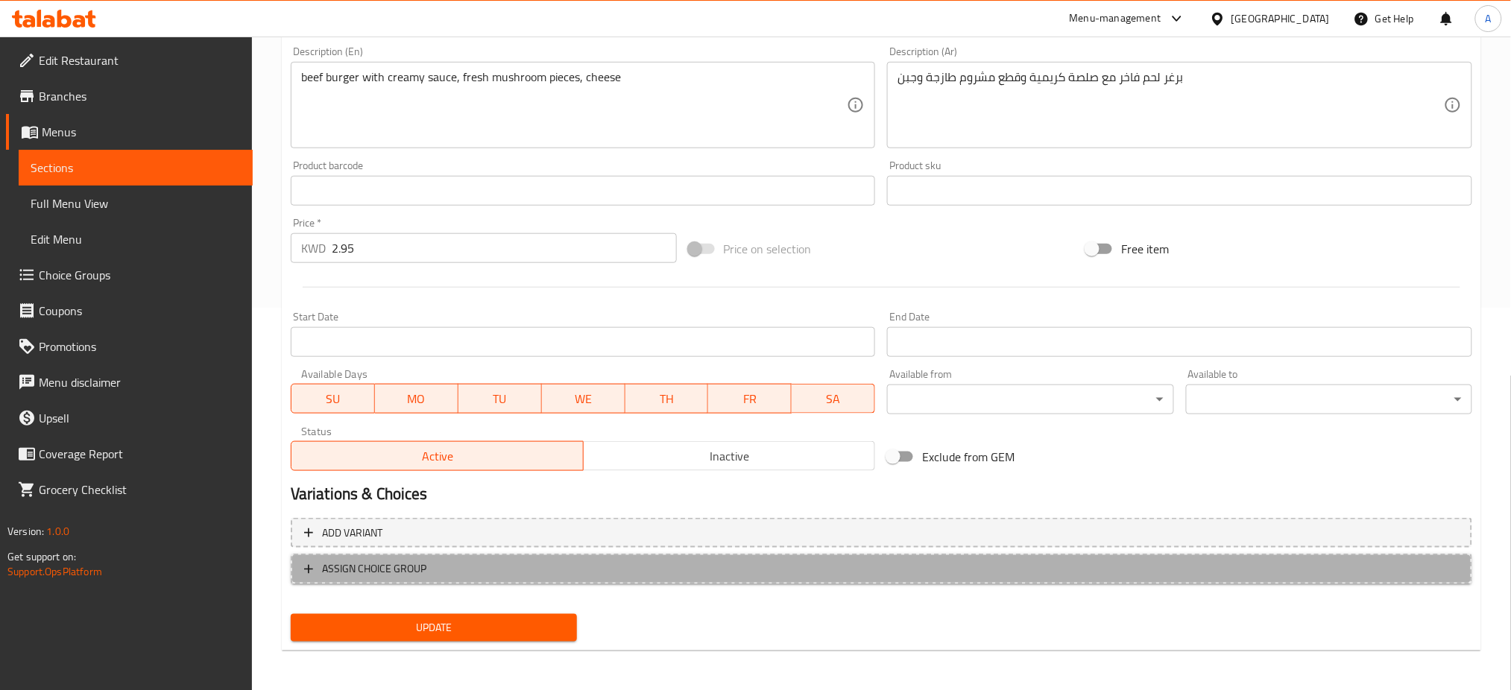
click at [462, 573] on span "ASSIGN CHOICE GROUP" at bounding box center [881, 569] width 1154 height 19
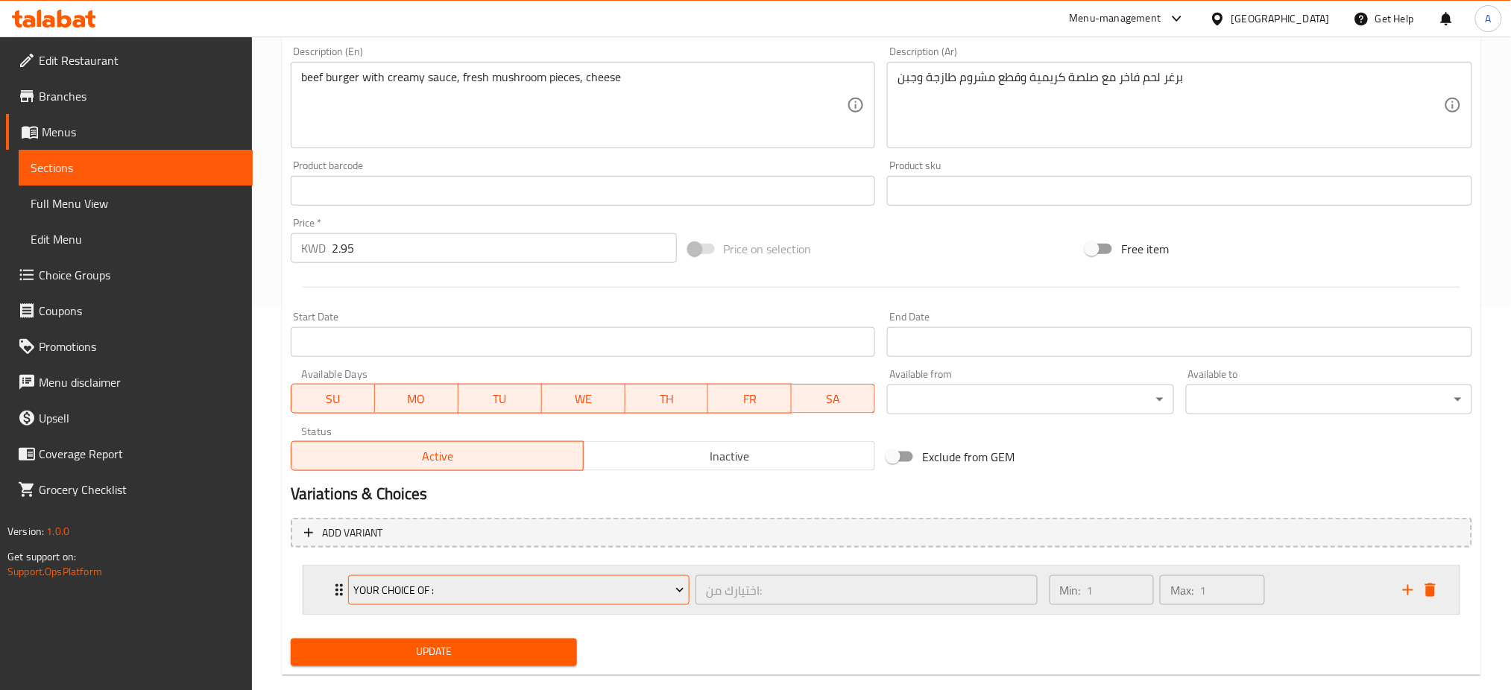
click at [483, 601] on button "your choice of :" at bounding box center [518, 590] width 341 height 30
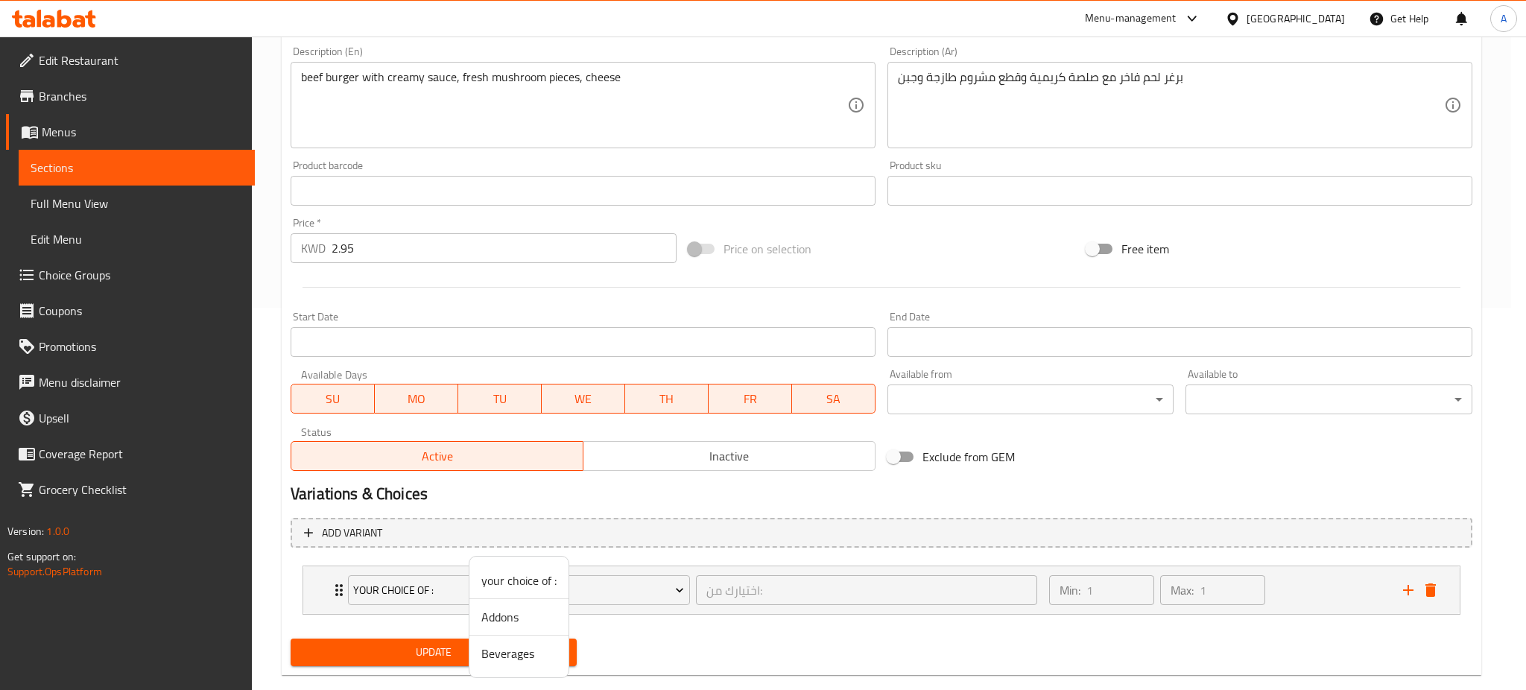
click at [492, 659] on span "Beverages" at bounding box center [518, 654] width 75 height 18
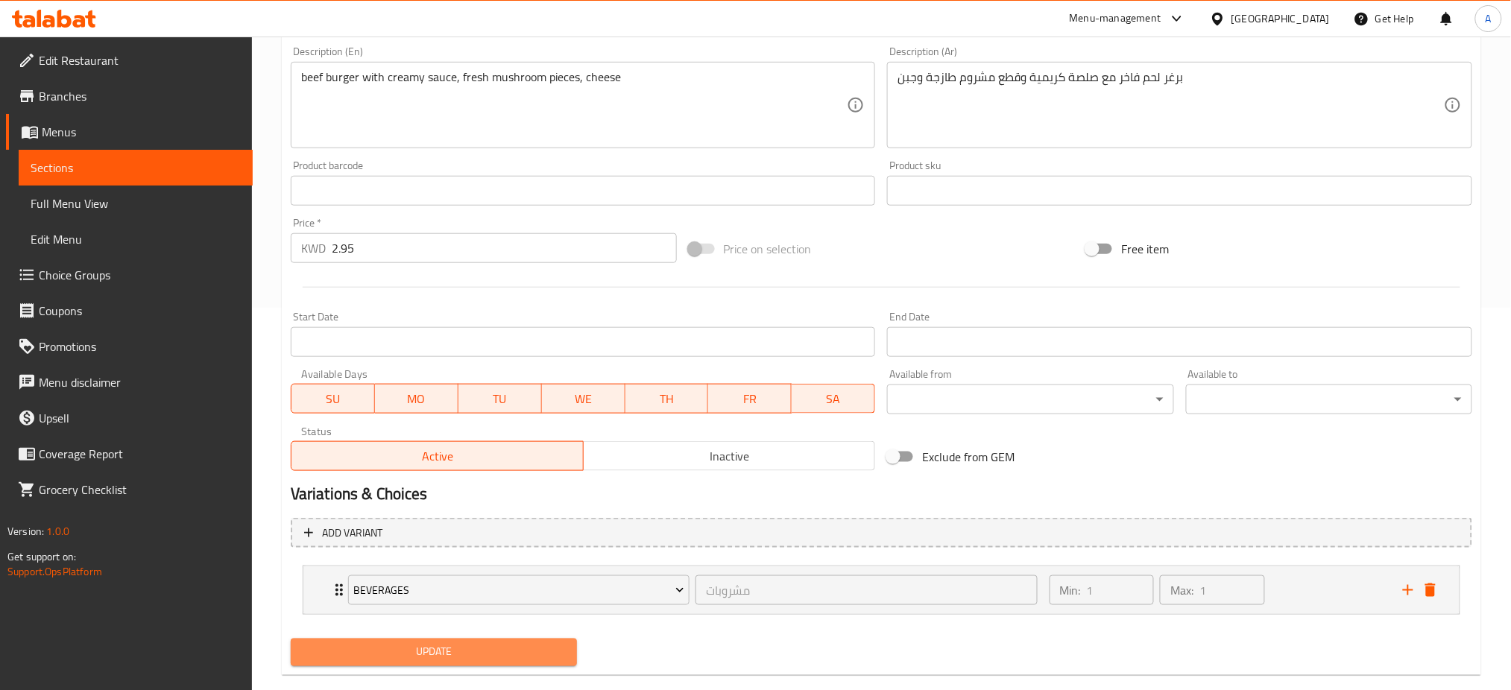
click at [487, 643] on span "Update" at bounding box center [434, 652] width 262 height 19
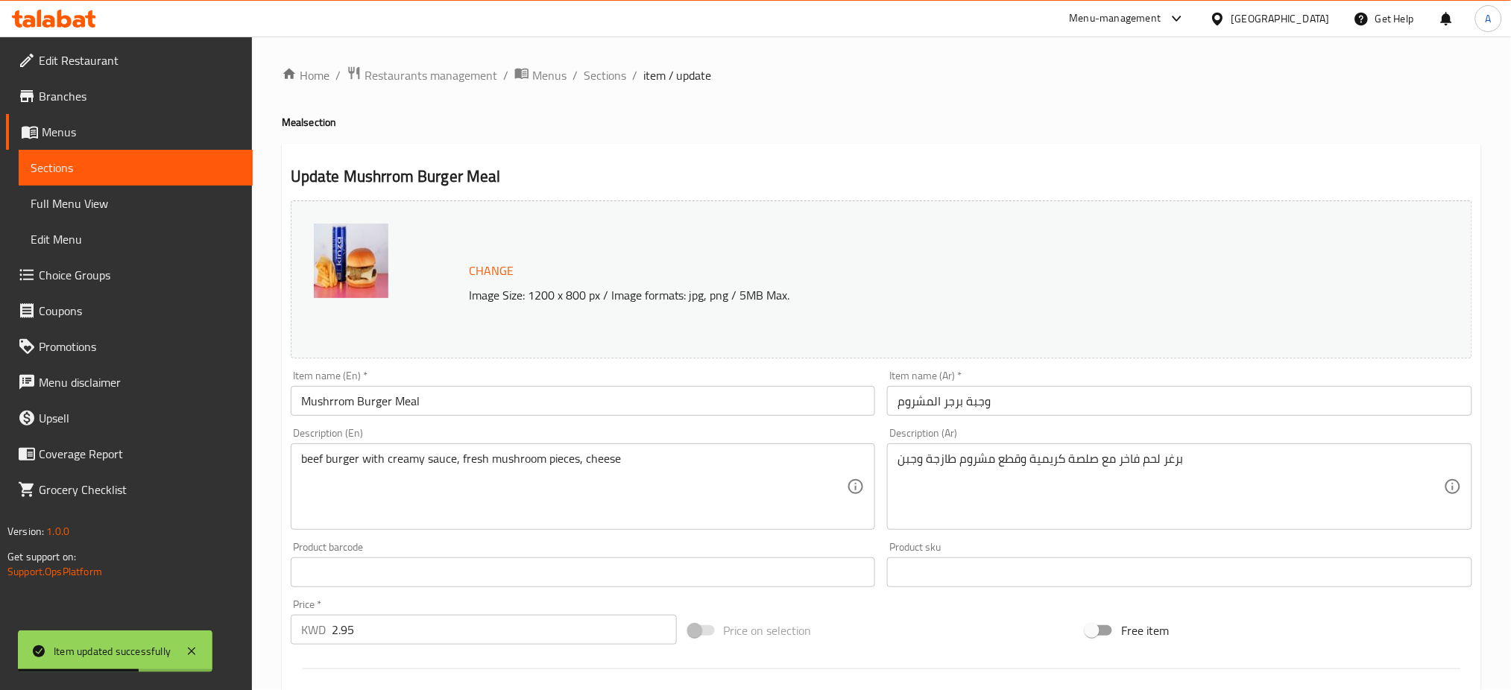
scroll to position [0, 0]
drag, startPoint x: 338, startPoint y: 402, endPoint x: 355, endPoint y: 411, distance: 19.3
click at [338, 402] on input "Mushrrom Burger Meal" at bounding box center [583, 402] width 585 height 30
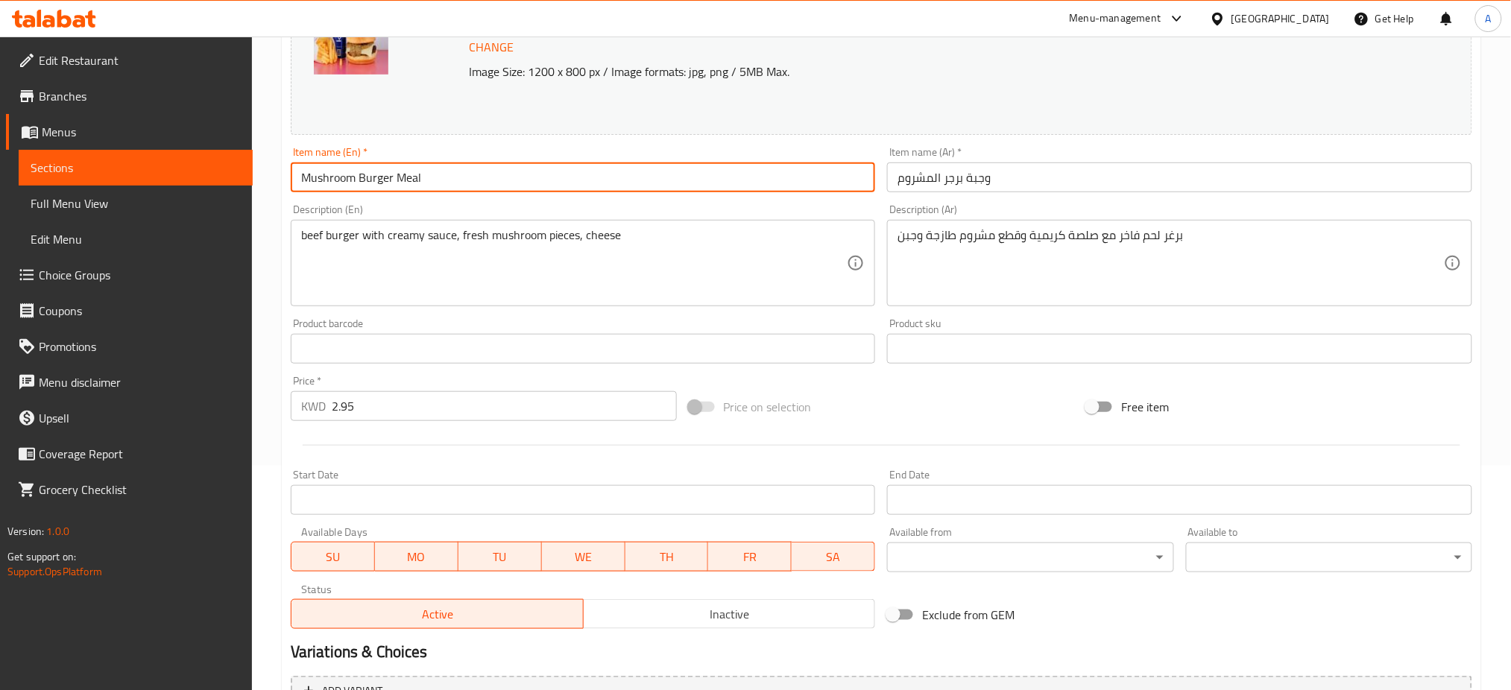
scroll to position [408, 0]
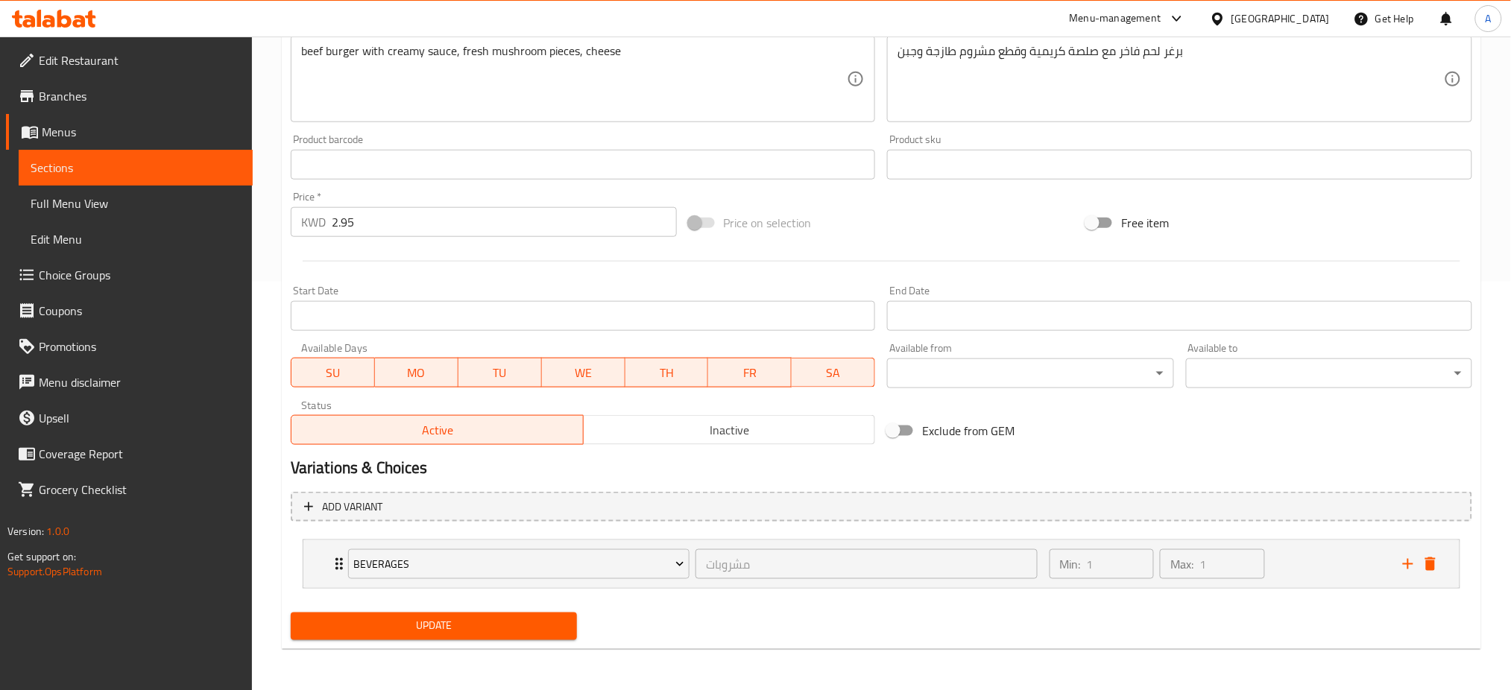
type input "Mushroom Burger Meal"
click at [436, 636] on button "Update" at bounding box center [434, 627] width 286 height 28
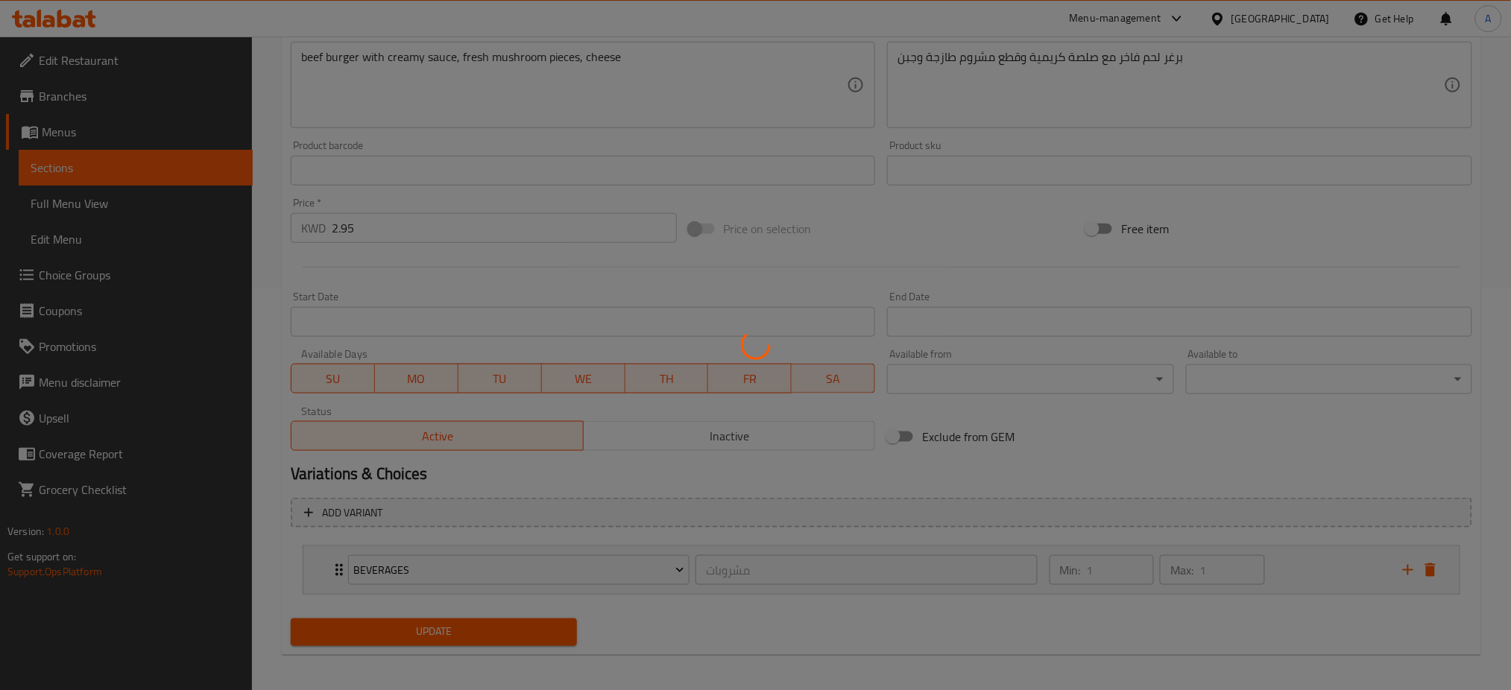
scroll to position [0, 0]
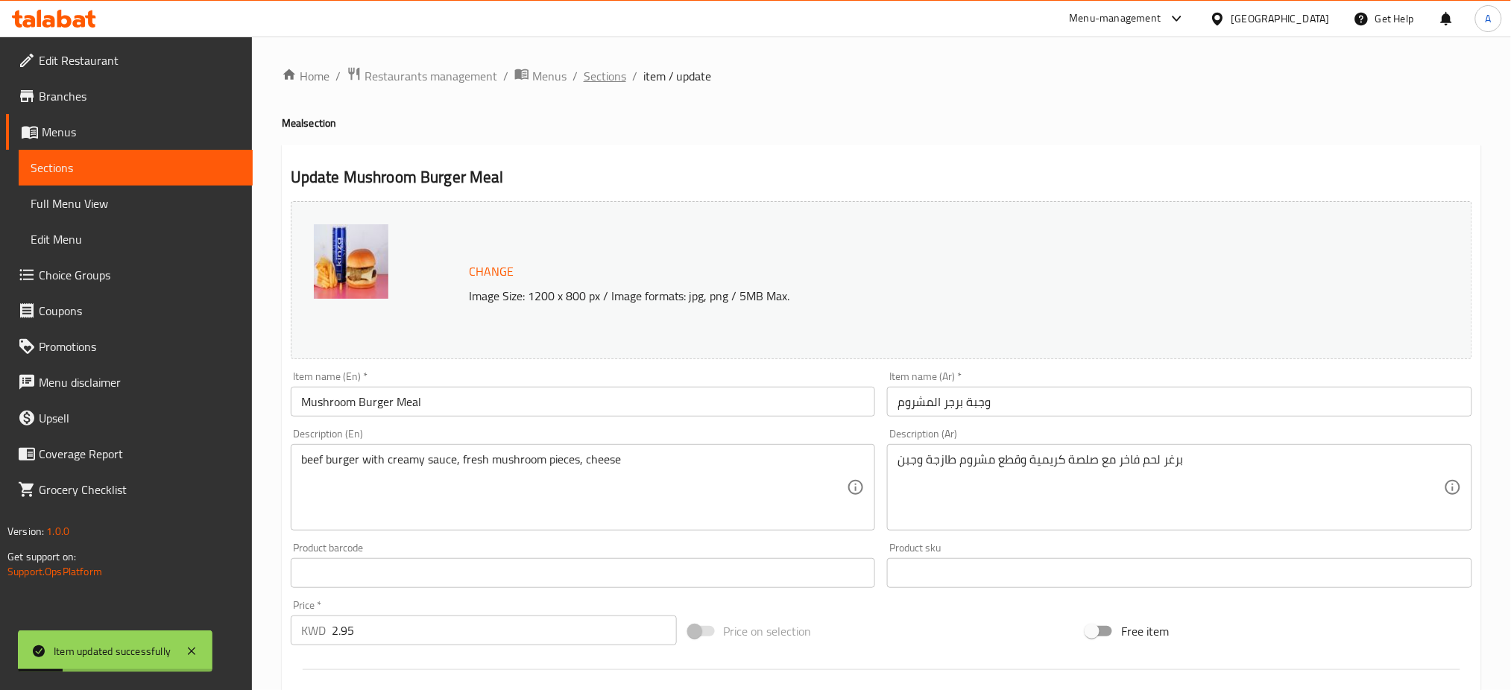
click at [597, 70] on span "Sections" at bounding box center [605, 76] width 42 height 18
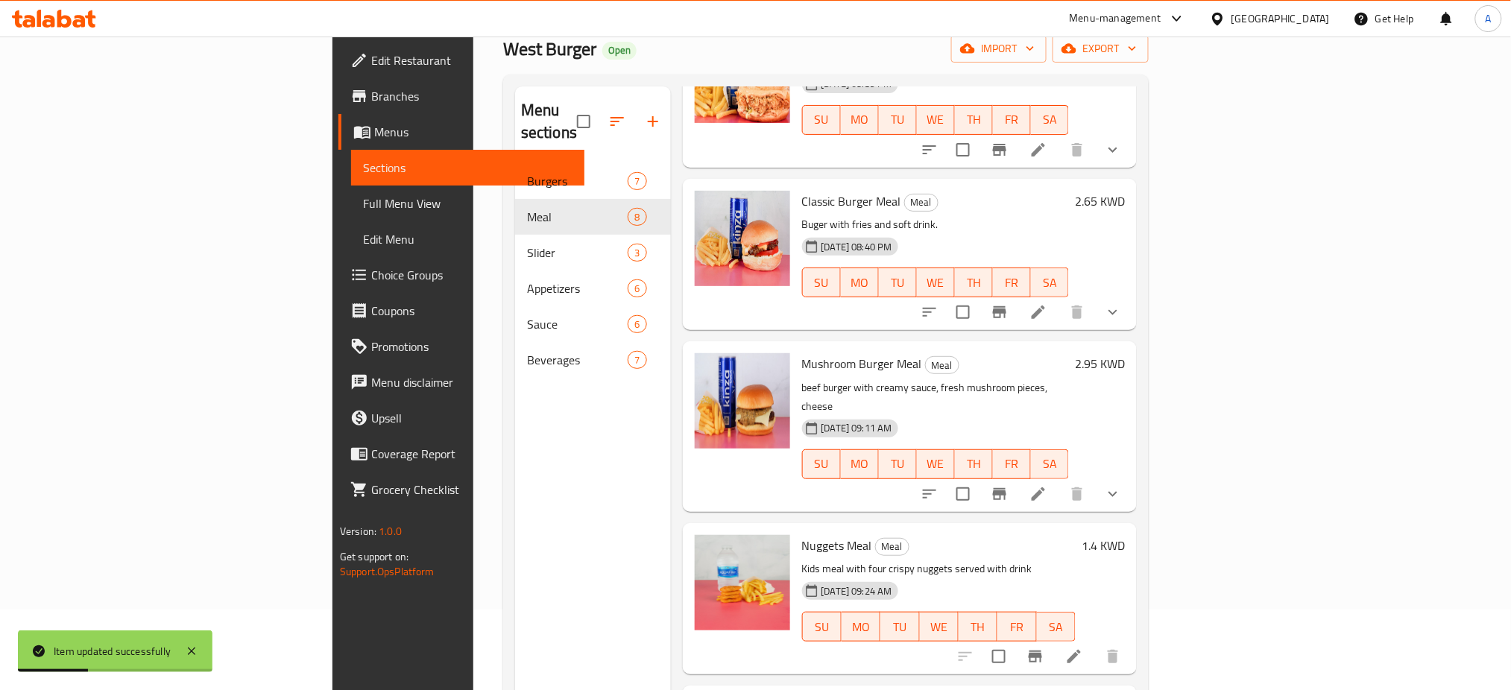
scroll to position [209, 0]
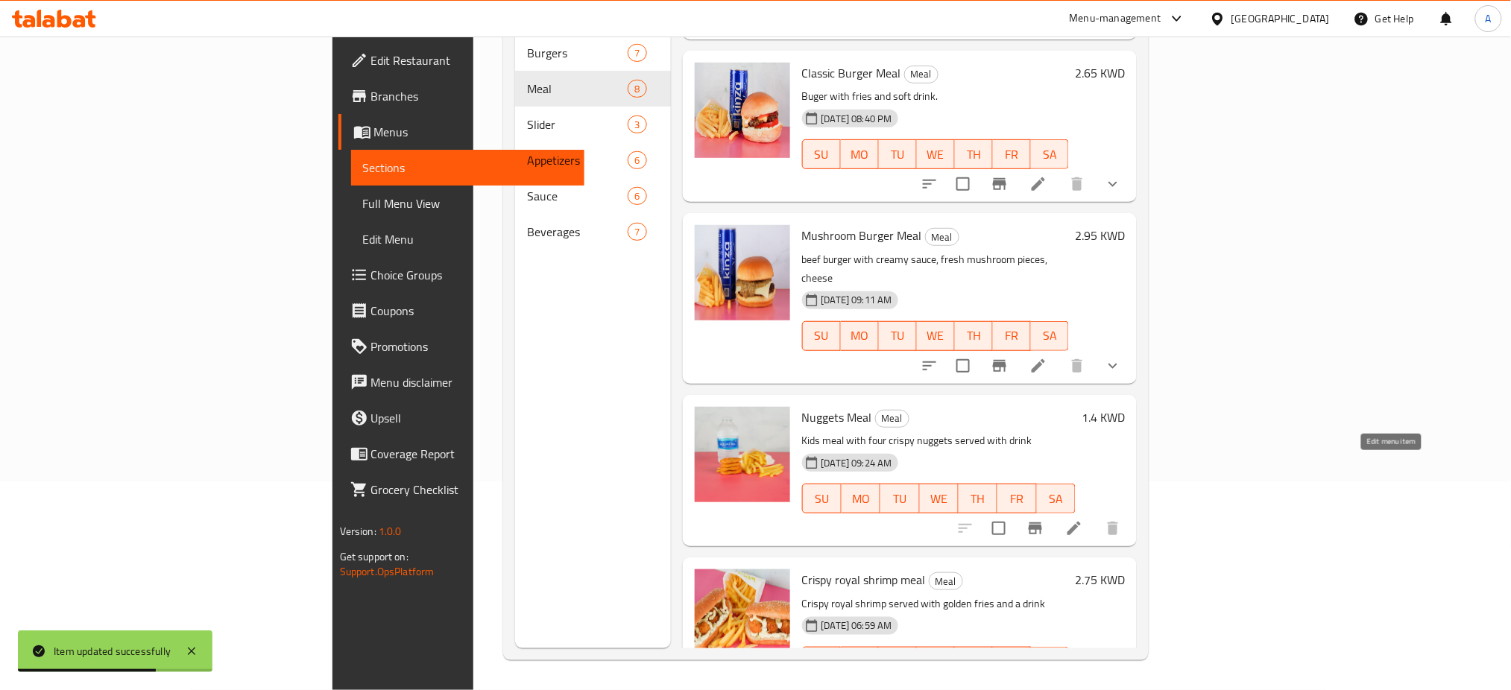
click at [1083, 519] on icon at bounding box center [1074, 528] width 18 height 18
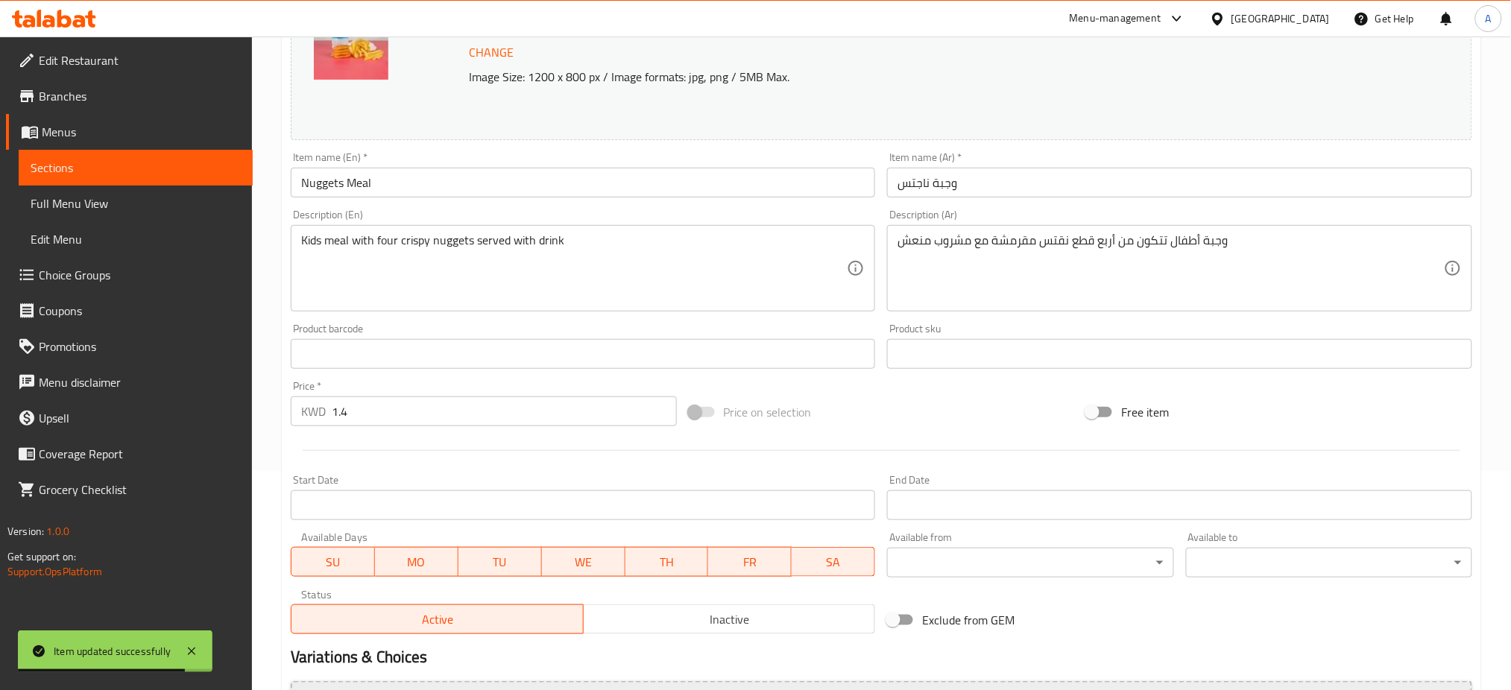
scroll to position [382, 0]
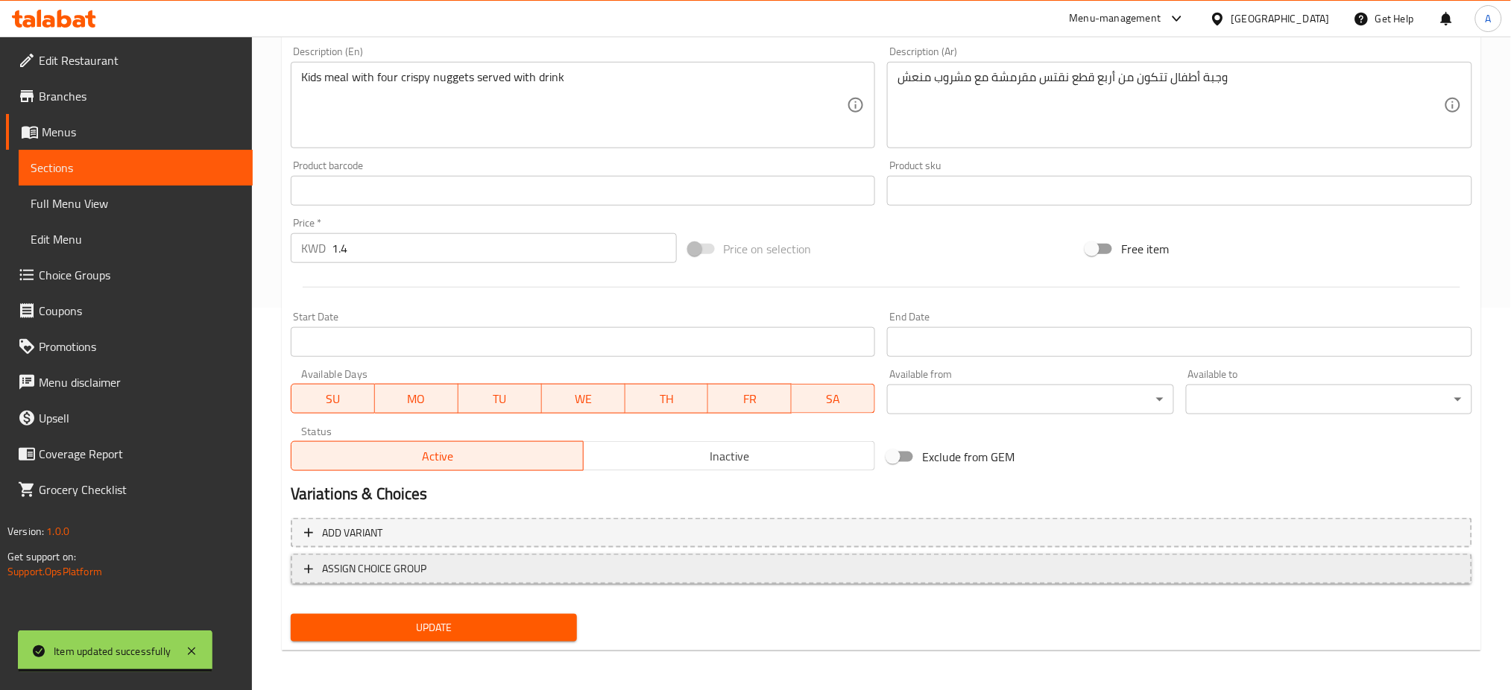
click at [430, 565] on span "ASSIGN CHOICE GROUP" at bounding box center [881, 569] width 1154 height 19
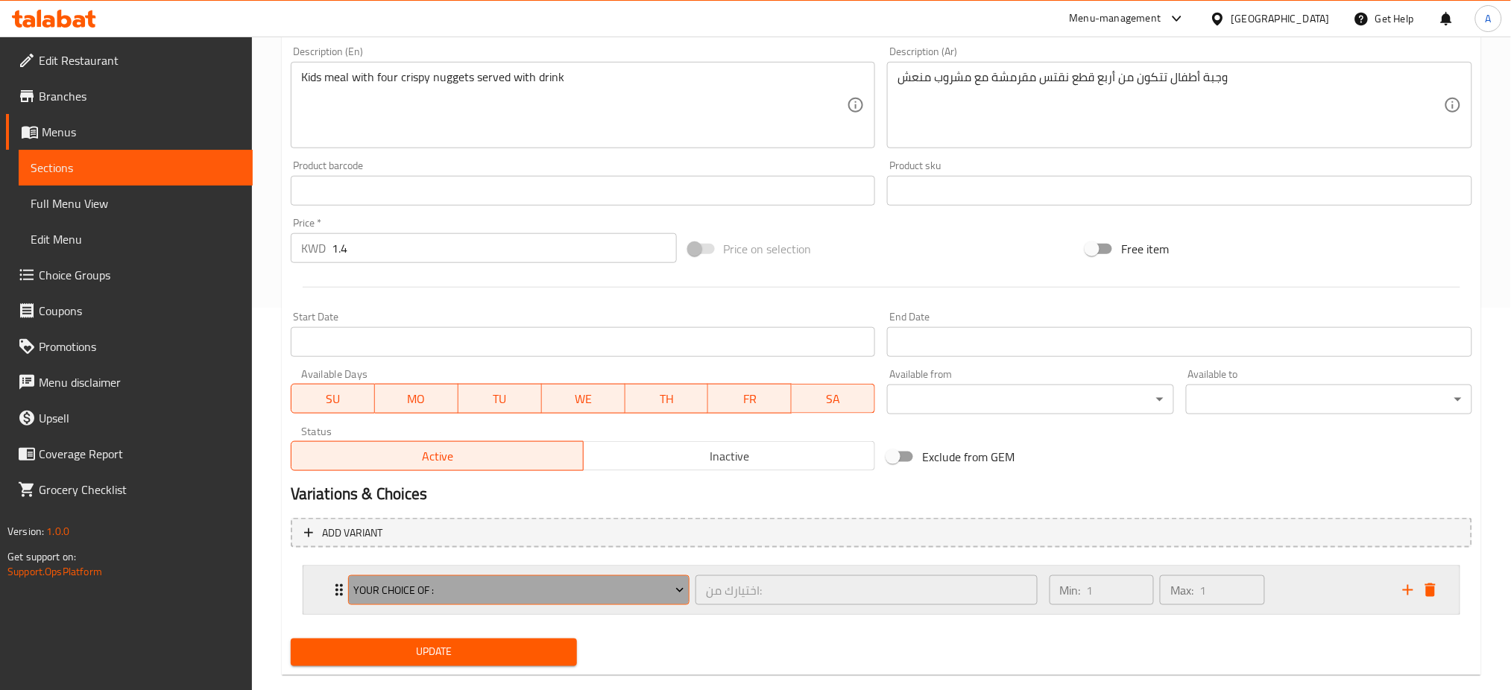
click at [608, 595] on span "your choice of :" at bounding box center [518, 590] width 331 height 19
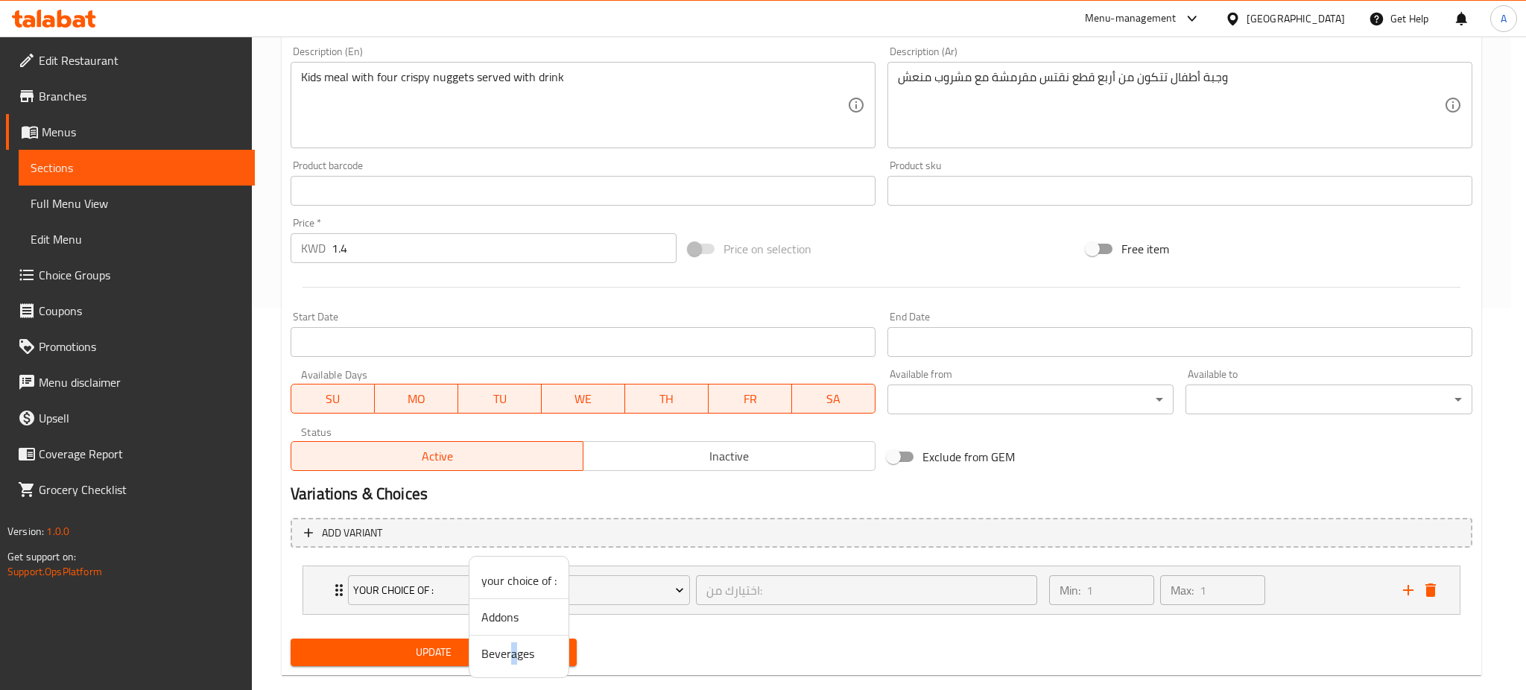
click at [513, 659] on span "Beverages" at bounding box center [518, 654] width 75 height 18
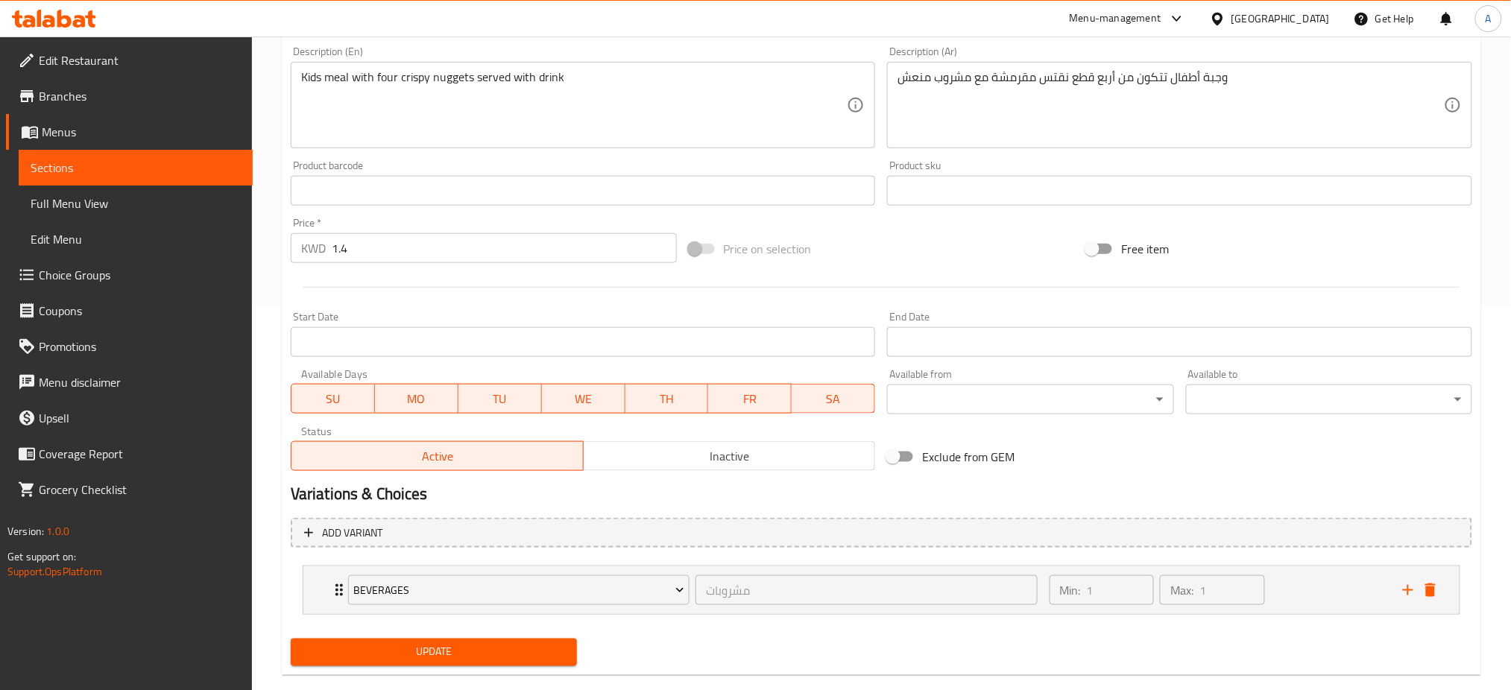
click at [454, 645] on span "Update" at bounding box center [434, 652] width 262 height 19
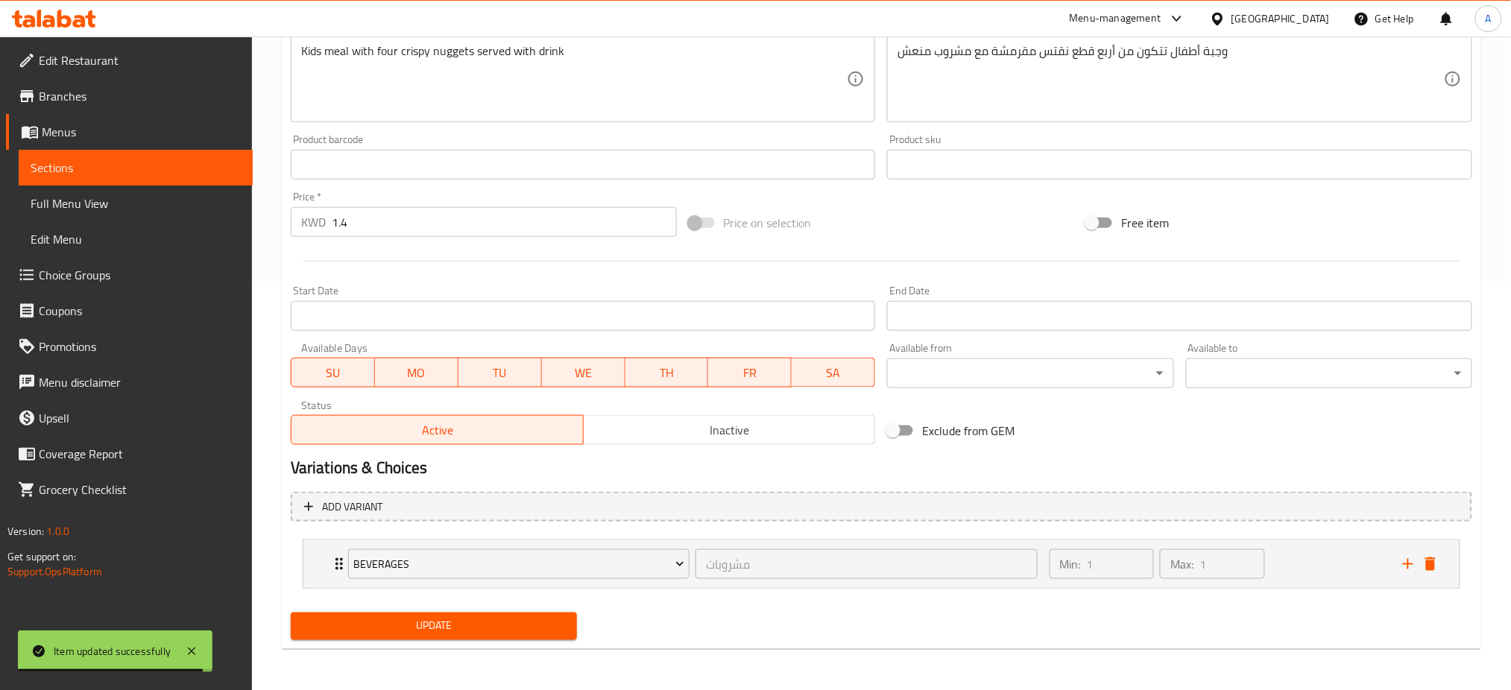
scroll to position [0, 0]
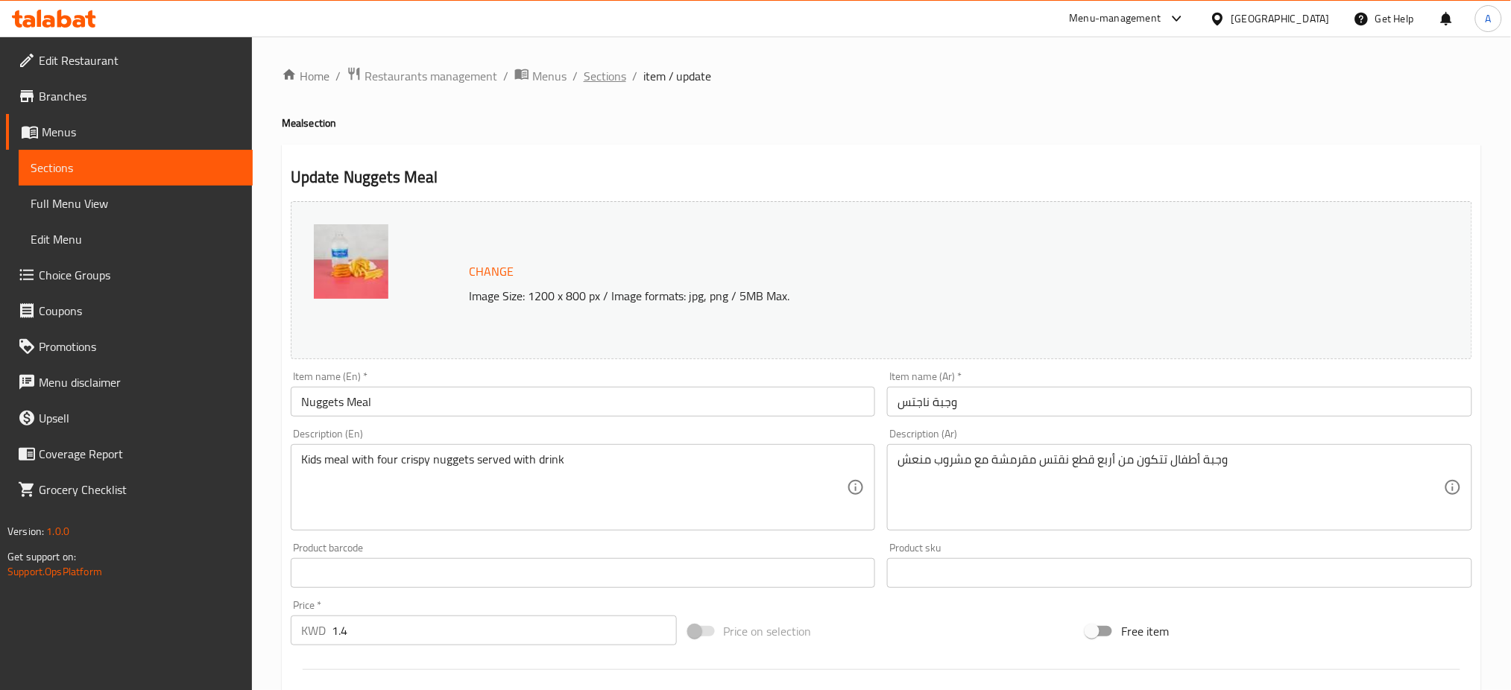
click at [616, 70] on span "Sections" at bounding box center [605, 76] width 42 height 18
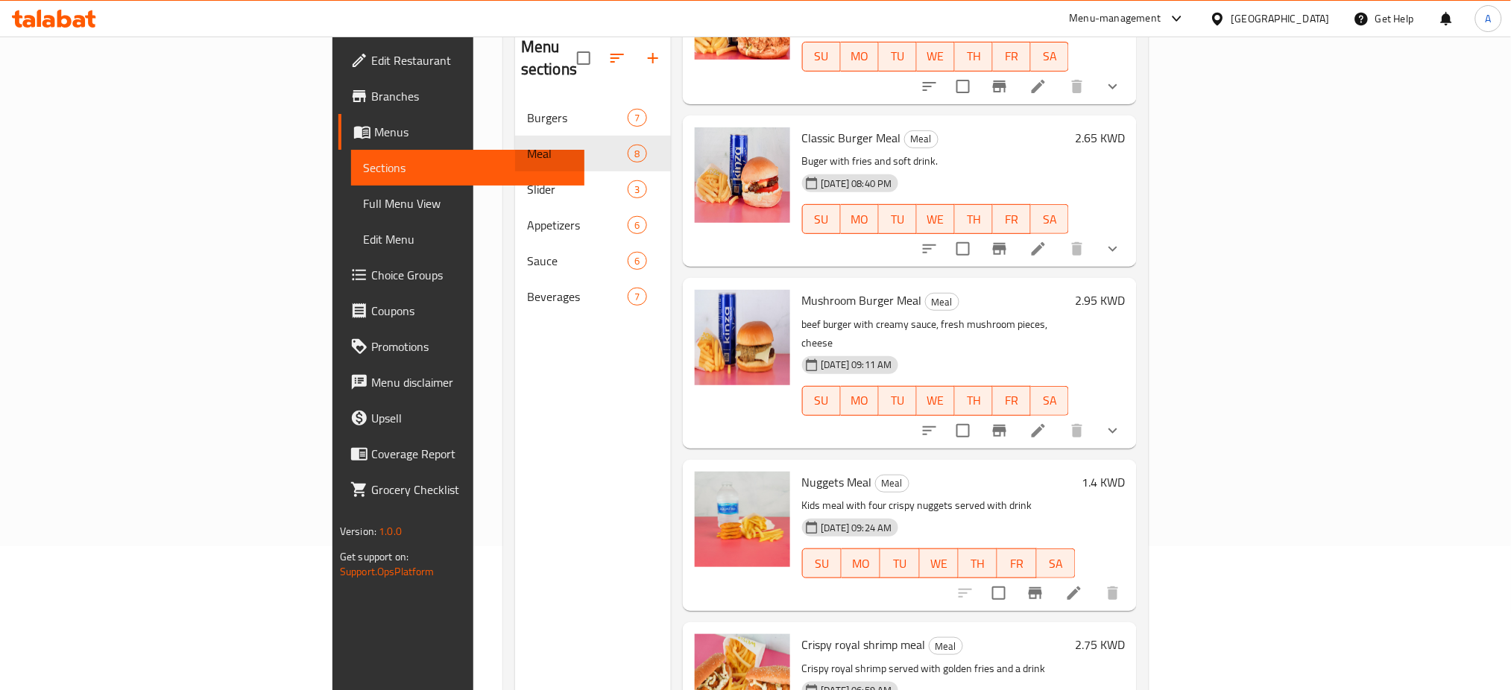
scroll to position [209, 0]
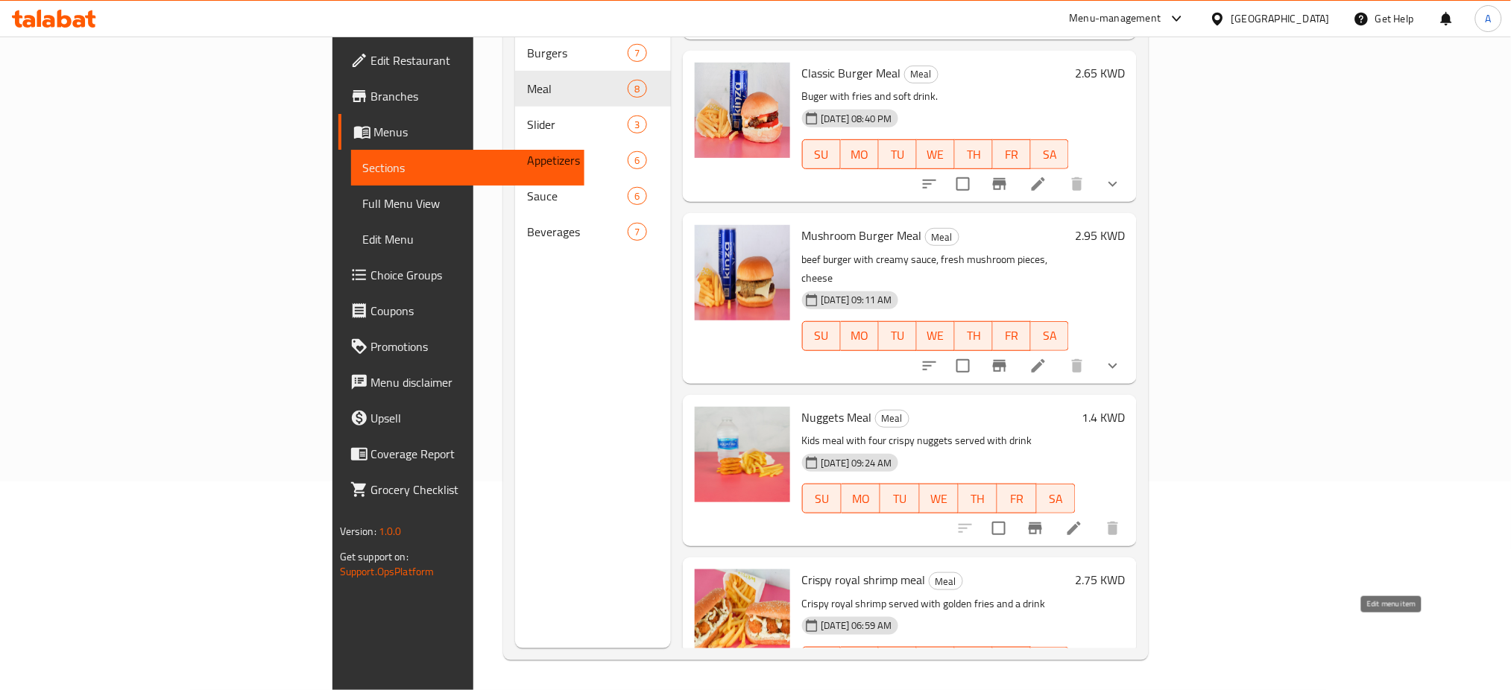
click at [1083, 683] on icon at bounding box center [1074, 692] width 18 height 18
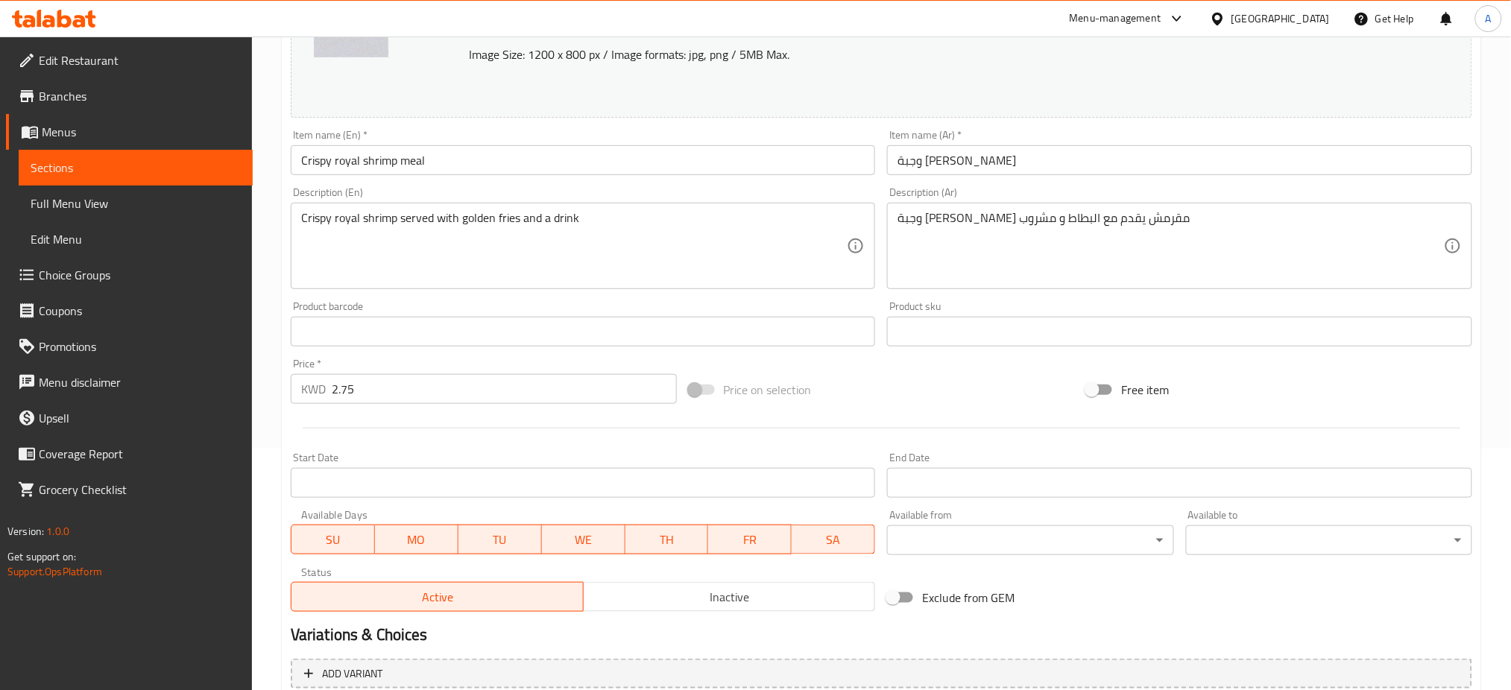
scroll to position [382, 0]
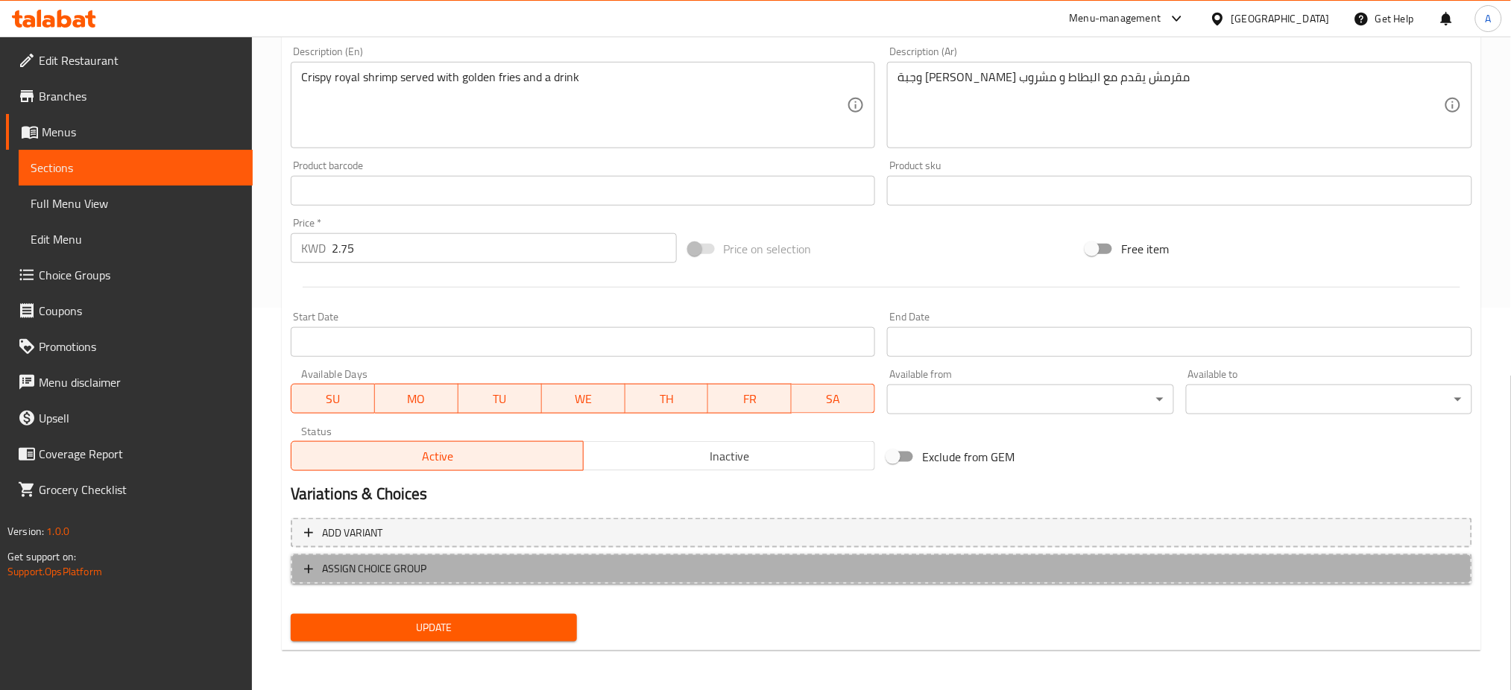
click at [421, 576] on span "ASSIGN CHOICE GROUP" at bounding box center [374, 569] width 104 height 19
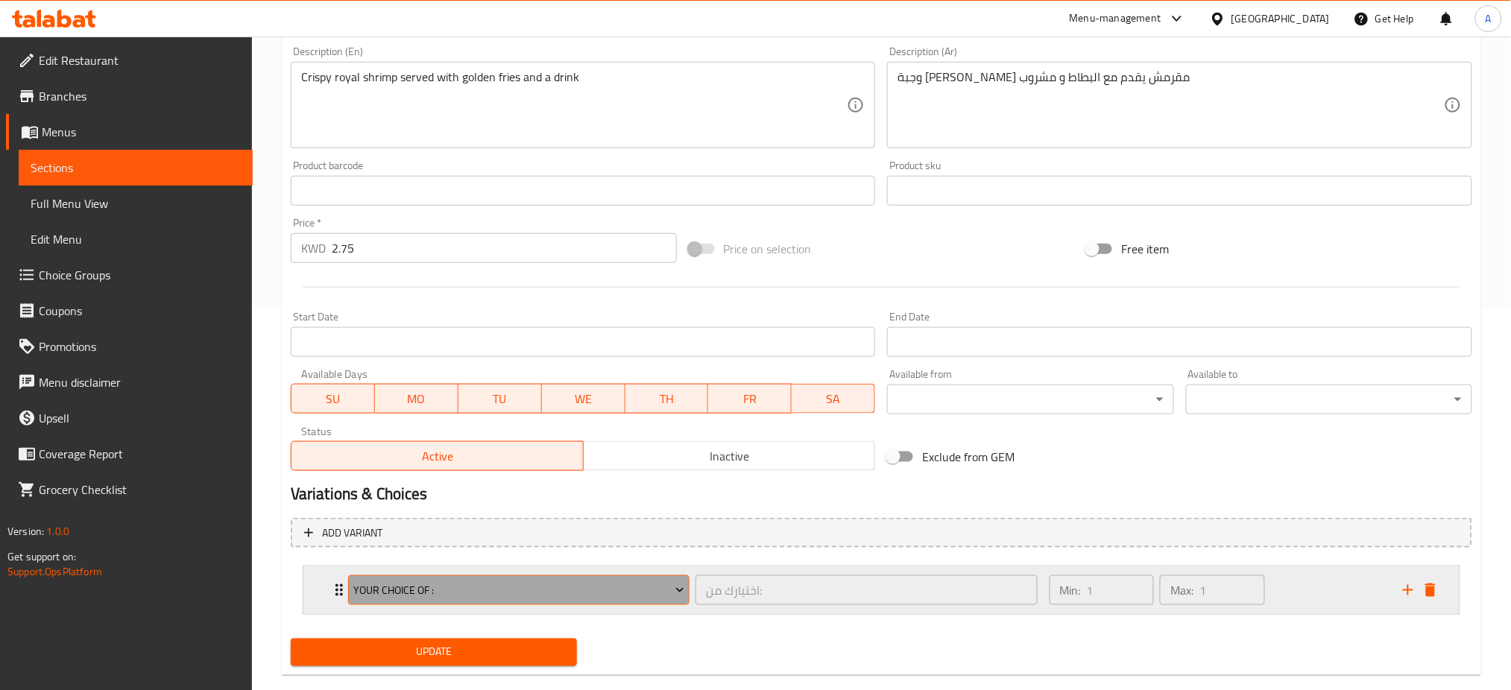
click at [478, 595] on span "your choice of :" at bounding box center [518, 590] width 331 height 19
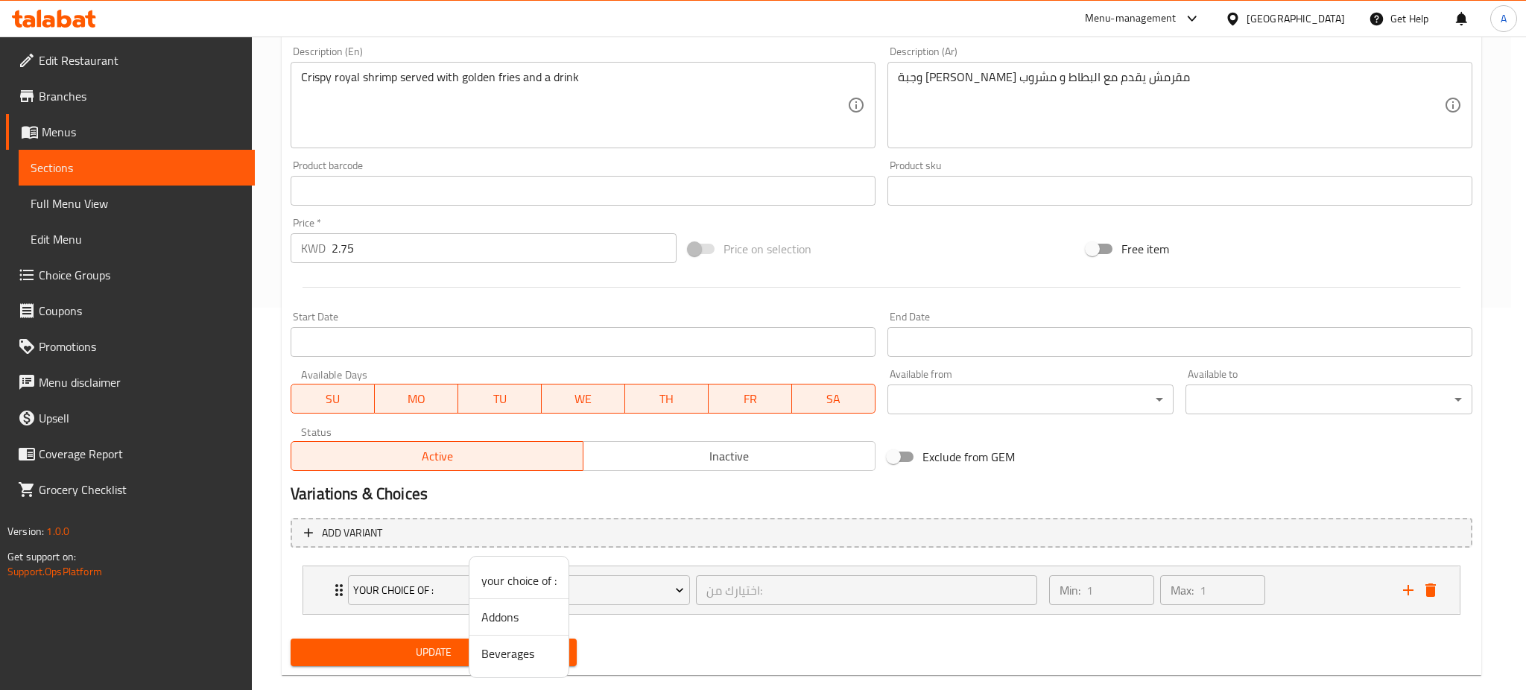
click at [496, 654] on span "Beverages" at bounding box center [518, 654] width 75 height 18
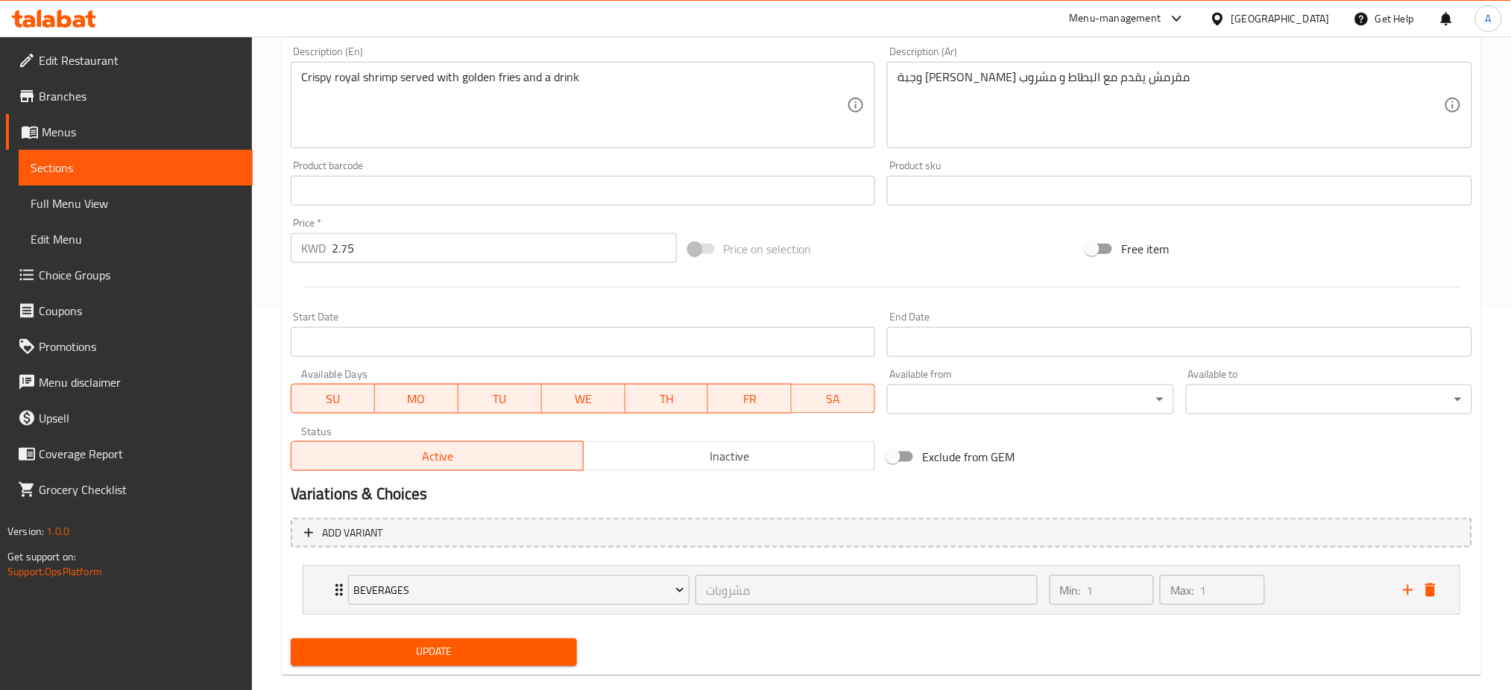
click at [458, 656] on span "Update" at bounding box center [434, 652] width 262 height 19
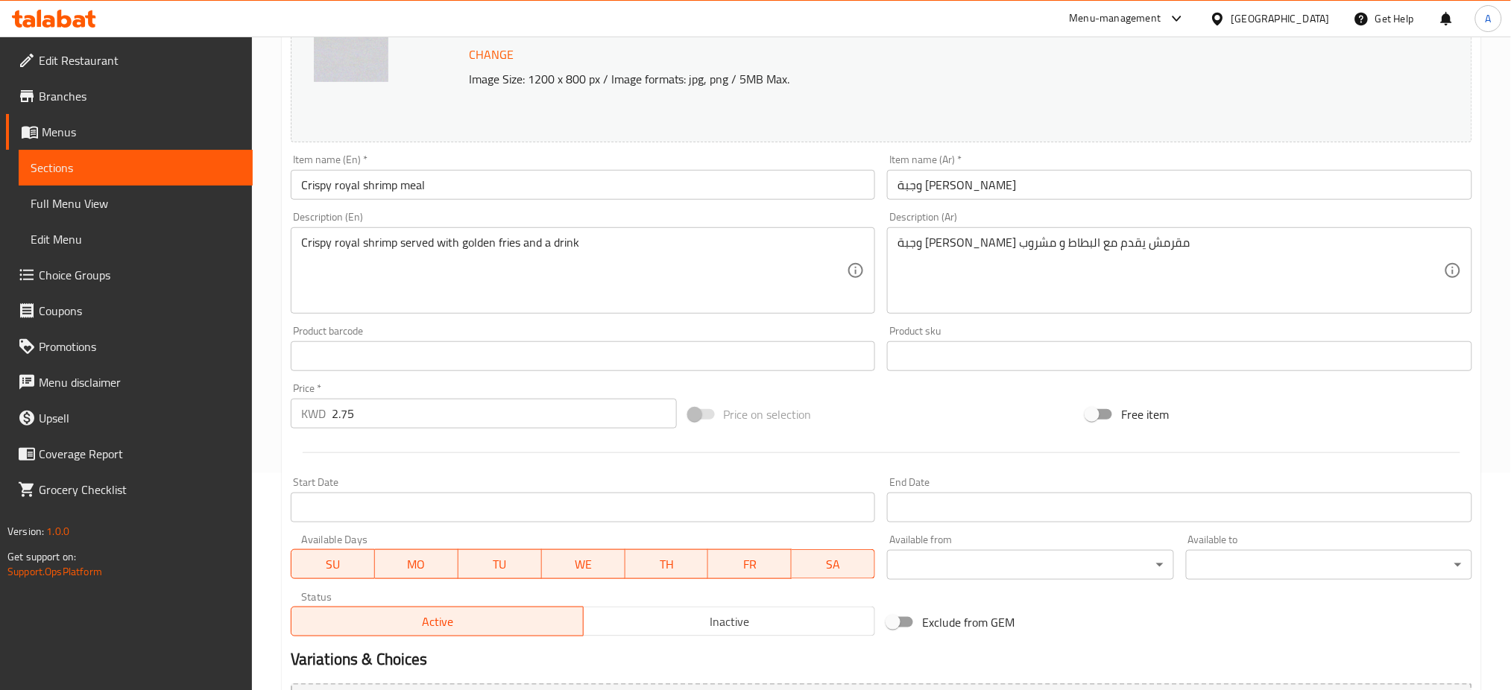
scroll to position [408, 0]
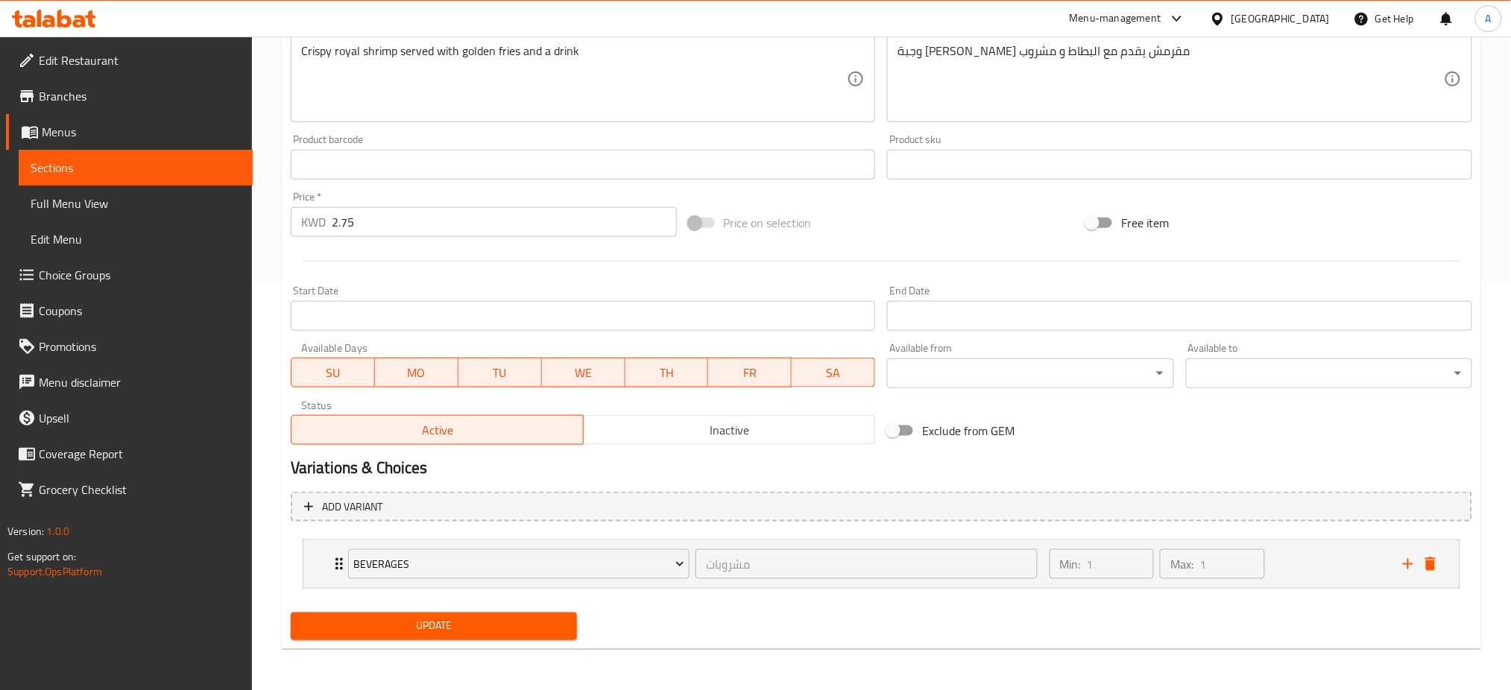
click at [490, 625] on span "Update" at bounding box center [434, 626] width 262 height 19
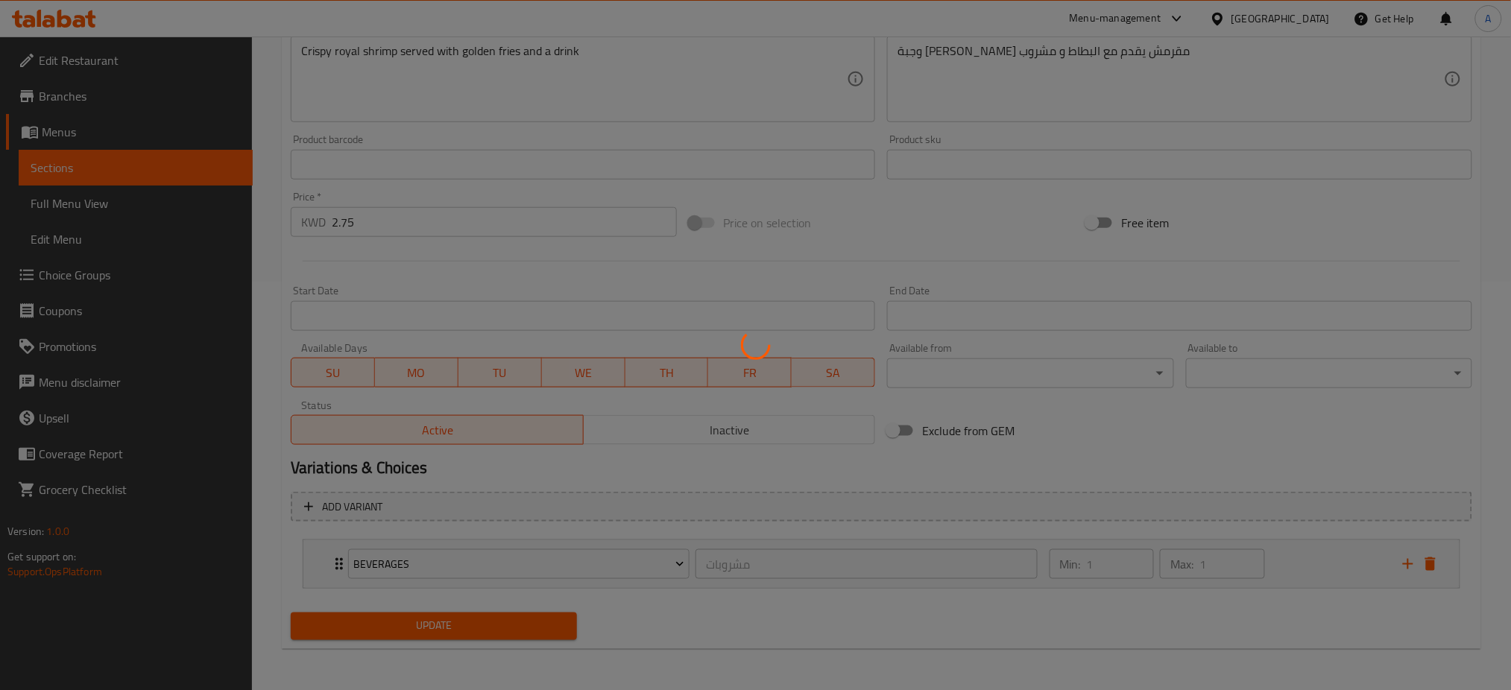
scroll to position [0, 0]
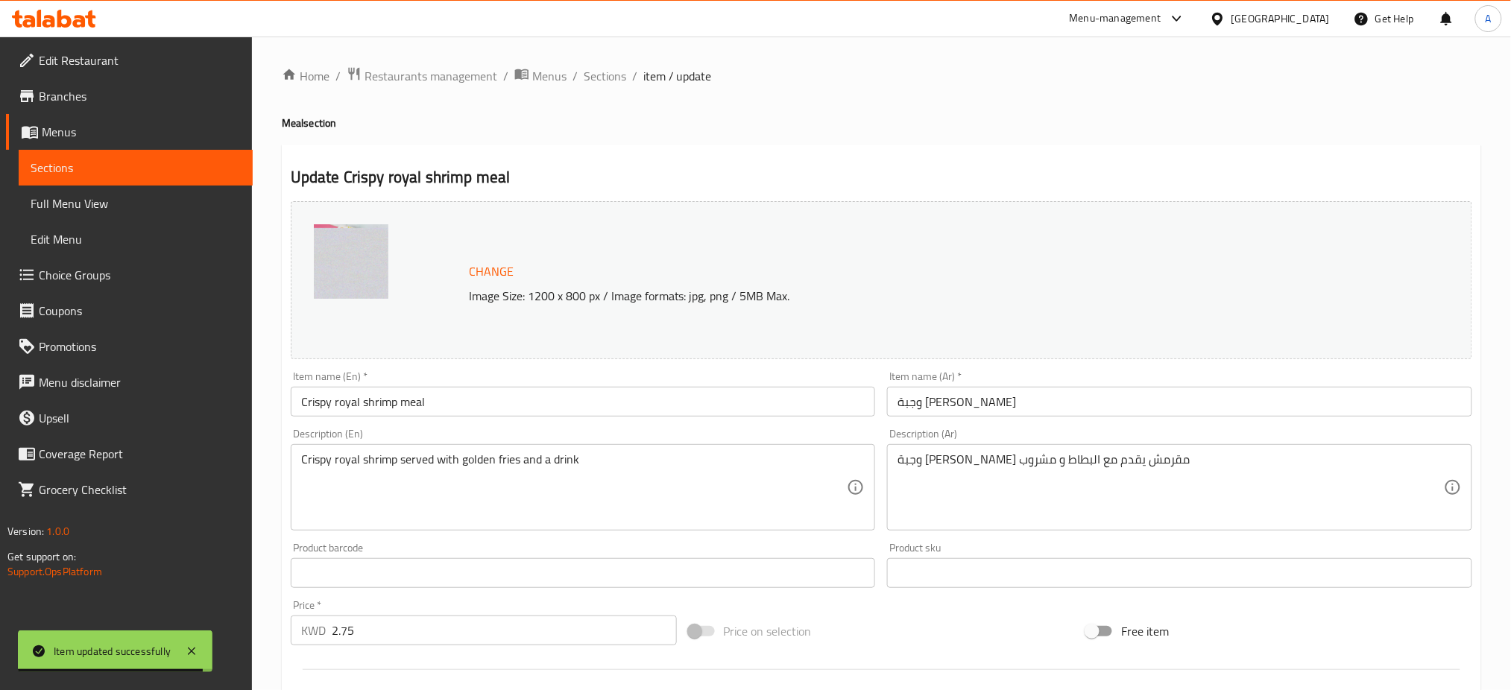
click at [616, 83] on span "Sections" at bounding box center [605, 76] width 42 height 18
